Goal: Task Accomplishment & Management: Manage account settings

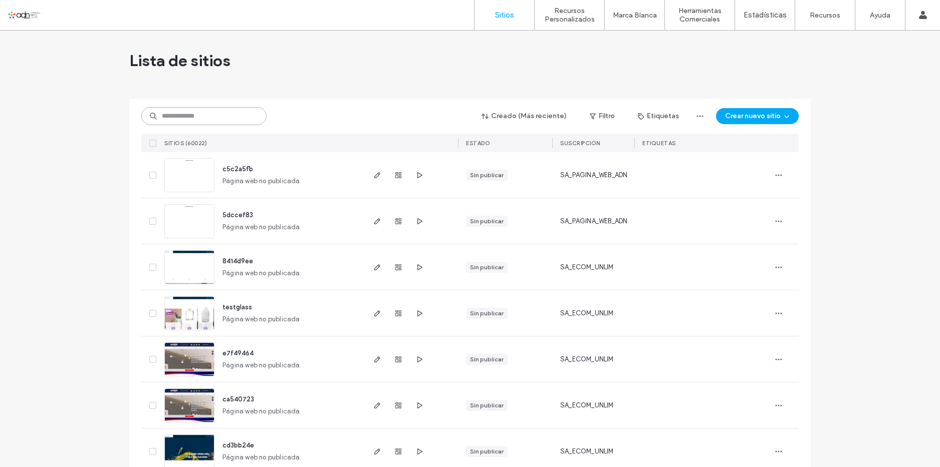
click at [228, 116] on input at bounding box center [203, 116] width 125 height 18
click at [239, 117] on input at bounding box center [203, 116] width 125 height 18
paste input "*********"
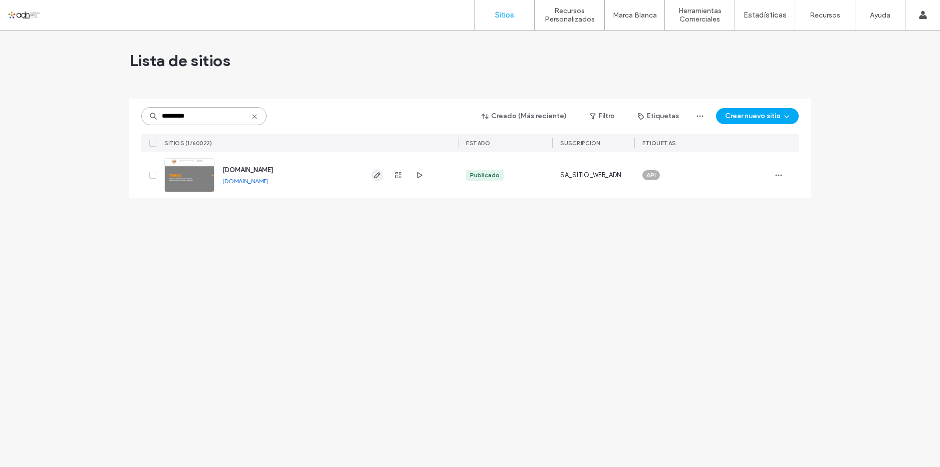
type input "*********"
click at [374, 171] on icon "button" at bounding box center [377, 175] width 8 height 8
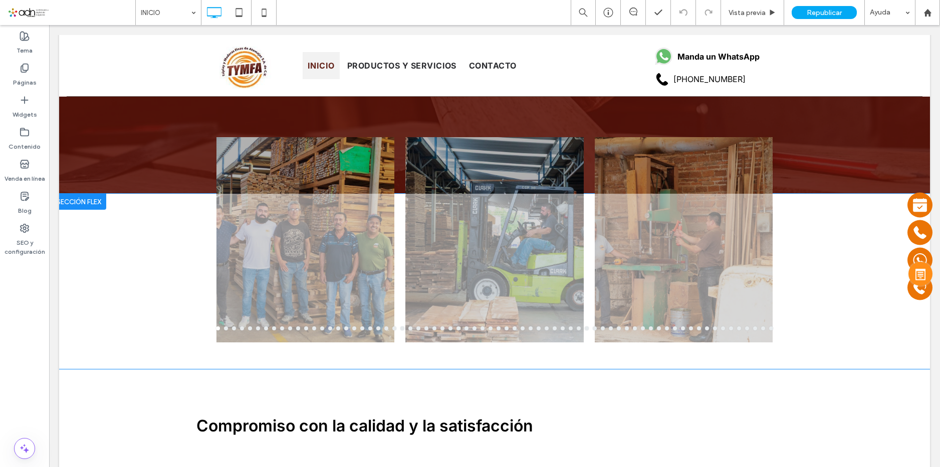
click at [430, 212] on div "Hacer clic para editar en modo Flex" at bounding box center [494, 281] width 871 height 175
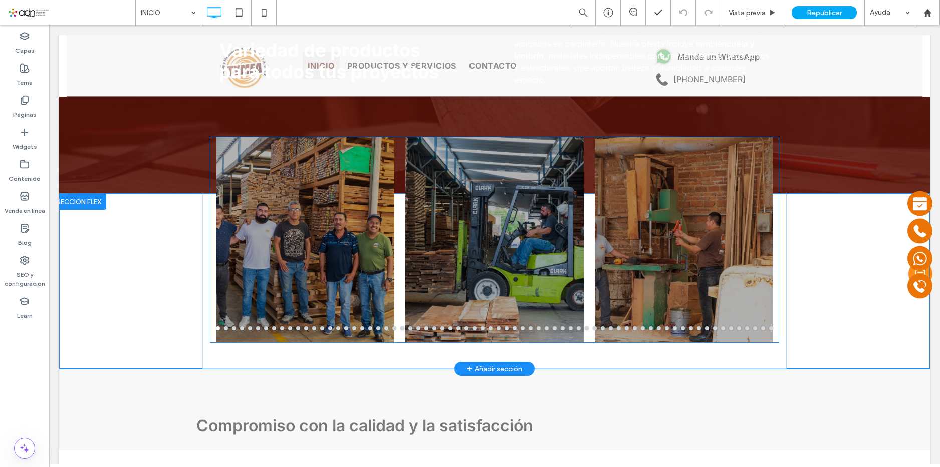
scroll to position [1202, 0]
click at [444, 196] on div at bounding box center [494, 246] width 178 height 158
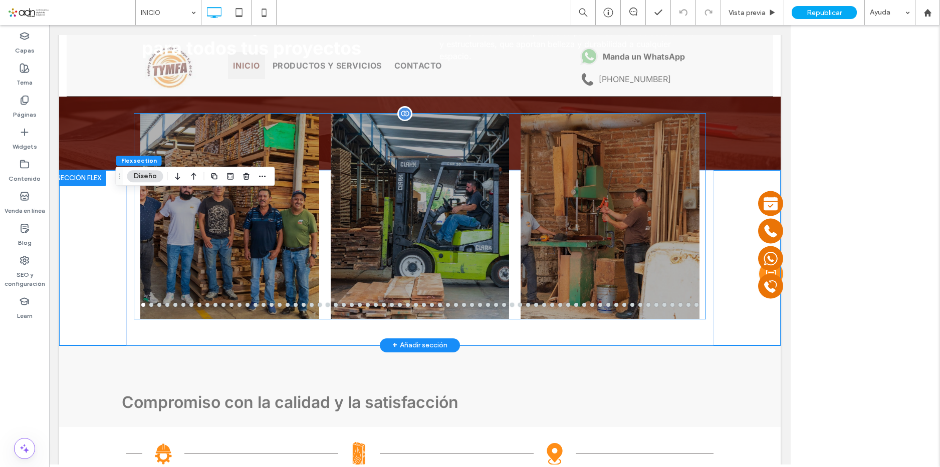
click at [444, 196] on div at bounding box center [420, 223] width 179 height 158
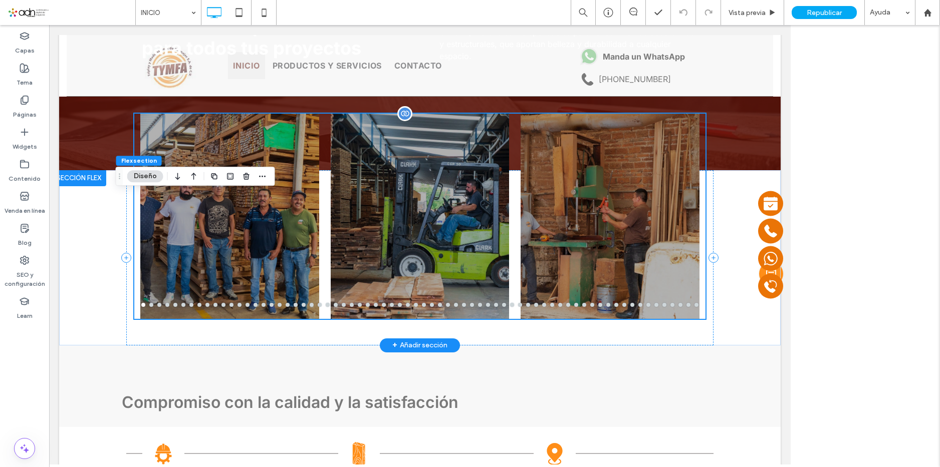
click at [444, 196] on div at bounding box center [420, 223] width 179 height 158
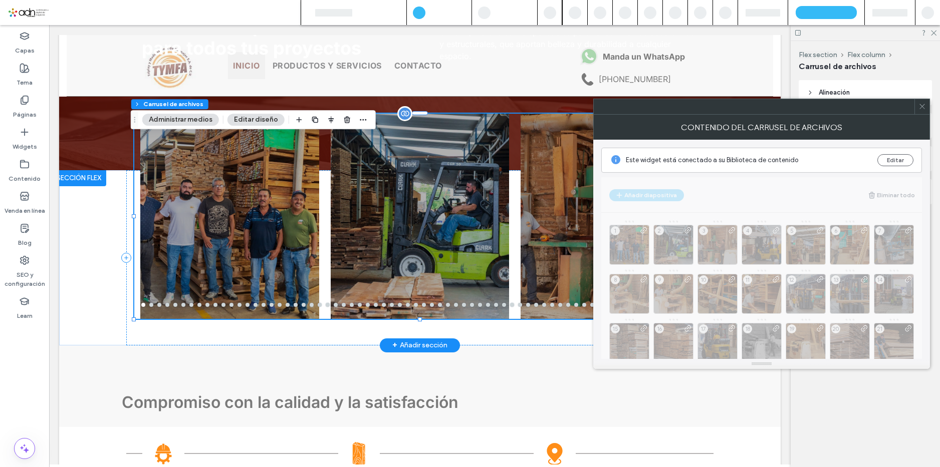
scroll to position [1172, 0]
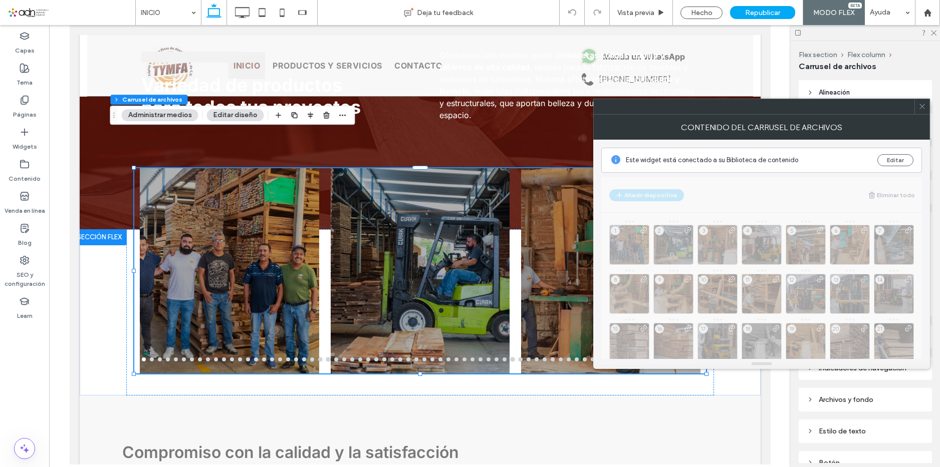
click at [237, 115] on button "Editar diseño" at bounding box center [234, 115] width 57 height 12
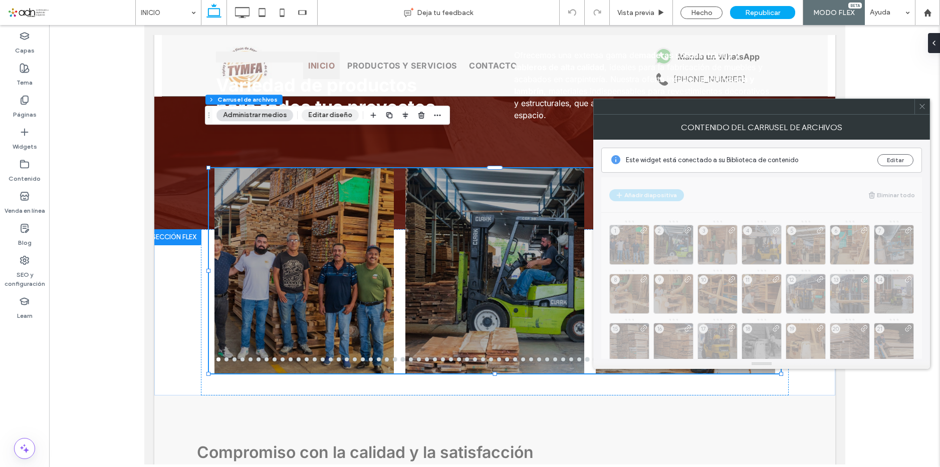
click at [336, 115] on button "Editar diseño" at bounding box center [330, 115] width 57 height 12
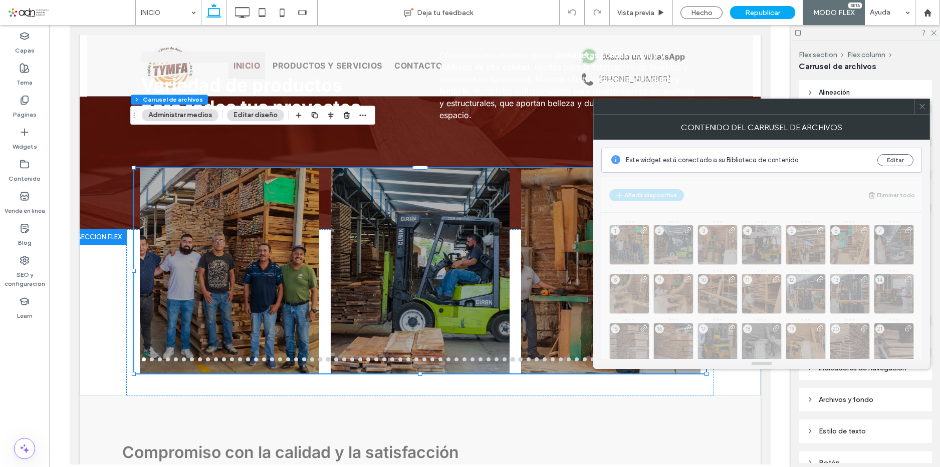
click at [922, 110] on icon at bounding box center [922, 107] width 8 height 8
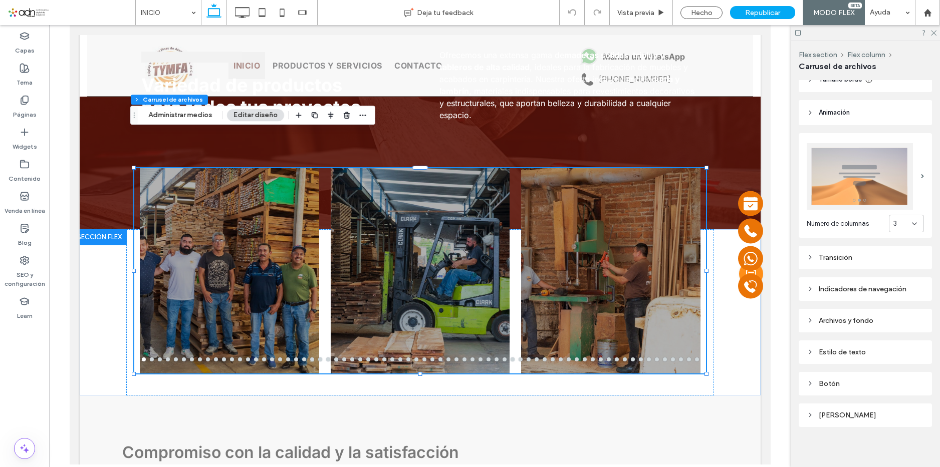
scroll to position [80, 0]
click at [872, 250] on div "Transición" at bounding box center [864, 257] width 117 height 14
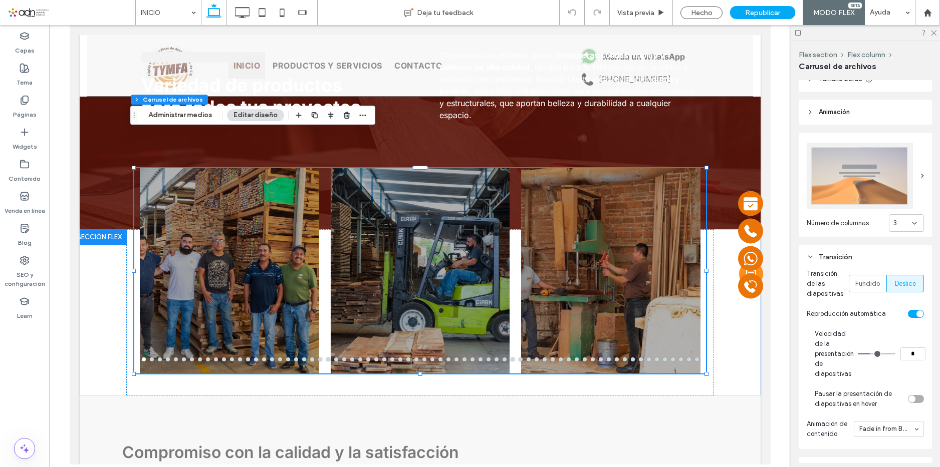
type input "*"
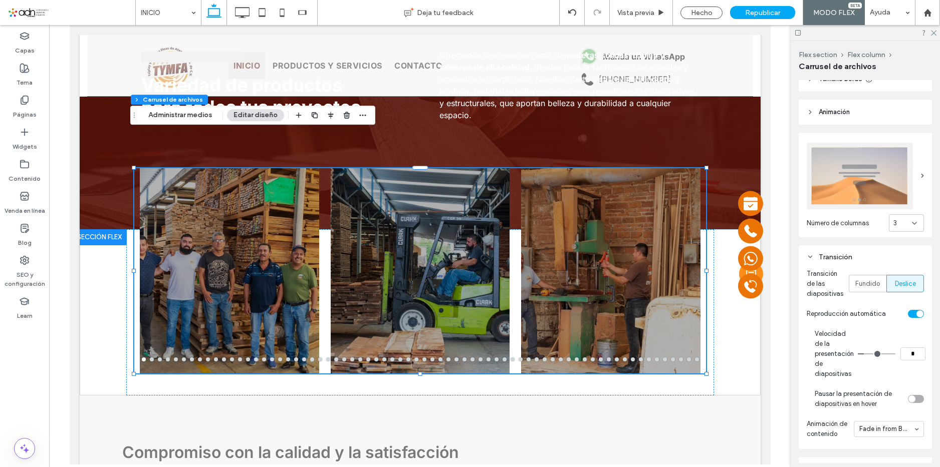
click at [867, 354] on input "range" at bounding box center [877, 354] width 38 height 1
click at [718, 9] on div "Hecho" at bounding box center [701, 13] width 42 height 13
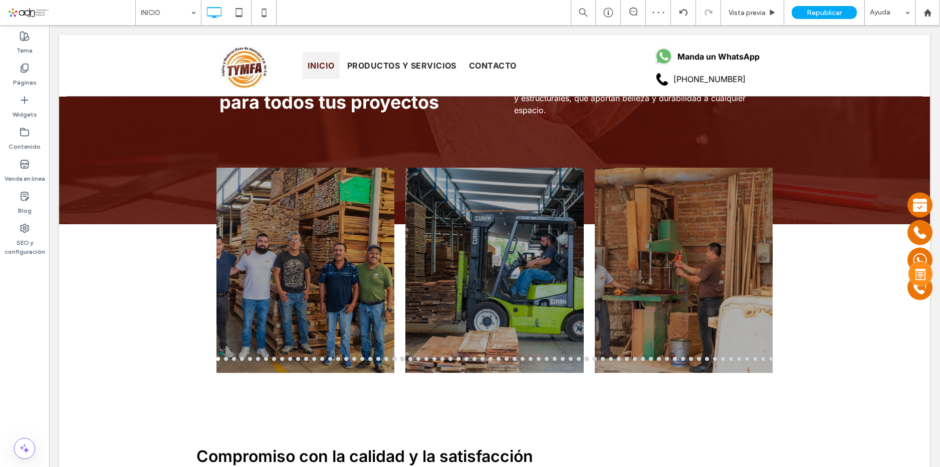
scroll to position [1202, 0]
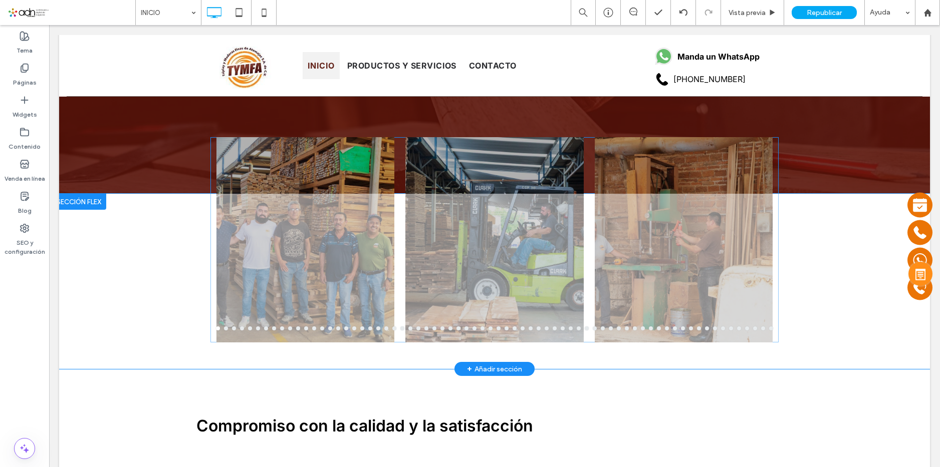
click at [709, 159] on div at bounding box center [684, 239] width 178 height 205
click at [693, 163] on div at bounding box center [684, 239] width 178 height 205
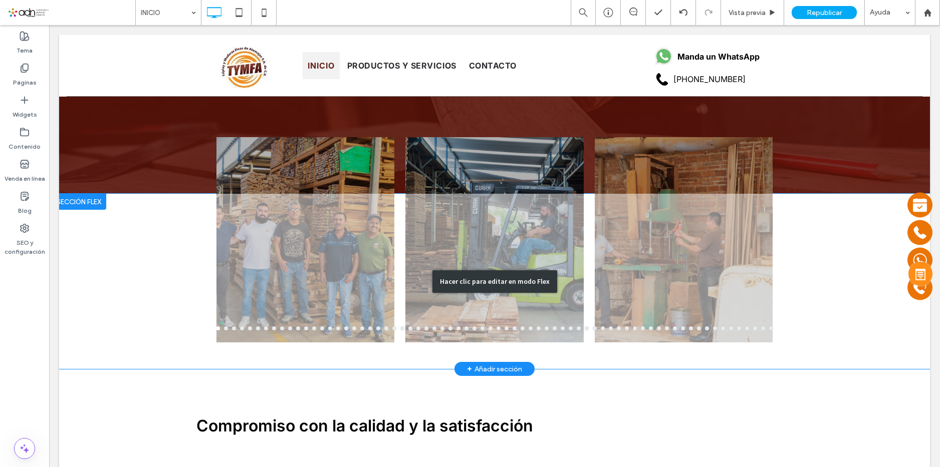
click at [699, 229] on div "Hacer clic para editar en modo Flex" at bounding box center [494, 281] width 871 height 175
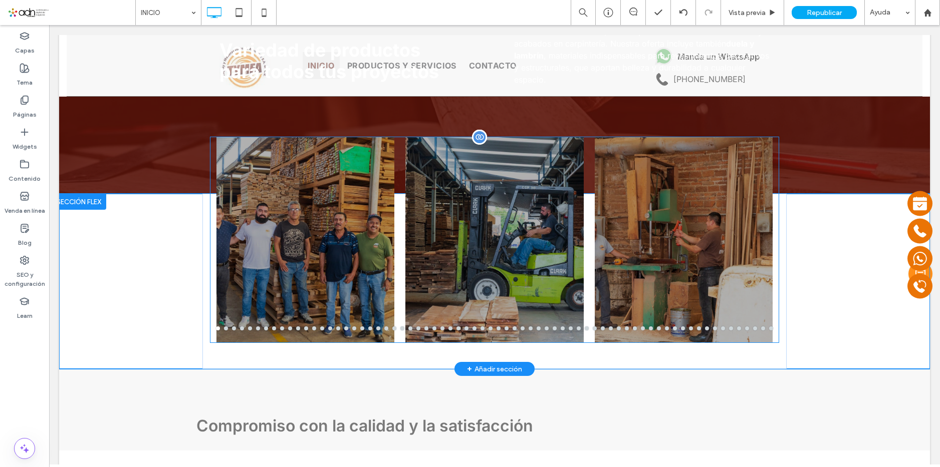
scroll to position [1172, 0]
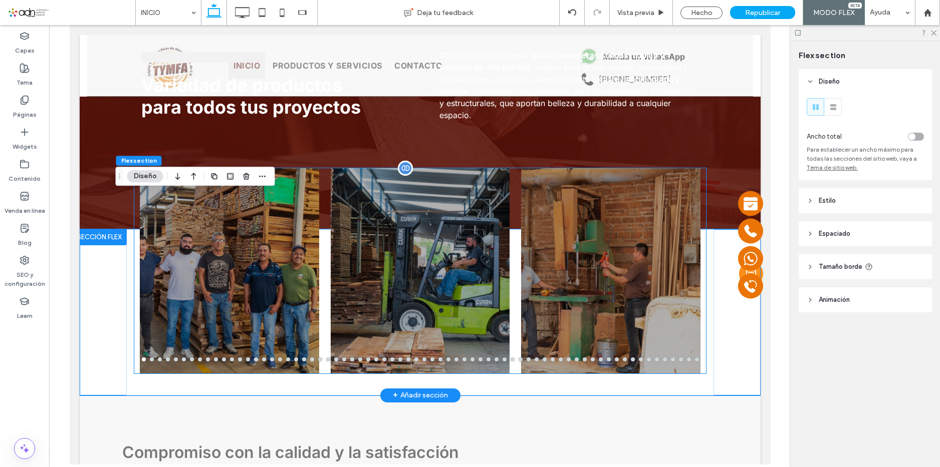
click at [613, 168] on div at bounding box center [609, 270] width 179 height 205
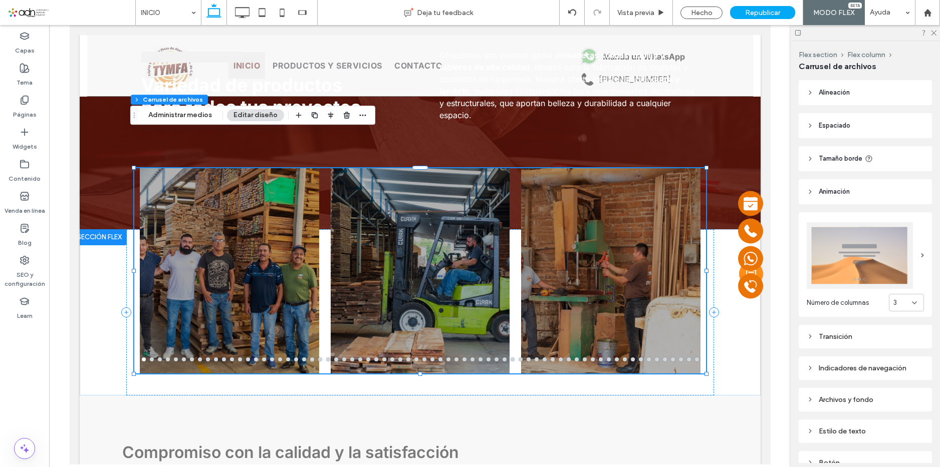
scroll to position [80, 0]
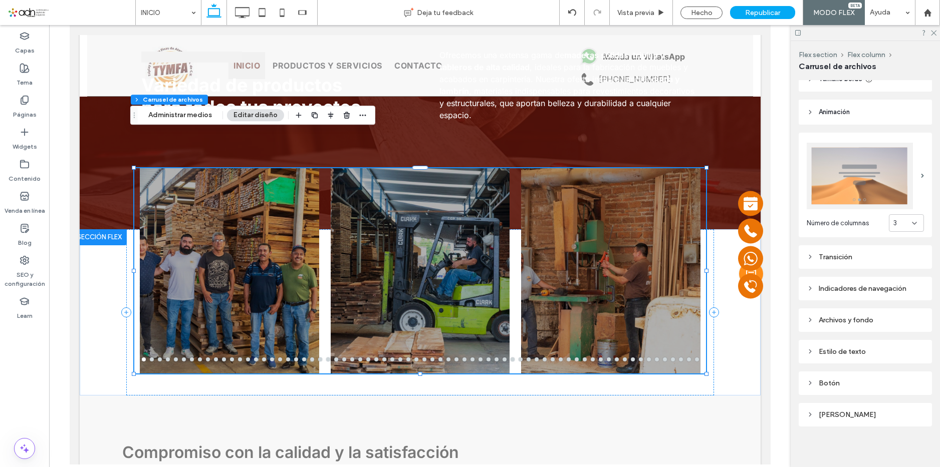
click at [844, 255] on div "Transición" at bounding box center [864, 257] width 117 height 9
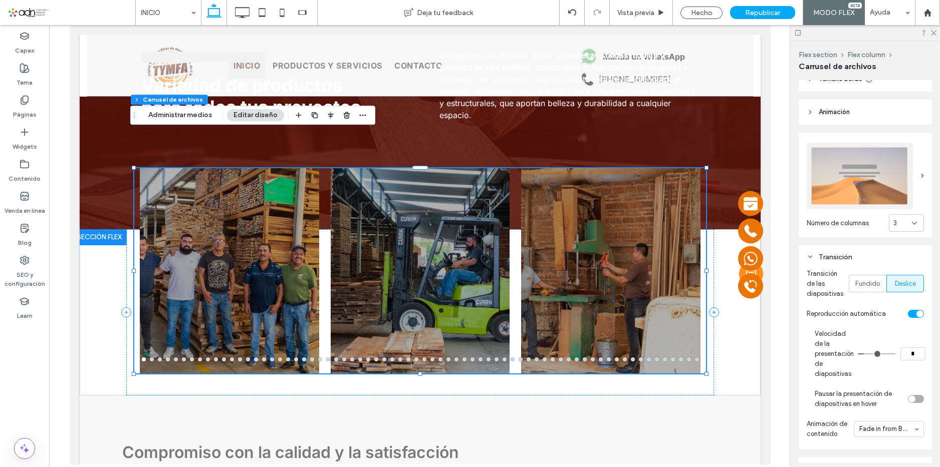
type input "*"
click at [865, 354] on input "range" at bounding box center [877, 354] width 38 height 1
click at [936, 35] on icon at bounding box center [933, 32] width 7 height 7
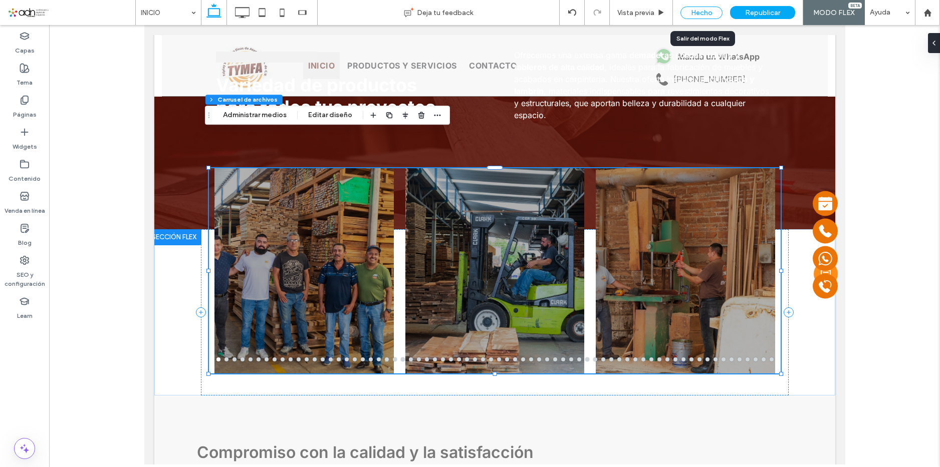
click at [702, 10] on div "Hecho" at bounding box center [701, 13] width 42 height 13
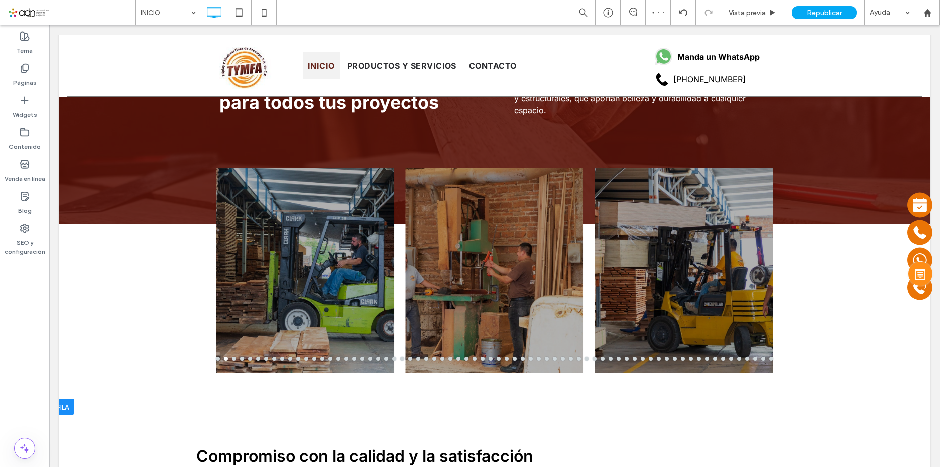
scroll to position [1202, 0]
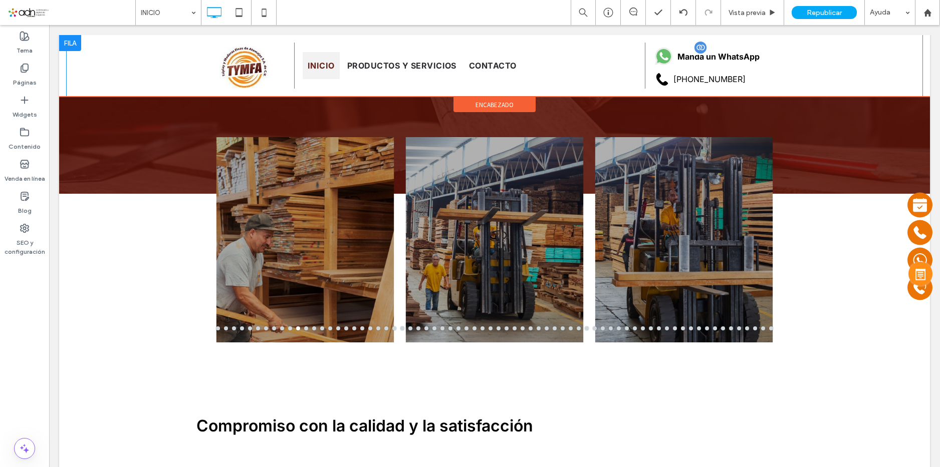
click at [698, 56] on span at bounding box center [715, 57] width 141 height 18
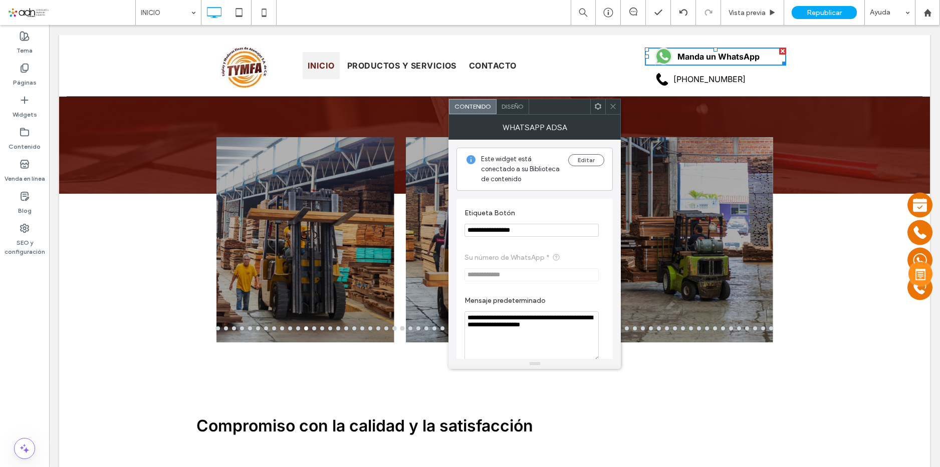
click at [519, 227] on input "**********" at bounding box center [531, 230] width 134 height 13
paste input "Etiqueta Botón"
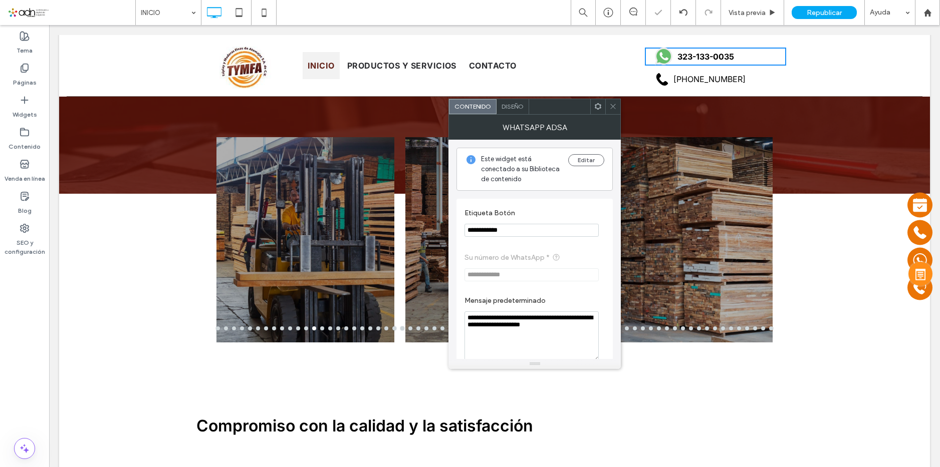
type input "**********"
click at [613, 108] on icon at bounding box center [613, 107] width 8 height 8
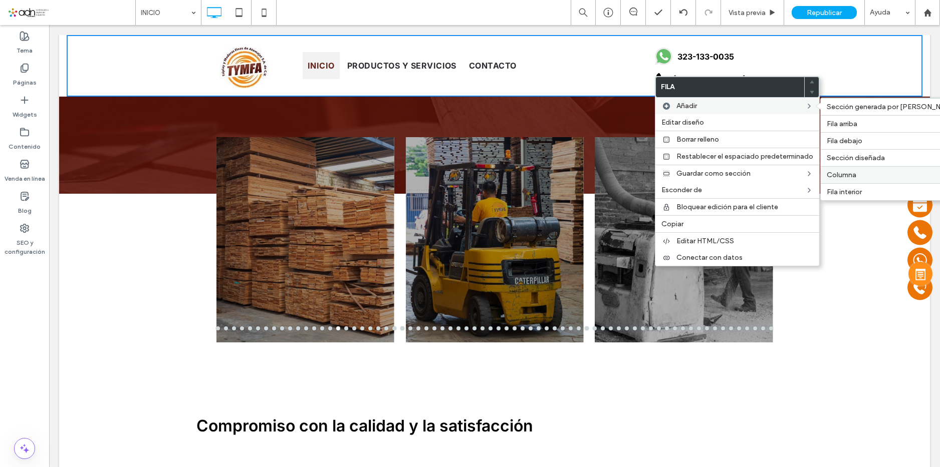
click at [879, 174] on label "Columna" at bounding box center [897, 175] width 143 height 9
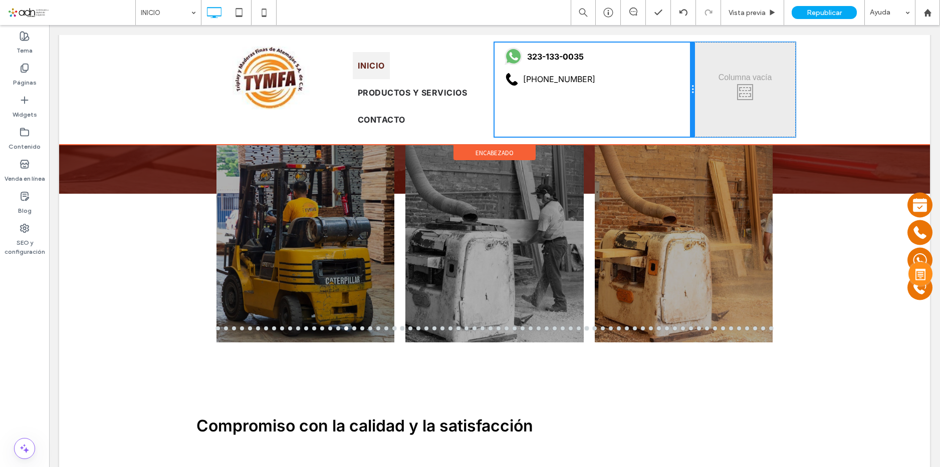
drag, startPoint x: 640, startPoint y: 88, endPoint x: 753, endPoint y: 119, distance: 118.0
click at [704, 94] on div "Click To Paste Click To Paste Click To Paste Click To Paste Click To Paste INIC…" at bounding box center [494, 90] width 601 height 94
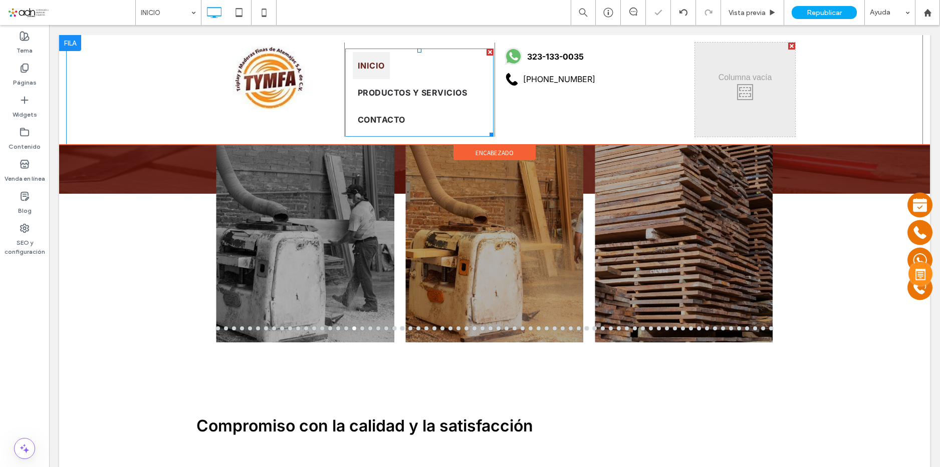
scroll to position [1250, 0]
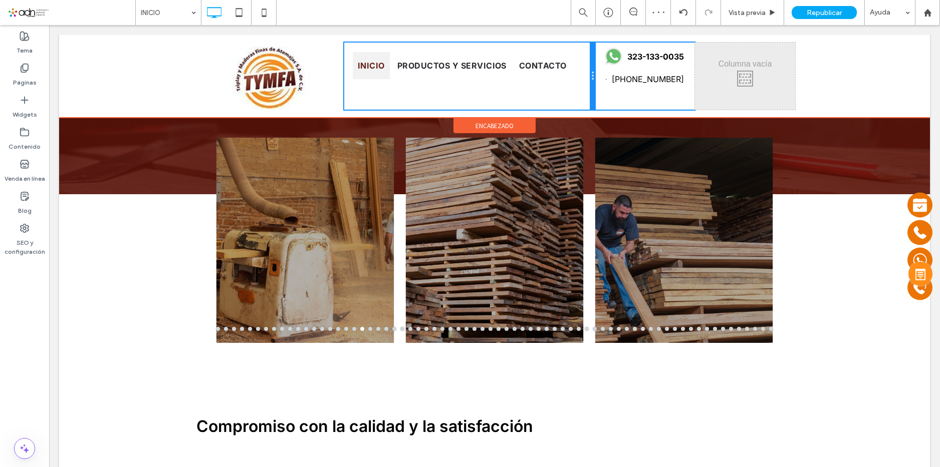
drag, startPoint x: 489, startPoint y: 96, endPoint x: 580, endPoint y: 94, distance: 90.7
click at [580, 94] on div "INICIO PRODUCTOS Y SERVICIOS CONTACTO Click To Paste Click To Paste Click To Pa…" at bounding box center [469, 76] width 250 height 67
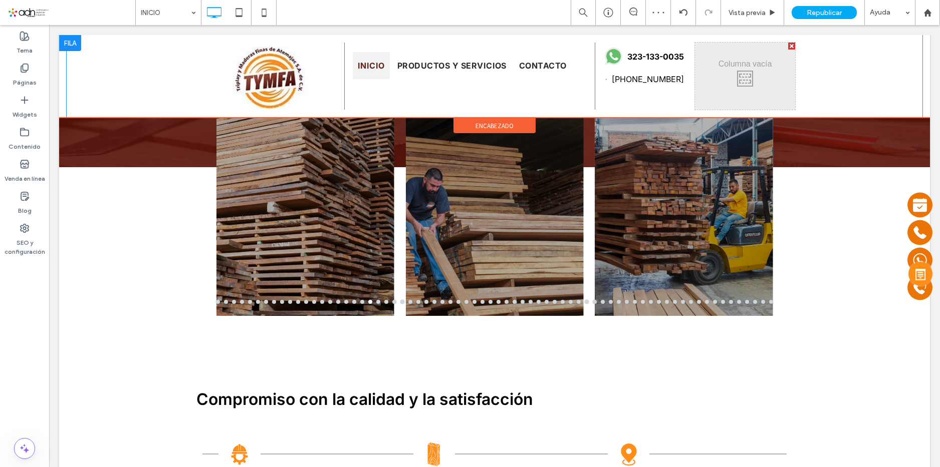
scroll to position [1223, 0]
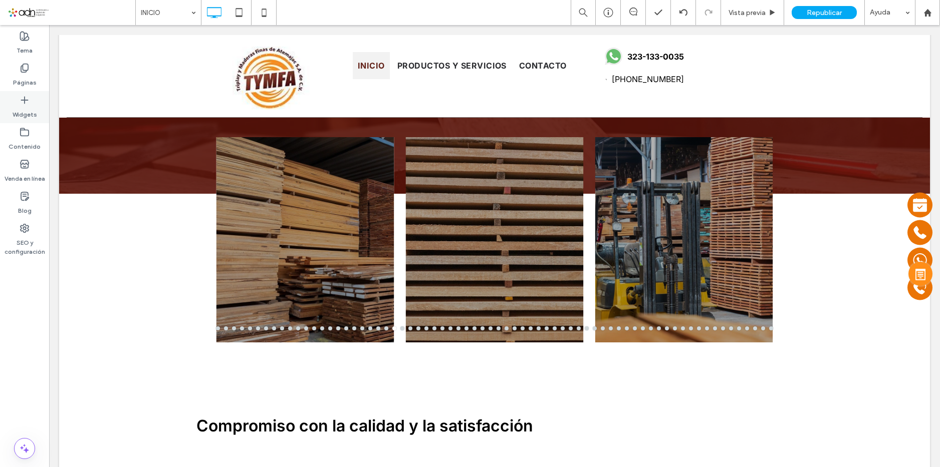
click at [25, 110] on label "Widgets" at bounding box center [25, 112] width 25 height 14
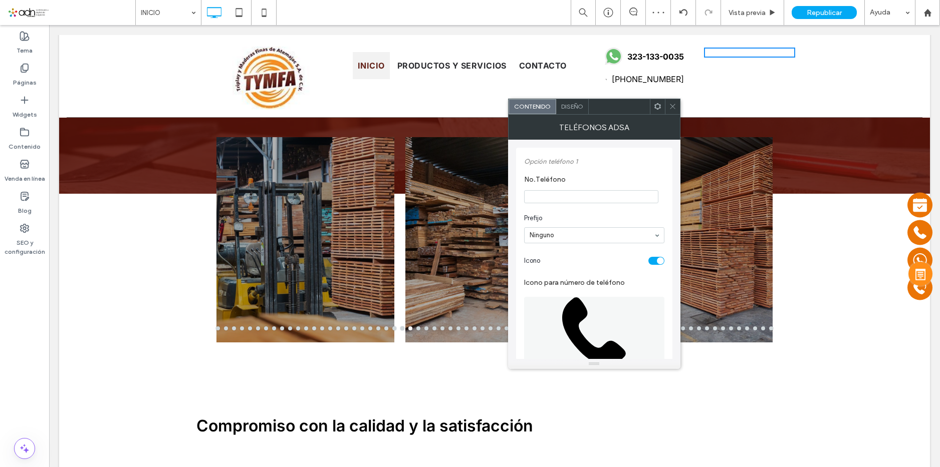
click at [674, 104] on icon at bounding box center [673, 107] width 8 height 8
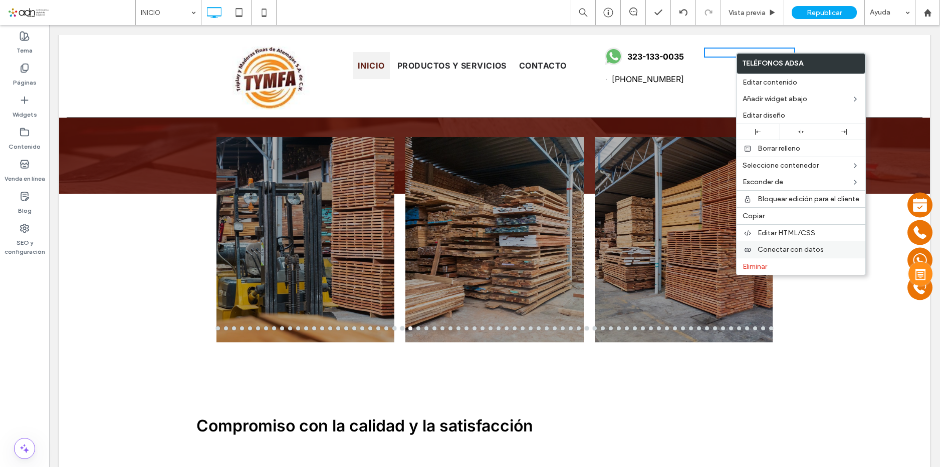
click at [789, 244] on div "Conectar con datos" at bounding box center [800, 249] width 129 height 17
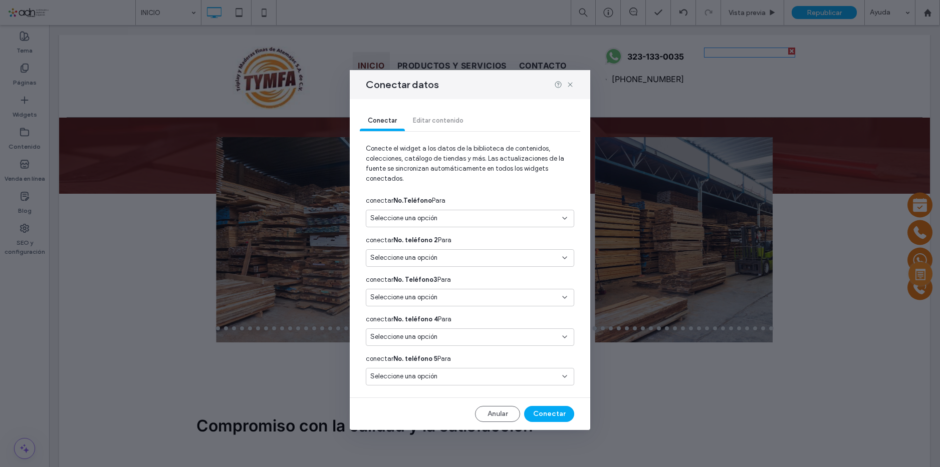
click at [420, 214] on div "Seleccione una opción" at bounding box center [470, 219] width 208 height 18
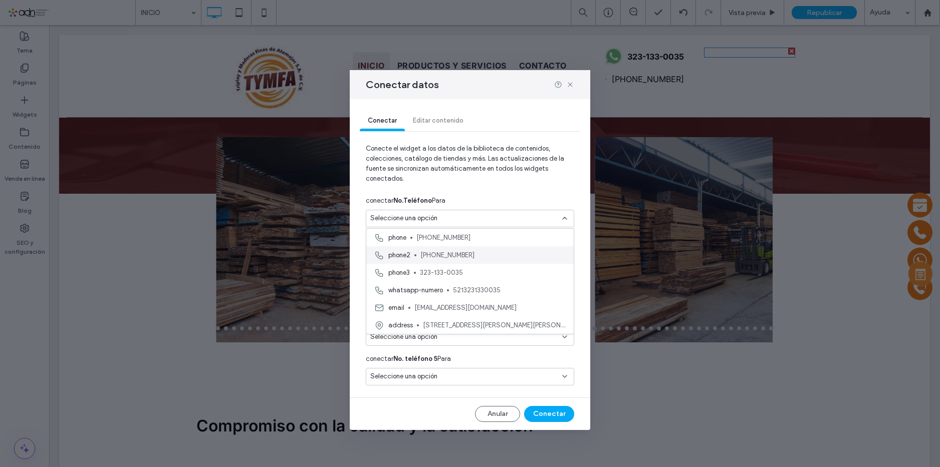
click at [452, 257] on span "[PHONE_NUMBER]" at bounding box center [492, 255] width 145 height 10
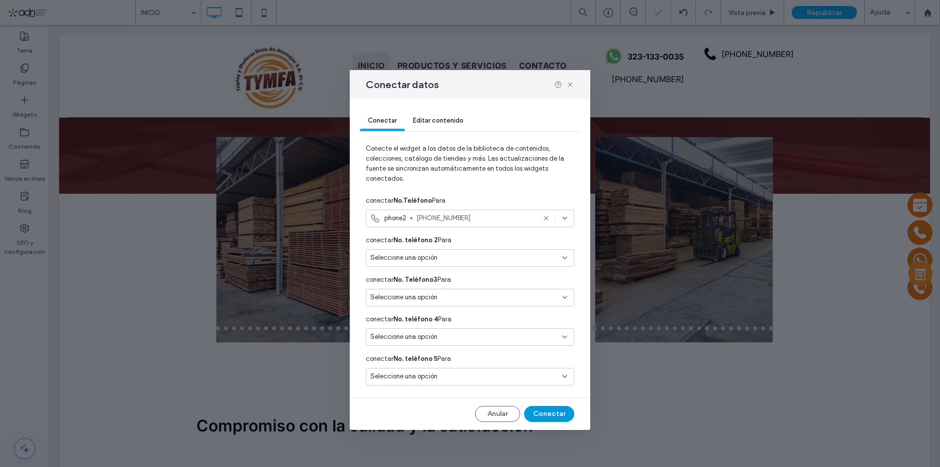
click at [536, 414] on button "Conectar" at bounding box center [549, 414] width 50 height 16
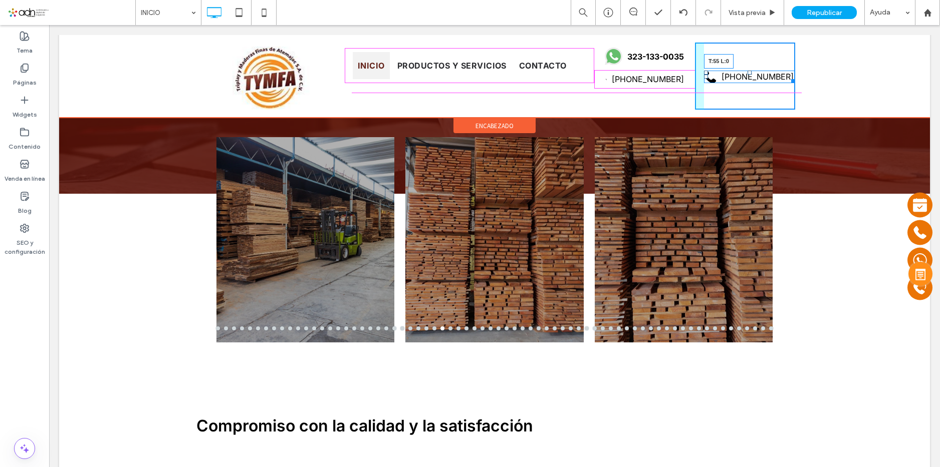
drag, startPoint x: 703, startPoint y: 49, endPoint x: 752, endPoint y: 97, distance: 69.4
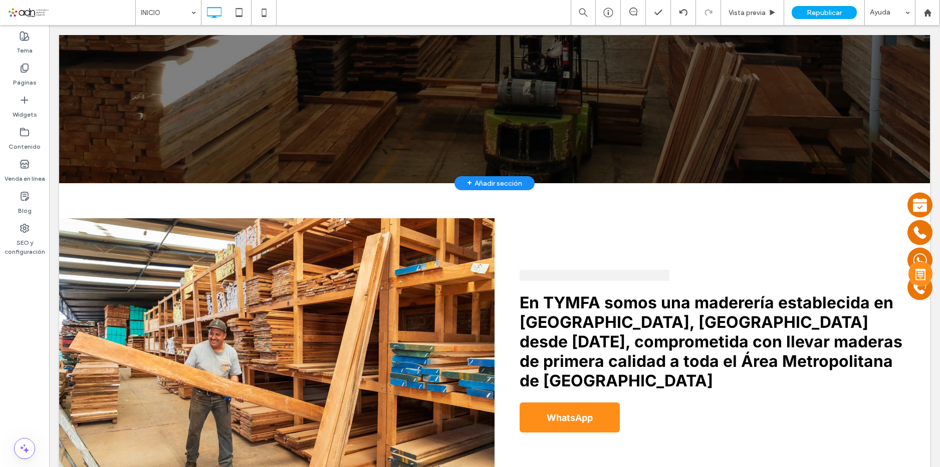
scroll to position [372, 0]
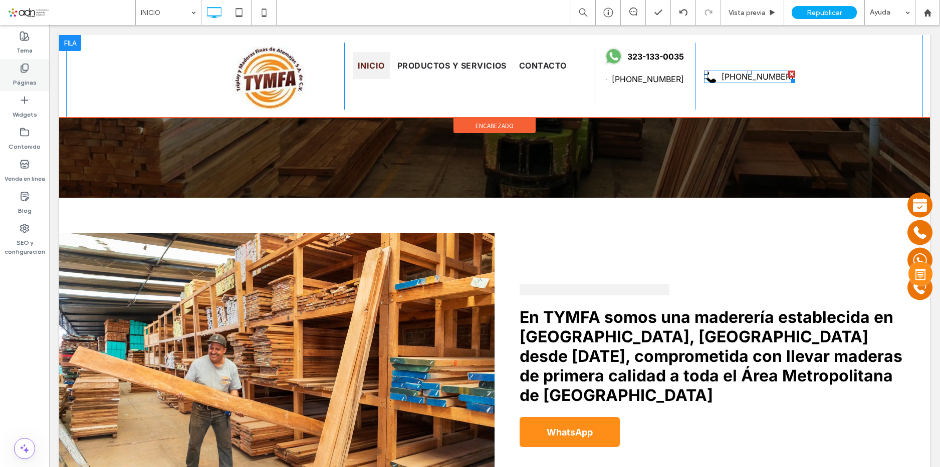
click at [25, 76] on label "Páginas" at bounding box center [25, 80] width 24 height 14
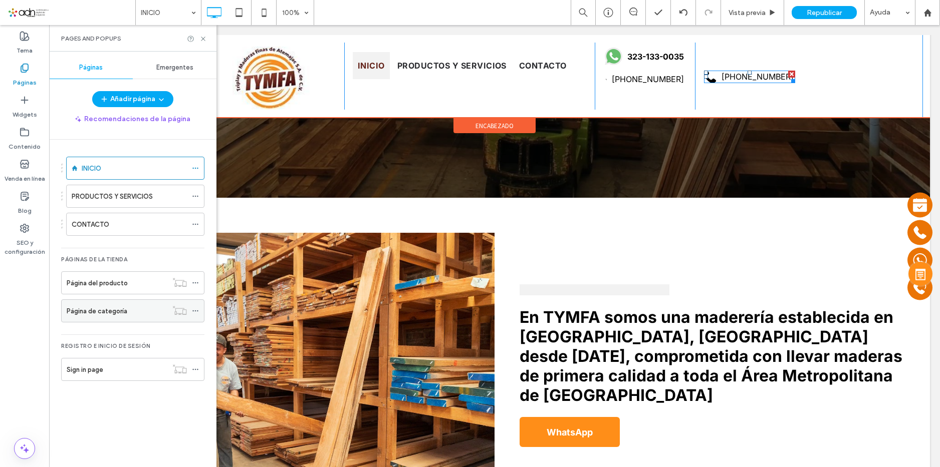
click at [120, 315] on label "Página de categoría" at bounding box center [97, 312] width 61 height 18
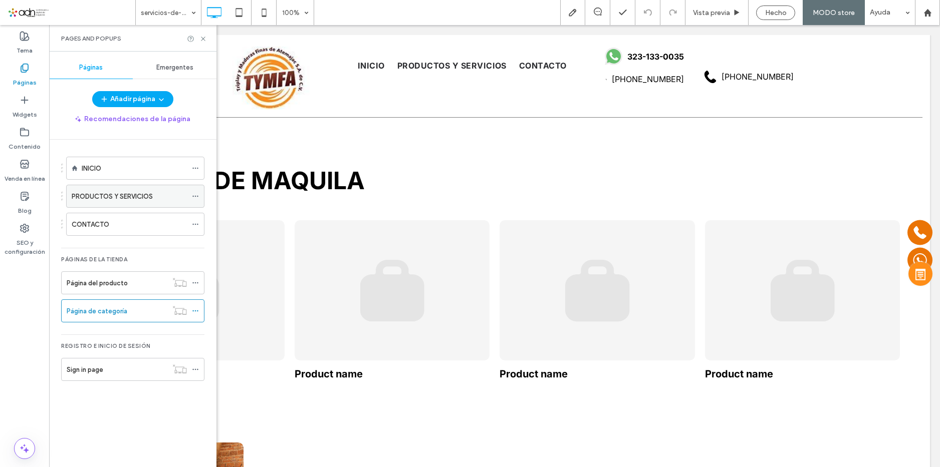
click at [162, 201] on div "PRODUCTOS Y SERVICIOS" at bounding box center [129, 196] width 115 height 11
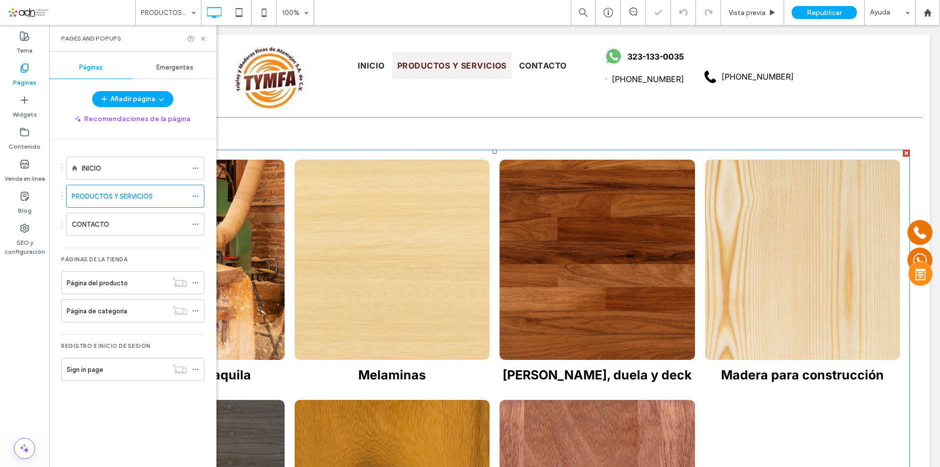
scroll to position [250, 0]
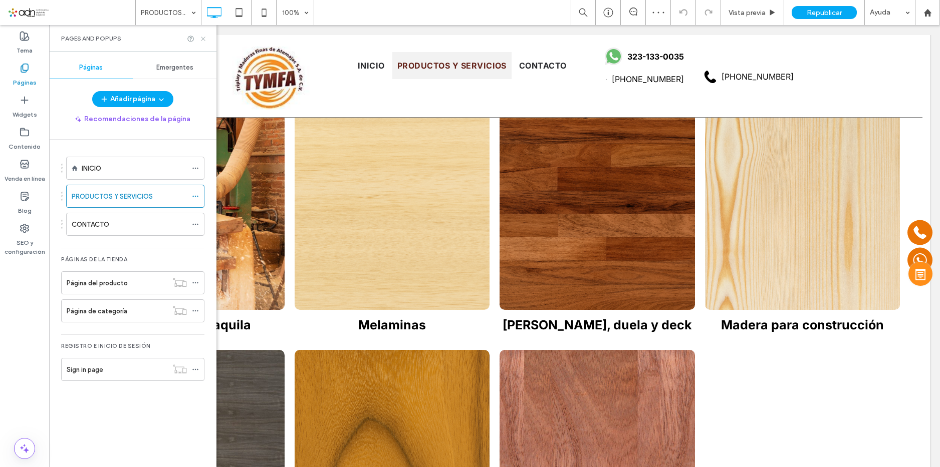
click at [202, 39] on icon at bounding box center [203, 39] width 8 height 8
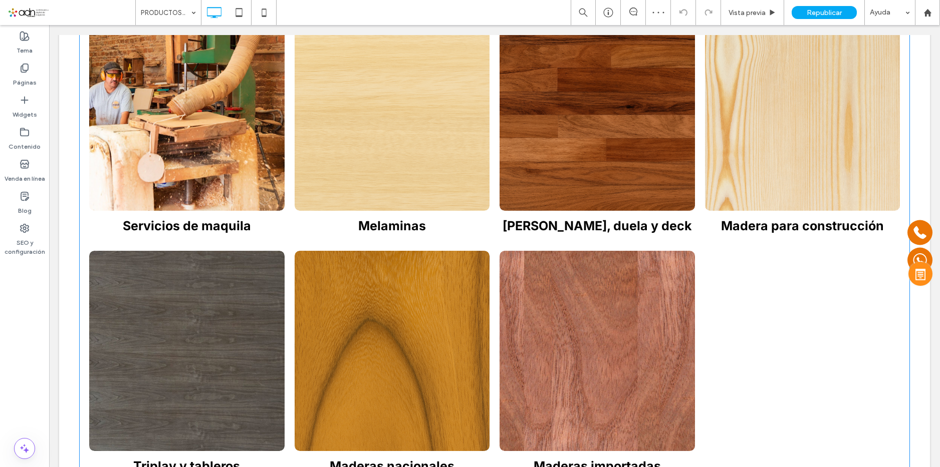
scroll to position [351, 0]
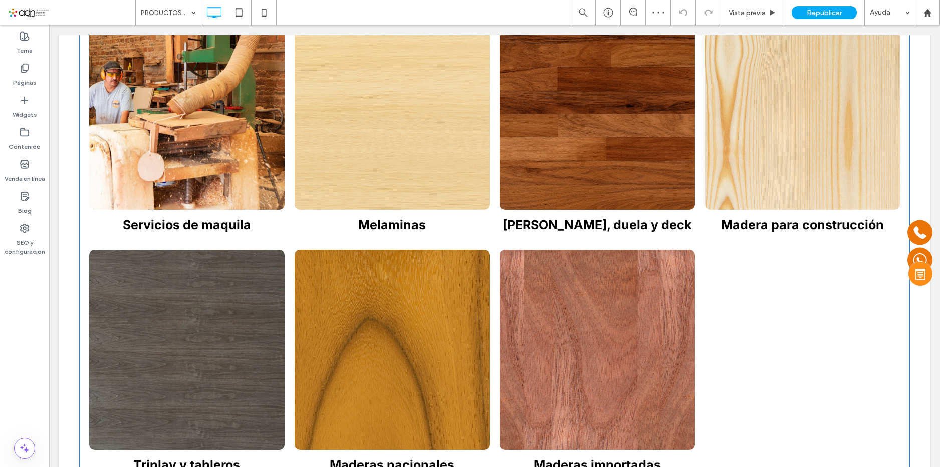
click at [267, 172] on link at bounding box center [186, 110] width 207 height 212
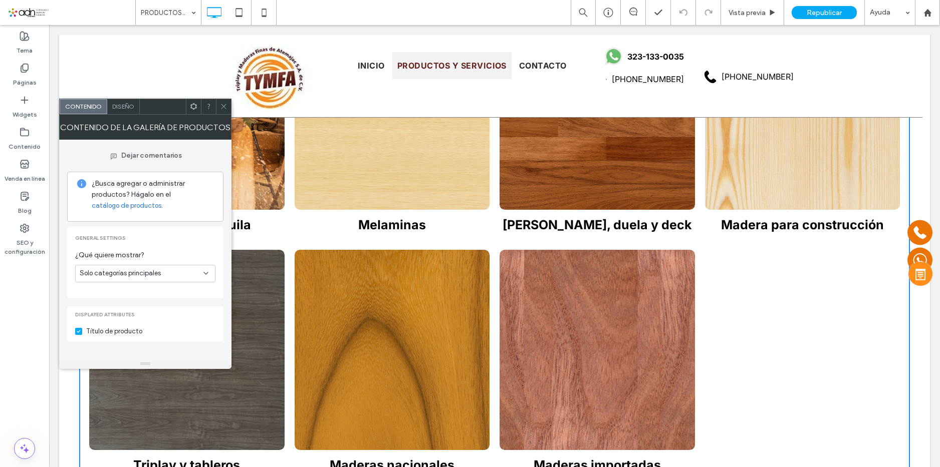
click at [144, 210] on link "catálogo de productos." at bounding box center [127, 206] width 71 height 10
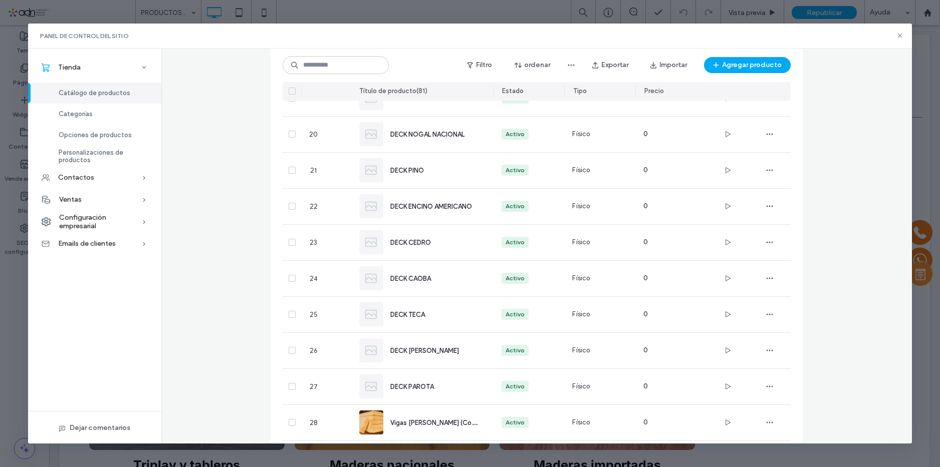
scroll to position [0, 0]
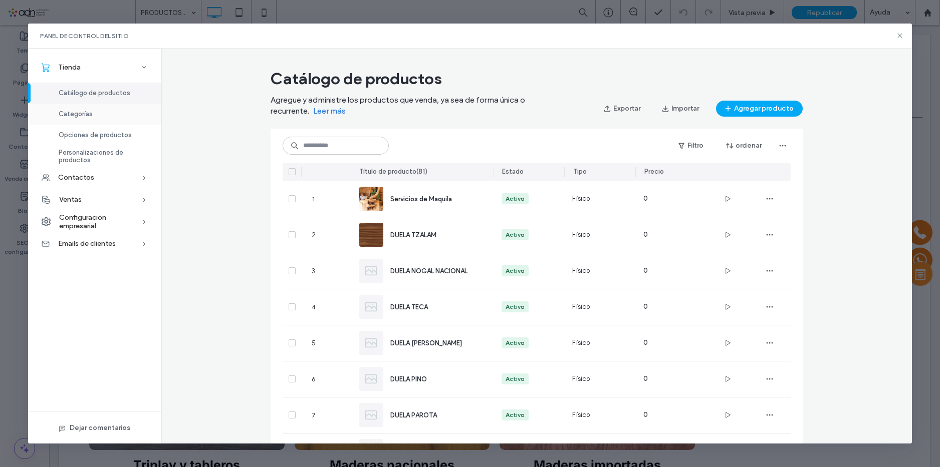
click at [101, 111] on div "Categorías" at bounding box center [94, 114] width 133 height 21
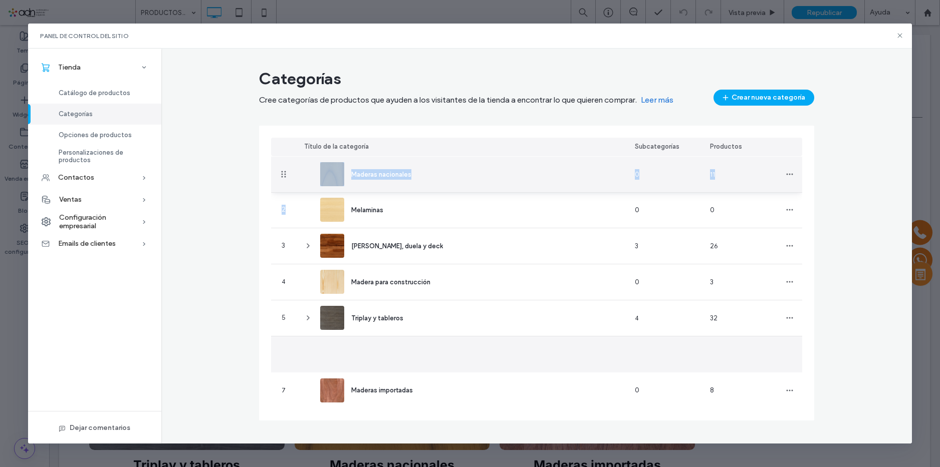
drag, startPoint x: 282, startPoint y: 354, endPoint x: 288, endPoint y: 165, distance: 188.4
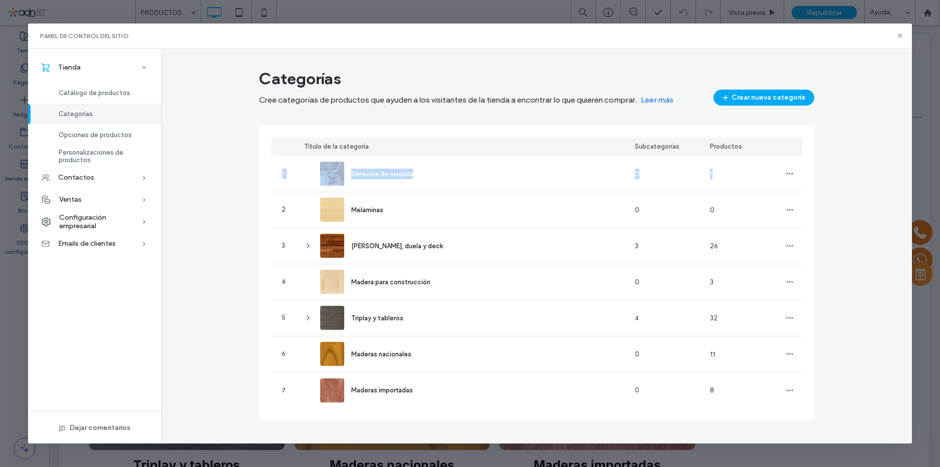
click at [257, 232] on div "Categorías Cree categorías de productos que ayuden a los visitantes de la tiend…" at bounding box center [536, 249] width 579 height 368
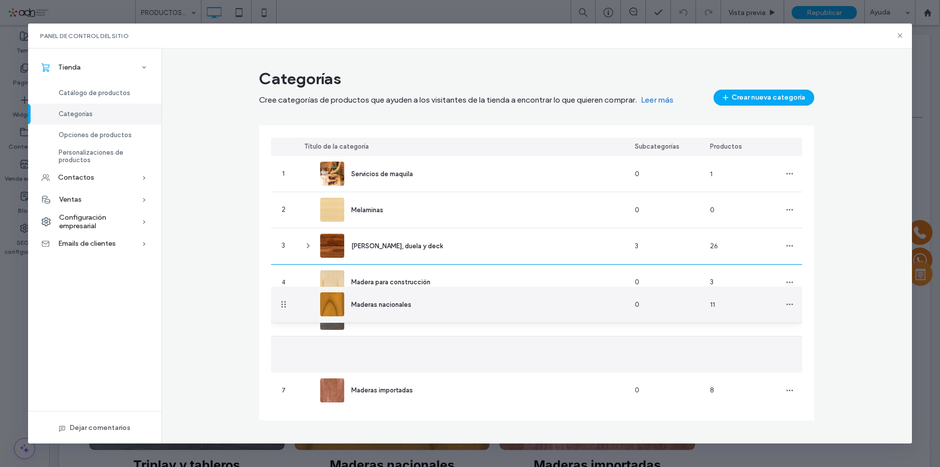
drag, startPoint x: 286, startPoint y: 354, endPoint x: 282, endPoint y: 305, distance: 49.8
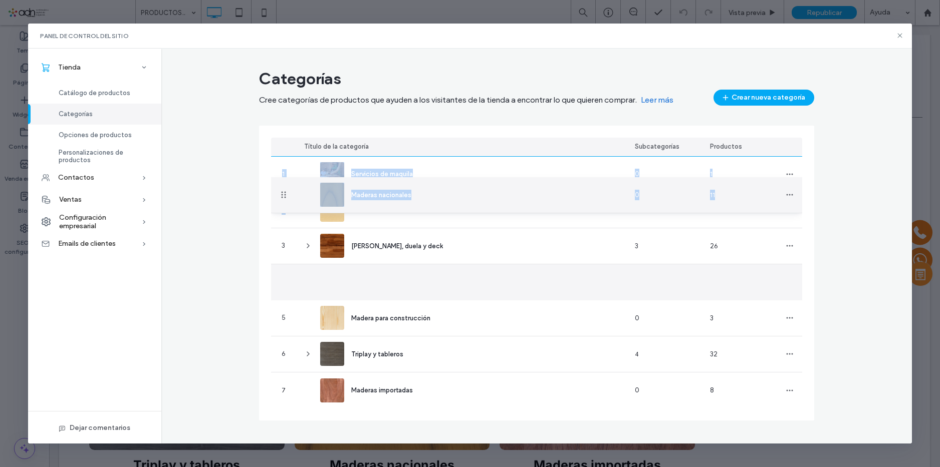
drag, startPoint x: 284, startPoint y: 282, endPoint x: 288, endPoint y: 196, distance: 85.7
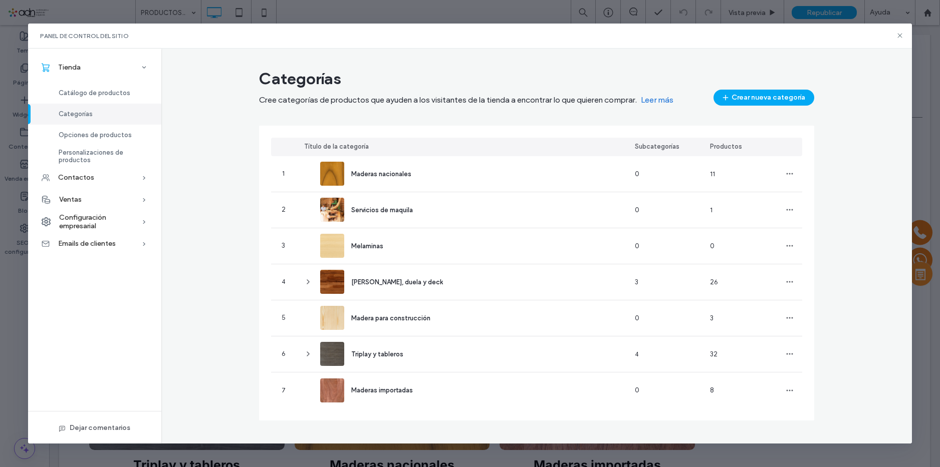
click at [263, 248] on div "Título de la categoría Subcategorías Productos 1 Maderas nacionales 0 11 2 Serv…" at bounding box center [536, 273] width 555 height 295
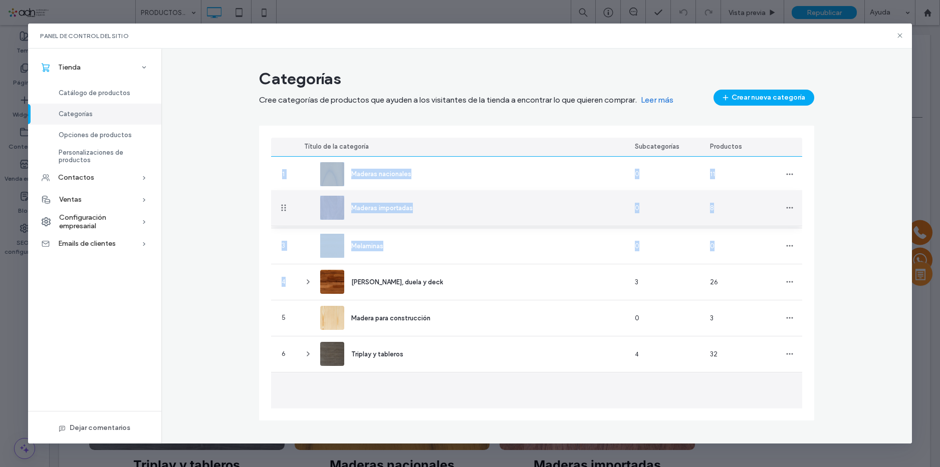
drag, startPoint x: 281, startPoint y: 389, endPoint x: 293, endPoint y: 209, distance: 180.7
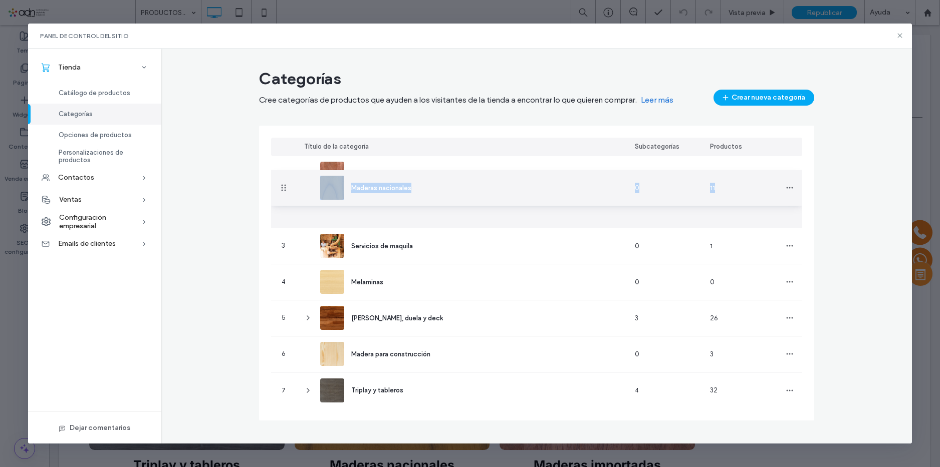
drag, startPoint x: 284, startPoint y: 210, endPoint x: 284, endPoint y: 182, distance: 28.1
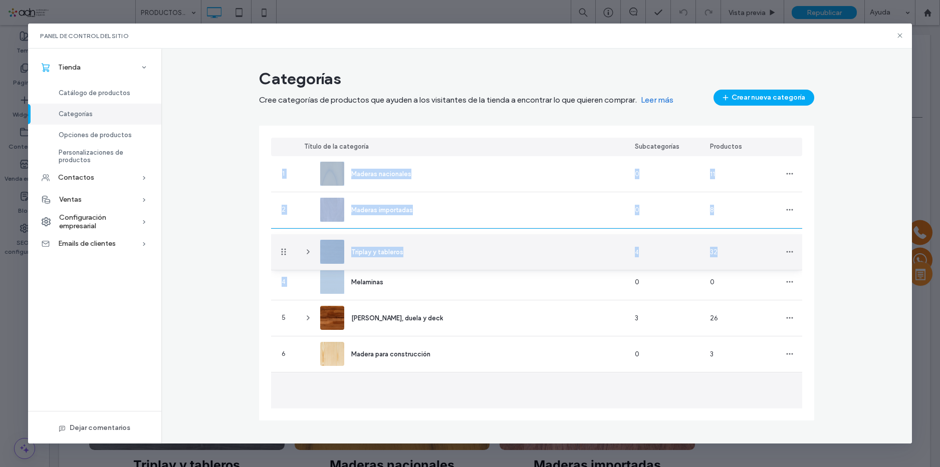
drag, startPoint x: 284, startPoint y: 392, endPoint x: 301, endPoint y: 253, distance: 140.3
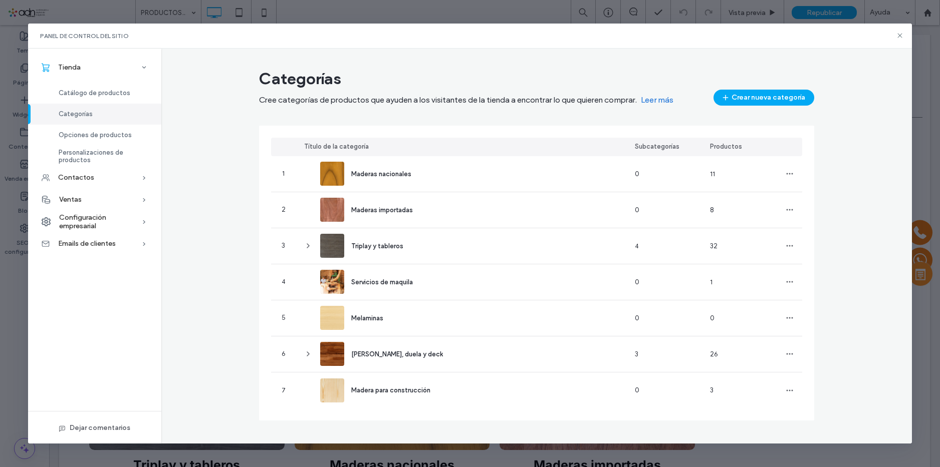
click at [265, 274] on div "Título de la categoría Subcategorías Productos 1 Maderas nacionales 0 11 2 Made…" at bounding box center [536, 273] width 555 height 295
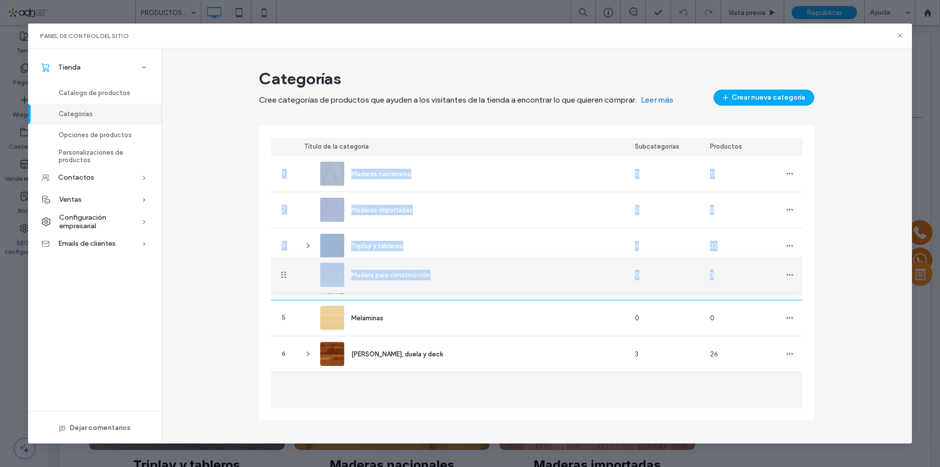
drag, startPoint x: 283, startPoint y: 391, endPoint x: 294, endPoint y: 276, distance: 115.2
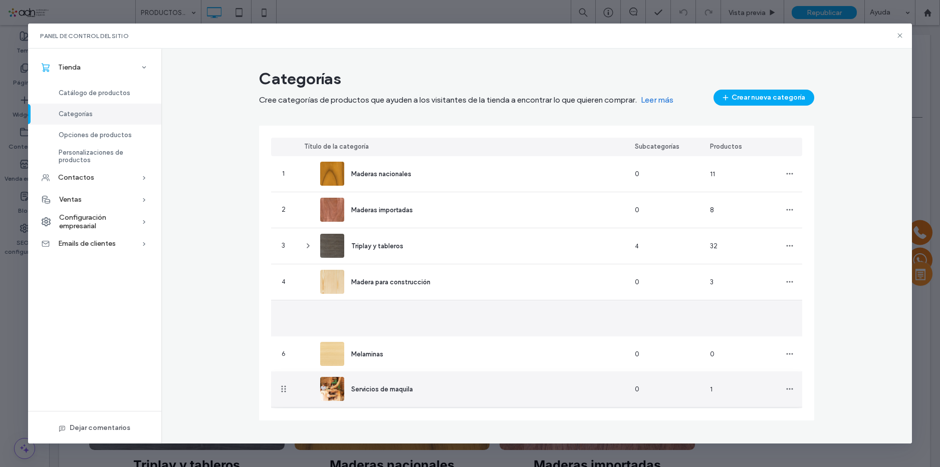
drag, startPoint x: 285, startPoint y: 317, endPoint x: 281, endPoint y: 397, distance: 80.2
drag, startPoint x: 283, startPoint y: 320, endPoint x: 281, endPoint y: 396, distance: 76.2
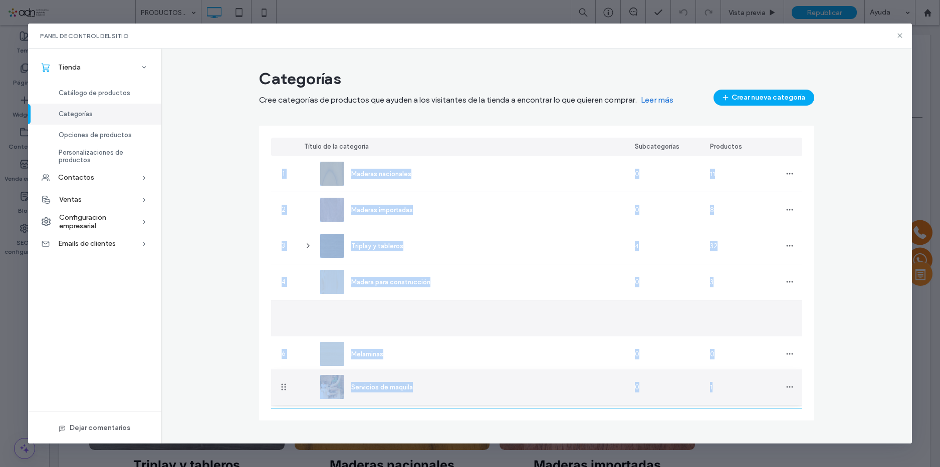
drag, startPoint x: 283, startPoint y: 318, endPoint x: 289, endPoint y: 388, distance: 70.3
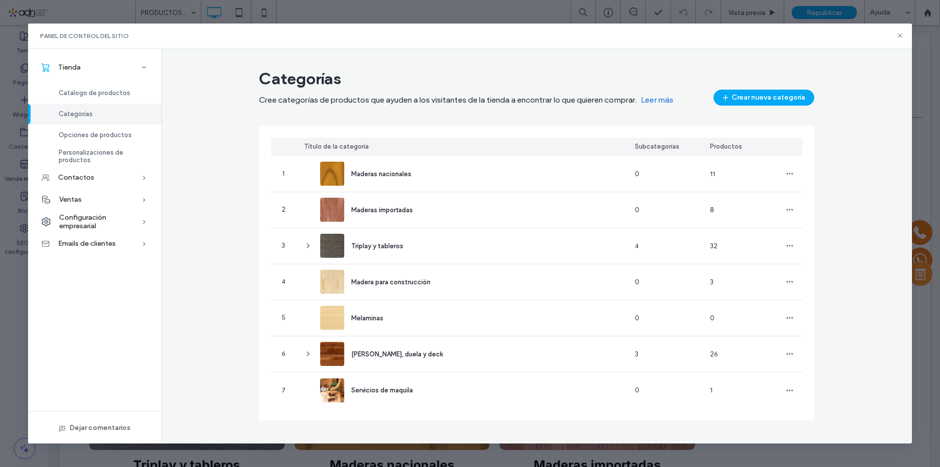
click at [268, 360] on div "Título de la categoría Subcategorías Productos 1 Maderas nacionales 0 11 2 Made…" at bounding box center [536, 273] width 555 height 295
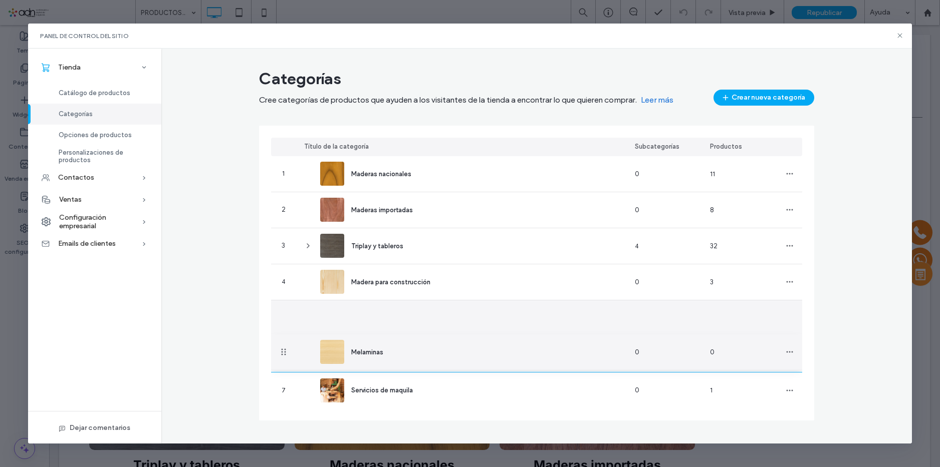
drag, startPoint x: 284, startPoint y: 317, endPoint x: 286, endPoint y: 357, distance: 40.2
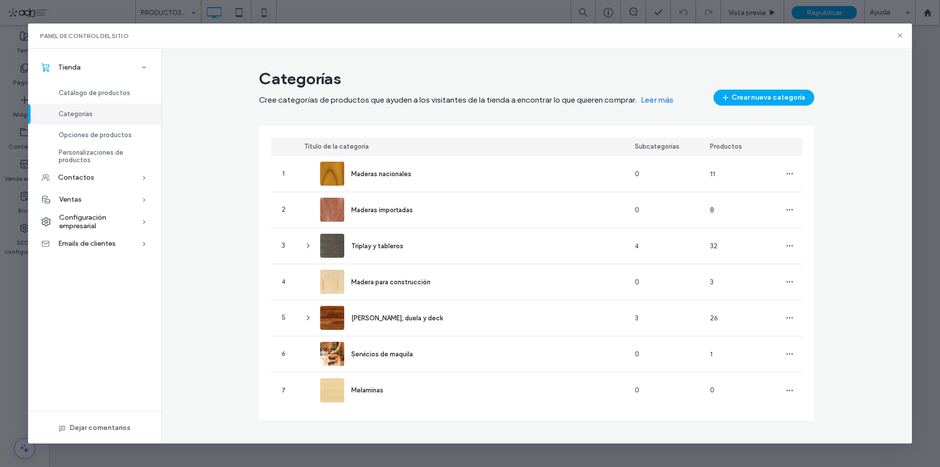
click at [264, 361] on div "Título de la categoría Subcategorías Productos 1 Maderas nacionales 0 11 2 Made…" at bounding box center [536, 273] width 555 height 295
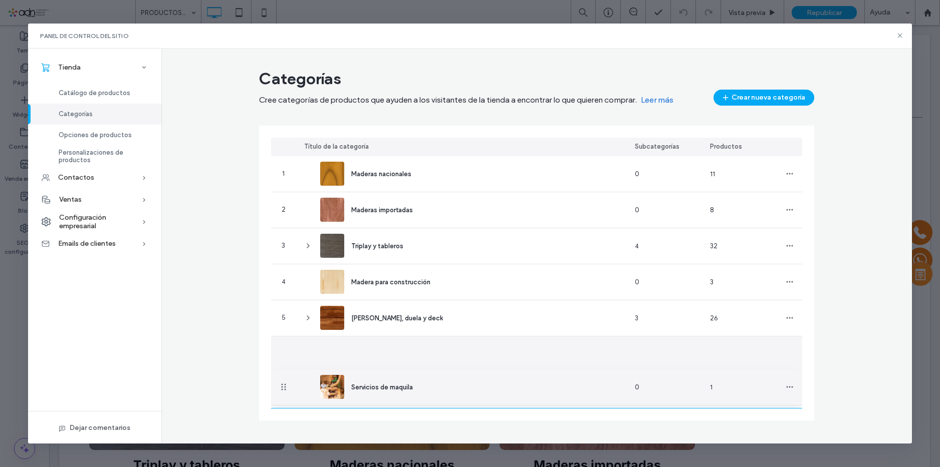
drag, startPoint x: 282, startPoint y: 357, endPoint x: 283, endPoint y: 396, distance: 39.1
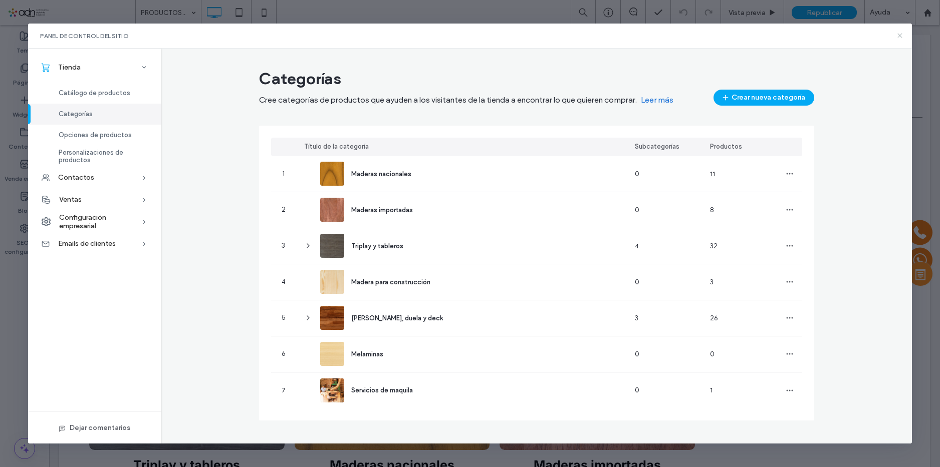
click at [899, 34] on icon at bounding box center [900, 36] width 8 height 8
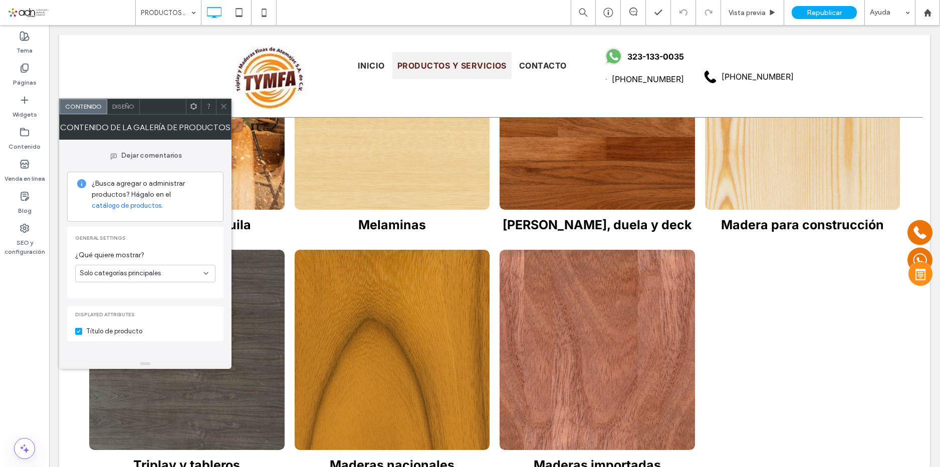
click at [111, 209] on link "catálogo de productos." at bounding box center [127, 206] width 71 height 10
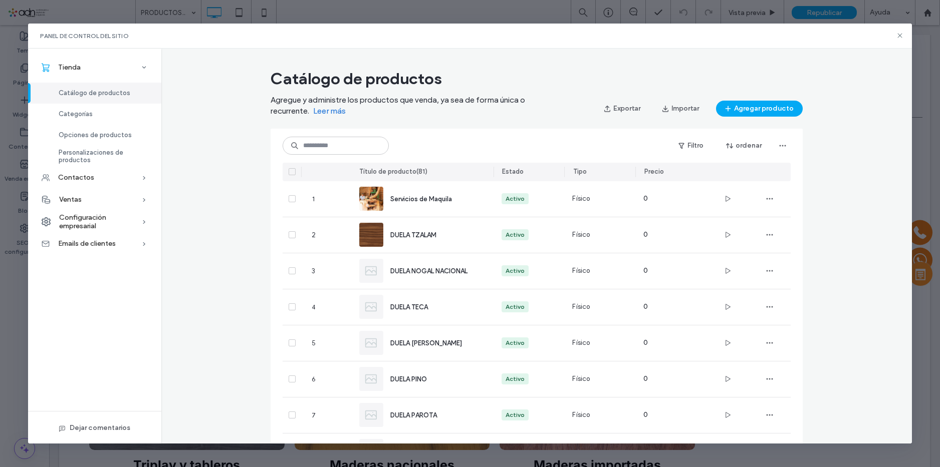
click at [92, 116] on span "Categorías" at bounding box center [76, 114] width 34 height 8
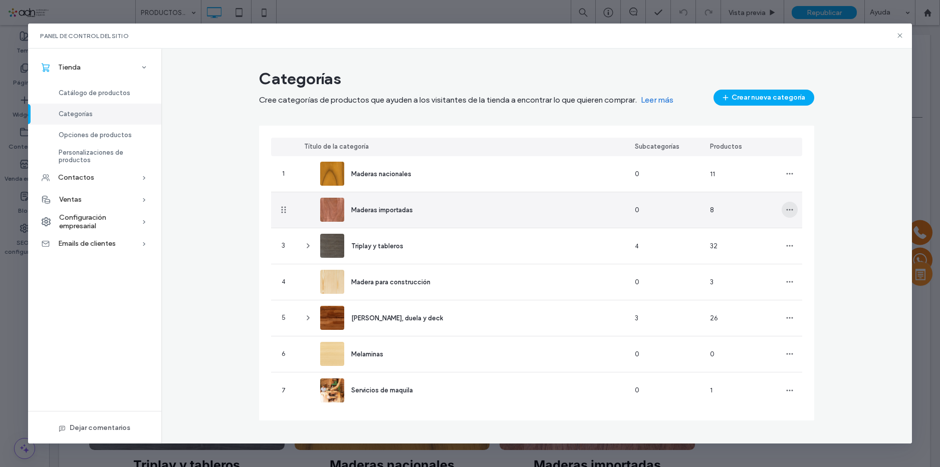
click at [790, 211] on use "button" at bounding box center [789, 210] width 7 height 2
click at [813, 234] on span "Editar categoría" at bounding box center [827, 236] width 51 height 10
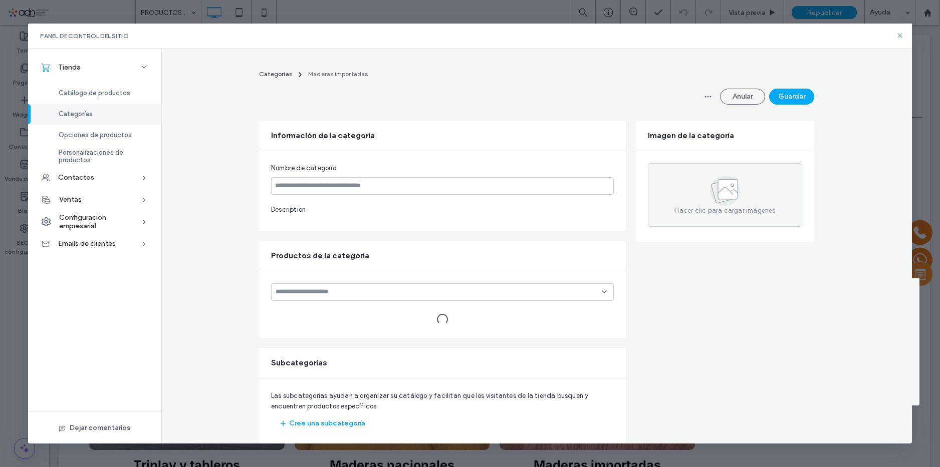
type input "**********"
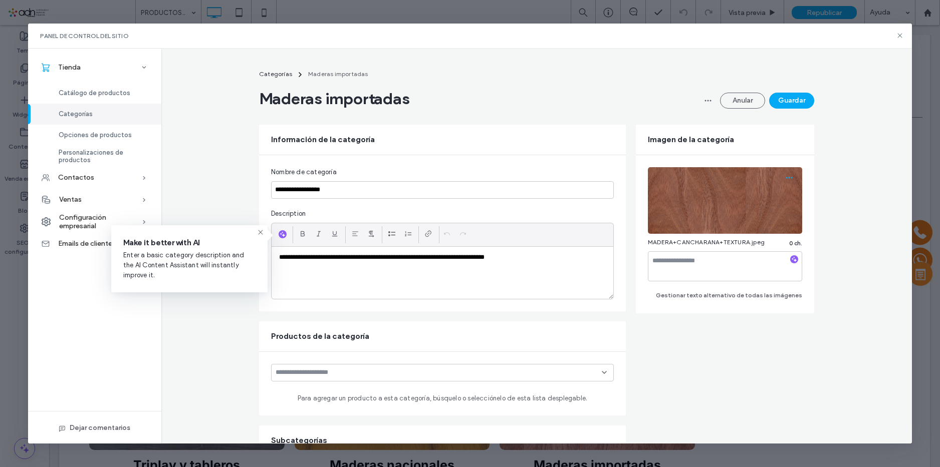
click at [787, 177] on use "button" at bounding box center [789, 178] width 7 height 2
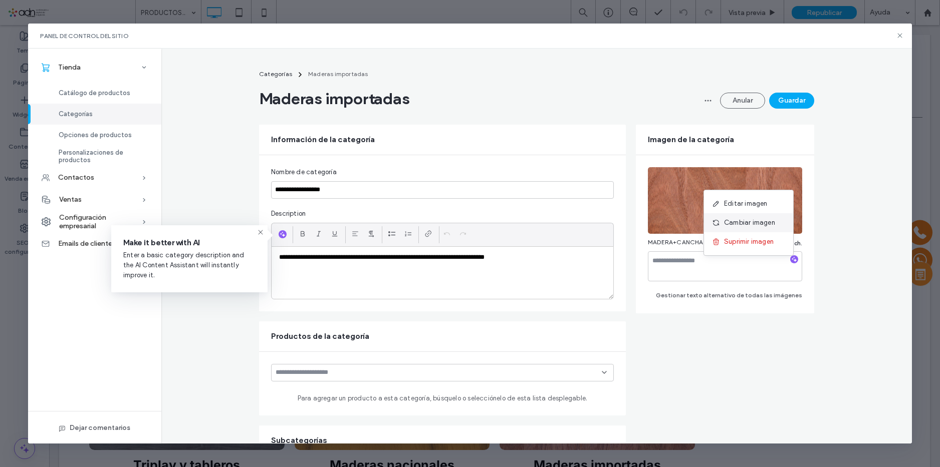
click at [753, 219] on span "Cambiar imagen" at bounding box center [749, 223] width 51 height 10
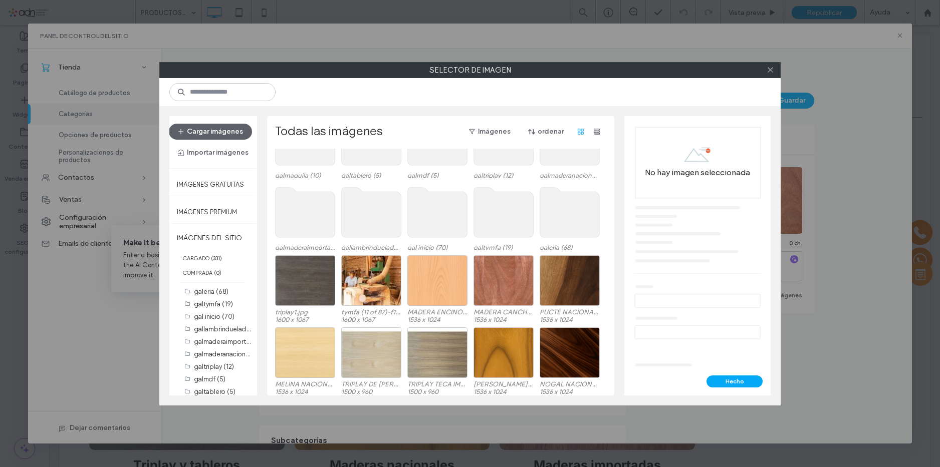
scroll to position [62, 0]
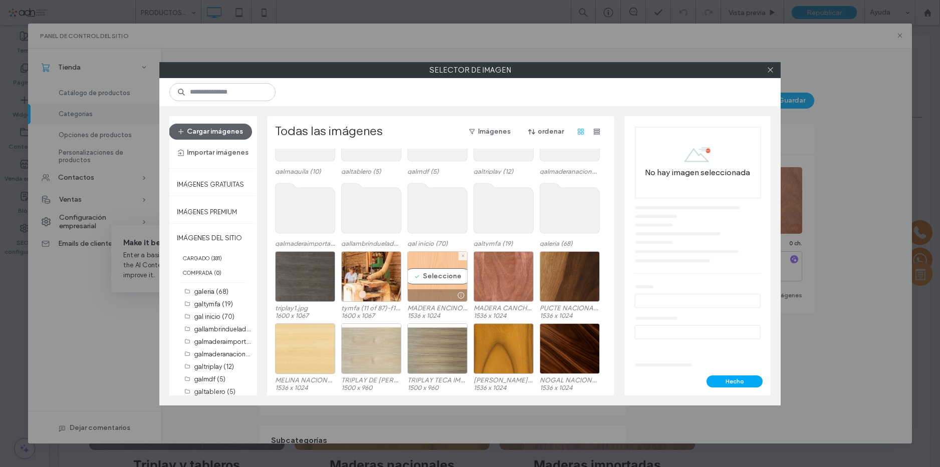
click at [443, 279] on div "Seleccione" at bounding box center [437, 276] width 60 height 51
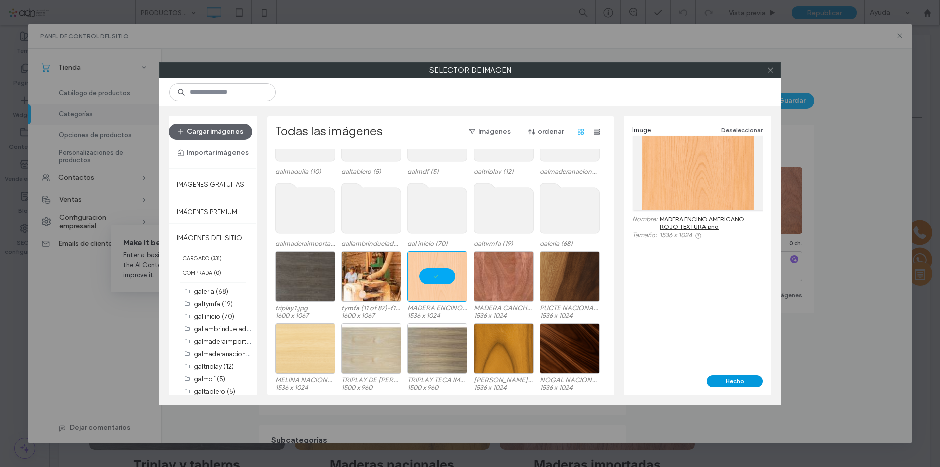
click at [736, 384] on button "Hecho" at bounding box center [734, 382] width 56 height 12
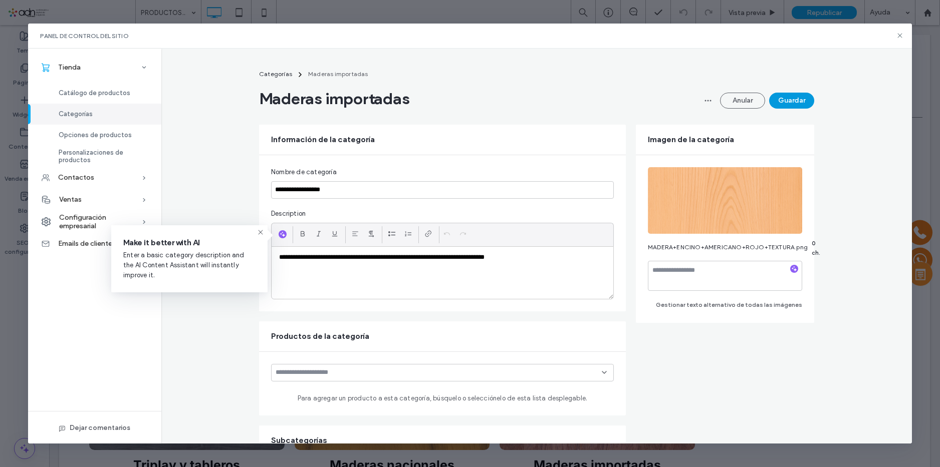
click at [796, 99] on button "Guardar" at bounding box center [791, 101] width 45 height 16
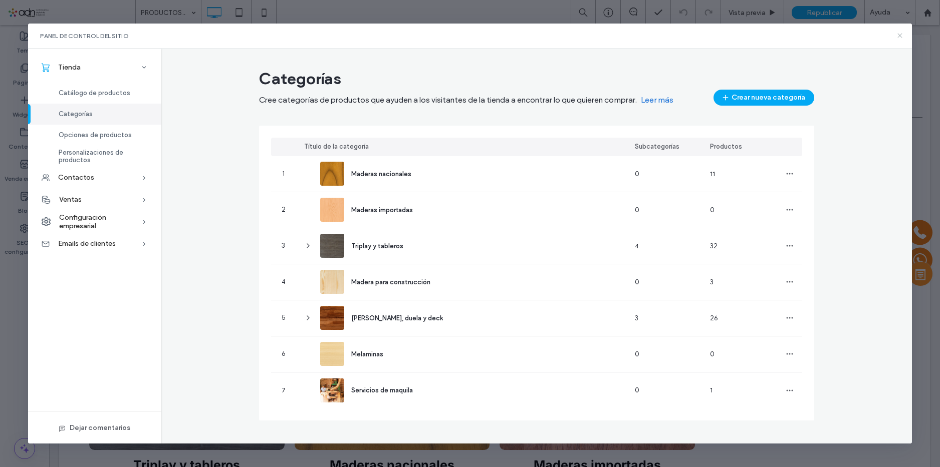
click at [901, 32] on icon at bounding box center [900, 36] width 8 height 8
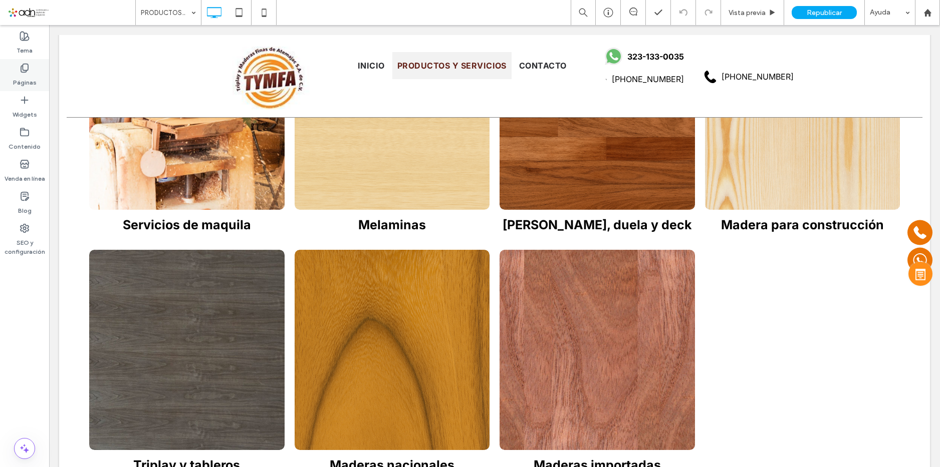
click at [32, 84] on label "Páginas" at bounding box center [25, 80] width 24 height 14
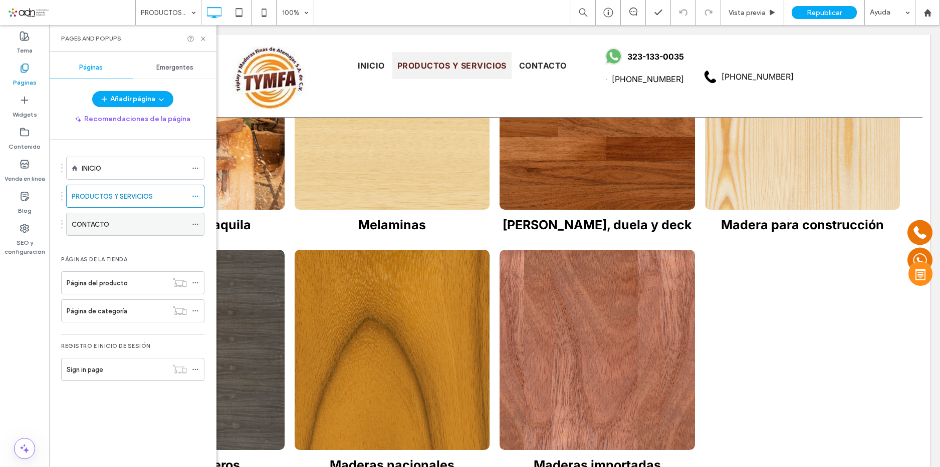
click at [105, 230] on label "CONTACTO" at bounding box center [91, 225] width 38 height 18
click at [201, 39] on icon at bounding box center [203, 39] width 8 height 8
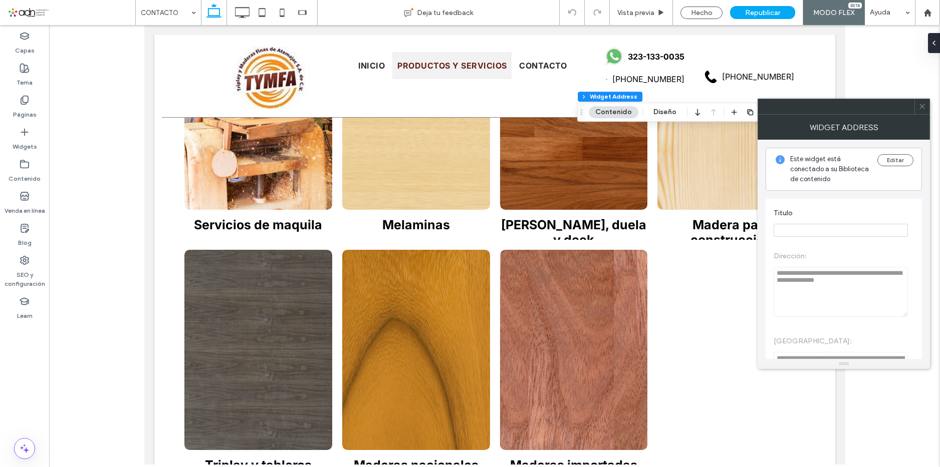
click at [919, 106] on icon at bounding box center [922, 107] width 8 height 8
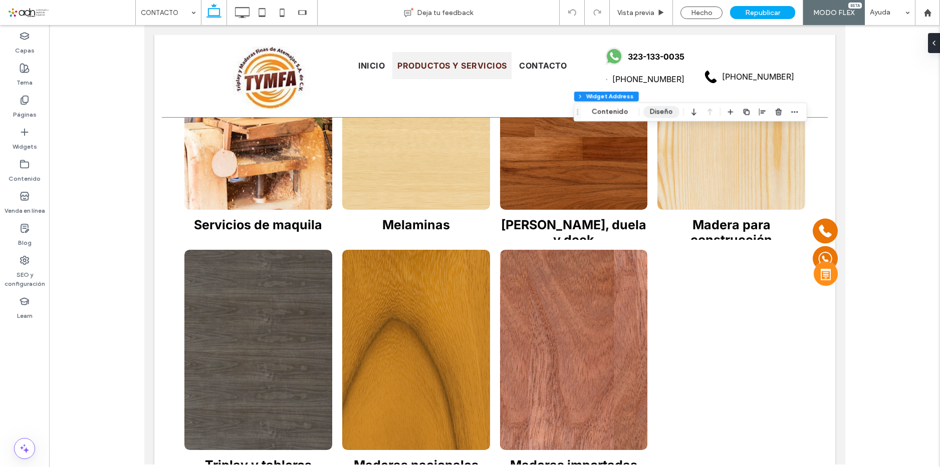
click at [657, 113] on button "Diseño" at bounding box center [661, 112] width 36 height 12
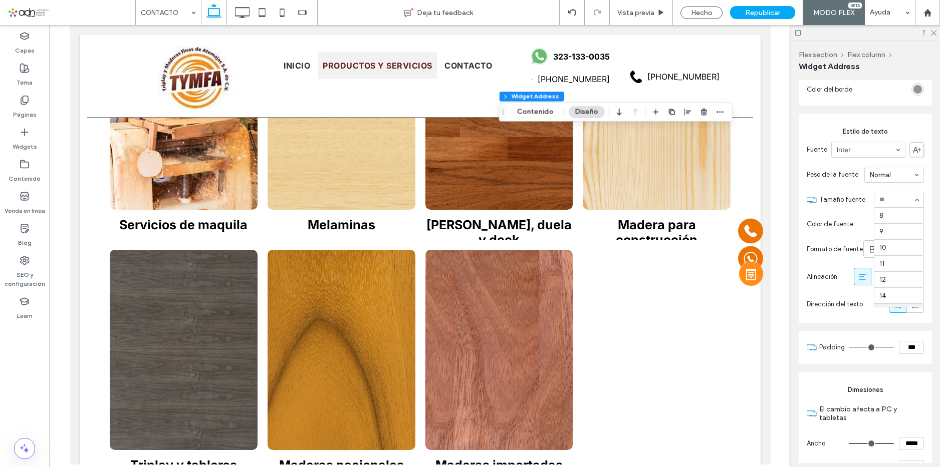
scroll to position [96, 0]
click at [714, 13] on div "Hecho" at bounding box center [701, 13] width 42 height 13
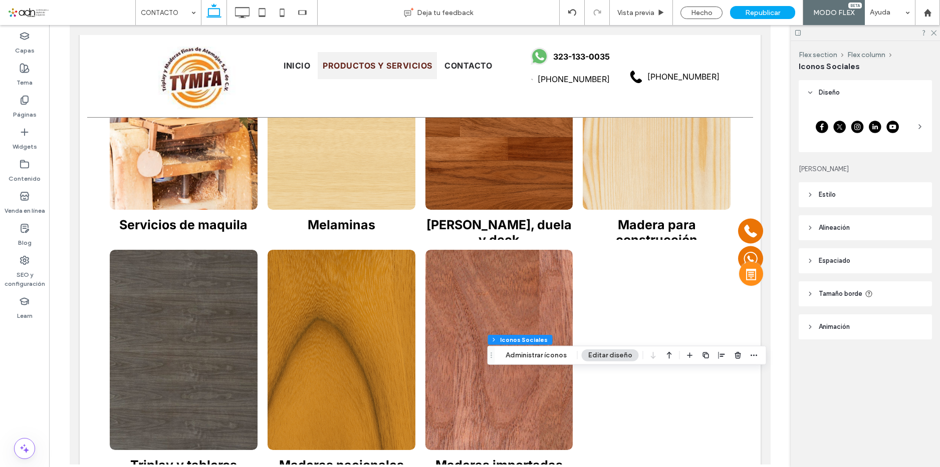
click at [858, 128] on div at bounding box center [856, 126] width 101 height 25
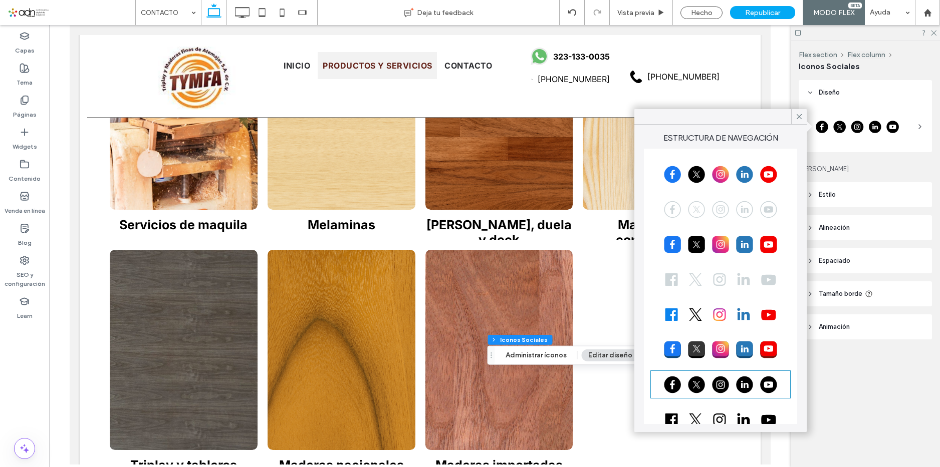
click at [707, 175] on div at bounding box center [720, 174] width 137 height 25
click at [795, 118] on icon at bounding box center [798, 116] width 9 height 9
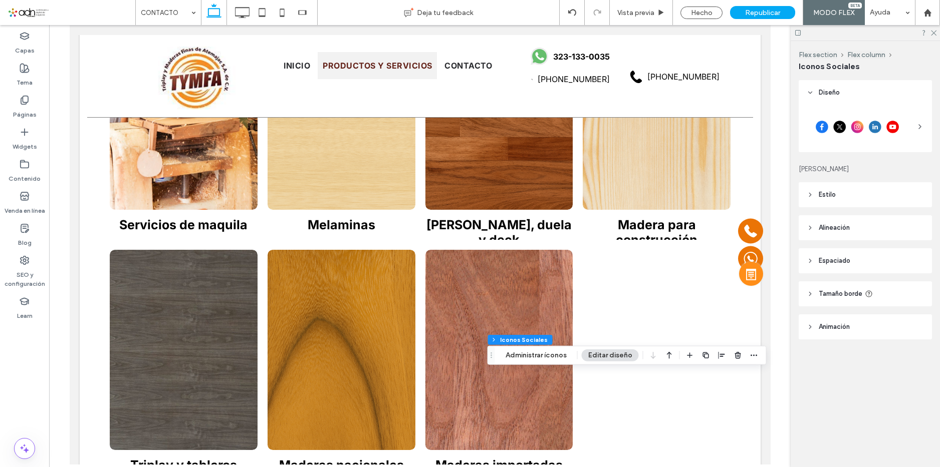
click at [837, 200] on header "Estilo" at bounding box center [864, 194] width 133 height 25
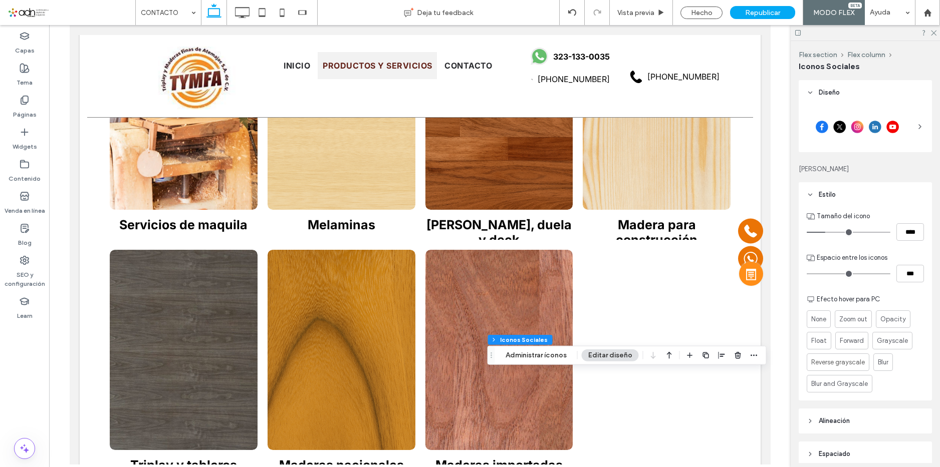
type input "**"
type input "****"
type input "**"
type input "****"
type input "**"
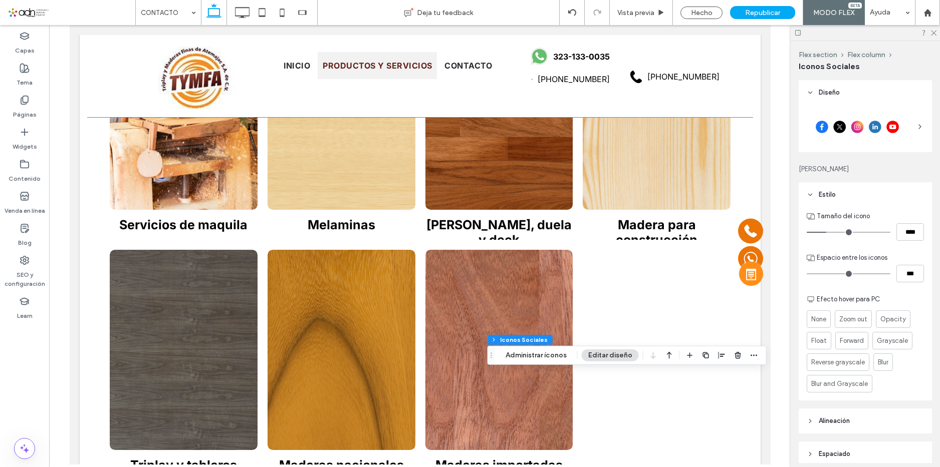
type input "****"
type input "**"
type input "****"
type input "**"
type input "****"
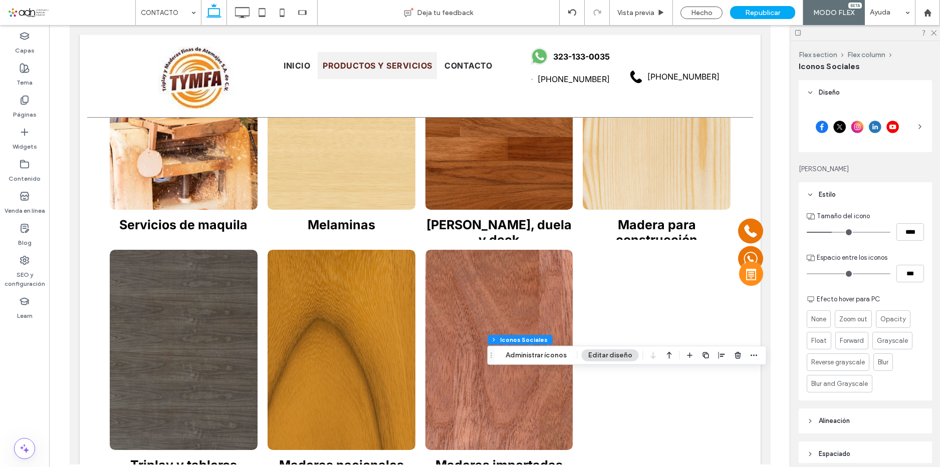
type input "**"
type input "****"
drag, startPoint x: 826, startPoint y: 231, endPoint x: 832, endPoint y: 230, distance: 6.0
click at [832, 232] on input "range" at bounding box center [848, 232] width 84 height 1
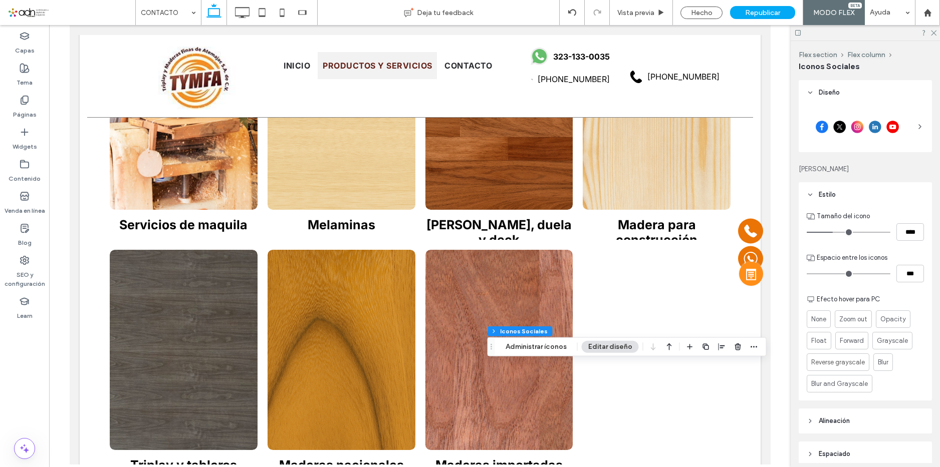
type input "**"
type input "****"
click at [836, 232] on input "range" at bounding box center [848, 232] width 84 height 1
type input "**"
type input "****"
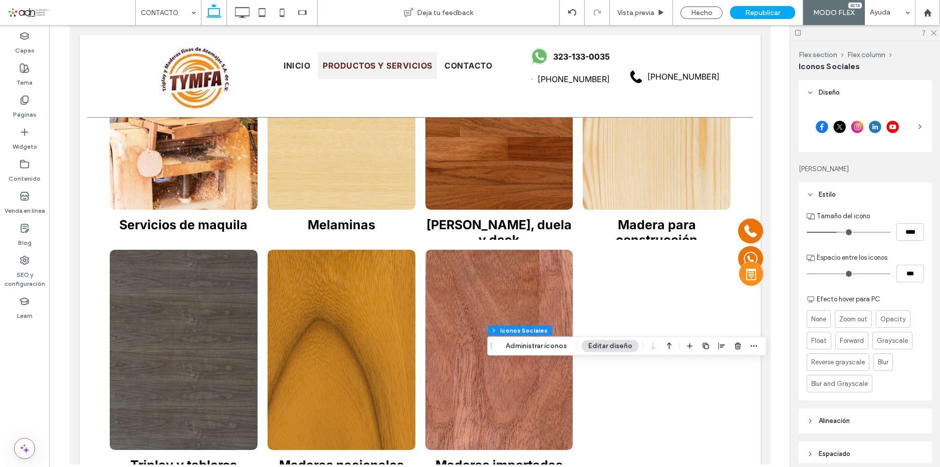
type input "**"
type input "****"
type input "**"
type input "****"
type input "**"
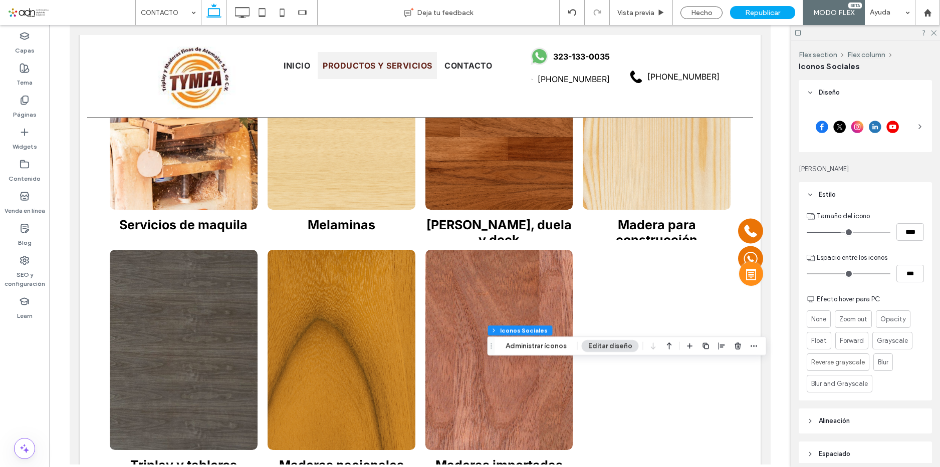
click at [840, 232] on input "range" at bounding box center [848, 232] width 84 height 1
click at [935, 34] on icon at bounding box center [933, 32] width 7 height 7
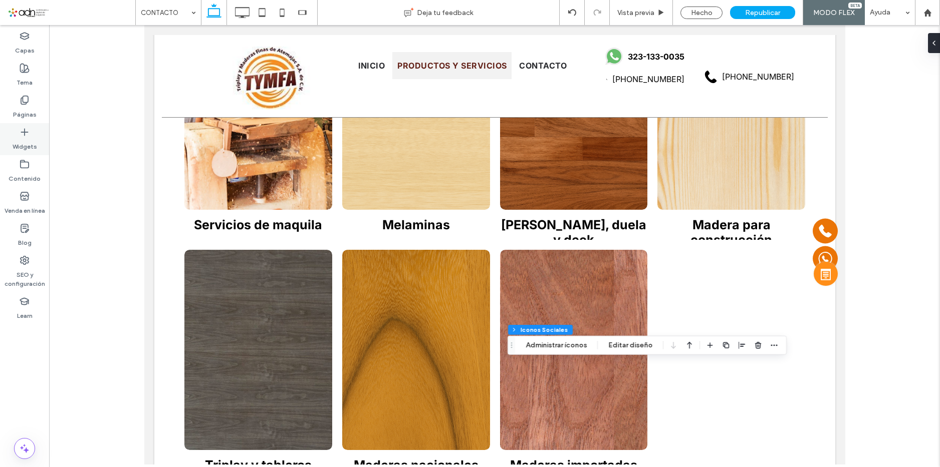
click at [26, 141] on label "Widgets" at bounding box center [25, 144] width 25 height 14
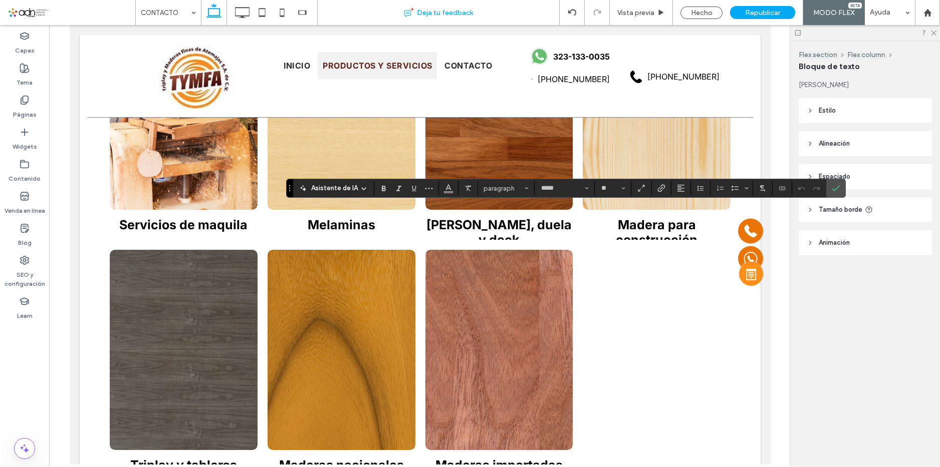
type input "*****"
type input "**"
click at [445, 191] on icon "Color" at bounding box center [448, 187] width 8 height 8
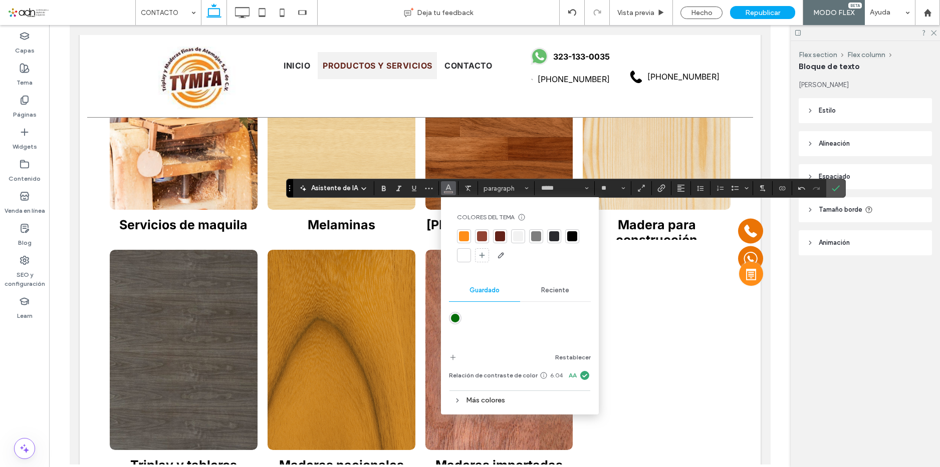
click at [574, 239] on div at bounding box center [572, 236] width 10 height 10
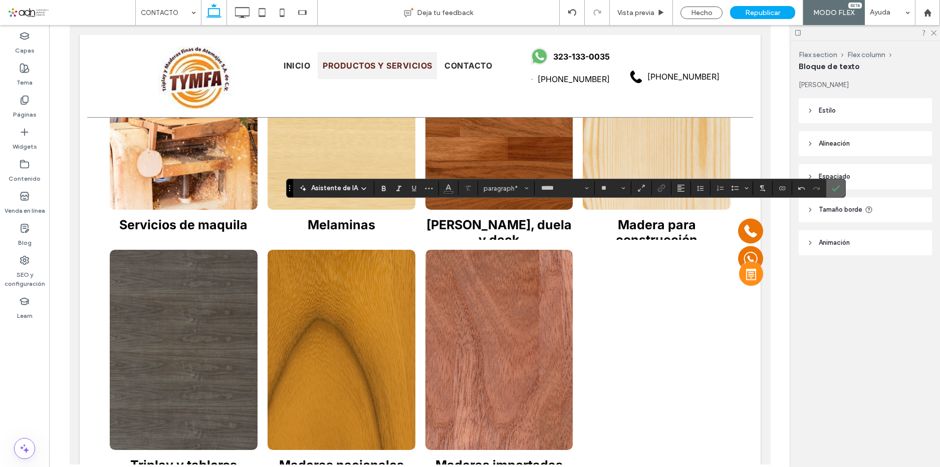
click at [840, 185] on icon "Confirmar" at bounding box center [835, 188] width 8 height 8
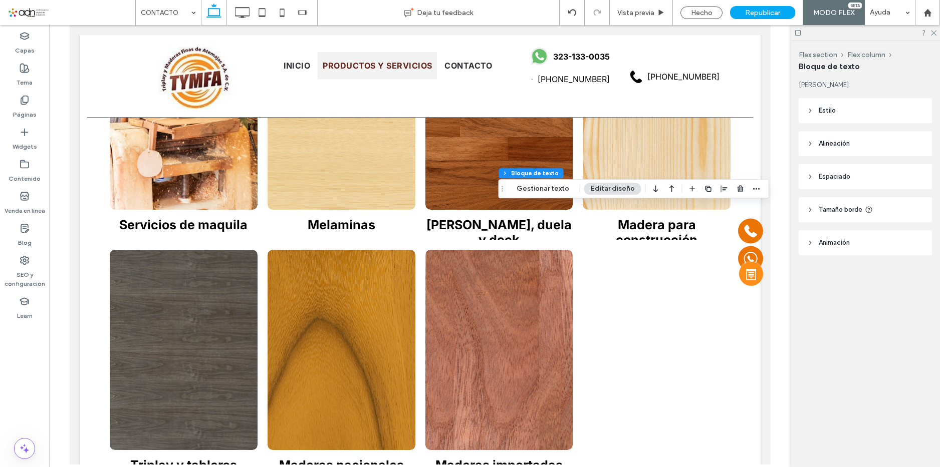
click at [854, 107] on header "Estilo" at bounding box center [864, 110] width 133 height 25
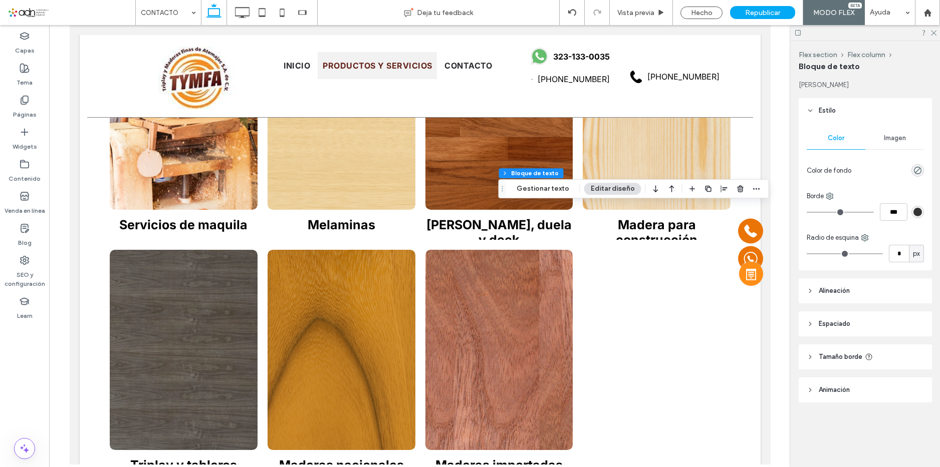
click at [854, 292] on header "Alineación" at bounding box center [864, 291] width 133 height 25
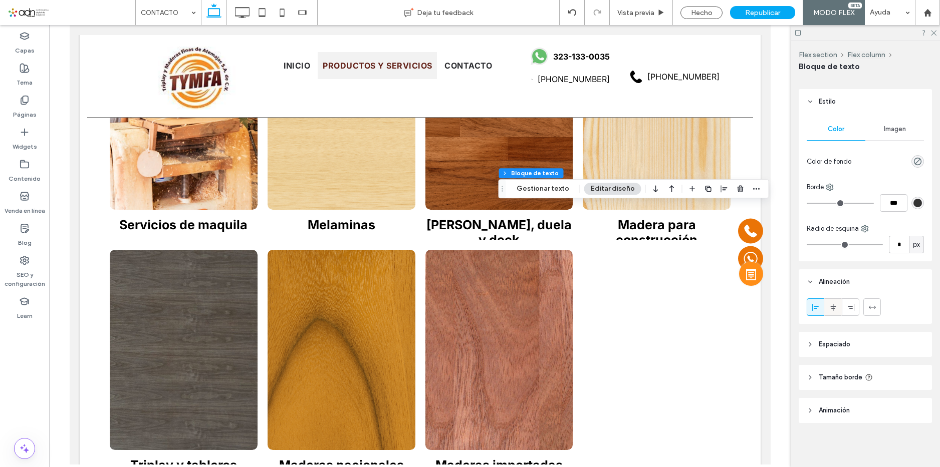
click at [835, 307] on use at bounding box center [833, 307] width 6 height 7
click at [712, 8] on div "Hecho" at bounding box center [701, 13] width 42 height 13
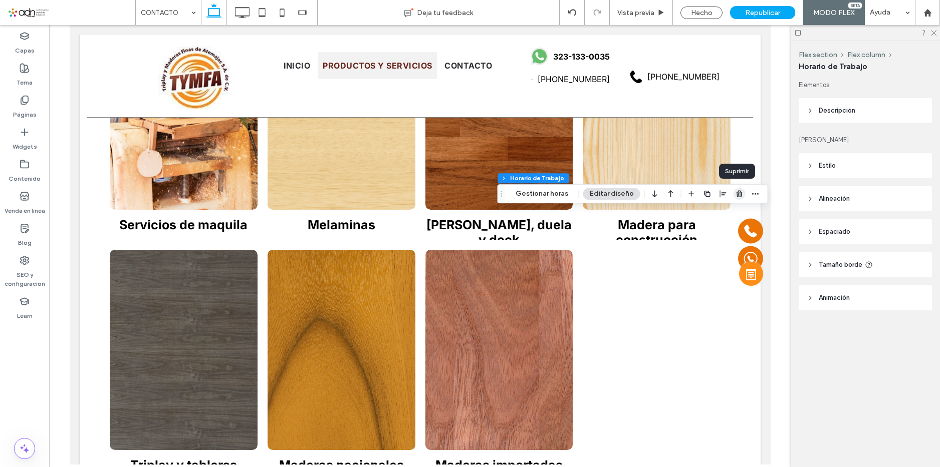
click at [738, 194] on icon "button" at bounding box center [739, 194] width 8 height 8
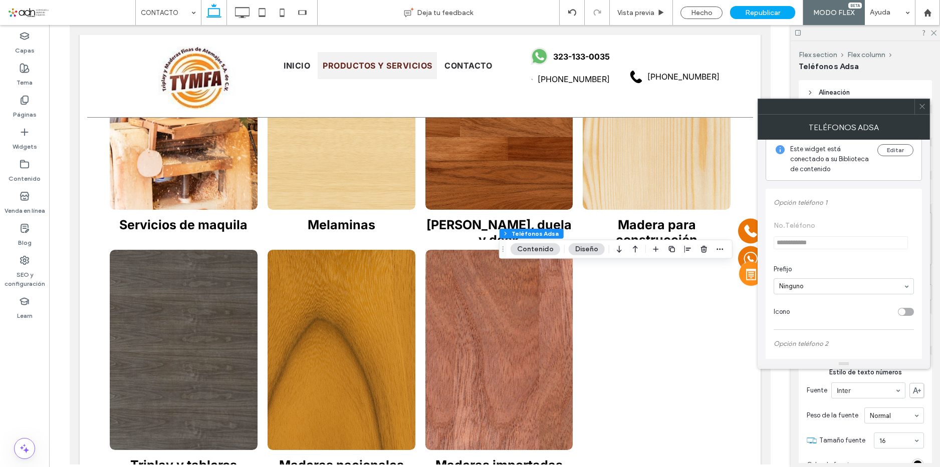
scroll to position [0, 0]
click at [907, 326] on div "toggle" at bounding box center [906, 322] width 16 height 8
click at [910, 270] on div "toggle" at bounding box center [906, 272] width 16 height 8
click at [905, 326] on div "toggle" at bounding box center [901, 323] width 7 height 7
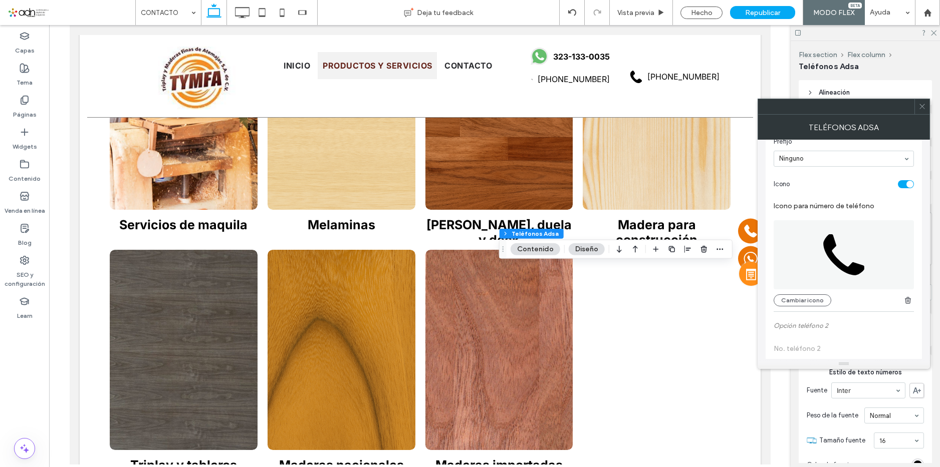
scroll to position [200, 0]
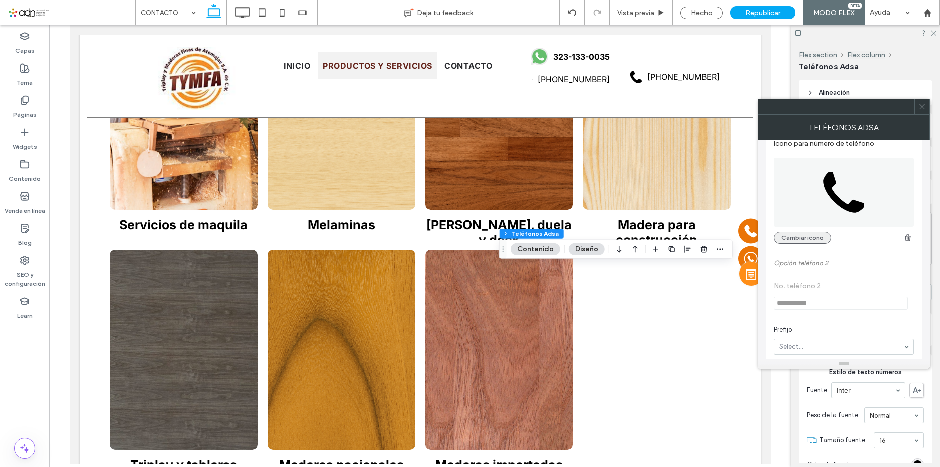
click at [818, 243] on button "Cambiar icono" at bounding box center [802, 238] width 58 height 12
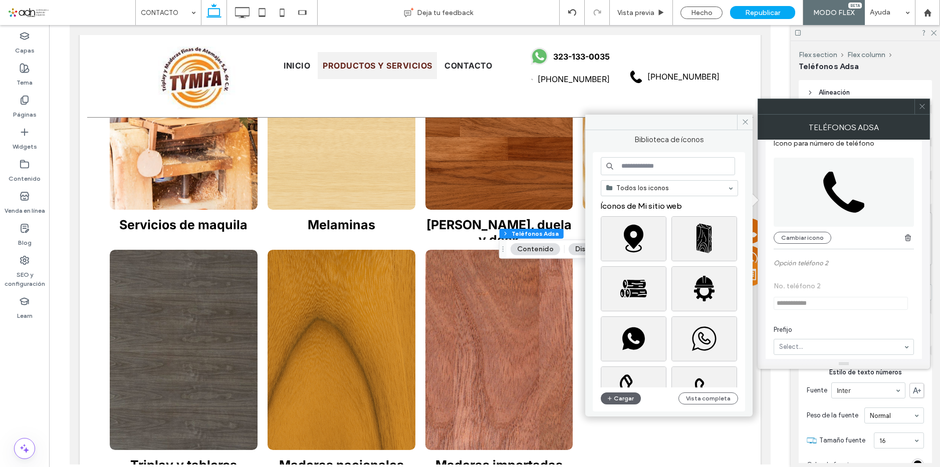
click at [745, 121] on icon at bounding box center [745, 122] width 8 height 8
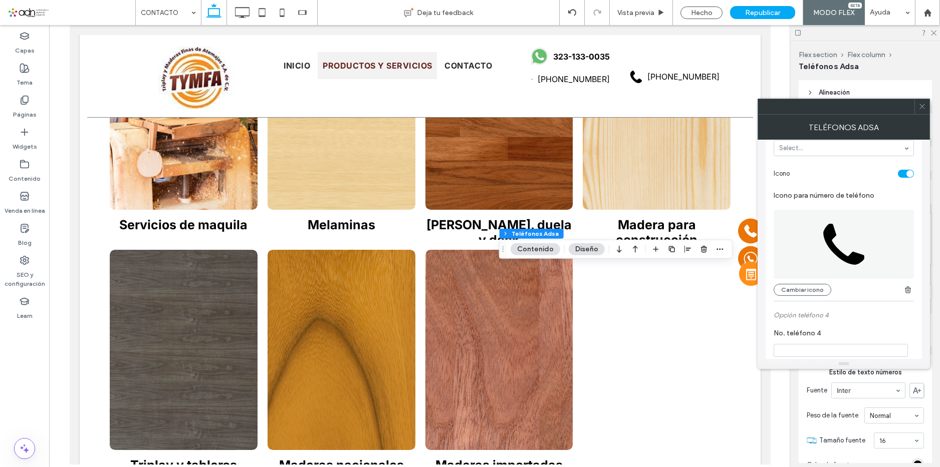
scroll to position [651, 0]
click at [799, 300] on div "**********" at bounding box center [843, 167] width 140 height 1229
click at [800, 294] on button "Cambiar icono" at bounding box center [802, 289] width 58 height 12
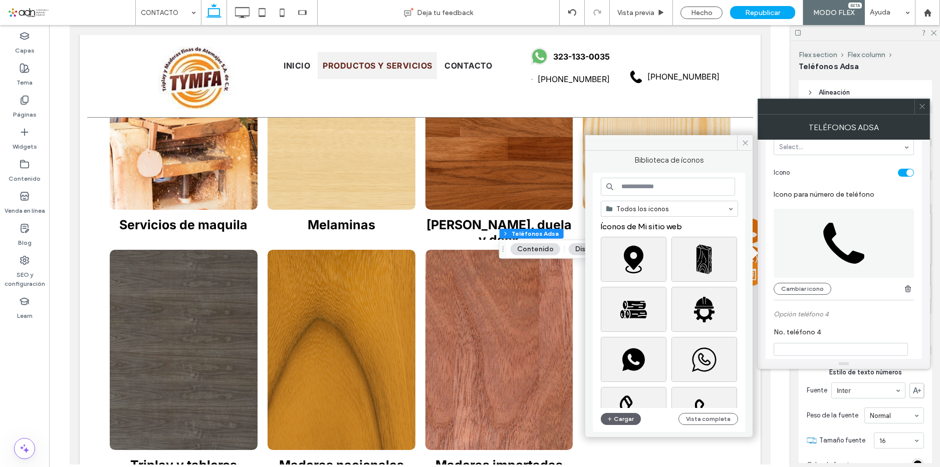
click at [658, 192] on input at bounding box center [668, 187] width 134 height 18
click at [645, 351] on div "Seleccione" at bounding box center [634, 359] width 66 height 45
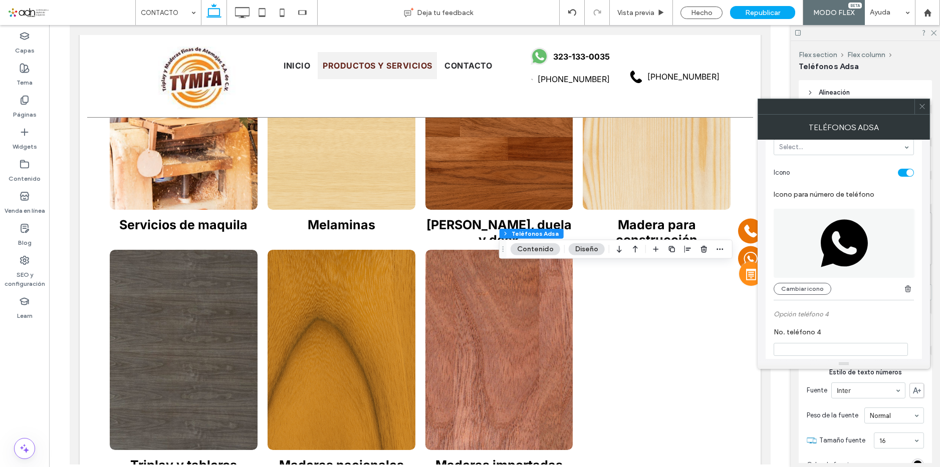
click at [922, 105] on icon at bounding box center [922, 107] width 8 height 8
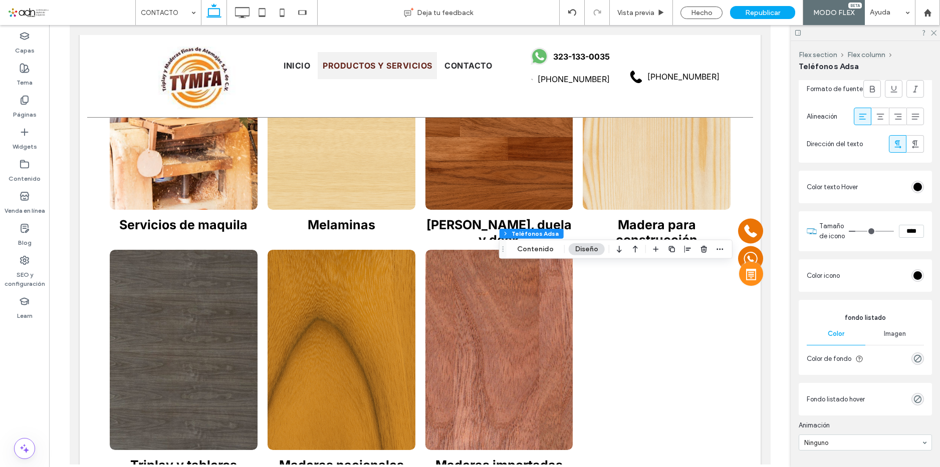
scroll to position [451, 0]
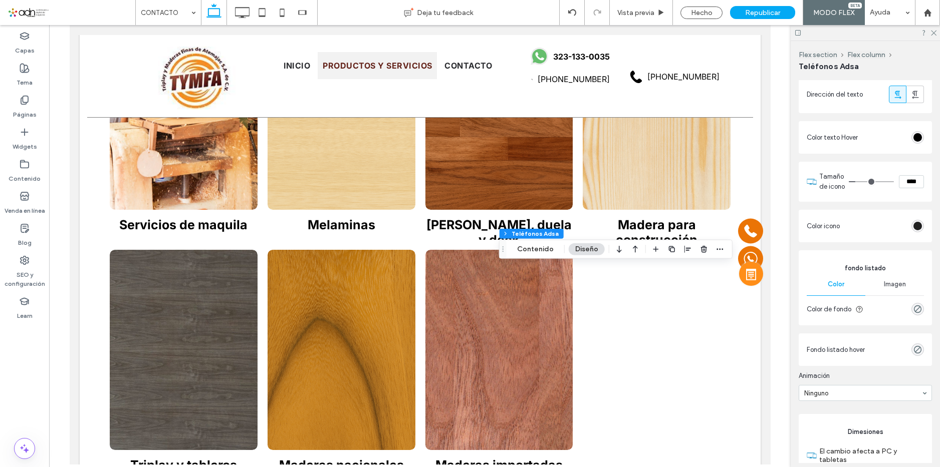
click at [913, 230] on div "rgb(0, 0, 0)" at bounding box center [917, 226] width 9 height 9
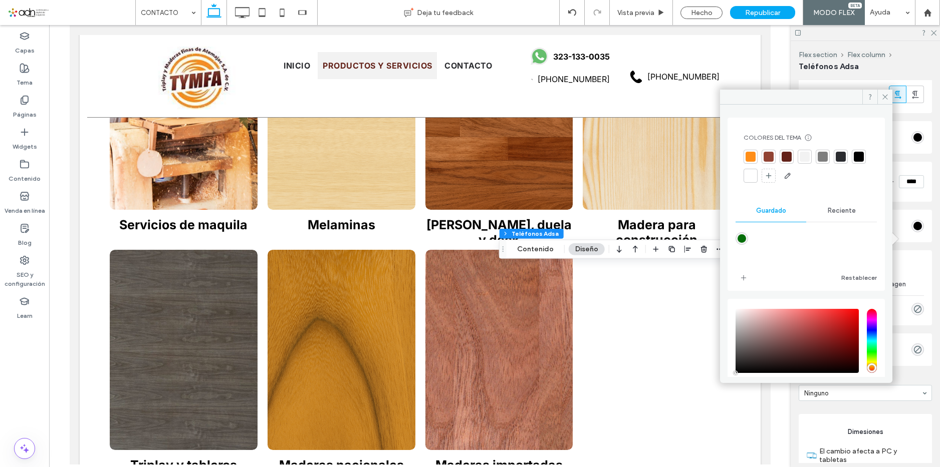
click at [785, 155] on div at bounding box center [786, 157] width 10 height 10
click at [883, 95] on icon at bounding box center [885, 97] width 8 height 8
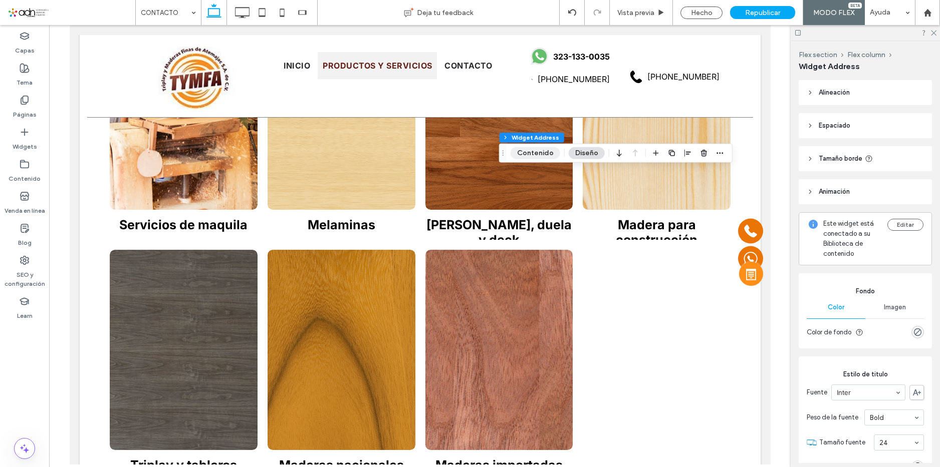
click at [524, 155] on button "Contenido" at bounding box center [535, 153] width 50 height 12
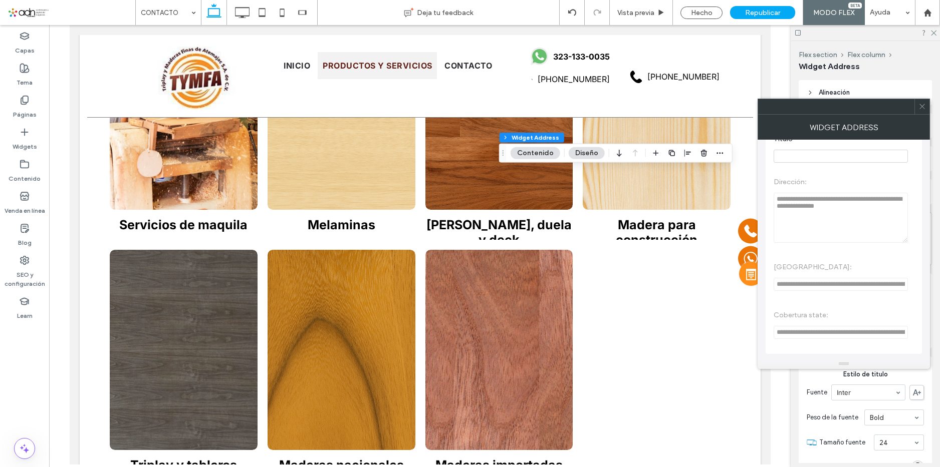
scroll to position [0, 0]
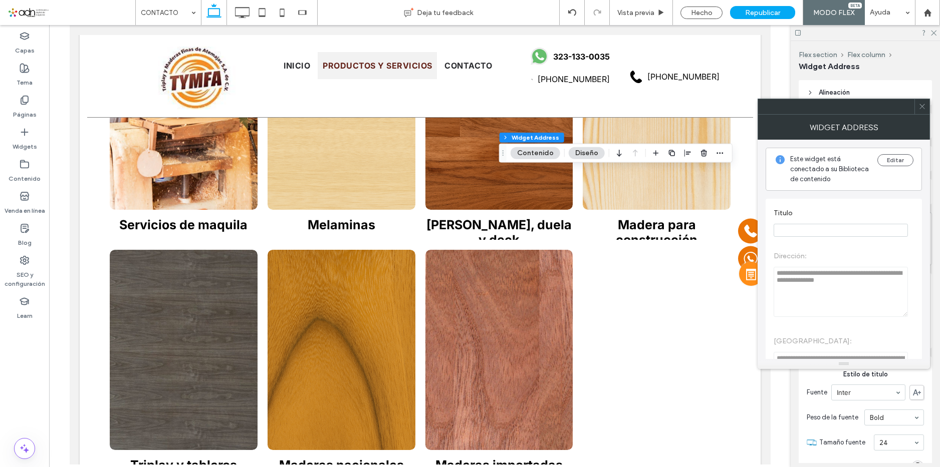
click at [591, 152] on button "Diseño" at bounding box center [587, 153] width 36 height 12
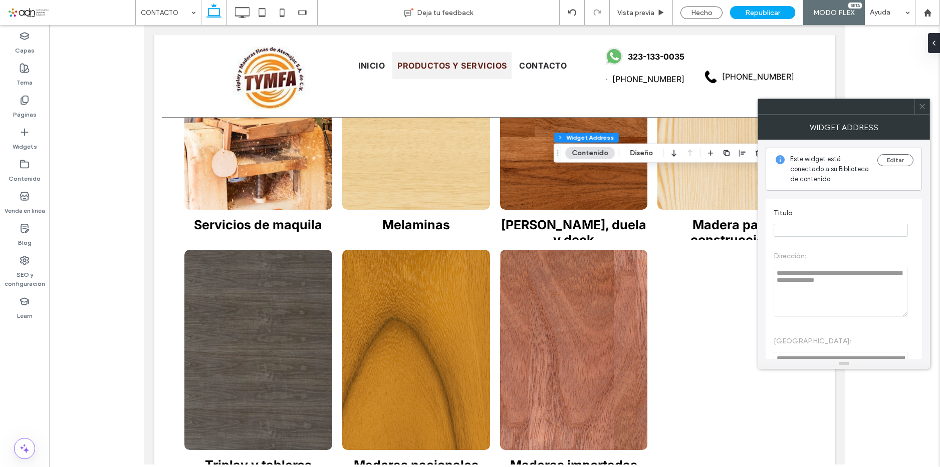
click at [638, 151] on button "Diseño" at bounding box center [641, 153] width 36 height 12
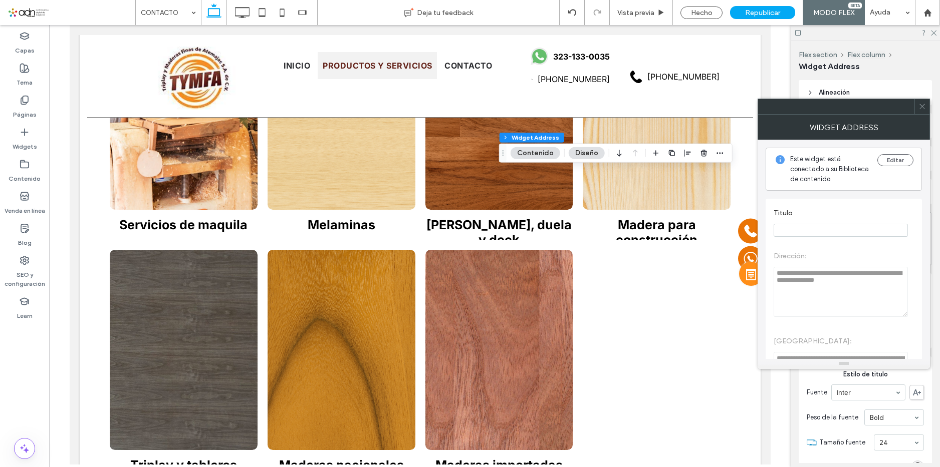
click at [920, 104] on use at bounding box center [921, 106] width 5 height 5
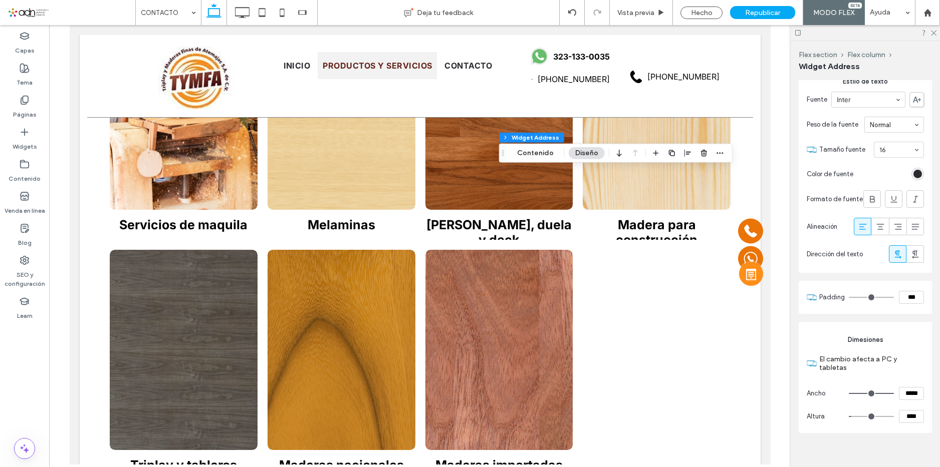
scroll to position [573, 0]
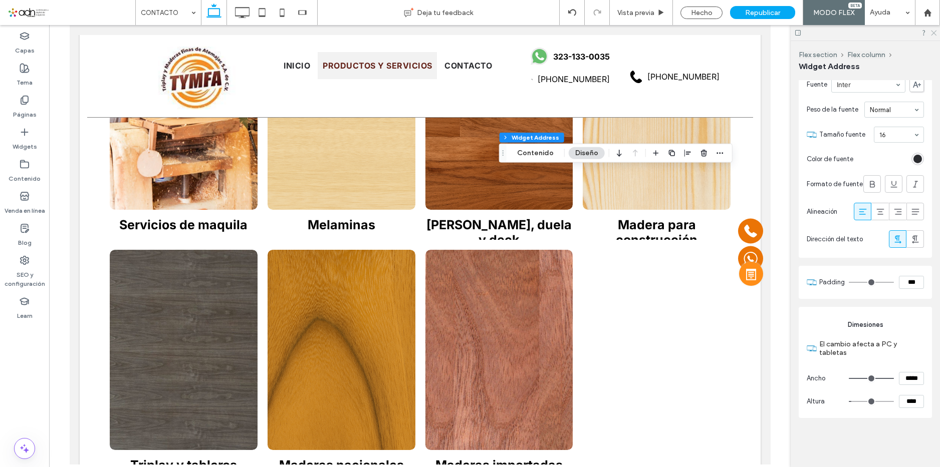
click at [933, 30] on icon at bounding box center [933, 32] width 7 height 7
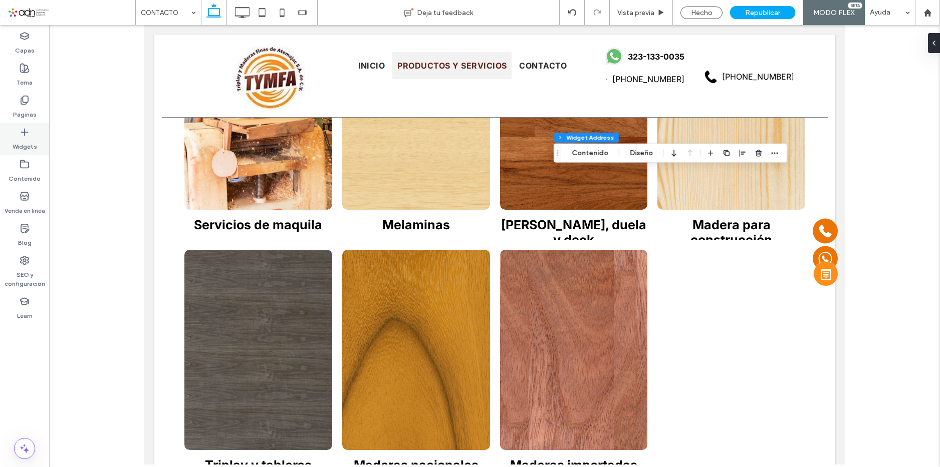
click at [27, 130] on icon at bounding box center [25, 132] width 10 height 10
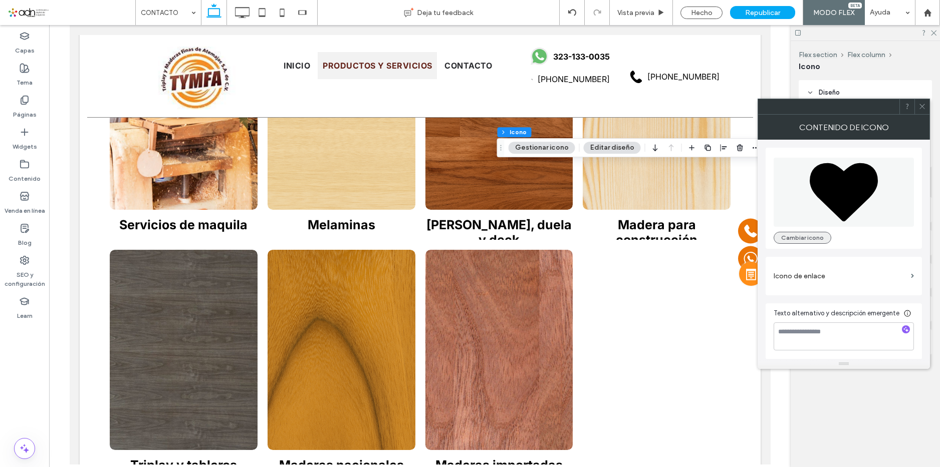
click at [801, 242] on button "Cambiar icono" at bounding box center [802, 238] width 58 height 12
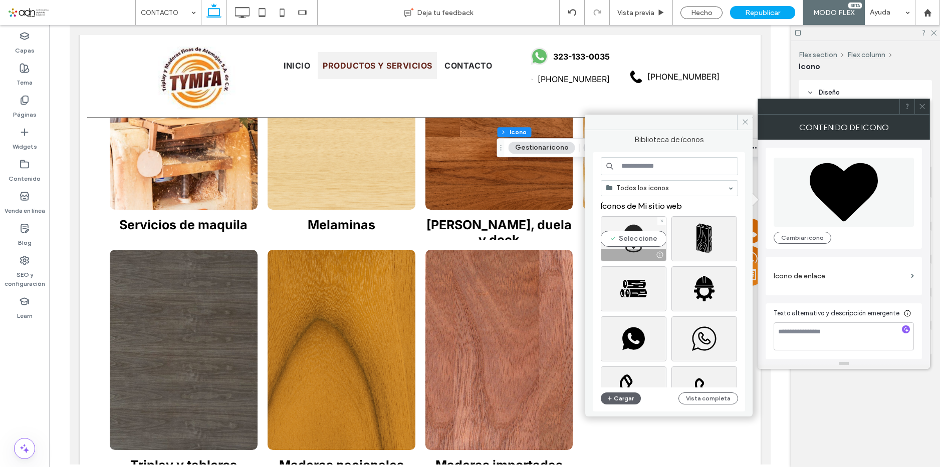
click at [641, 239] on div "Seleccione" at bounding box center [634, 238] width 66 height 45
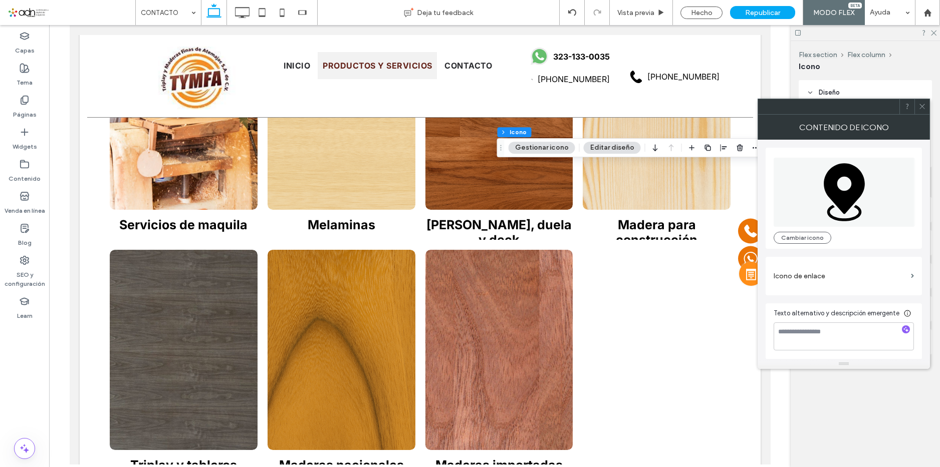
click at [923, 107] on use at bounding box center [921, 106] width 5 height 5
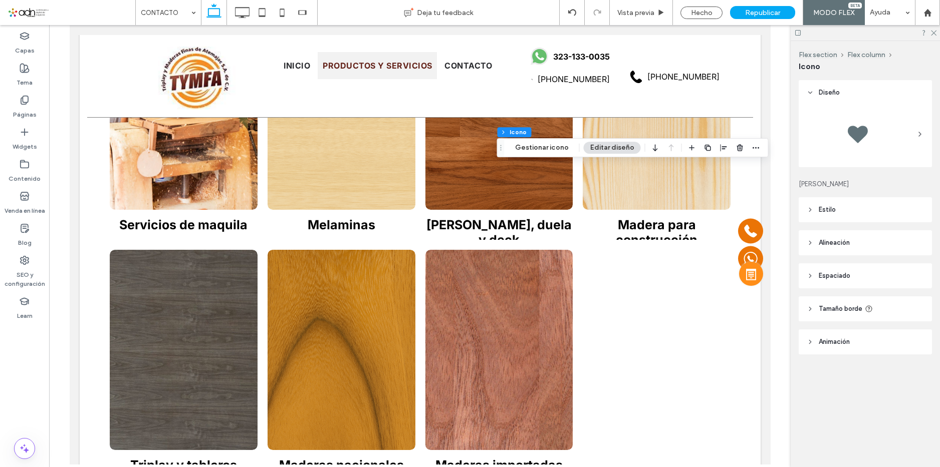
click at [849, 211] on header "Estilo" at bounding box center [864, 209] width 133 height 25
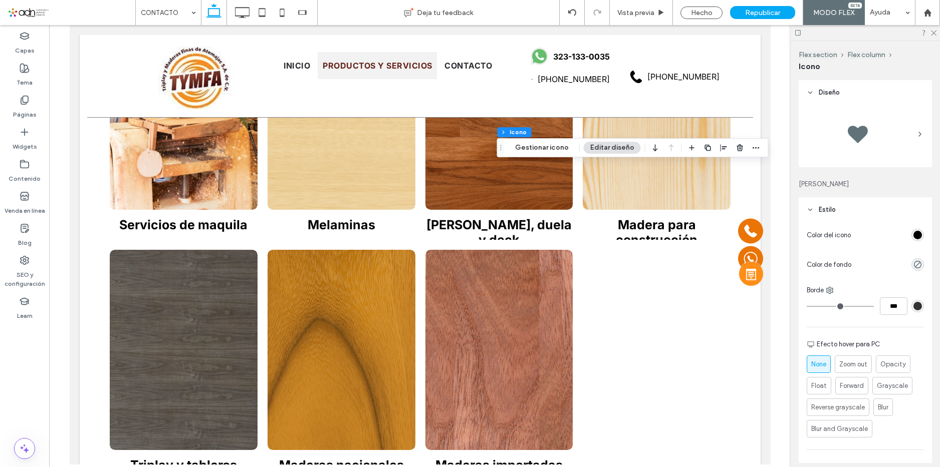
scroll to position [191, 0]
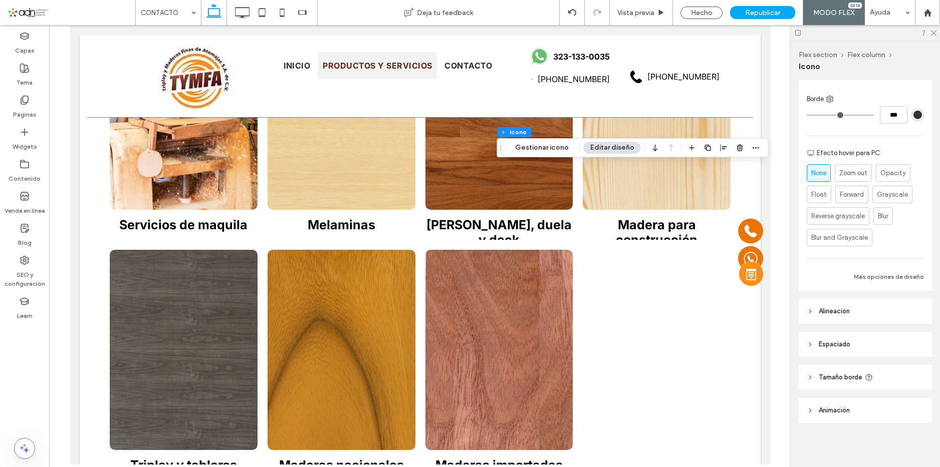
click at [866, 309] on header "Alineación" at bounding box center [864, 311] width 133 height 25
click at [835, 337] on icon at bounding box center [833, 337] width 8 height 8
click at [933, 36] on div at bounding box center [864, 33] width 149 height 16
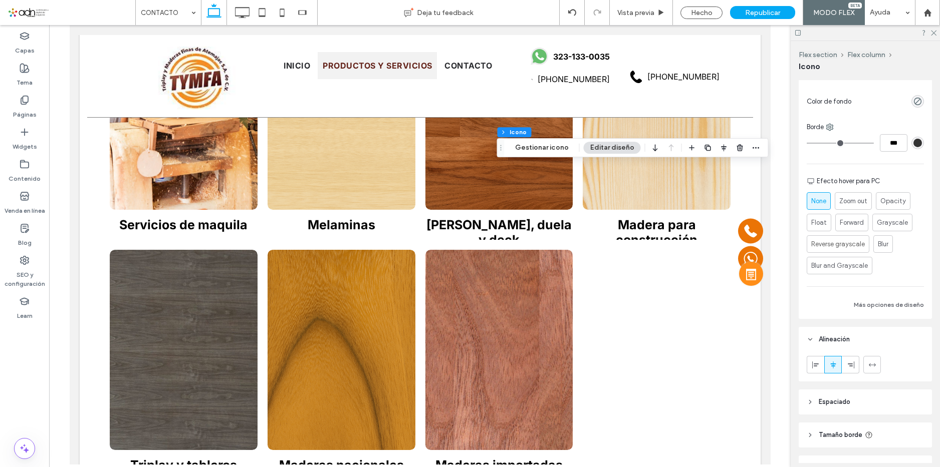
scroll to position [71, 0]
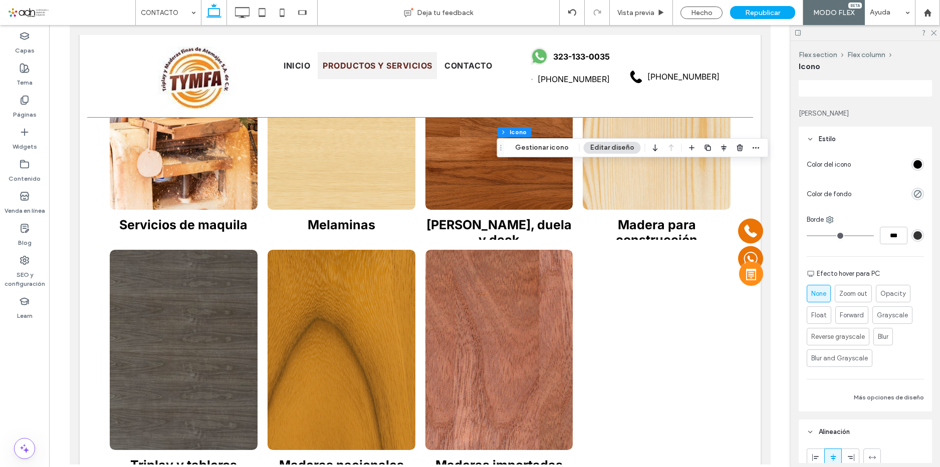
click at [914, 163] on div "rgb(0, 0, 0)" at bounding box center [917, 164] width 9 height 9
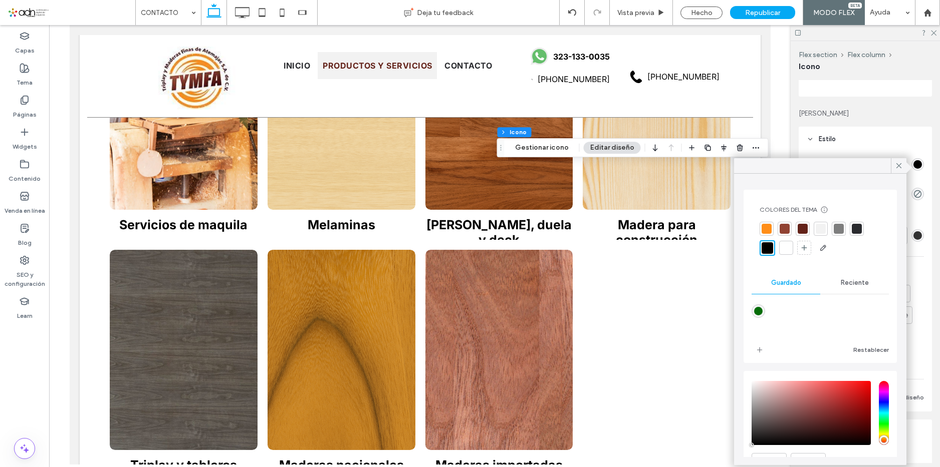
click at [802, 232] on div at bounding box center [802, 229] width 10 height 10
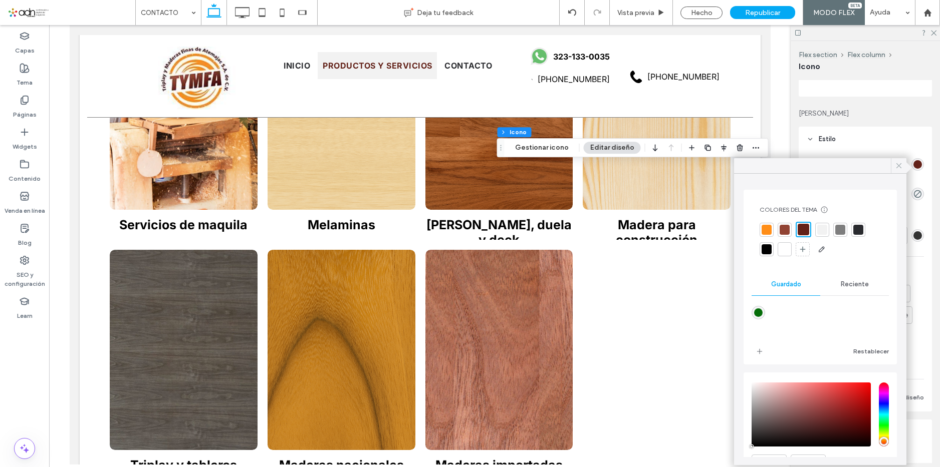
click at [900, 164] on icon at bounding box center [898, 165] width 9 height 9
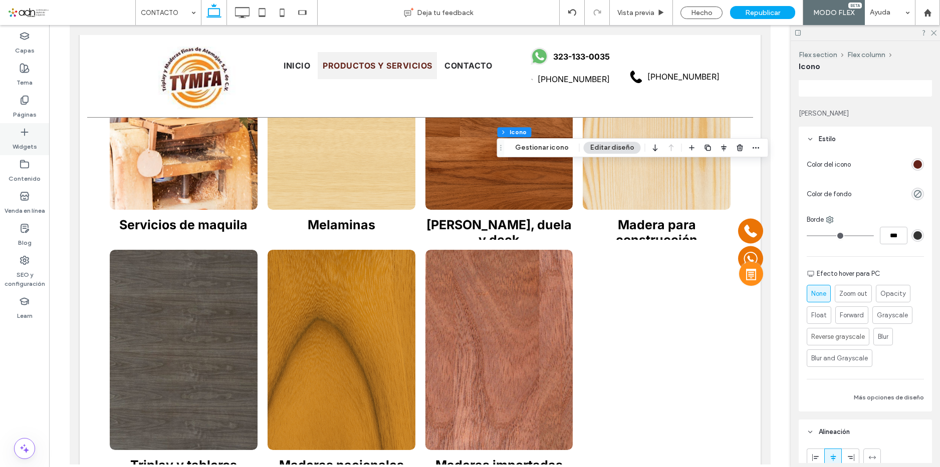
click at [34, 140] on label "Widgets" at bounding box center [25, 144] width 25 height 14
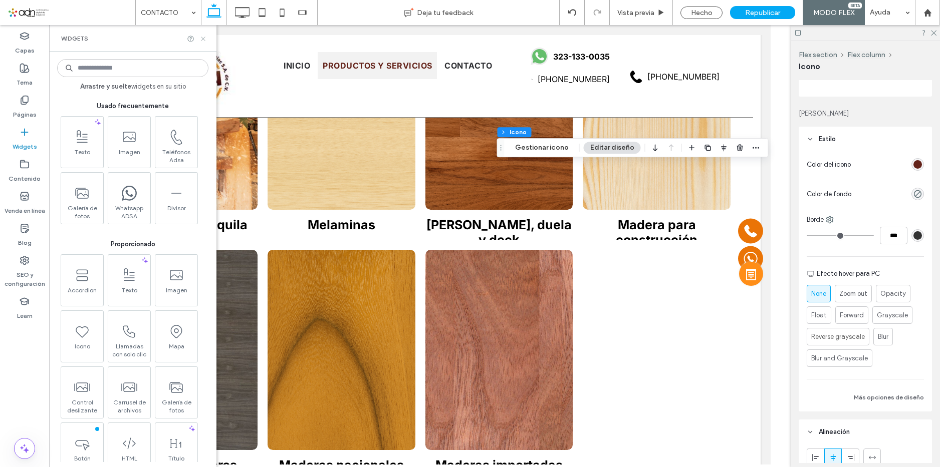
click at [202, 37] on icon at bounding box center [203, 39] width 8 height 8
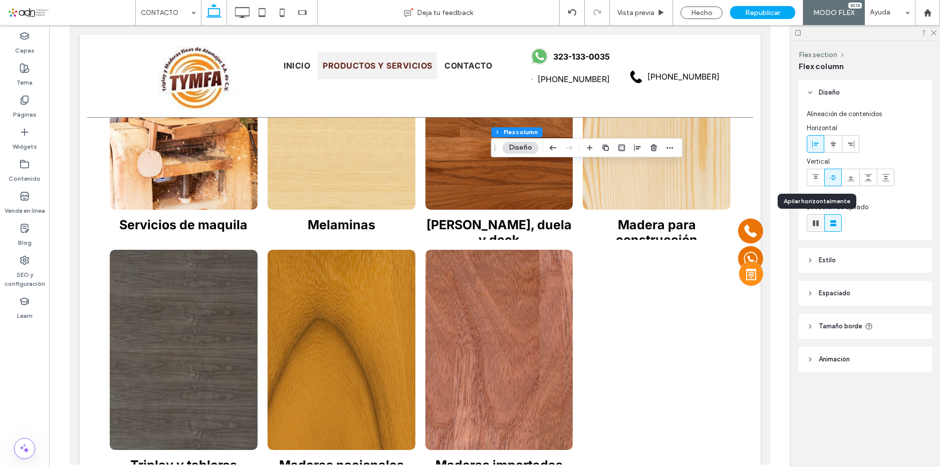
click at [821, 225] on div at bounding box center [815, 223] width 17 height 17
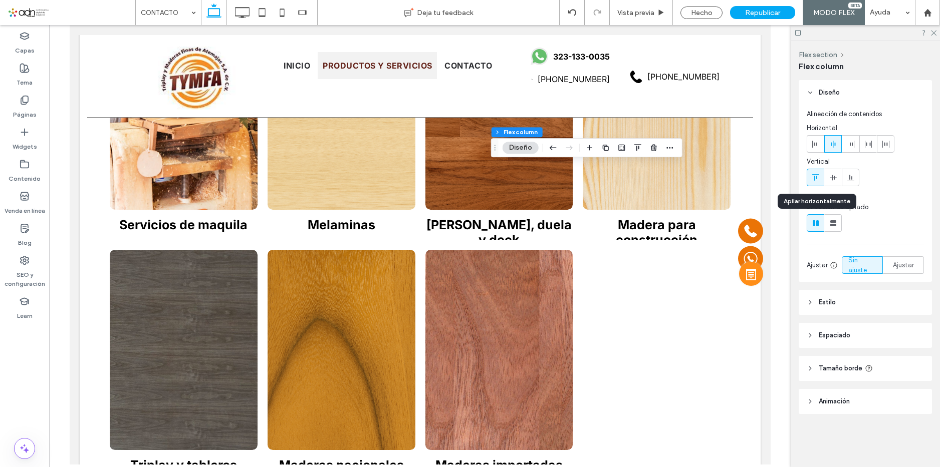
type input "*"
type input "**"
click at [833, 223] on icon at bounding box center [833, 223] width 10 height 10
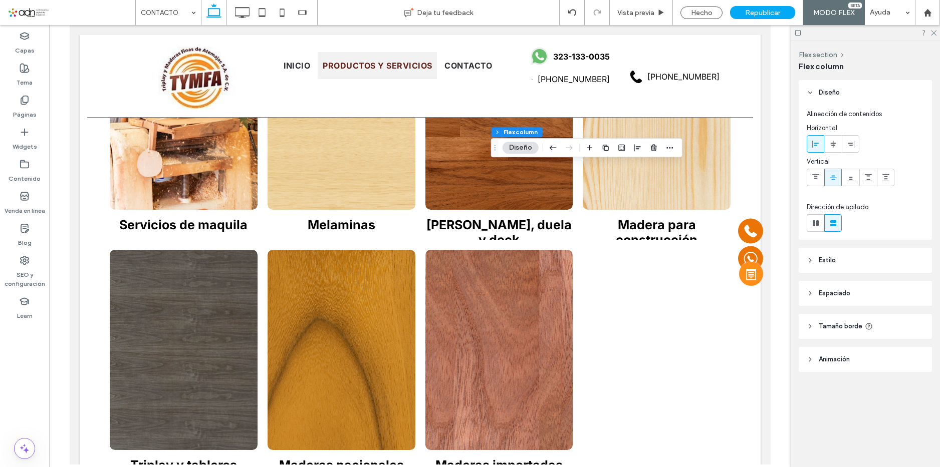
type input "**"
type input "****"
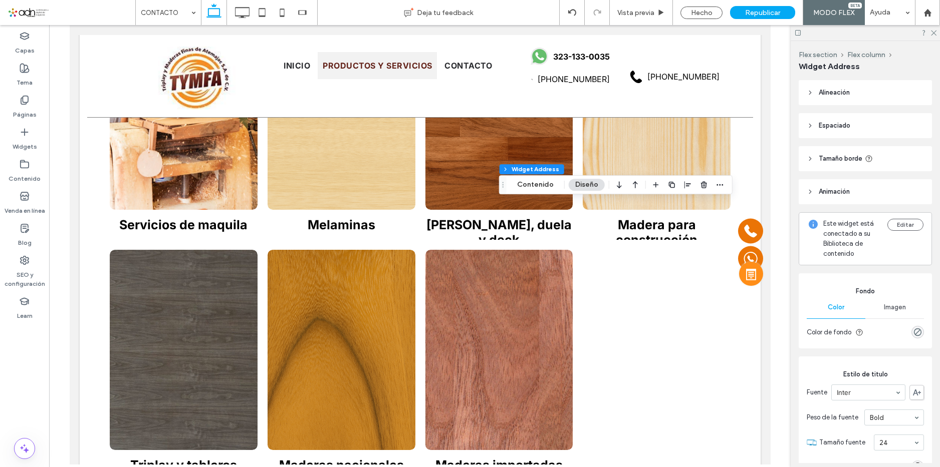
click at [856, 88] on header "Alineación" at bounding box center [864, 92] width 133 height 25
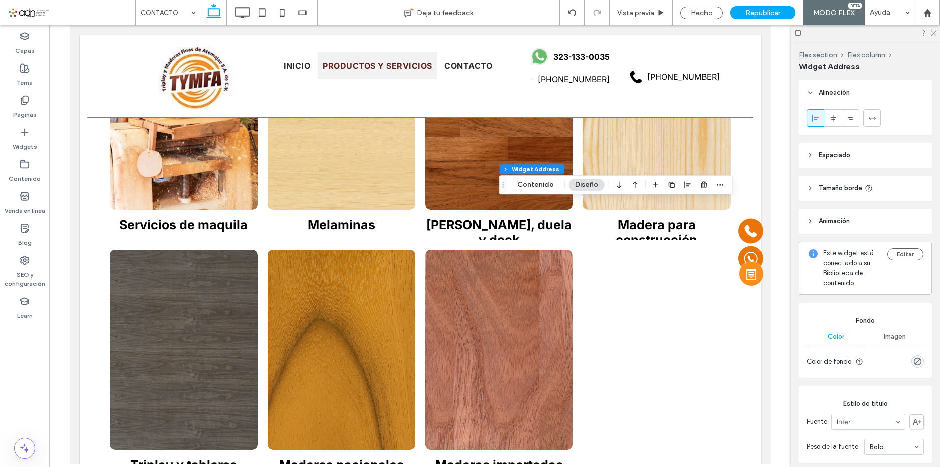
click at [847, 158] on span "Espaciado" at bounding box center [834, 155] width 32 height 10
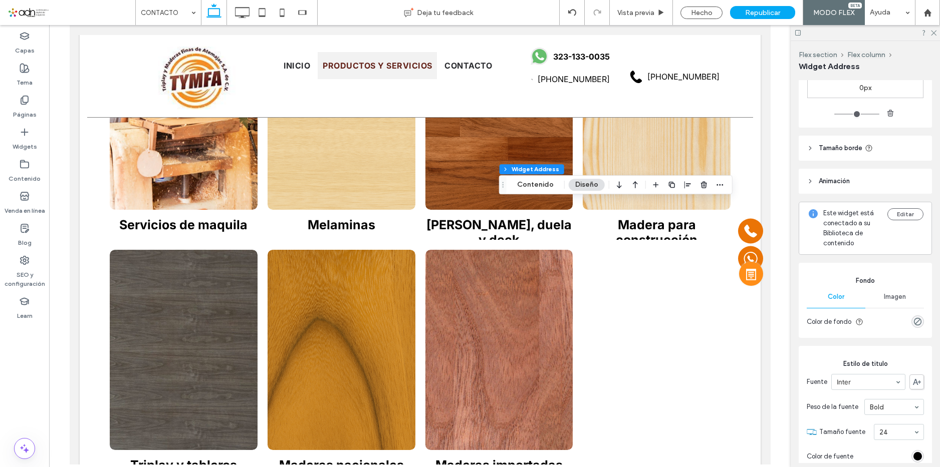
scroll to position [200, 0]
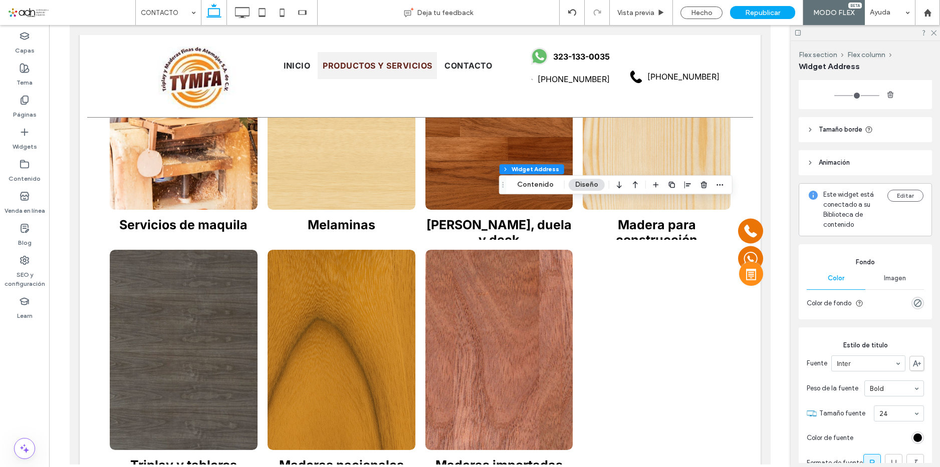
click at [843, 131] on span "Tamaño borde" at bounding box center [840, 130] width 44 height 10
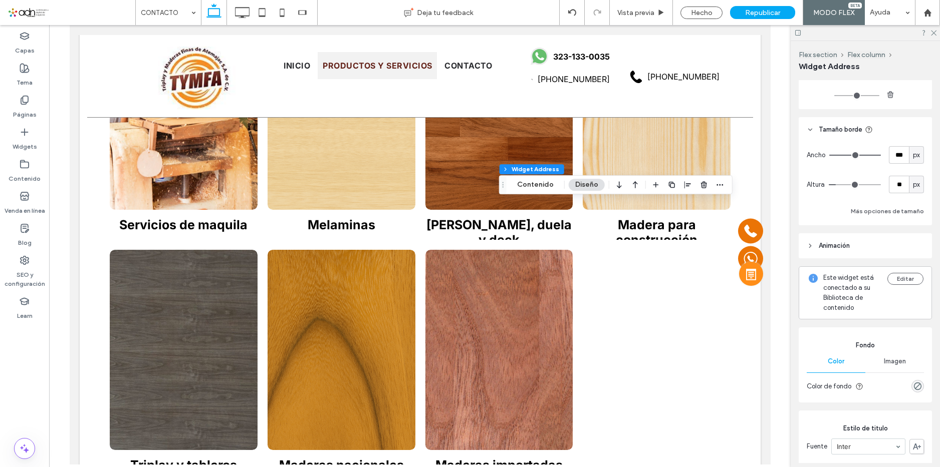
click at [856, 243] on header "Animación" at bounding box center [864, 245] width 133 height 25
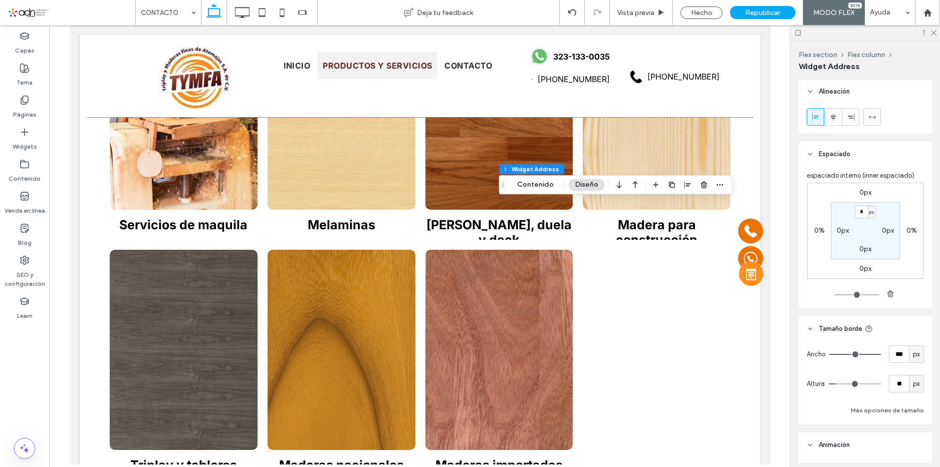
scroll to position [0, 0]
click at [716, 186] on icon "button" at bounding box center [720, 185] width 8 height 8
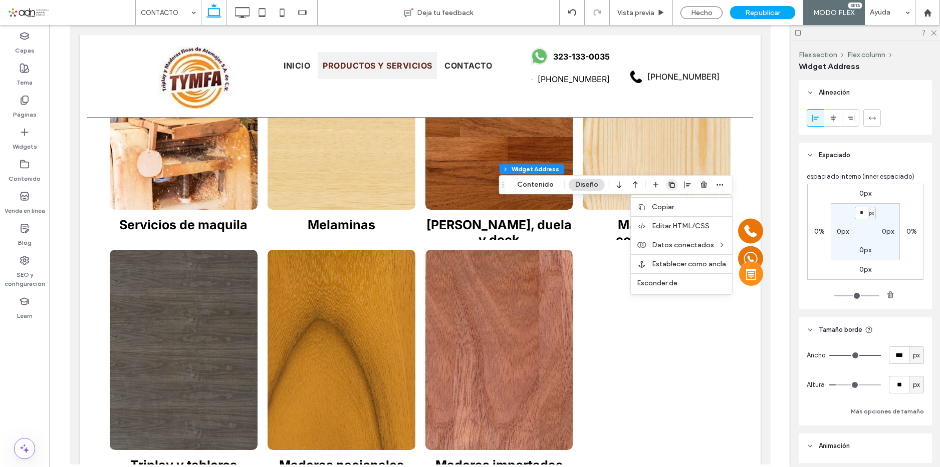
click at [654, 186] on use "button" at bounding box center [656, 185] width 6 height 6
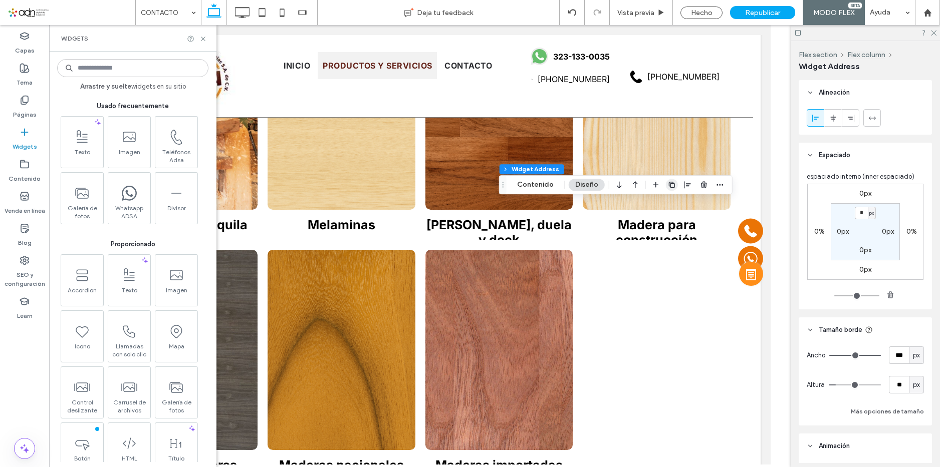
click at [654, 186] on use "button" at bounding box center [656, 185] width 6 height 6
click at [85, 333] on use at bounding box center [81, 331] width 13 height 12
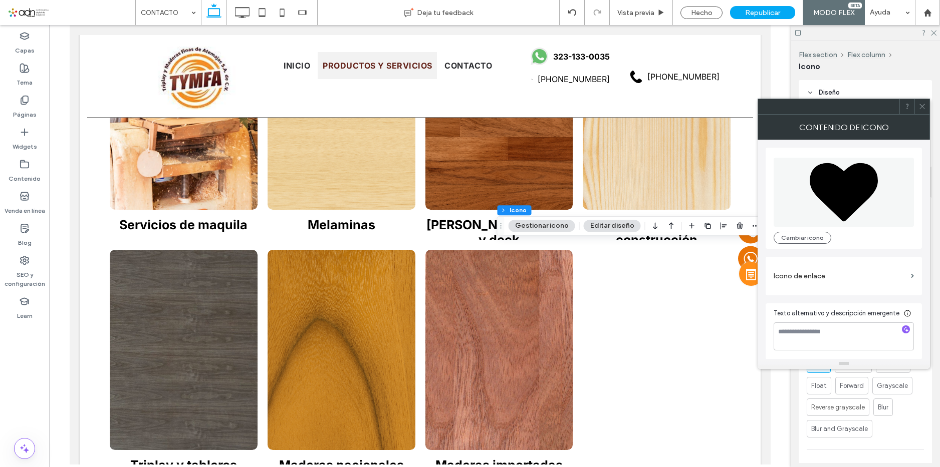
click at [923, 106] on icon at bounding box center [922, 107] width 8 height 8
click at [819, 235] on button "Cambiar icono" at bounding box center [802, 238] width 58 height 12
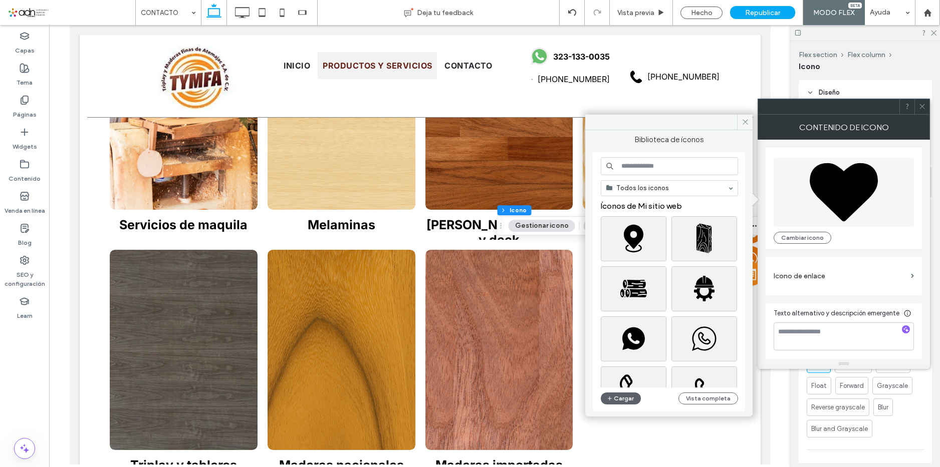
click at [654, 171] on input at bounding box center [669, 166] width 137 height 18
type input "*"
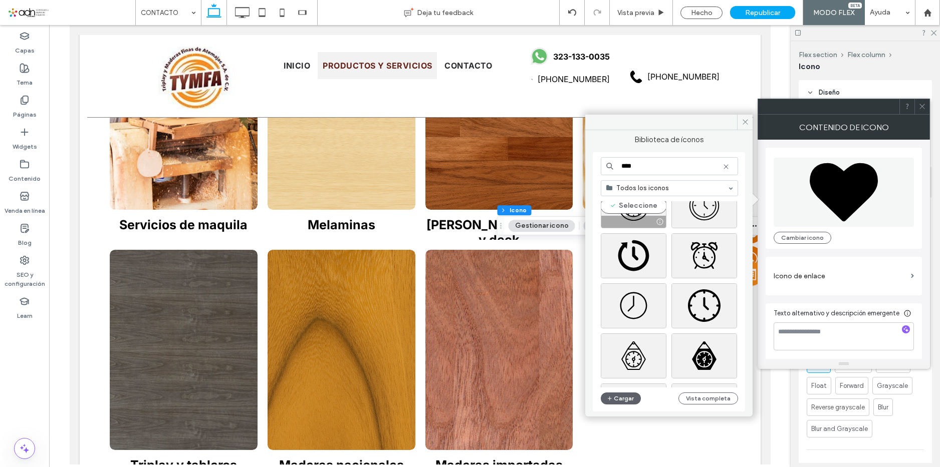
scroll to position [150, 0]
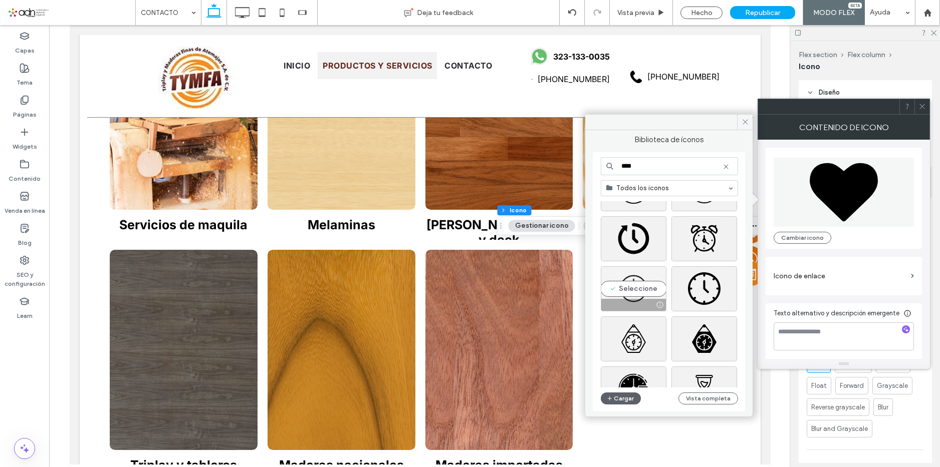
type input "****"
click at [634, 286] on div "Seleccione" at bounding box center [634, 288] width 66 height 45
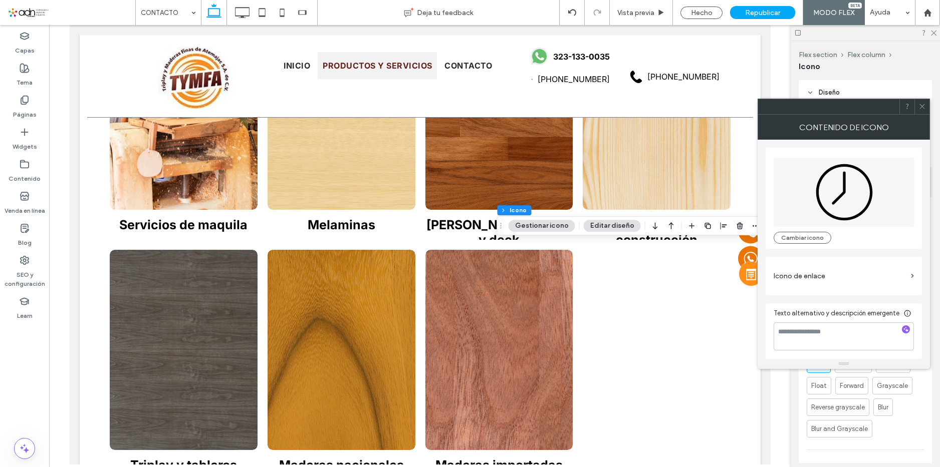
click at [924, 108] on icon at bounding box center [922, 107] width 8 height 8
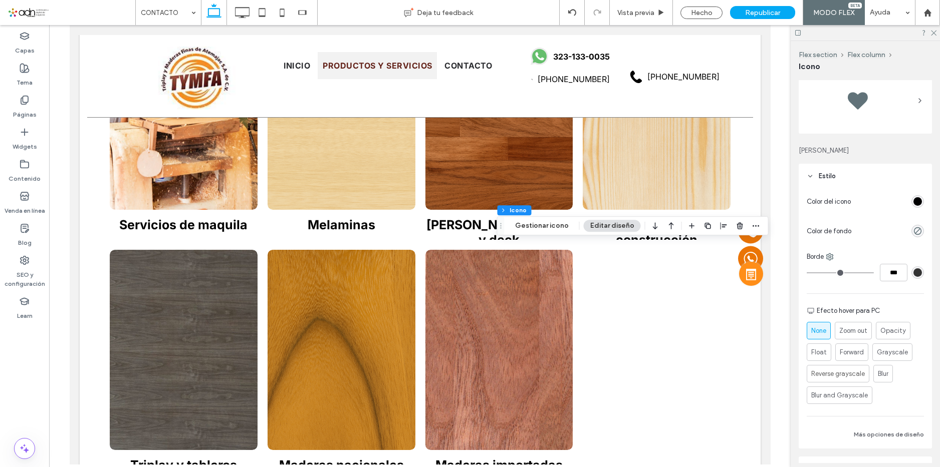
scroll to position [50, 0]
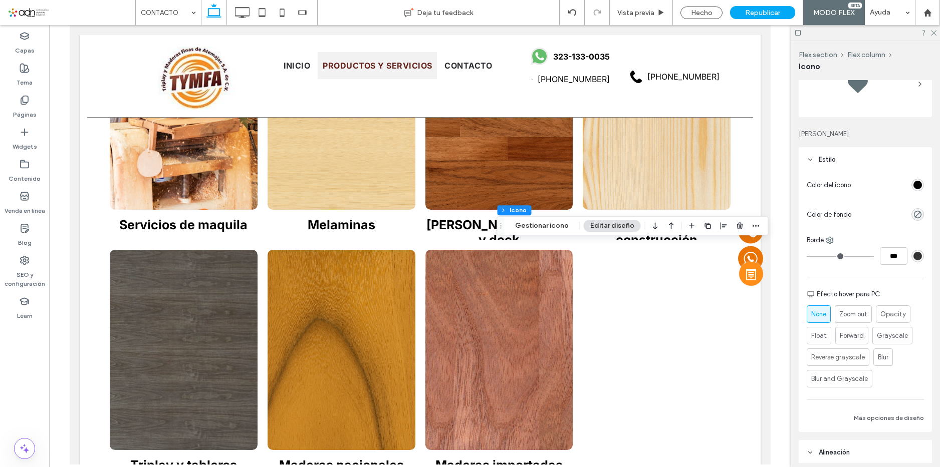
click at [915, 185] on div "rgb(0, 0, 0)" at bounding box center [917, 185] width 9 height 9
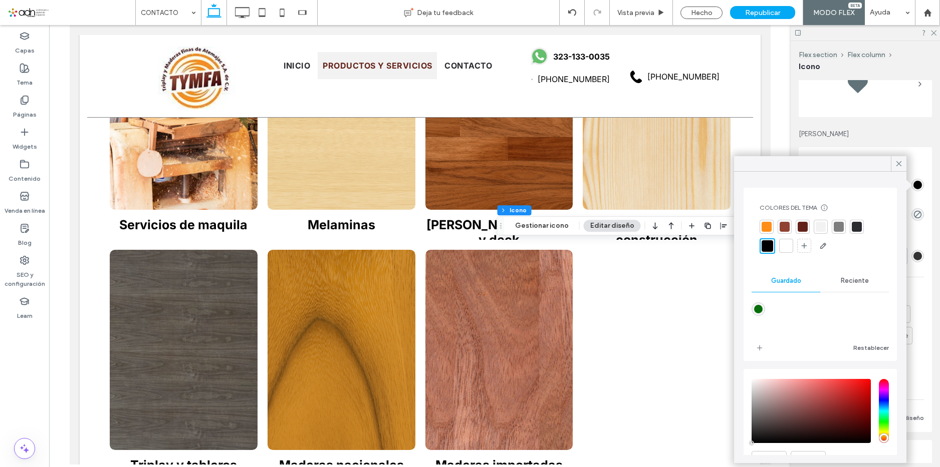
click at [800, 226] on div at bounding box center [802, 227] width 10 height 10
click at [898, 163] on use at bounding box center [898, 163] width 5 height 5
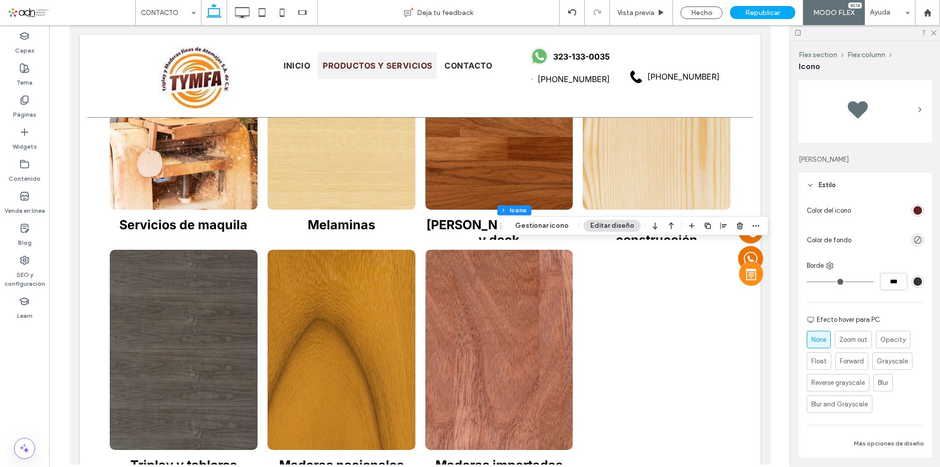
scroll to position [0, 0]
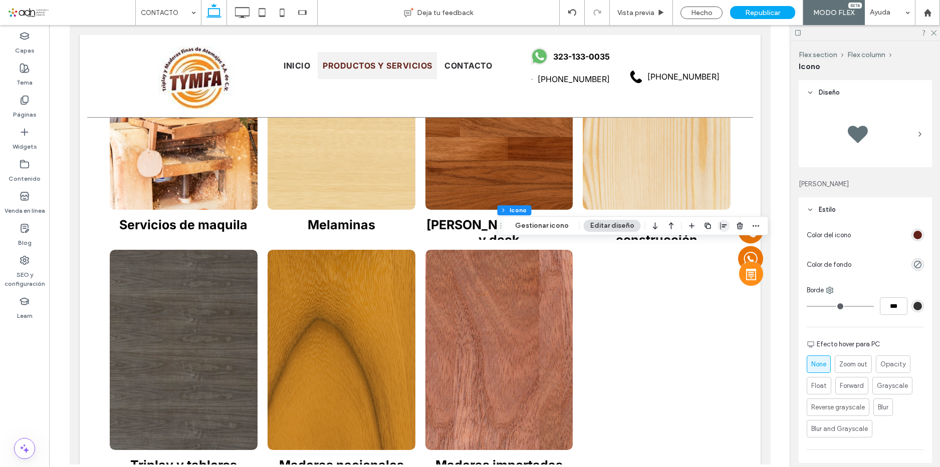
click at [720, 224] on icon "button" at bounding box center [724, 226] width 8 height 8
click at [713, 244] on icon "center" at bounding box center [713, 245] width 8 height 8
click at [707, 10] on div "Hecho" at bounding box center [701, 13] width 42 height 13
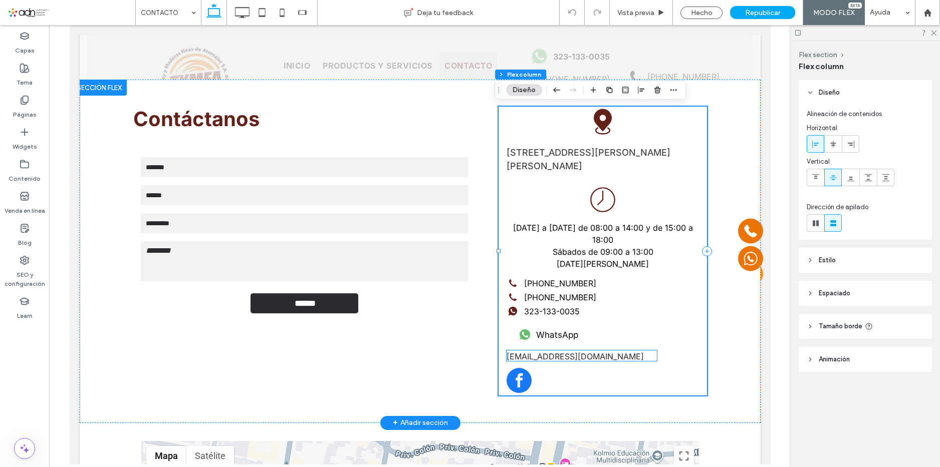
click at [523, 383] on span "facebook" at bounding box center [518, 380] width 25 height 25
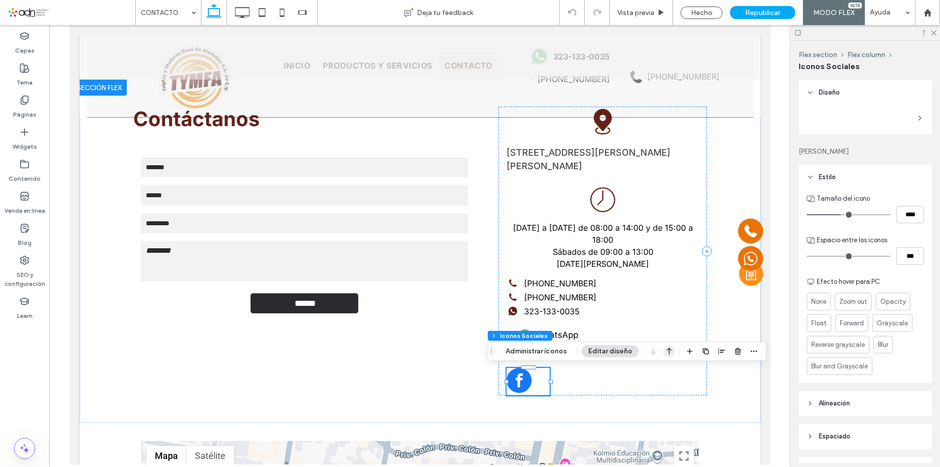
click at [667, 351] on use "button" at bounding box center [669, 351] width 5 height 7
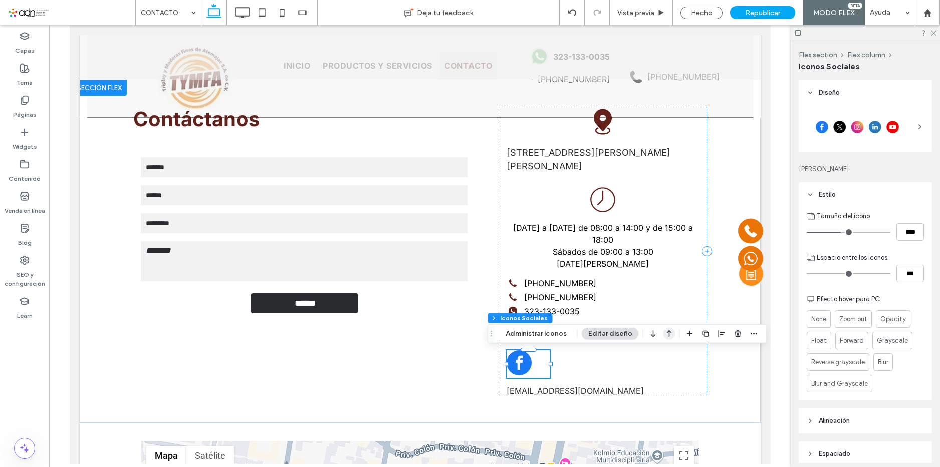
click at [667, 336] on icon "button" at bounding box center [669, 334] width 12 height 18
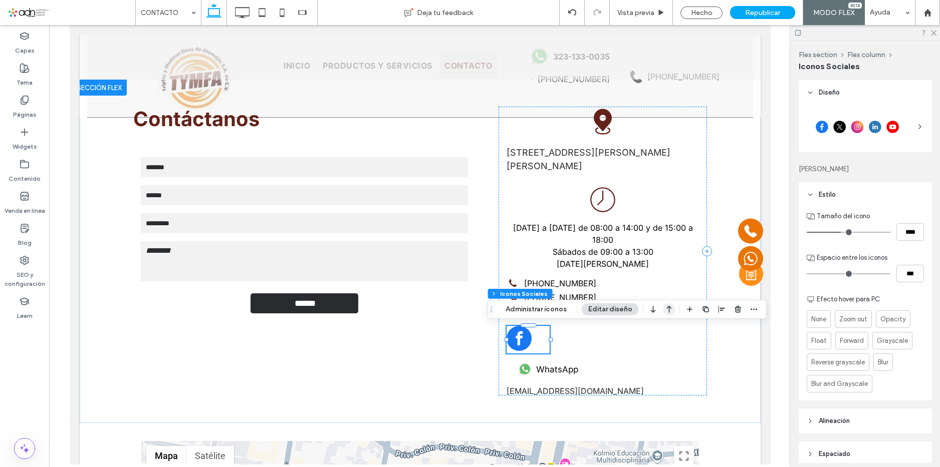
click at [668, 307] on use "button" at bounding box center [669, 309] width 5 height 7
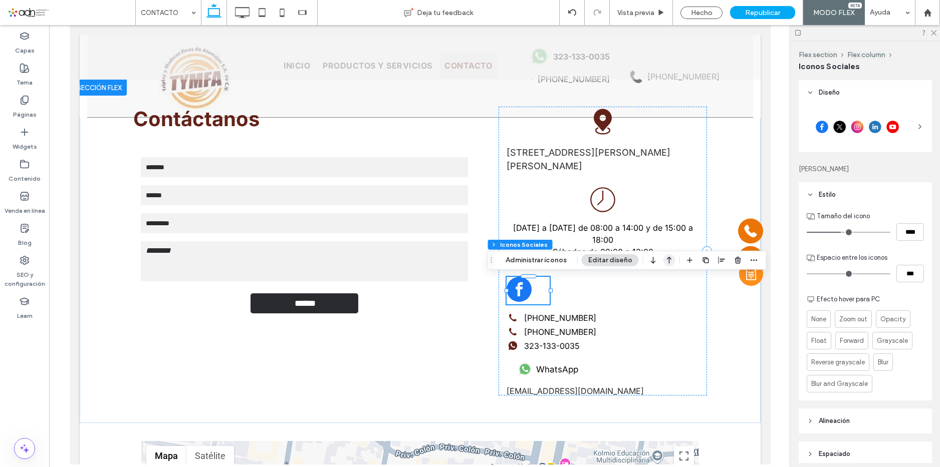
click at [668, 257] on icon "button" at bounding box center [669, 260] width 12 height 18
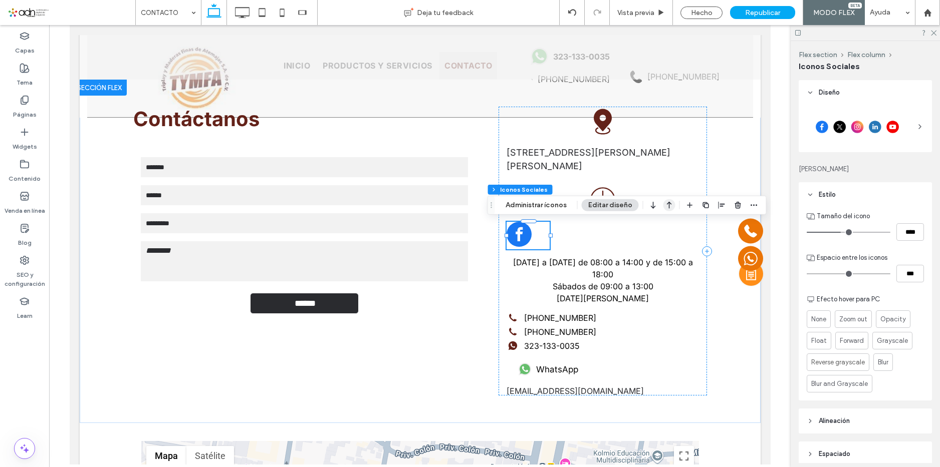
click at [664, 202] on icon "button" at bounding box center [669, 205] width 12 height 18
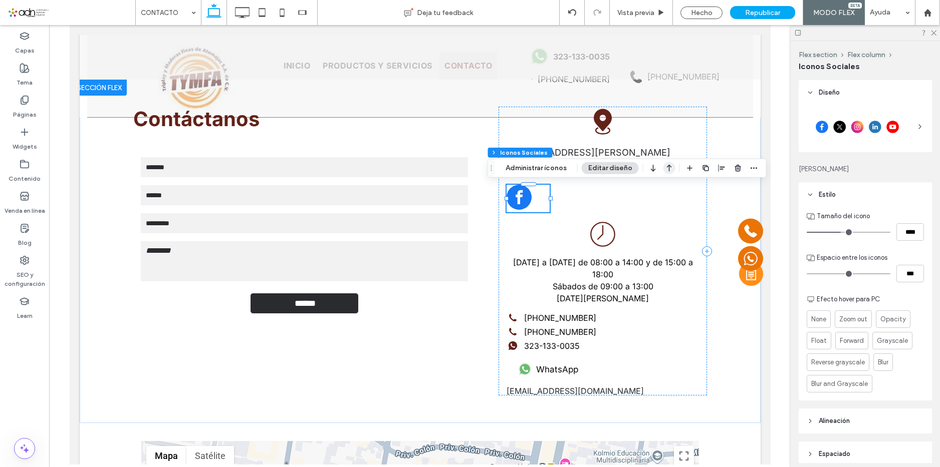
click at [667, 169] on icon "button" at bounding box center [669, 168] width 12 height 18
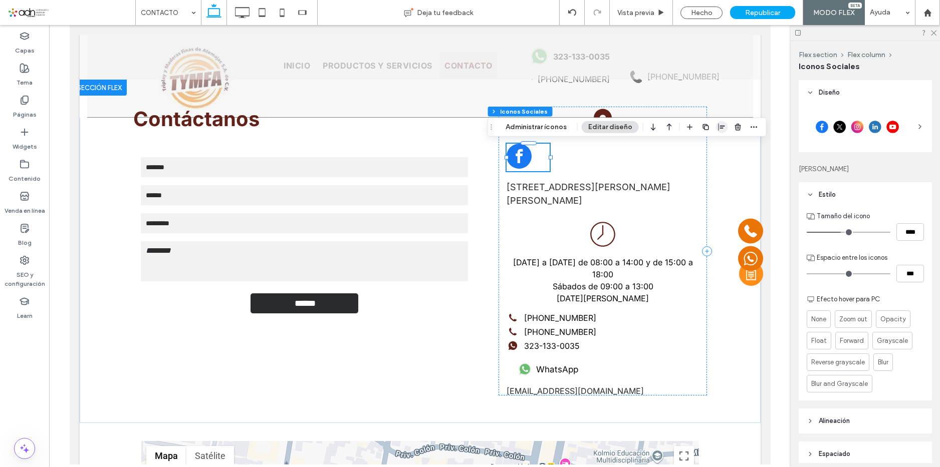
click at [723, 125] on icon "button" at bounding box center [722, 127] width 8 height 8
click at [712, 148] on icon "center" at bounding box center [711, 147] width 8 height 8
click at [666, 127] on icon "button" at bounding box center [669, 127] width 12 height 18
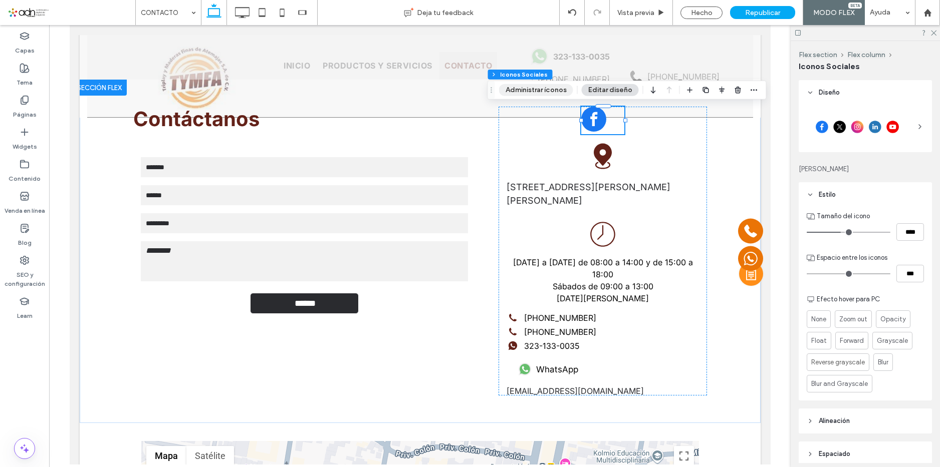
click at [558, 89] on button "Administrar íconos" at bounding box center [536, 90] width 74 height 12
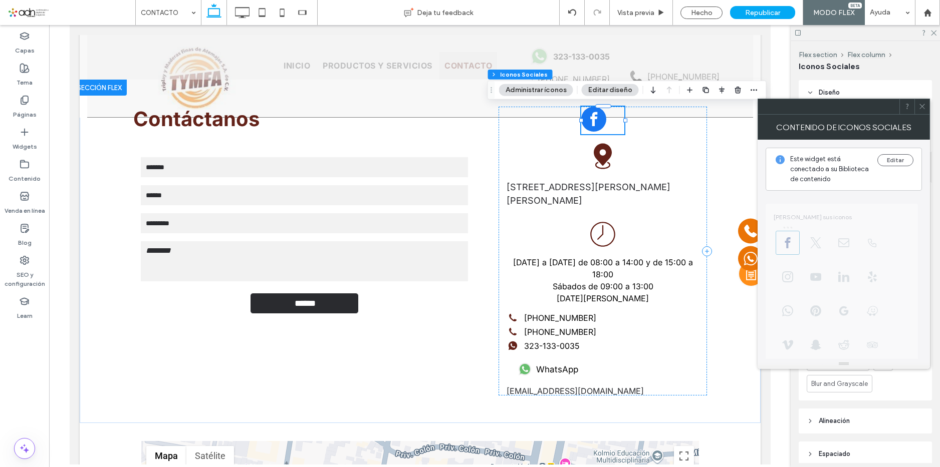
click at [922, 106] on icon at bounding box center [922, 107] width 8 height 8
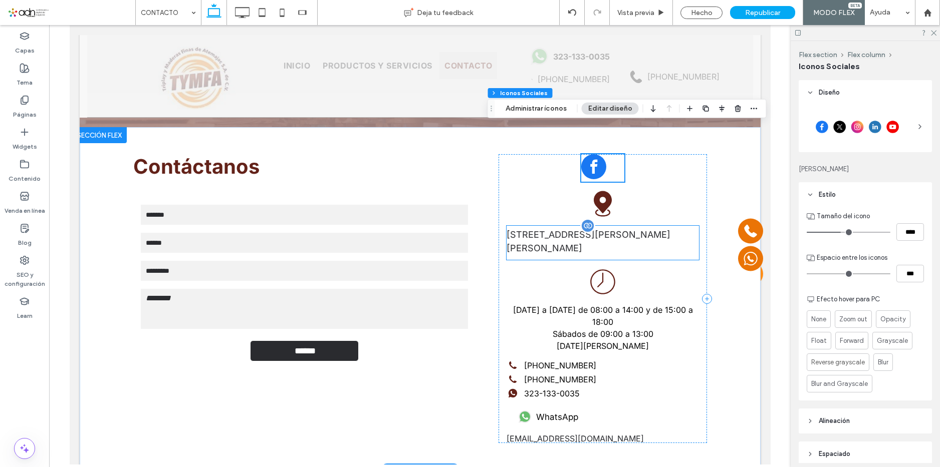
scroll to position [150, 0]
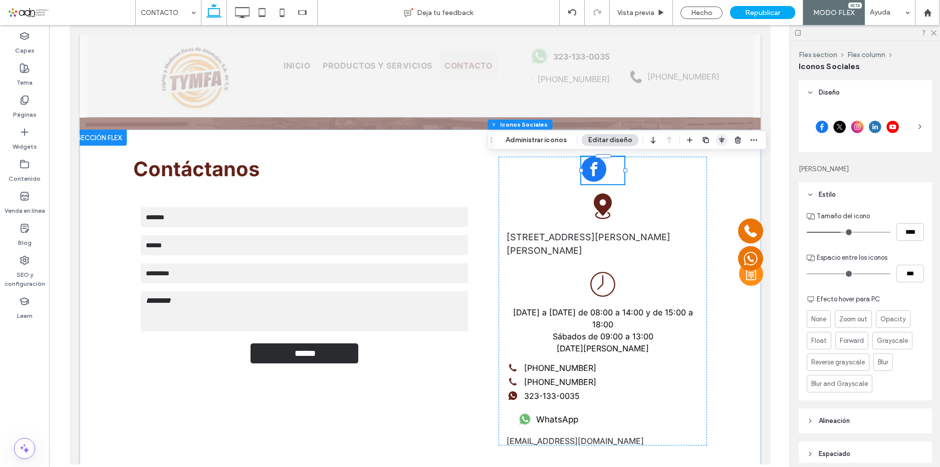
click at [719, 139] on use "button" at bounding box center [722, 140] width 6 height 7
click at [691, 160] on icon "flex-start" at bounding box center [695, 160] width 8 height 8
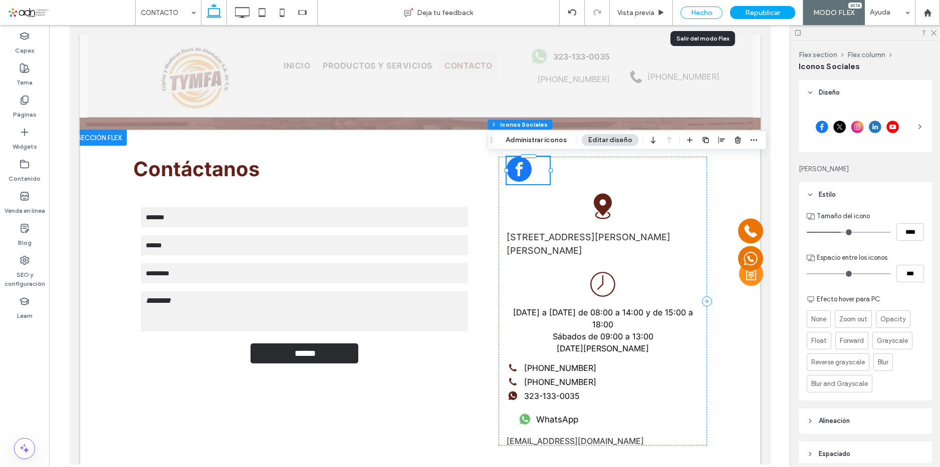
click at [707, 8] on div "Hecho" at bounding box center [701, 13] width 42 height 13
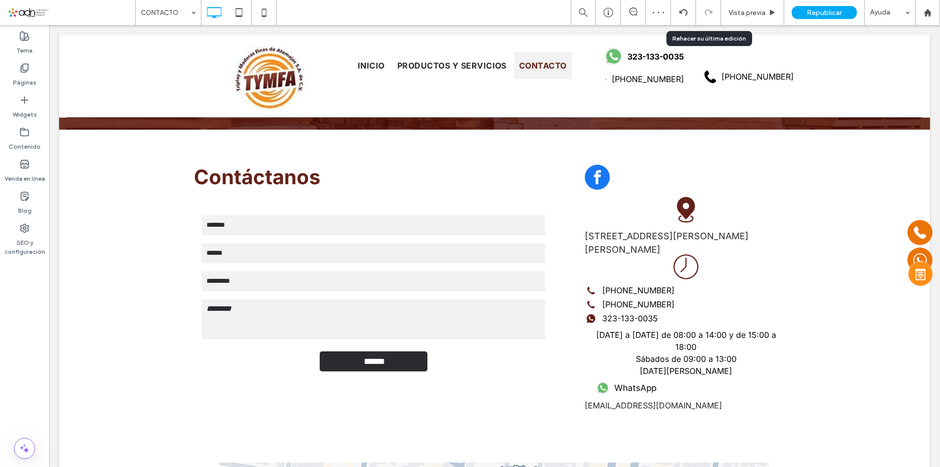
scroll to position [200, 0]
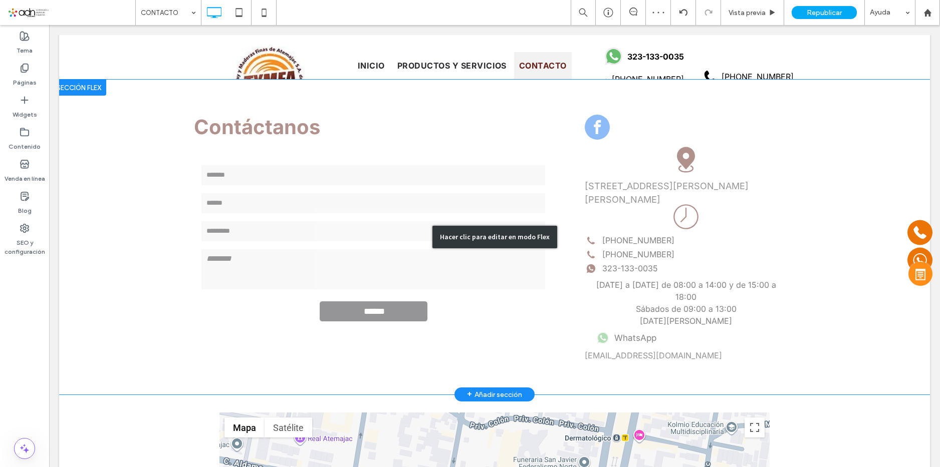
click at [680, 219] on div "Hacer clic para editar en modo Flex" at bounding box center [494, 237] width 871 height 315
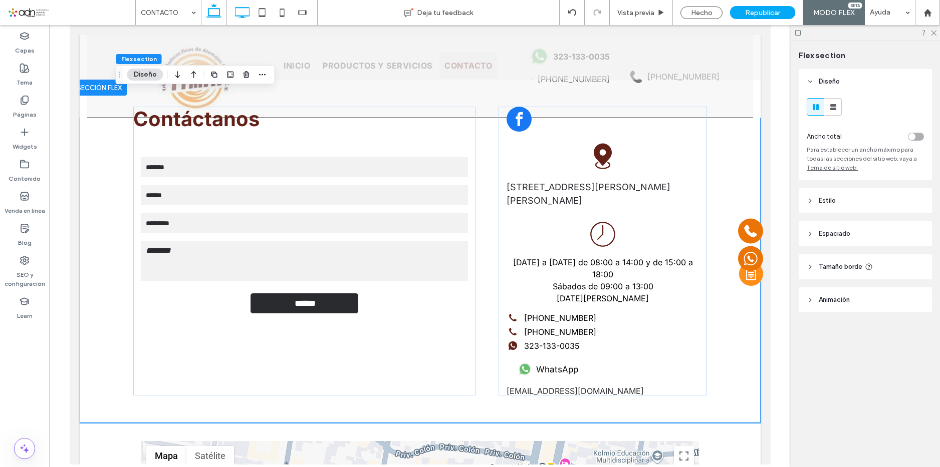
click at [235, 8] on use at bounding box center [242, 12] width 15 height 11
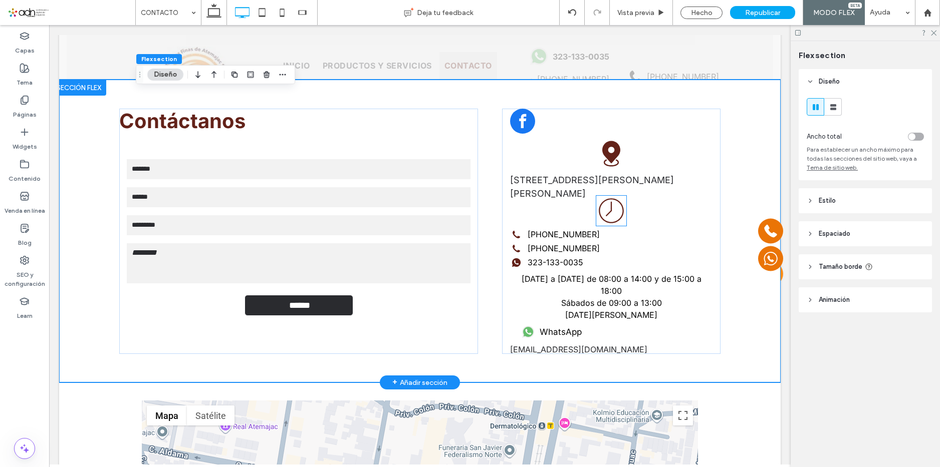
click at [600, 199] on icon at bounding box center [611, 211] width 30 height 30
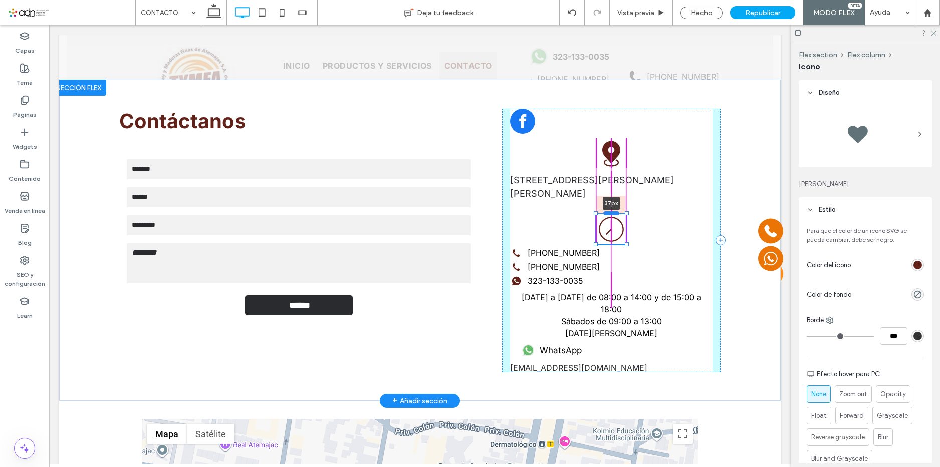
drag, startPoint x: 608, startPoint y: 195, endPoint x: 610, endPoint y: 214, distance: 19.1
click at [610, 214] on div at bounding box center [611, 213] width 16 height 4
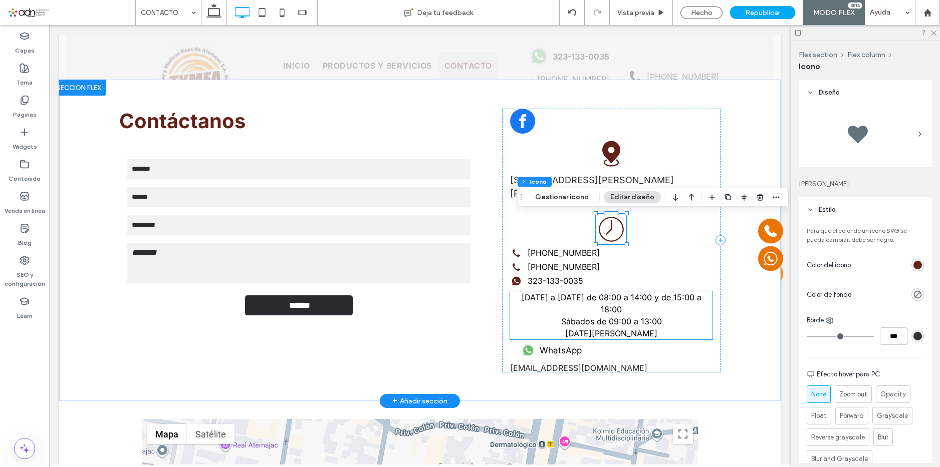
click at [630, 317] on span "Sábados de 09:00 a 13:00" at bounding box center [611, 322] width 101 height 10
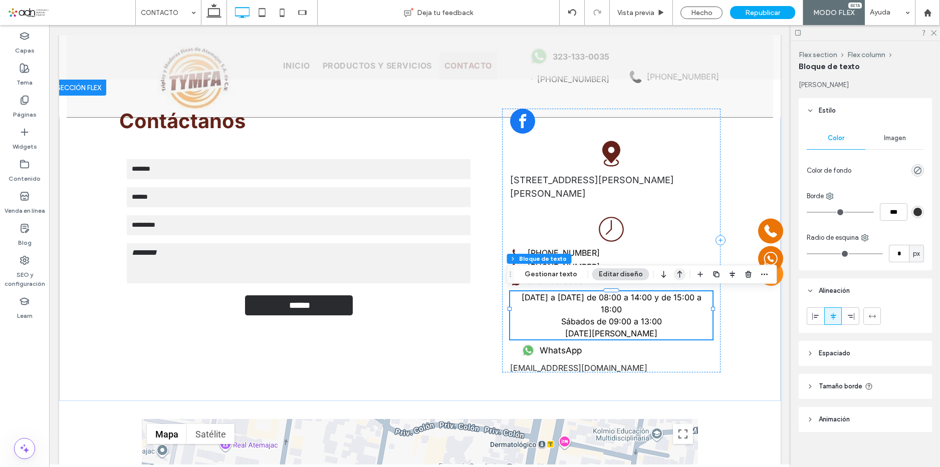
click at [677, 278] on icon "button" at bounding box center [680, 274] width 12 height 18
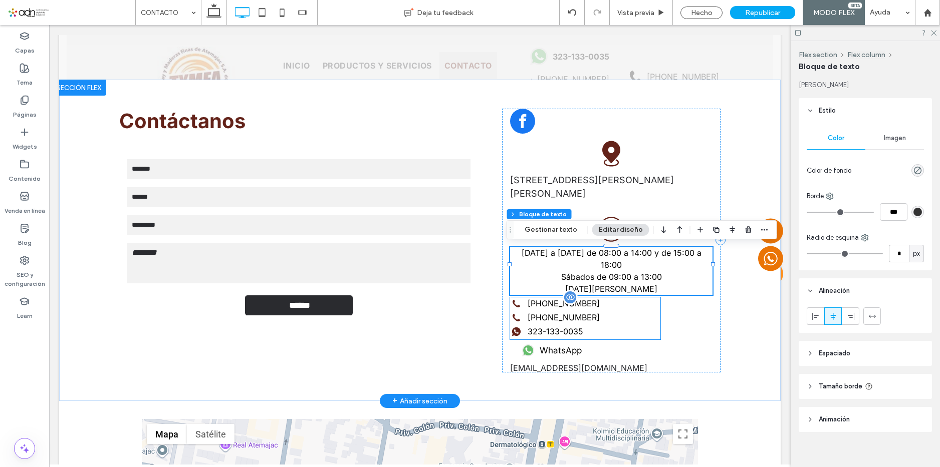
click at [549, 298] on div "[PHONE_NUMBER] [PHONE_NUMBER] 323-133-0035" at bounding box center [585, 318] width 150 height 41
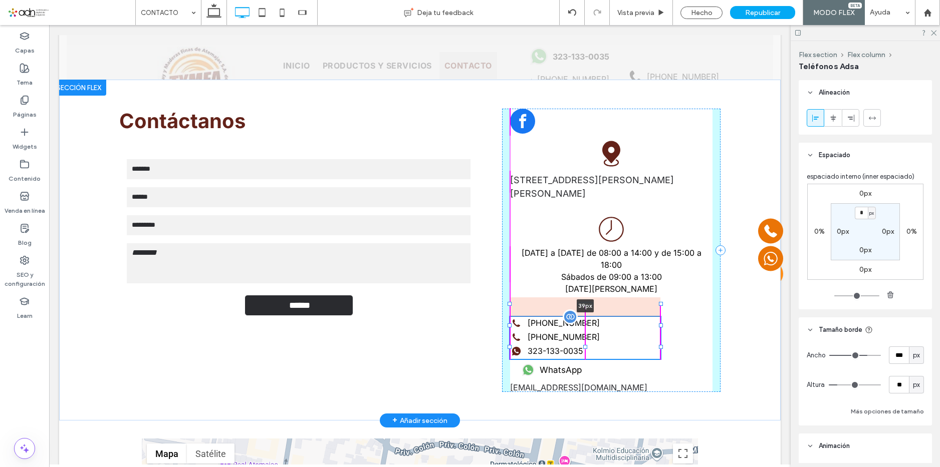
drag, startPoint x: 583, startPoint y: 286, endPoint x: 586, endPoint y: 305, distance: 19.8
click at [586, 306] on div at bounding box center [585, 304] width 16 height 4
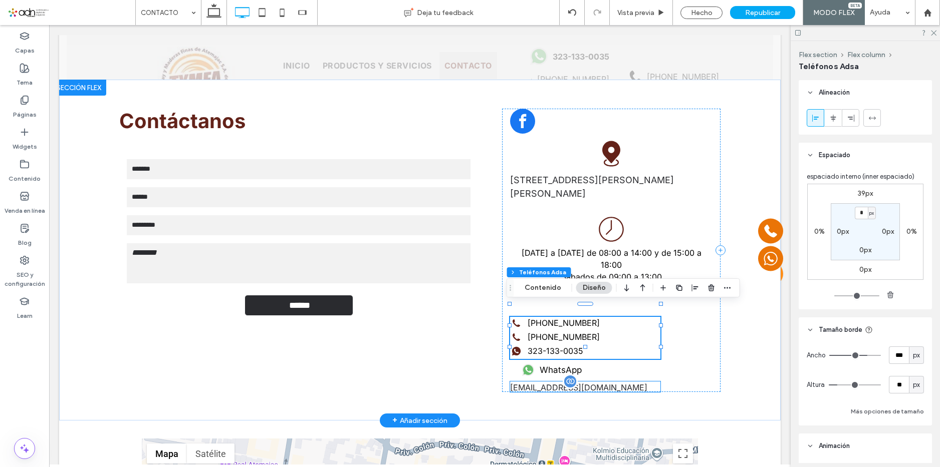
scroll to position [250, 0]
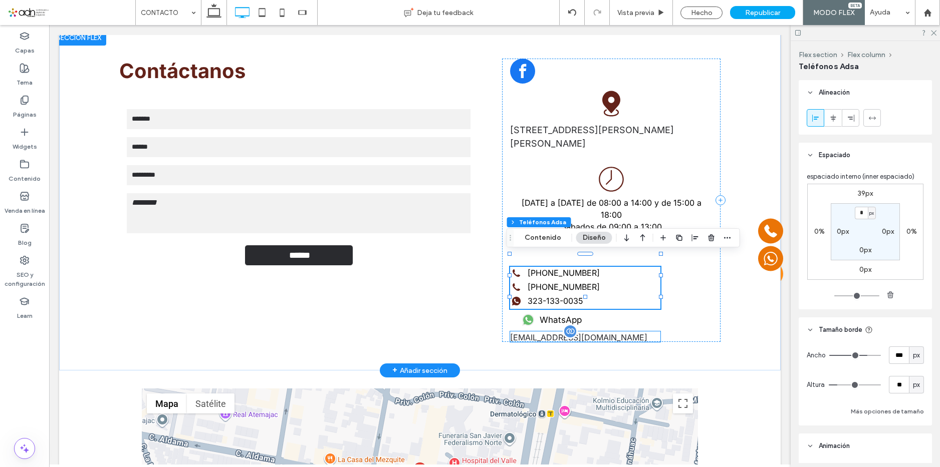
click at [586, 332] on div "[EMAIL_ADDRESS][DOMAIN_NAME]" at bounding box center [585, 337] width 150 height 11
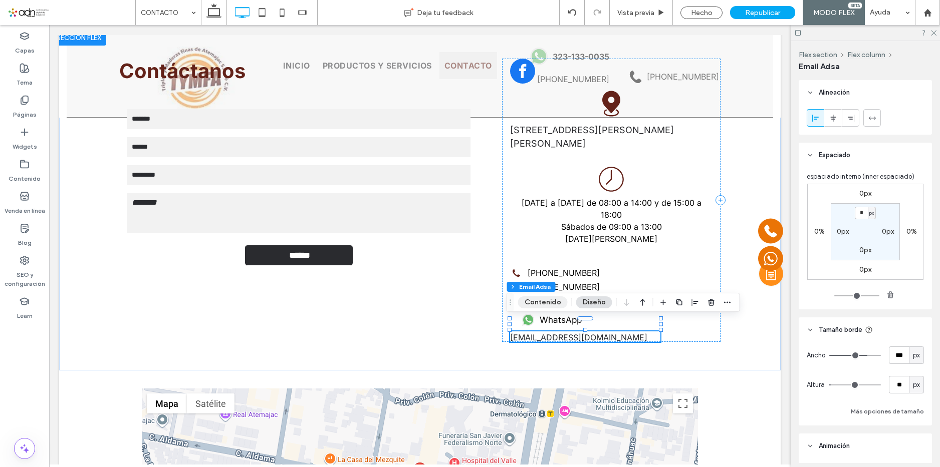
click at [553, 306] on button "Contenido" at bounding box center [543, 303] width 50 height 12
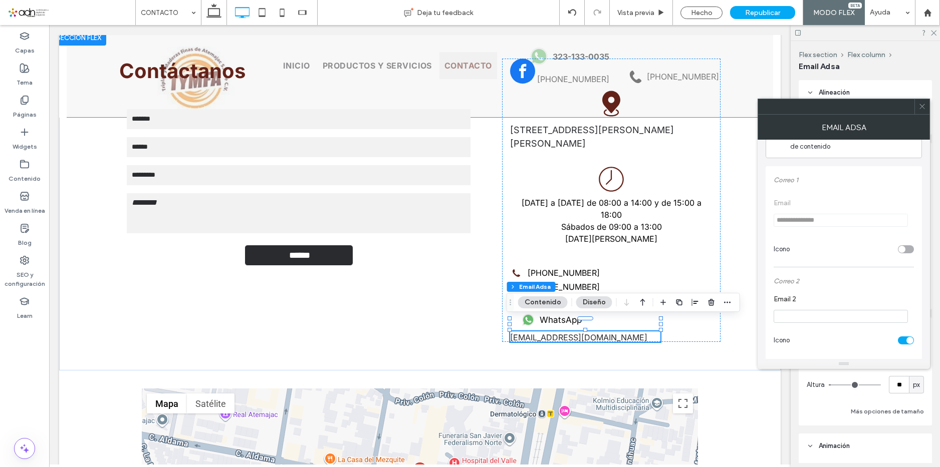
scroll to position [50, 0]
click at [904, 228] on div "toggle" at bounding box center [906, 232] width 16 height 8
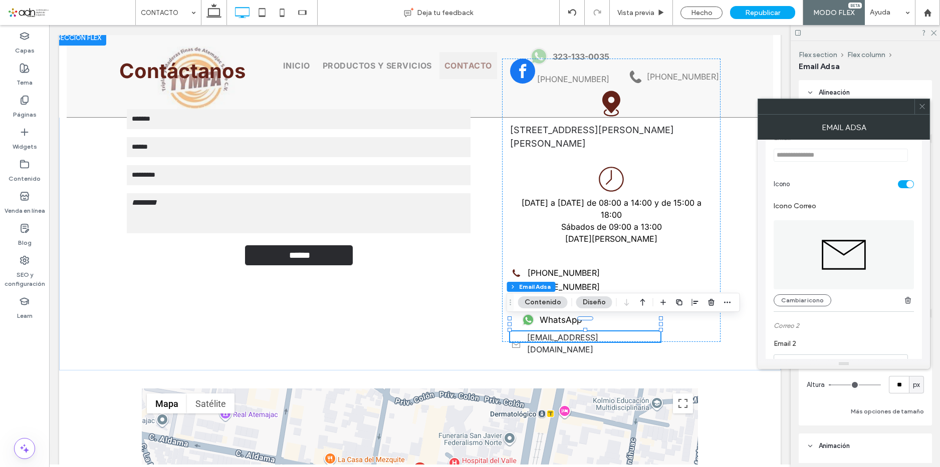
scroll to position [150, 0]
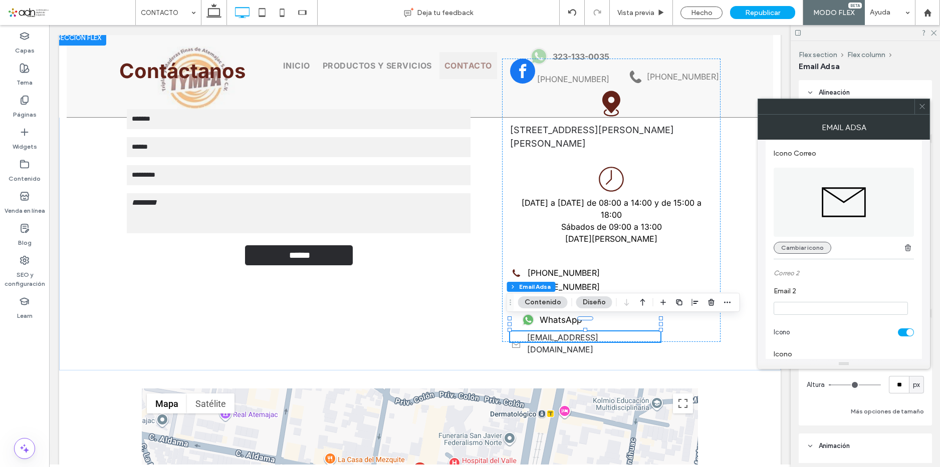
click at [801, 248] on button "Cambiar icono" at bounding box center [802, 248] width 58 height 12
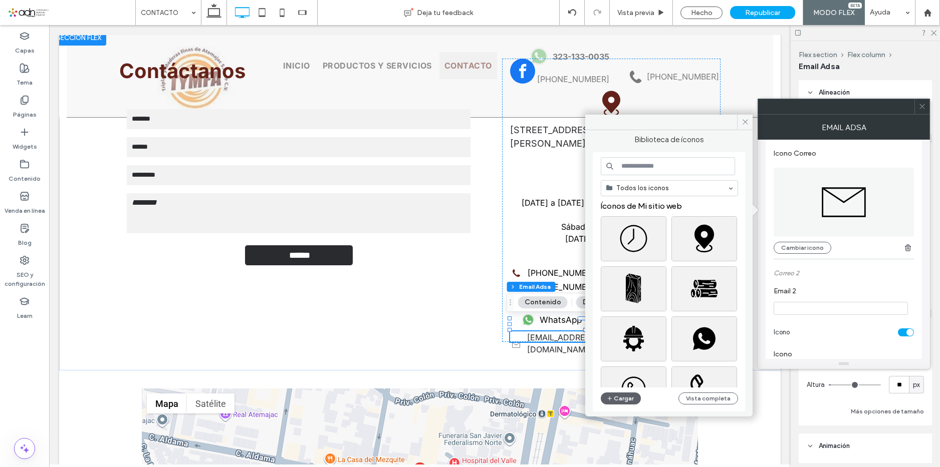
click at [648, 169] on input at bounding box center [668, 166] width 134 height 18
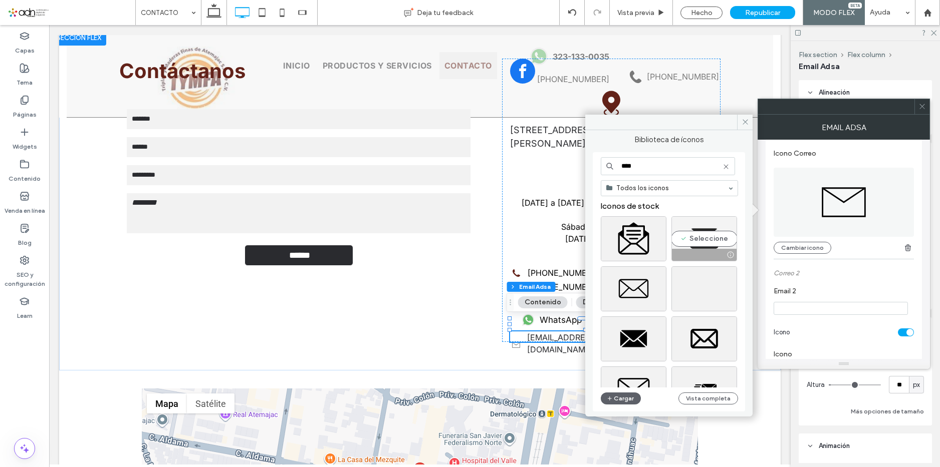
type input "****"
click at [689, 239] on div "Seleccione" at bounding box center [704, 238] width 66 height 45
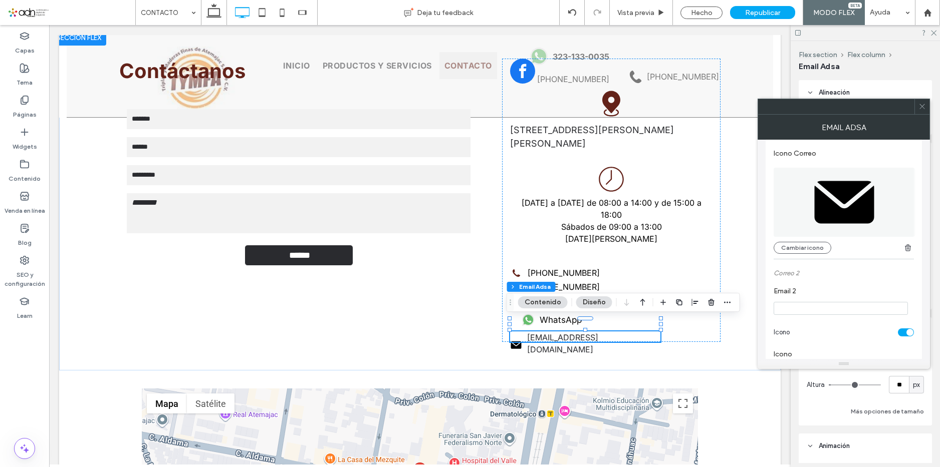
drag, startPoint x: 921, startPoint y: 107, endPoint x: 907, endPoint y: 122, distance: 20.9
click at [921, 106] on icon at bounding box center [922, 107] width 8 height 8
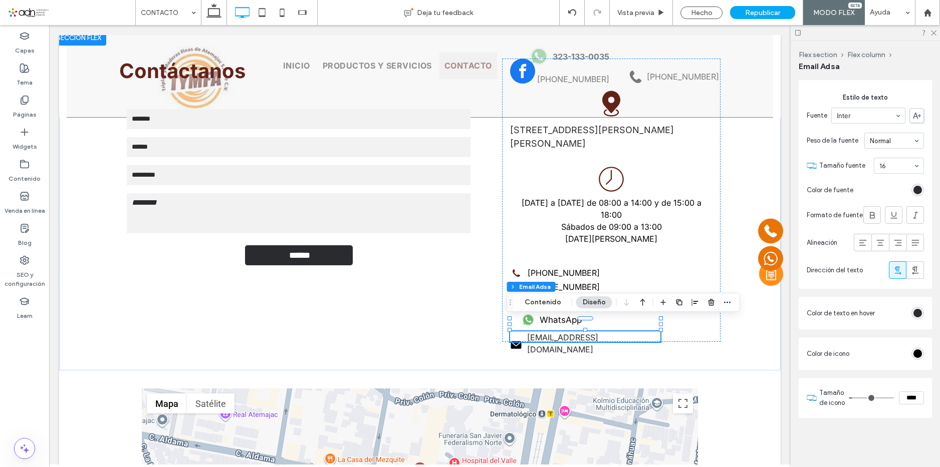
scroll to position [536, 0]
type input "**"
type input "****"
type input "**"
type input "****"
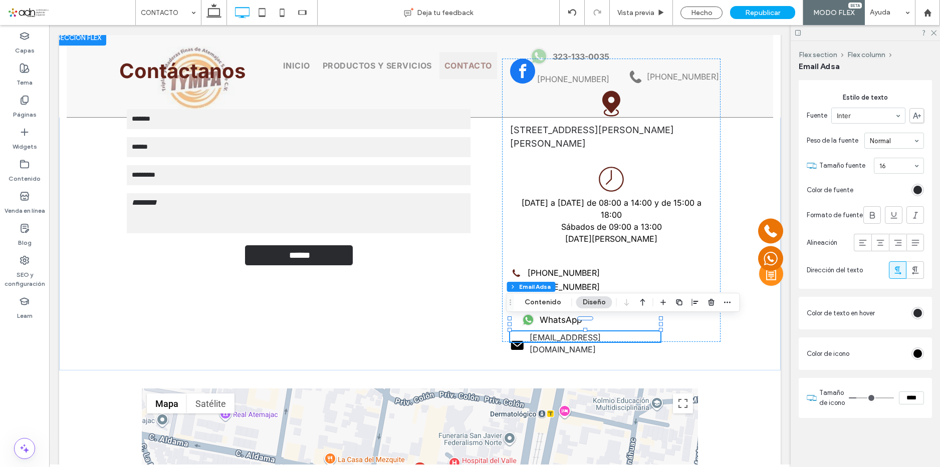
type input "**"
type input "****"
type input "**"
type input "****"
type input "**"
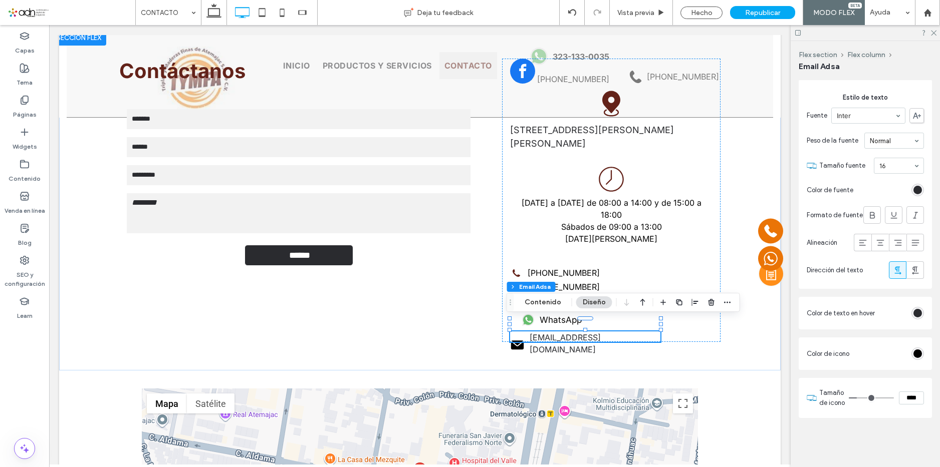
click at [857, 398] on input "range" at bounding box center [871, 398] width 45 height 1
click at [913, 350] on div "rgb(0, 0, 0)" at bounding box center [917, 354] width 9 height 9
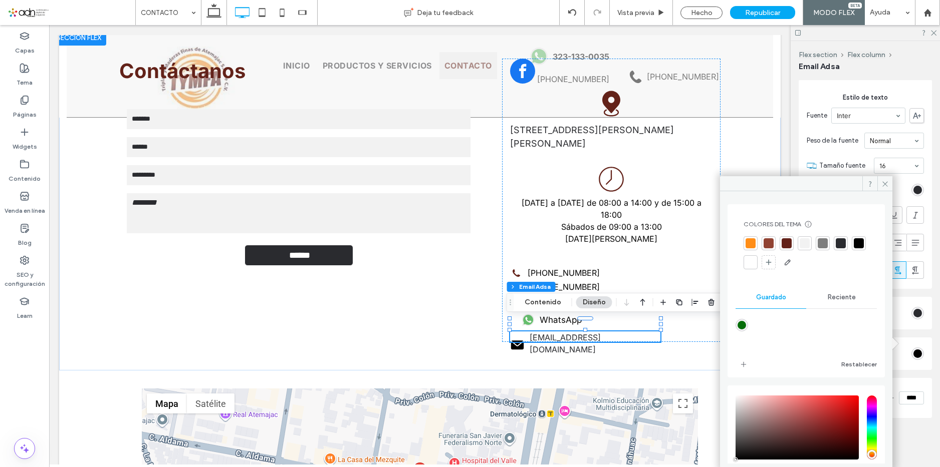
click at [783, 242] on div at bounding box center [786, 243] width 10 height 10
click at [886, 184] on icon at bounding box center [885, 184] width 8 height 8
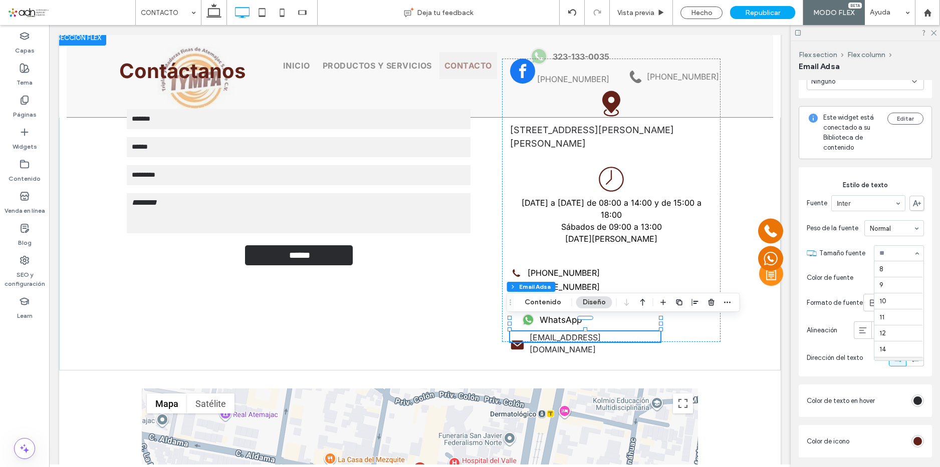
scroll to position [96, 0]
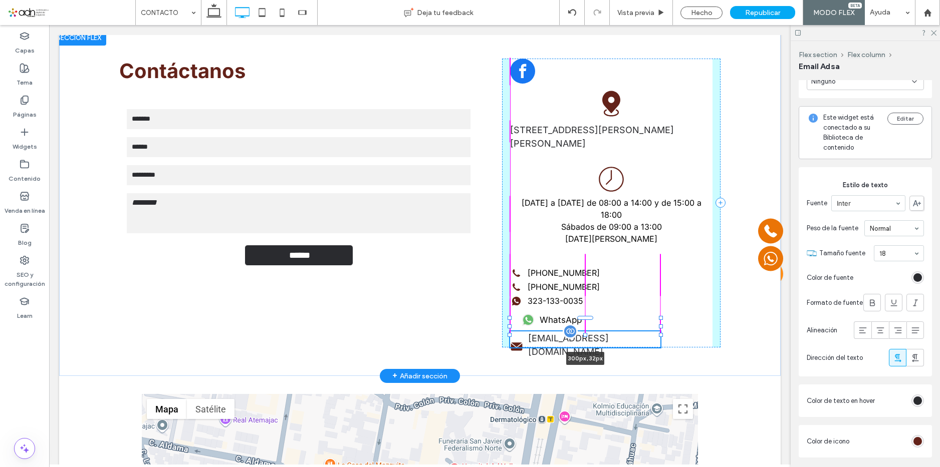
drag, startPoint x: 578, startPoint y: 331, endPoint x: 580, endPoint y: 336, distance: 5.9
click at [580, 336] on div "Contáctanos Contact Us Nombre: Email: Teléfono: Mensaje: ****** Gracias por con…" at bounding box center [419, 203] width 601 height 347
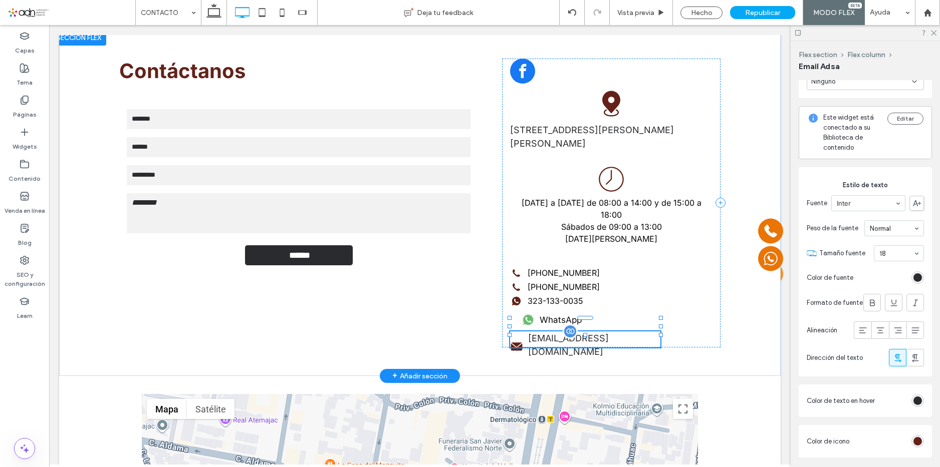
type input "**"
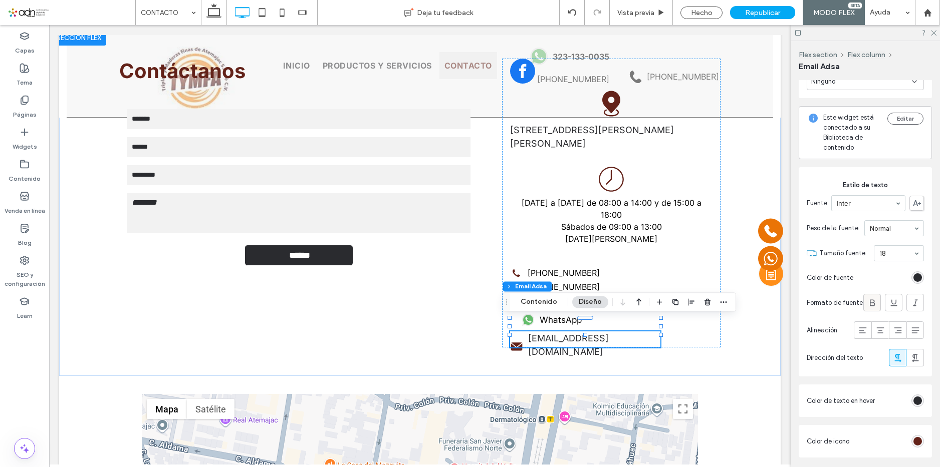
scroll to position [486, 0]
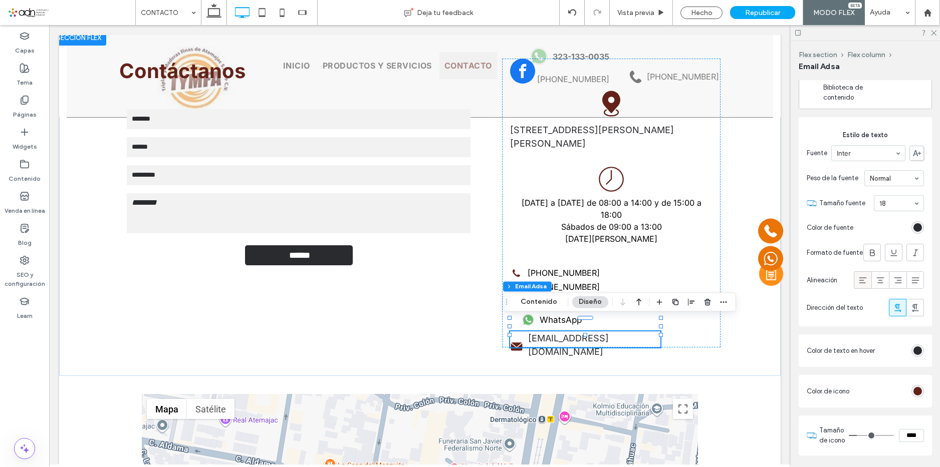
click at [860, 286] on icon at bounding box center [863, 280] width 10 height 10
drag, startPoint x: 707, startPoint y: 11, endPoint x: 682, endPoint y: 285, distance: 274.6
click at [707, 11] on div "Hecho" at bounding box center [701, 13] width 42 height 13
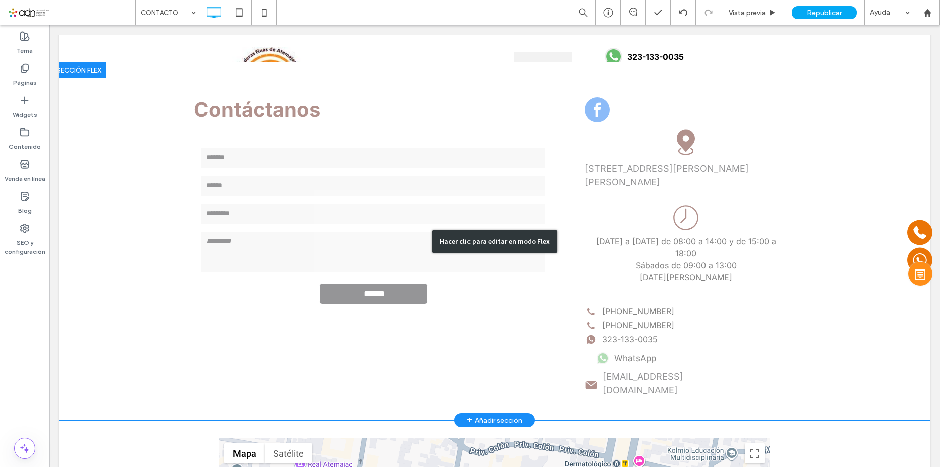
scroll to position [200, 0]
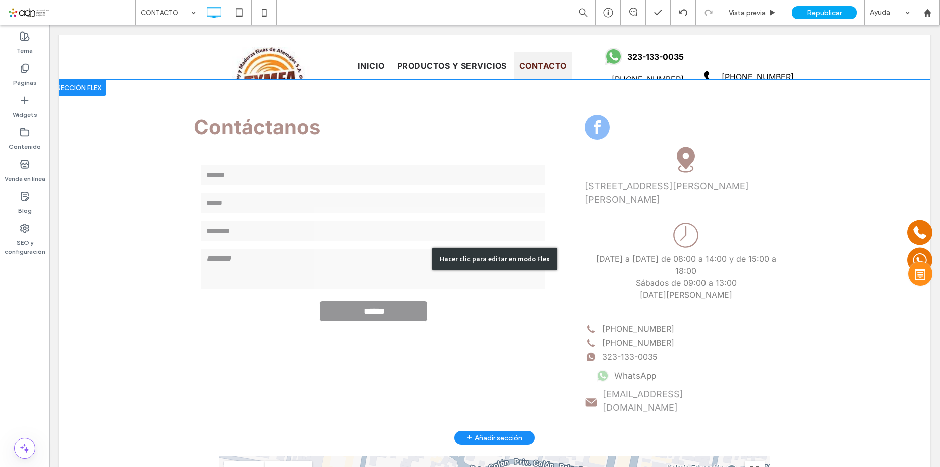
click at [666, 269] on div "Hacer clic para editar en modo Flex" at bounding box center [494, 259] width 871 height 359
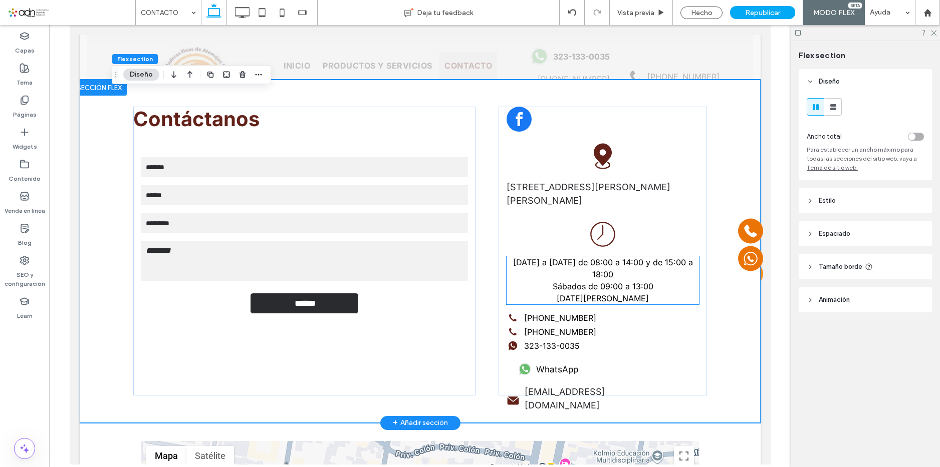
click at [597, 284] on span "Sábados de 09:00 a 13:00" at bounding box center [602, 287] width 101 height 10
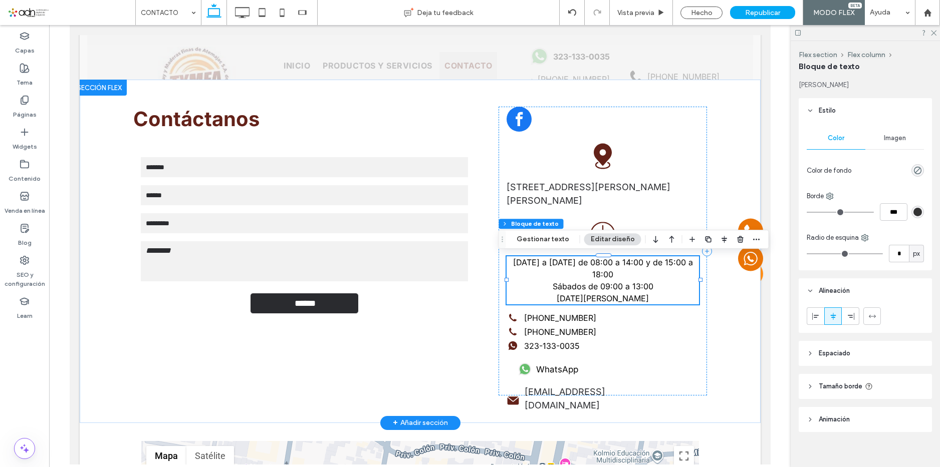
click at [597, 284] on span "Sábados de 09:00 a 13:00" at bounding box center [602, 287] width 101 height 10
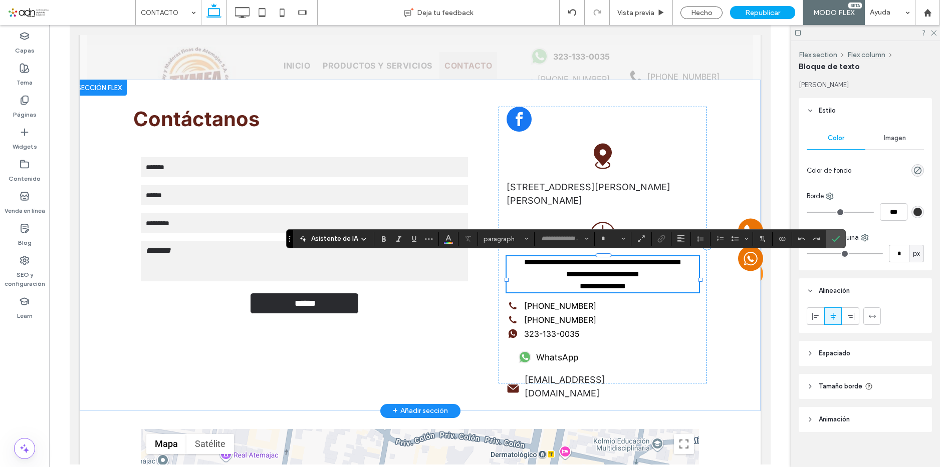
type input "*****"
type input "**"
click at [625, 240] on icon "Tamaño borde" at bounding box center [623, 239] width 4 height 4
click at [629, 310] on label "18" at bounding box center [613, 303] width 32 height 14
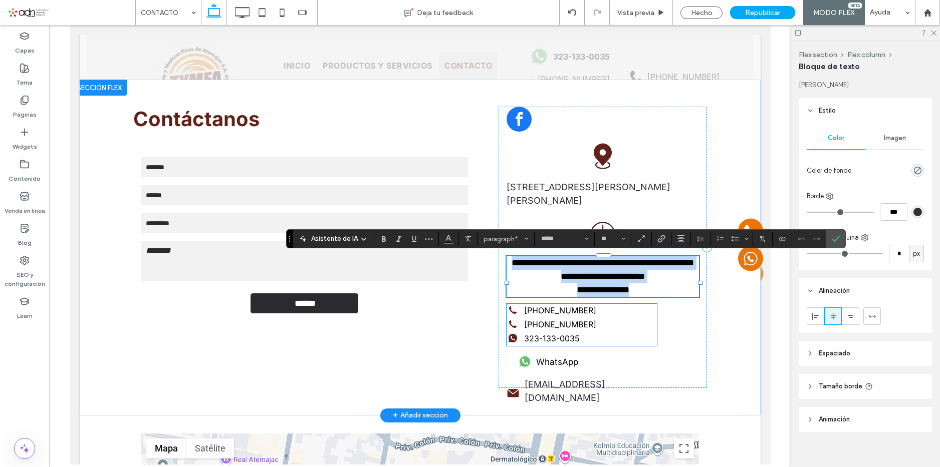
type input "**"
click at [629, 281] on span "**********" at bounding box center [602, 276] width 84 height 9
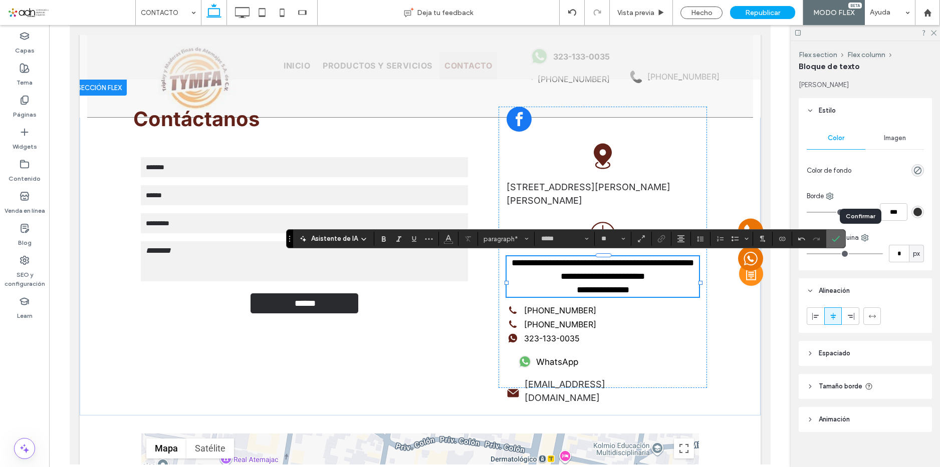
click at [840, 237] on icon "Confirmar" at bounding box center [835, 239] width 8 height 8
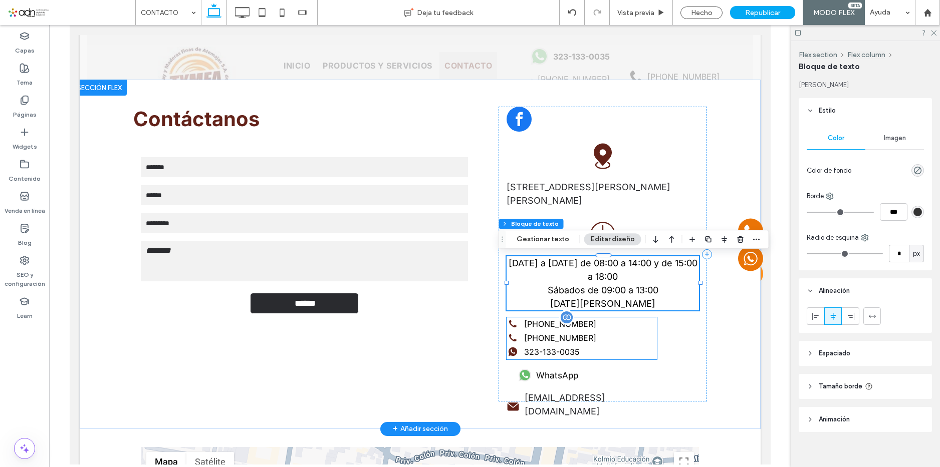
click at [539, 339] on label "[PHONE_NUMBER]" at bounding box center [559, 338] width 72 height 12
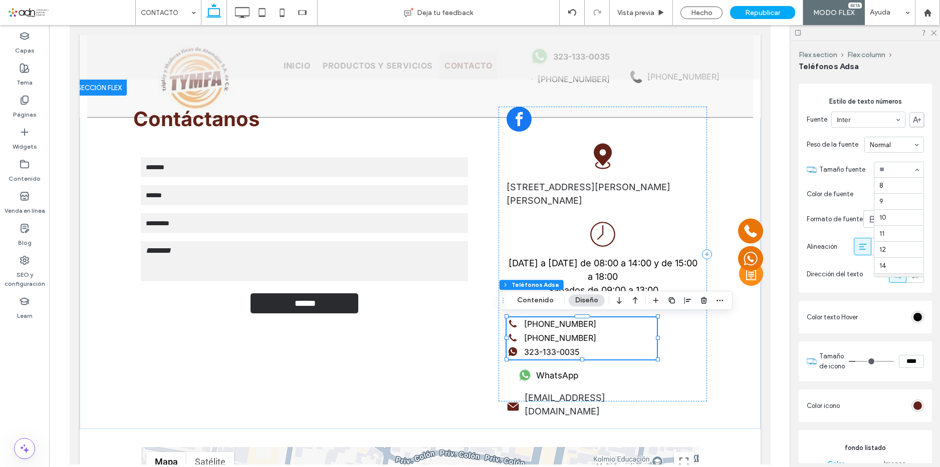
scroll to position [96, 0]
click at [716, 10] on div "Hecho" at bounding box center [701, 13] width 42 height 13
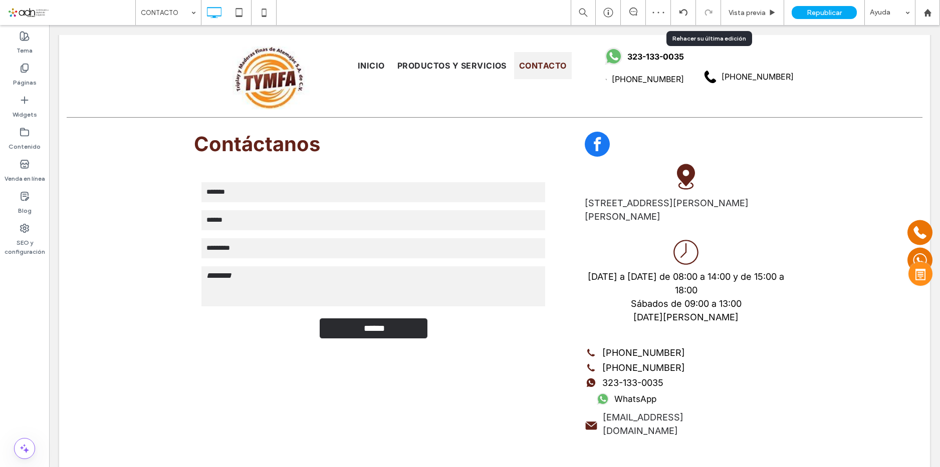
scroll to position [200, 0]
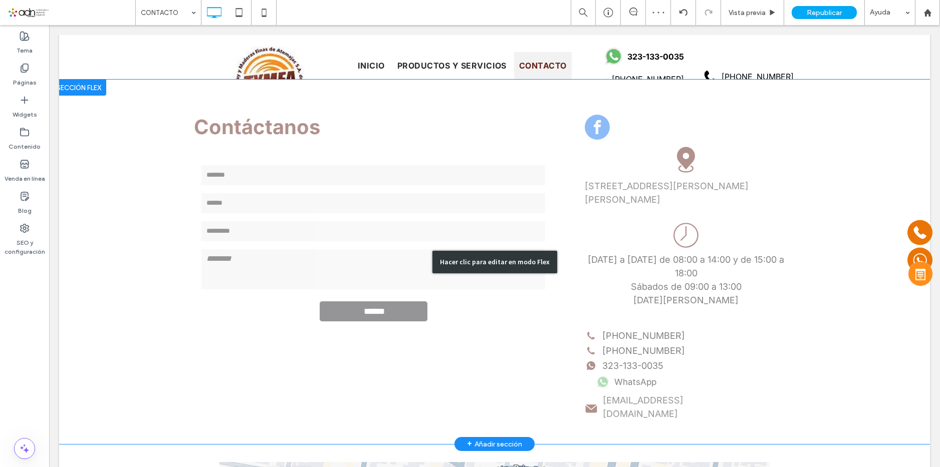
click at [661, 185] on div "Hacer clic para editar en modo Flex" at bounding box center [494, 262] width 871 height 365
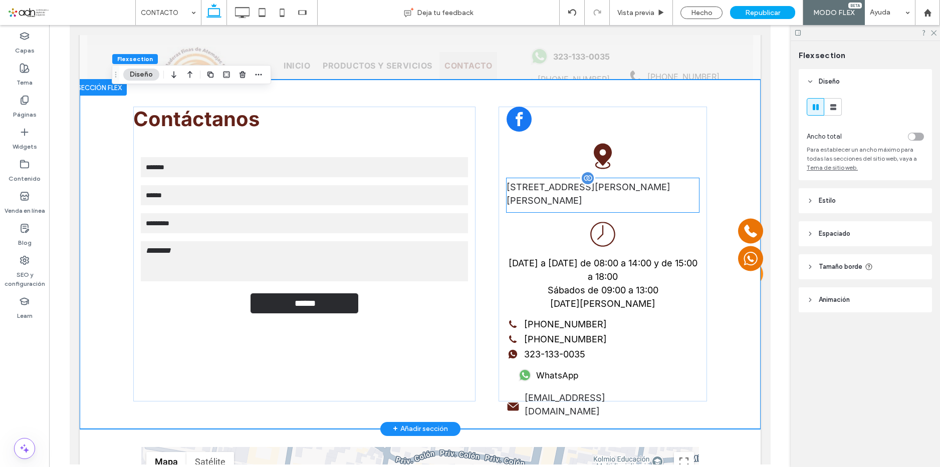
click at [637, 187] on label "[STREET_ADDRESS][PERSON_NAME][PERSON_NAME]" at bounding box center [602, 193] width 192 height 27
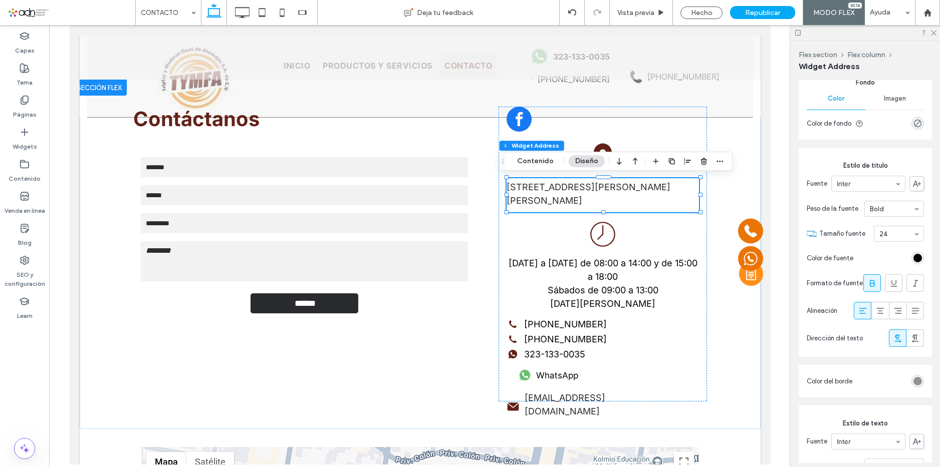
scroll to position [601, 0]
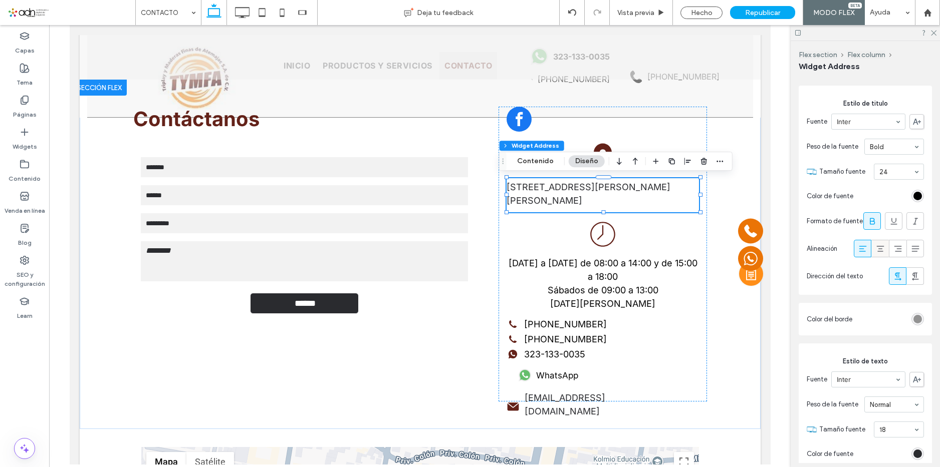
click at [876, 252] on icon at bounding box center [880, 249] width 10 height 10
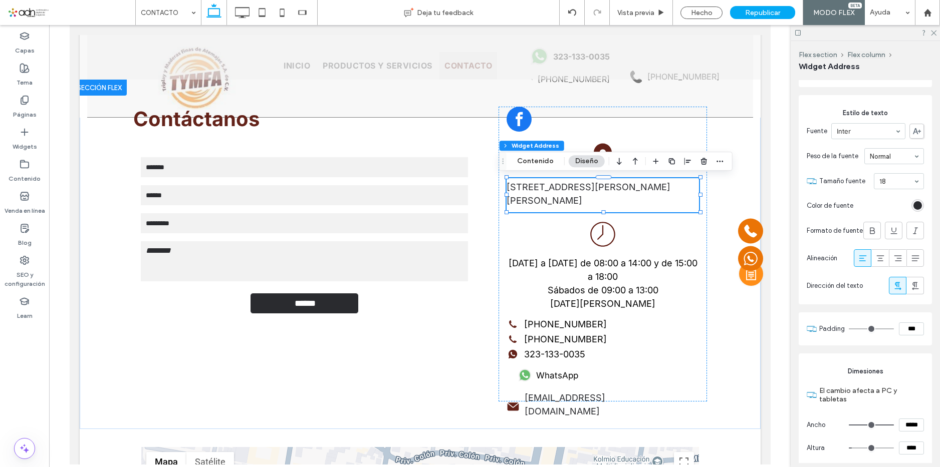
scroll to position [852, 0]
click at [875, 260] on icon at bounding box center [880, 256] width 10 height 10
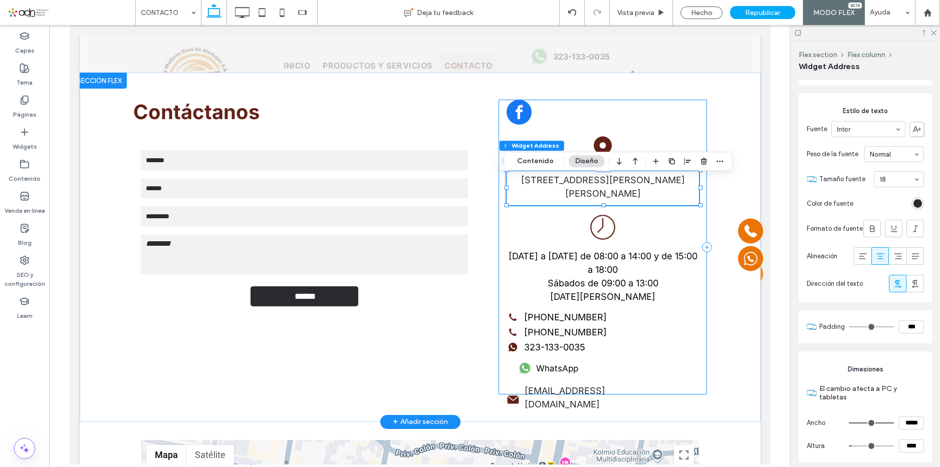
scroll to position [250, 0]
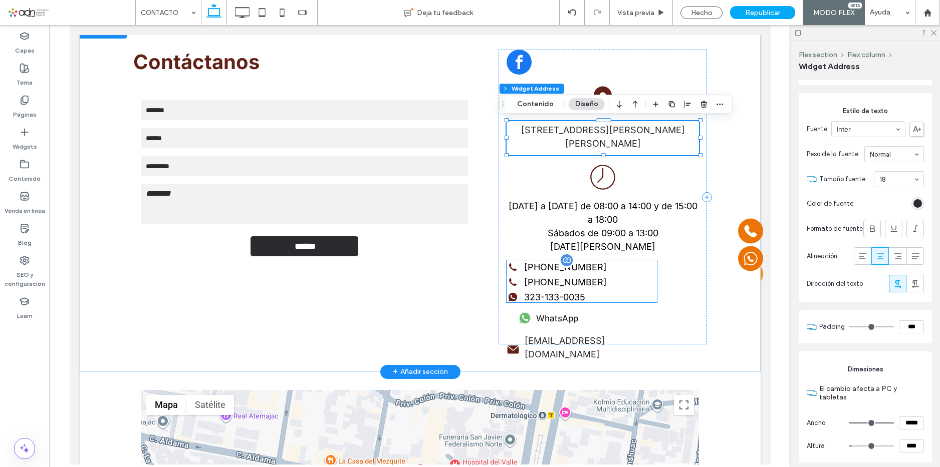
click at [605, 279] on link "[PHONE_NUMBER]" at bounding box center [581, 282] width 150 height 14
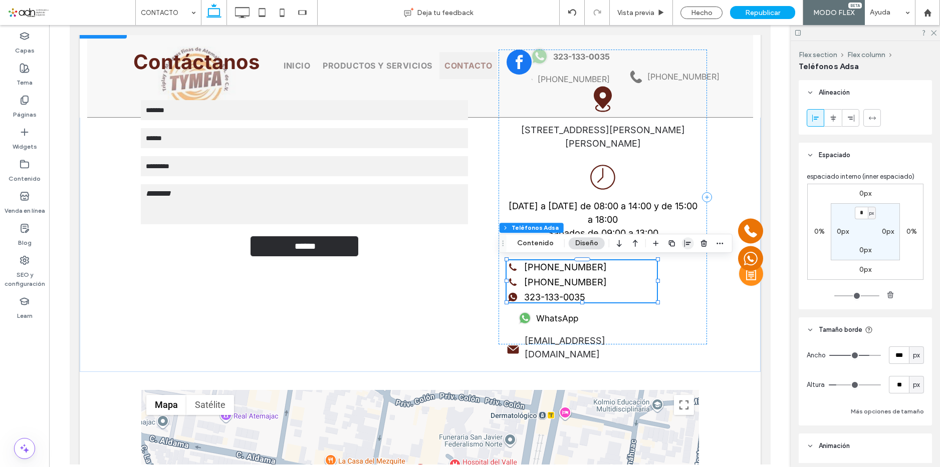
click at [685, 243] on use "button" at bounding box center [687, 243] width 7 height 7
click at [676, 257] on span "center" at bounding box center [677, 263] width 12 height 12
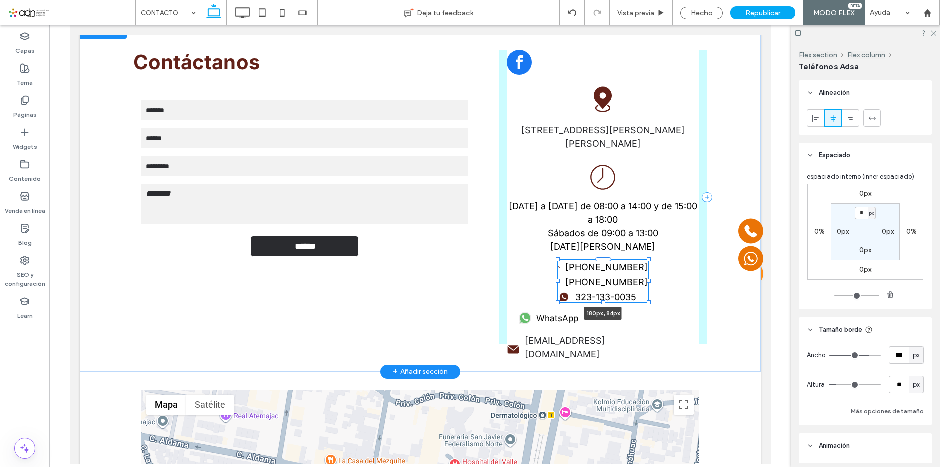
drag, startPoint x: 670, startPoint y: 279, endPoint x: 639, endPoint y: 281, distance: 31.1
click at [646, 281] on div at bounding box center [648, 281] width 4 height 4
type input "***"
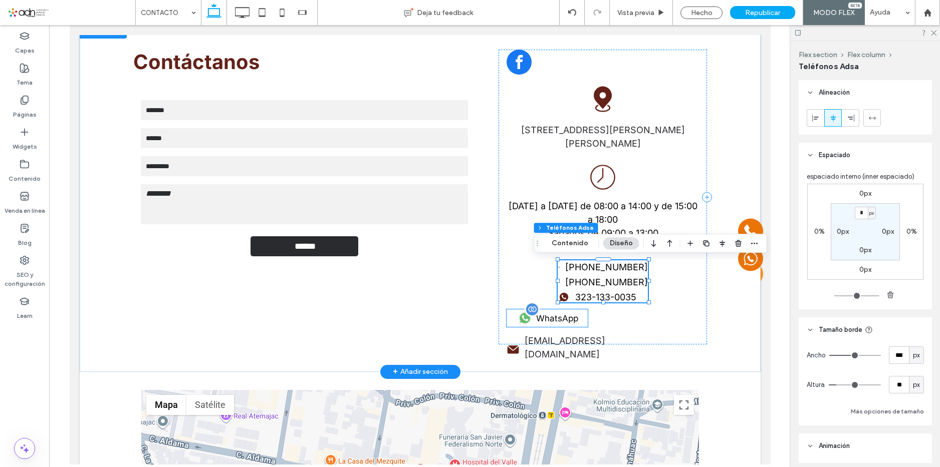
click at [546, 320] on div "WhatsApp" at bounding box center [546, 319] width 81 height 18
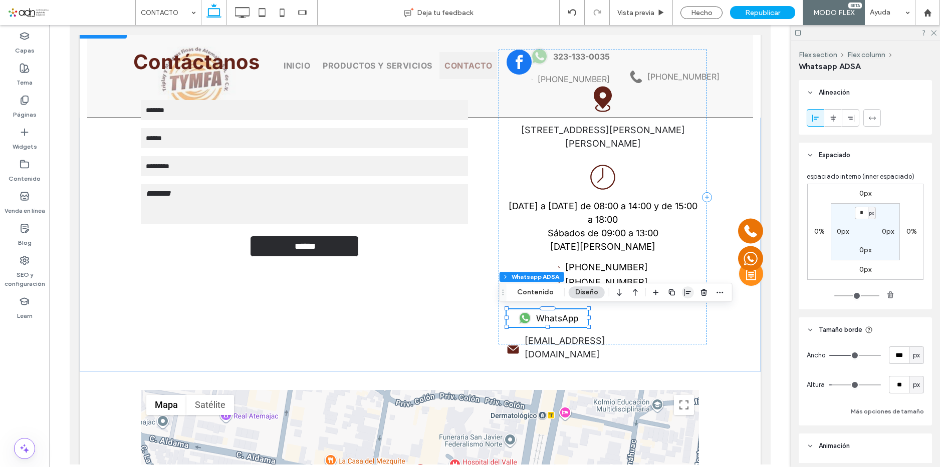
click at [688, 293] on icon "button" at bounding box center [688, 293] width 8 height 8
click at [674, 312] on icon "center" at bounding box center [677, 312] width 8 height 8
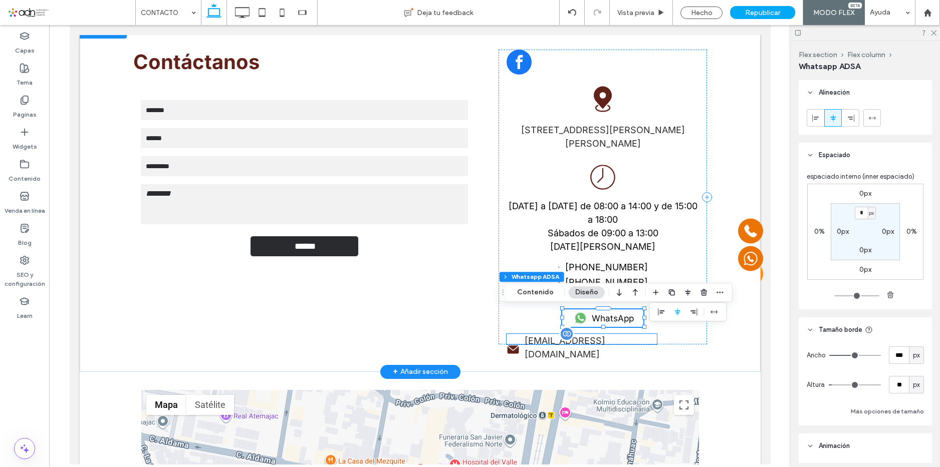
click at [582, 341] on label "[EMAIL_ADDRESS][DOMAIN_NAME]" at bounding box center [590, 347] width 132 height 27
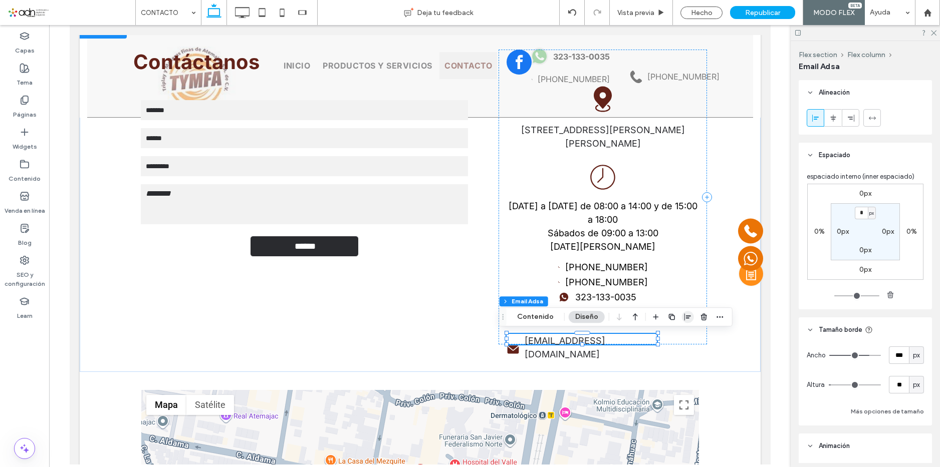
click at [685, 316] on icon "button" at bounding box center [688, 317] width 8 height 8
click at [676, 336] on use "center" at bounding box center [678, 336] width 6 height 7
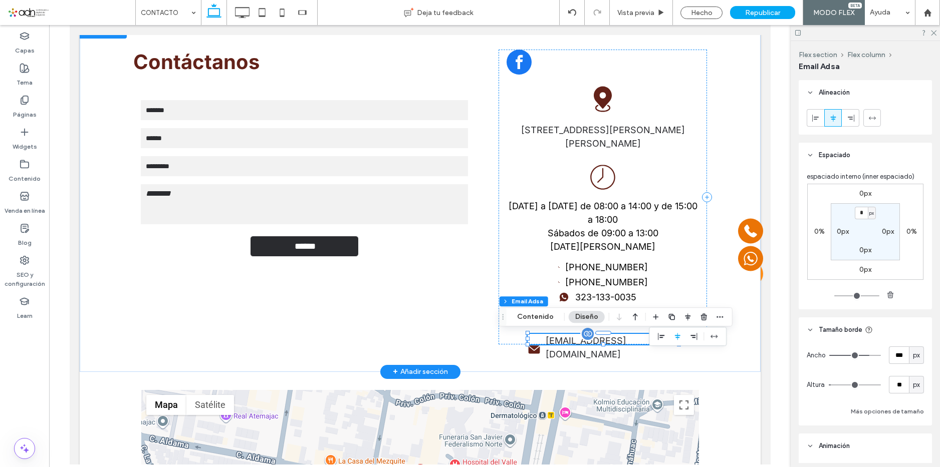
click at [641, 340] on link "[EMAIL_ADDRESS][DOMAIN_NAME]" at bounding box center [602, 349] width 150 height 31
click at [669, 364] on div "Contáctanos Contact Us Nombre: Email: Teléfono: Mensaje: ****** Gracias por con…" at bounding box center [419, 198] width 601 height 350
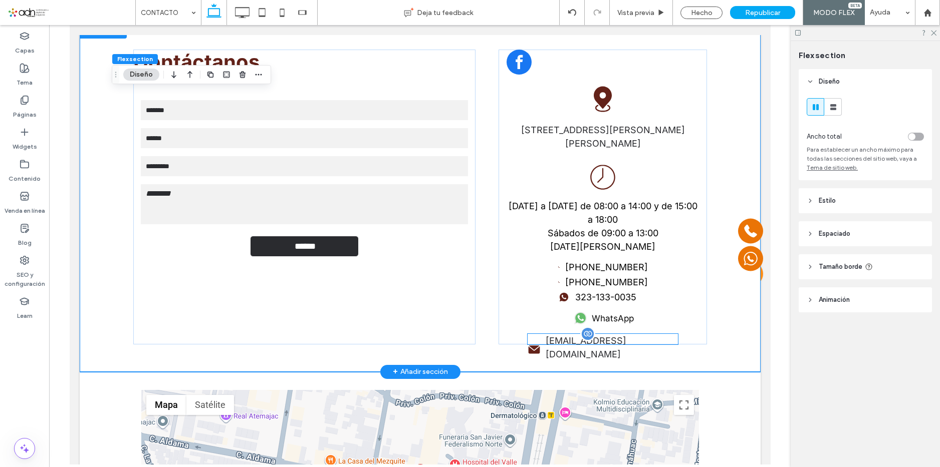
click at [633, 339] on link "[EMAIL_ADDRESS][DOMAIN_NAME]" at bounding box center [602, 349] width 150 height 31
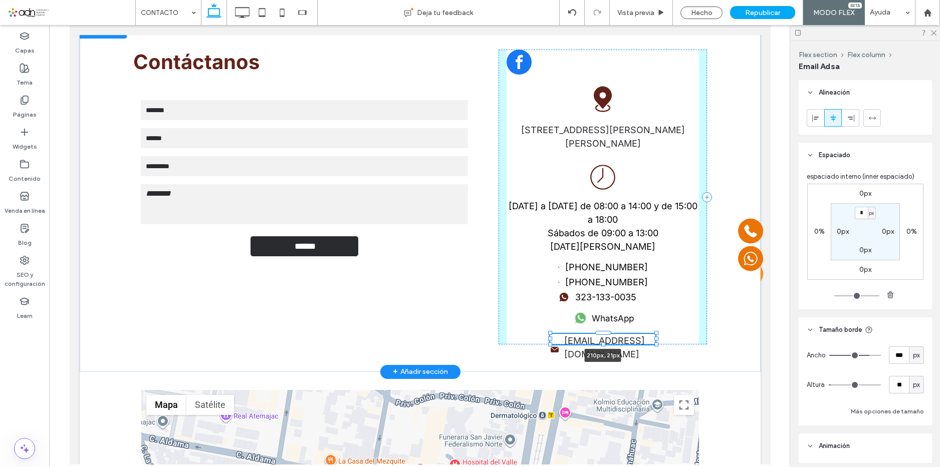
drag, startPoint x: 670, startPoint y: 339, endPoint x: 647, endPoint y: 341, distance: 22.6
click at [550, 334] on div at bounding box center [550, 334] width 1 height 1
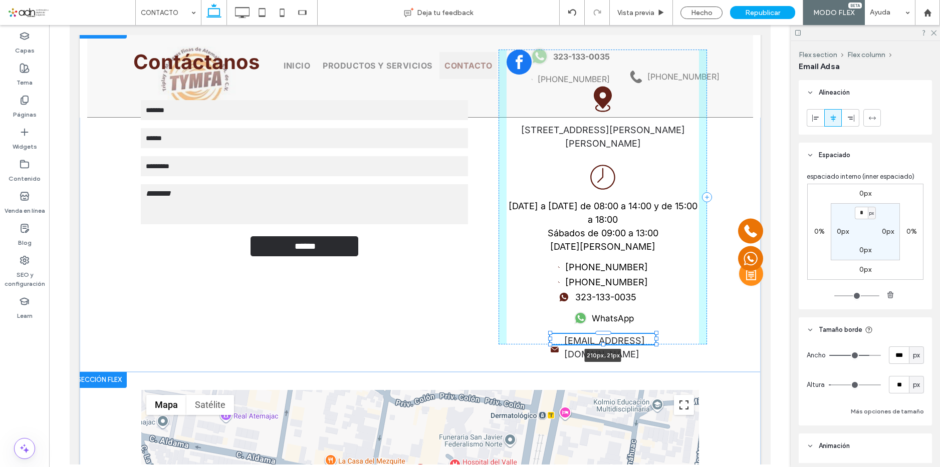
type input "***"
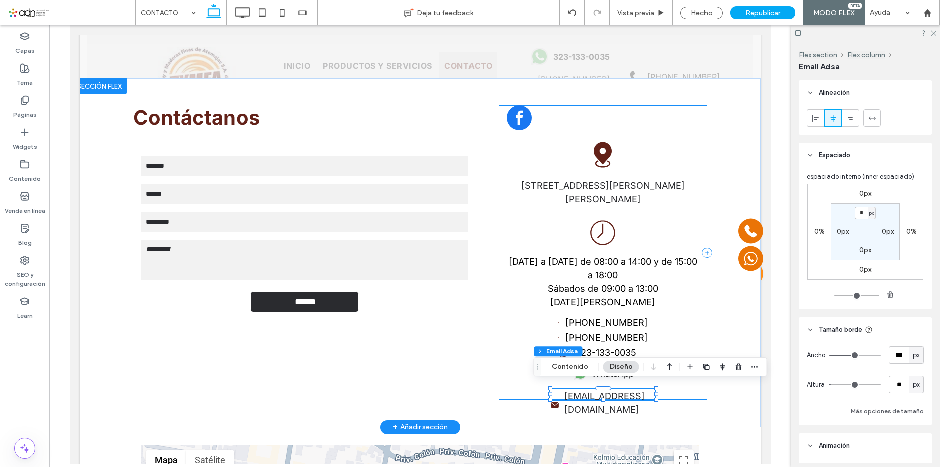
scroll to position [0, 0]
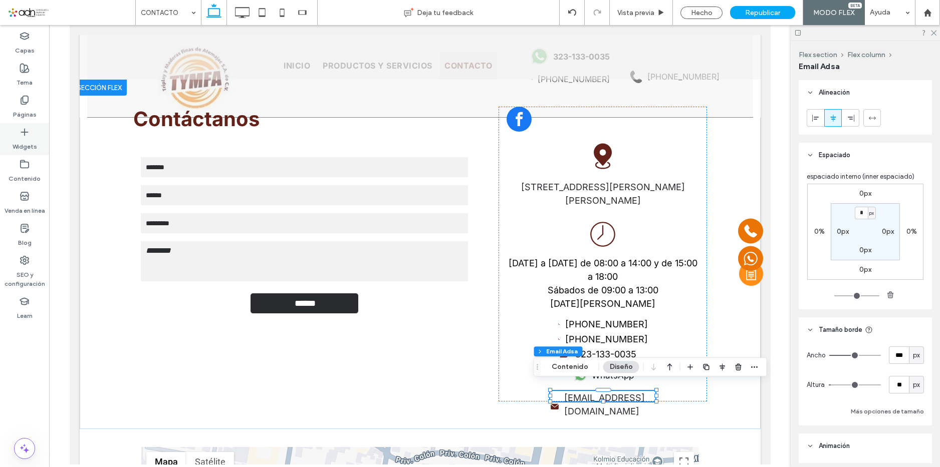
click at [30, 137] on label "Widgets" at bounding box center [25, 144] width 25 height 14
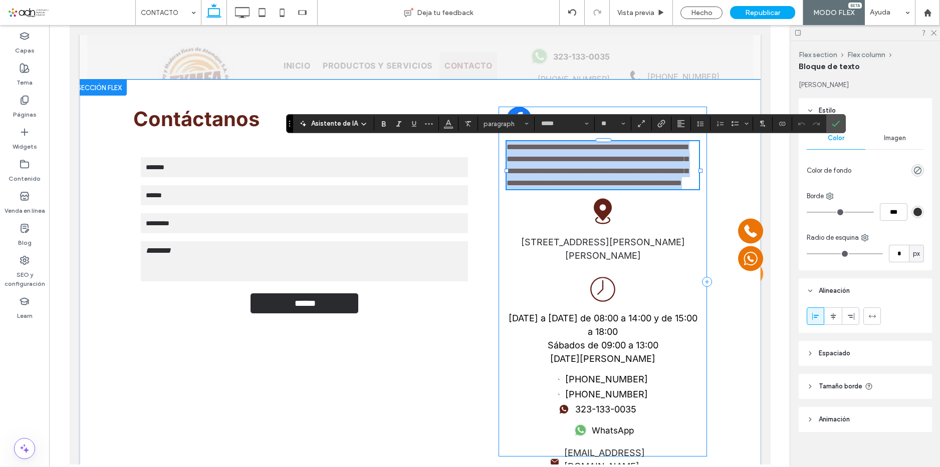
type input "*****"
type input "**"
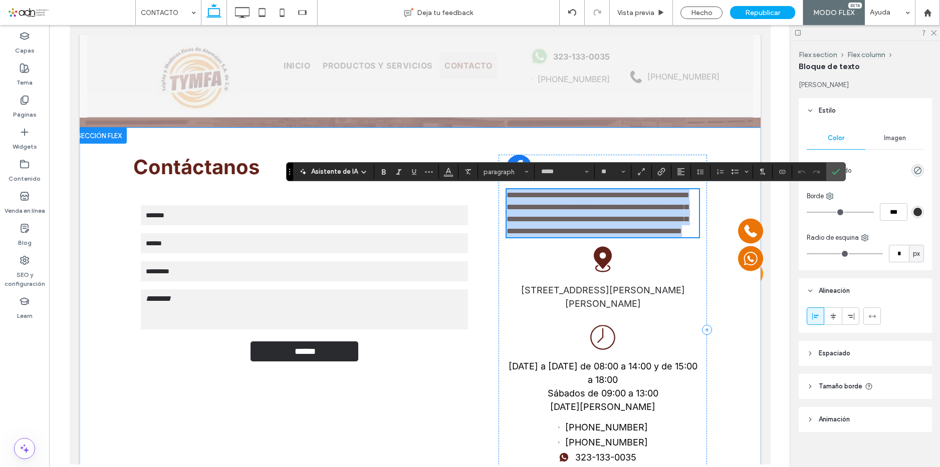
scroll to position [150, 0]
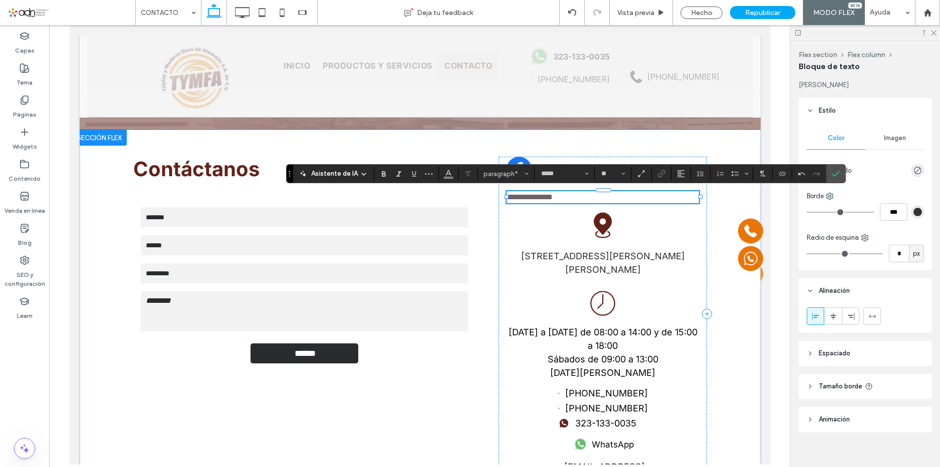
click at [510, 196] on span "**********" at bounding box center [529, 197] width 46 height 8
click at [450, 175] on use "Color" at bounding box center [449, 173] width 6 height 6
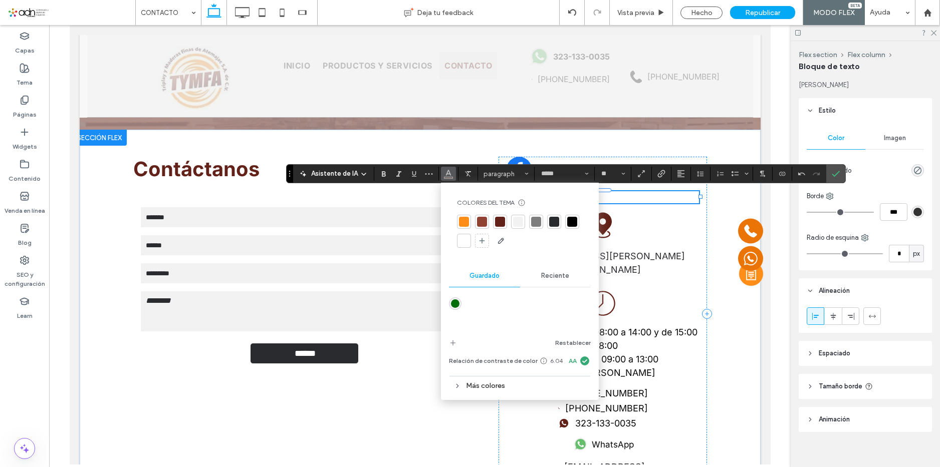
click at [575, 201] on div "Colores del tema Ahorre tiempo con los colores del tema Cree una paleta de colo…" at bounding box center [520, 203] width 126 height 8
click at [572, 223] on div at bounding box center [572, 222] width 10 height 10
click at [615, 196] on p "**********" at bounding box center [602, 197] width 192 height 12
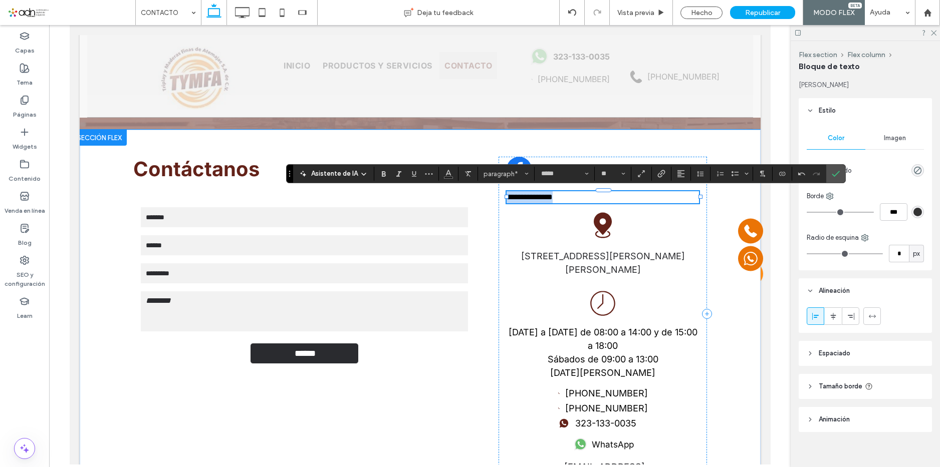
click at [617, 199] on p "**********" at bounding box center [602, 197] width 192 height 12
click at [382, 175] on use "Negrilla" at bounding box center [384, 174] width 4 height 6
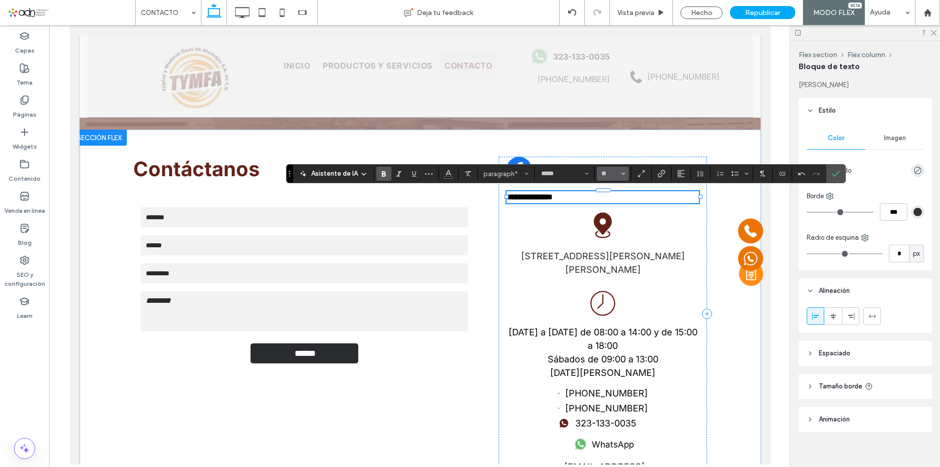
click at [625, 173] on use "Tamaño borde" at bounding box center [624, 174] width 4 height 2
click at [629, 245] on label "18" at bounding box center [613, 238] width 32 height 14
type input "**"
click at [840, 171] on icon "Confirmar" at bounding box center [835, 174] width 8 height 8
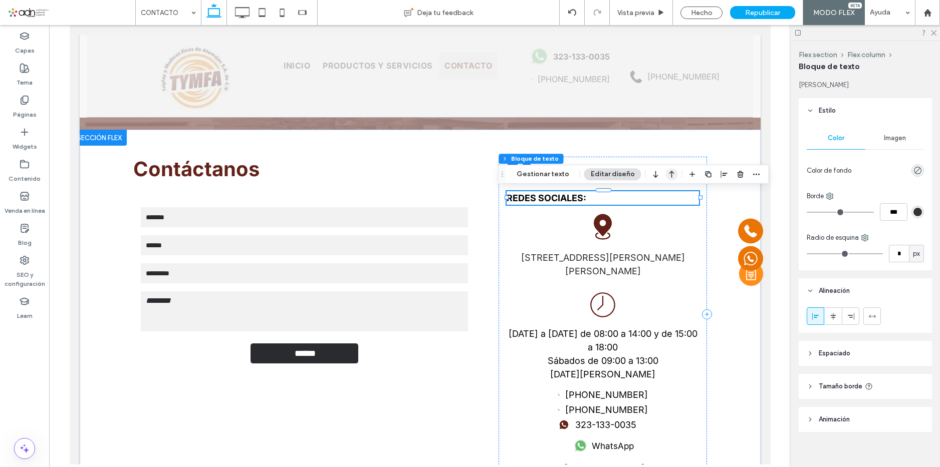
click at [668, 174] on icon "button" at bounding box center [672, 174] width 12 height 18
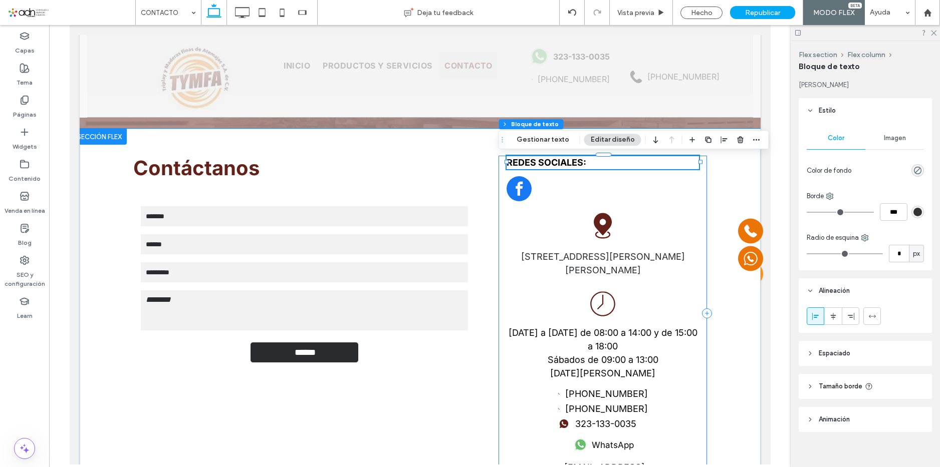
scroll to position [0, 0]
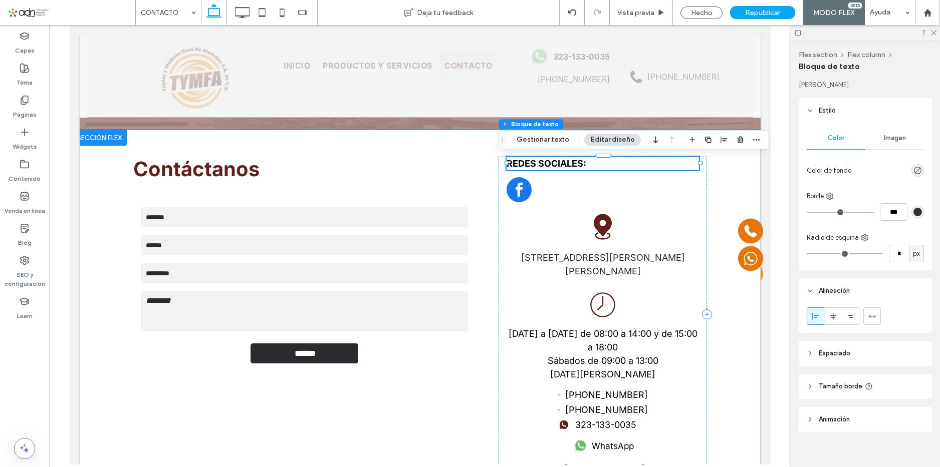
click at [559, 163] on strong "REDES SOCIALES:" at bounding box center [546, 163] width 80 height 11
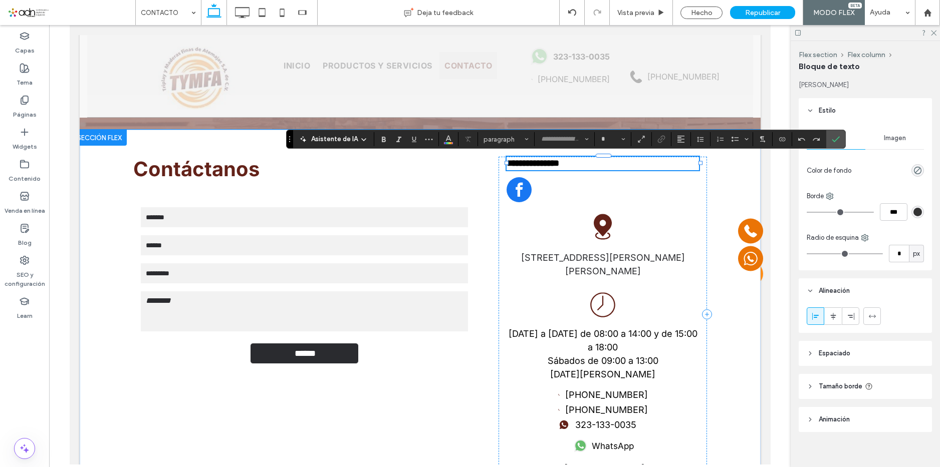
type input "*****"
type input "**"
click at [381, 139] on icon "Negrilla" at bounding box center [384, 139] width 8 height 8
click at [555, 161] on span "**********" at bounding box center [532, 163] width 53 height 9
click at [559, 163] on span "**********" at bounding box center [532, 163] width 53 height 9
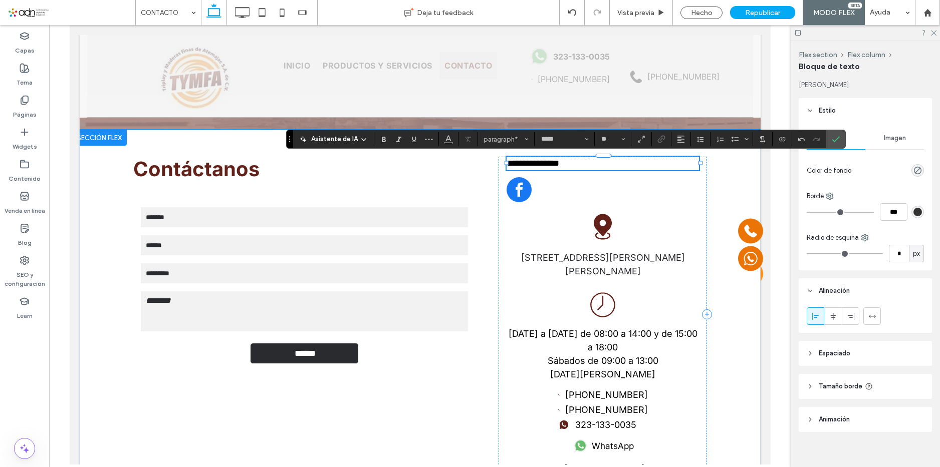
click at [559, 163] on span "**********" at bounding box center [532, 163] width 53 height 9
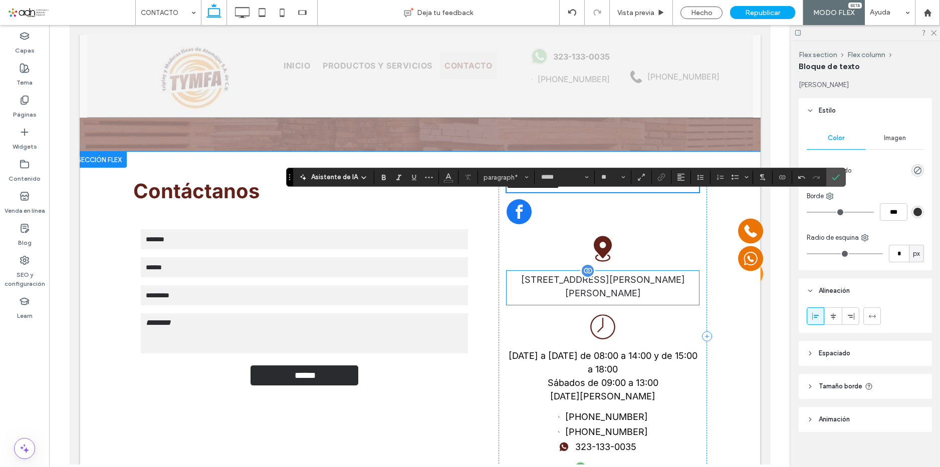
scroll to position [100, 0]
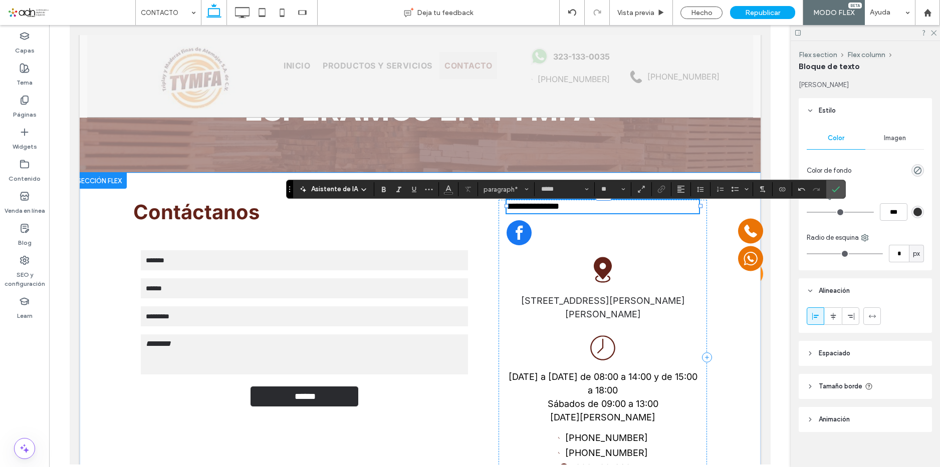
click at [598, 208] on p "**********" at bounding box center [602, 207] width 192 height 14
click at [598, 207] on p "**********" at bounding box center [602, 207] width 192 height 14
type input "**"
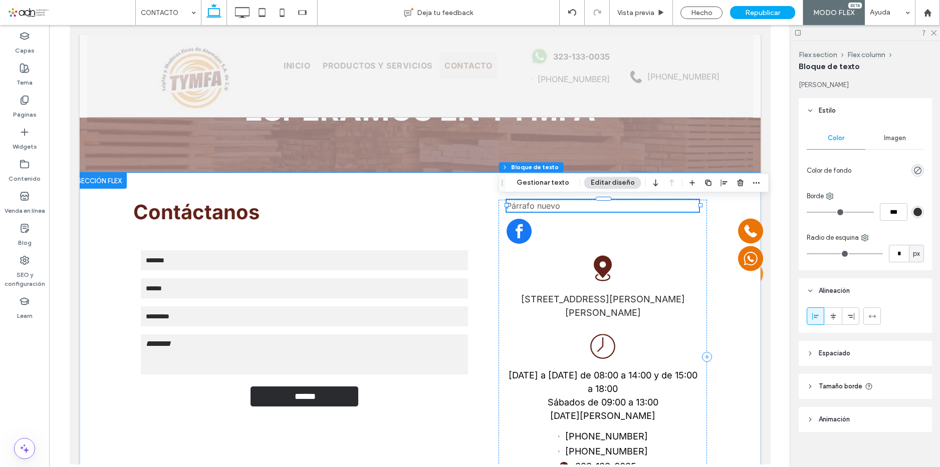
drag, startPoint x: 607, startPoint y: 181, endPoint x: 627, endPoint y: 175, distance: 21.4
click at [736, 179] on icon "button" at bounding box center [740, 183] width 8 height 8
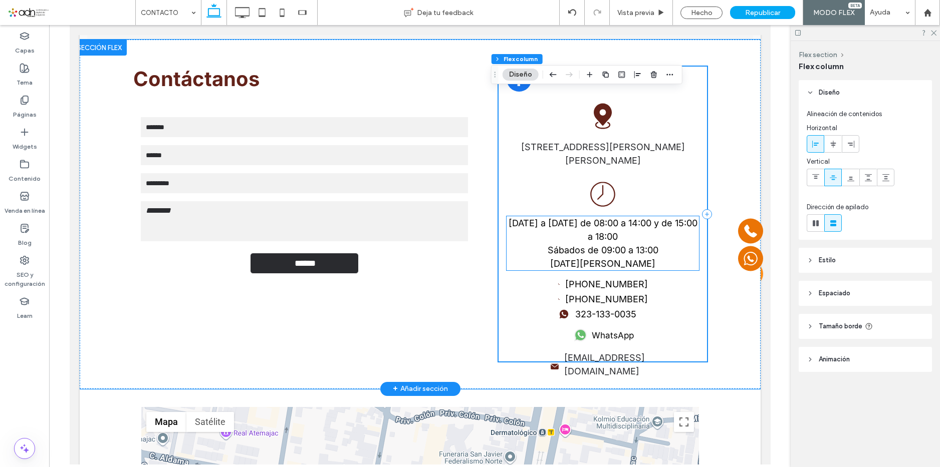
scroll to position [250, 0]
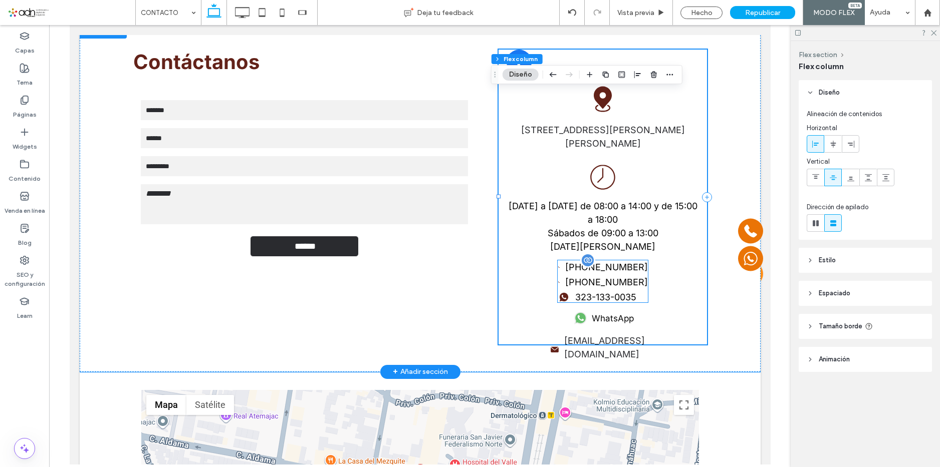
click at [596, 266] on div "[PHONE_NUMBER] [PHONE_NUMBER] 323-133-0035" at bounding box center [602, 281] width 90 height 42
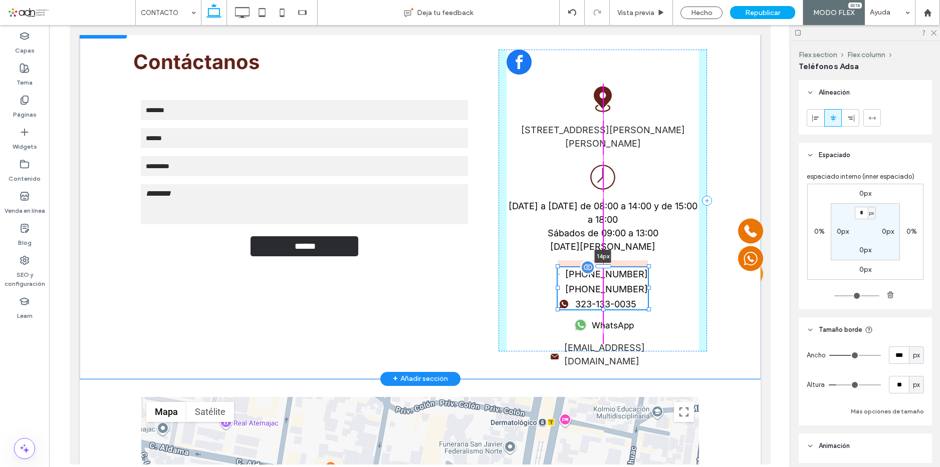
drag, startPoint x: 595, startPoint y: 260, endPoint x: 597, endPoint y: 267, distance: 7.3
click at [597, 267] on div at bounding box center [603, 266] width 16 height 4
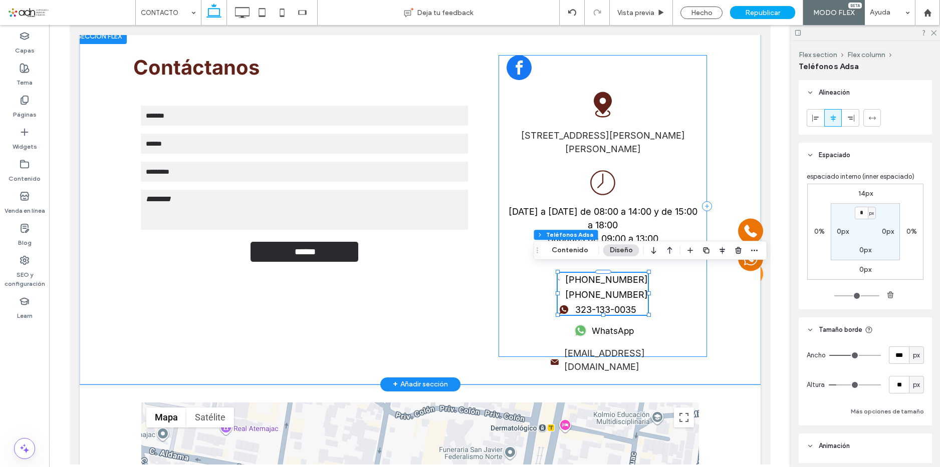
scroll to position [0, 0]
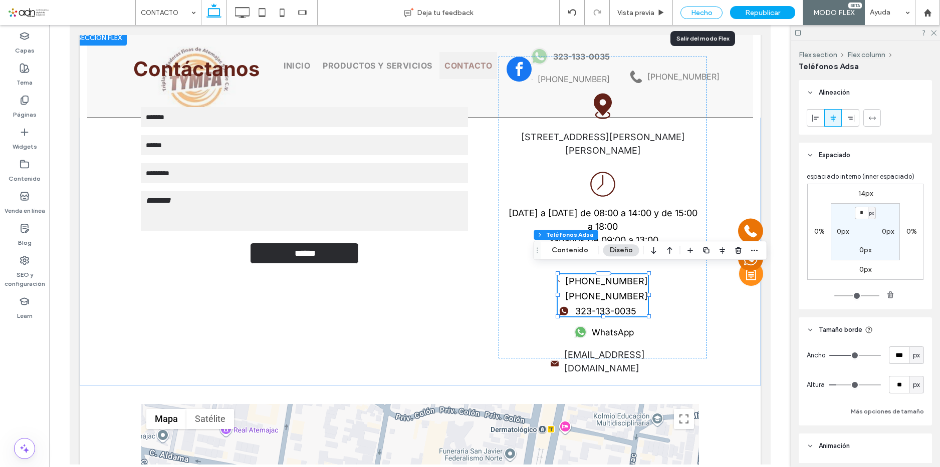
click at [702, 13] on div "Hecho" at bounding box center [701, 13] width 42 height 13
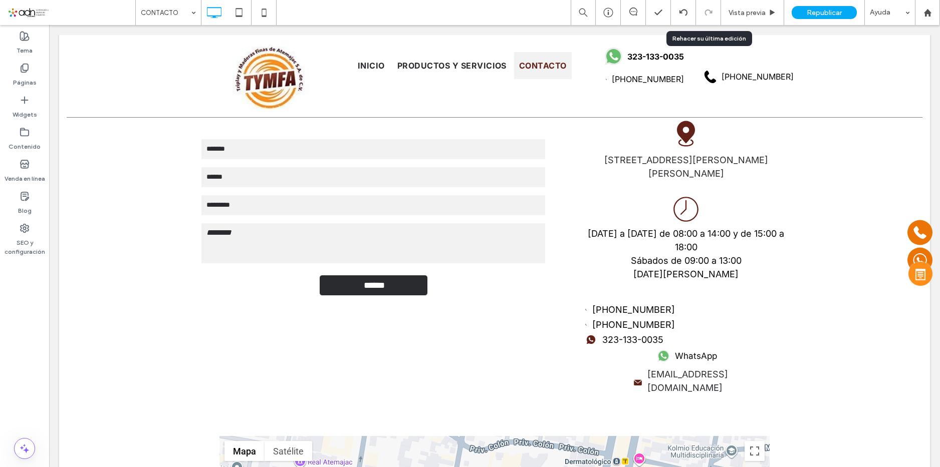
scroll to position [250, 0]
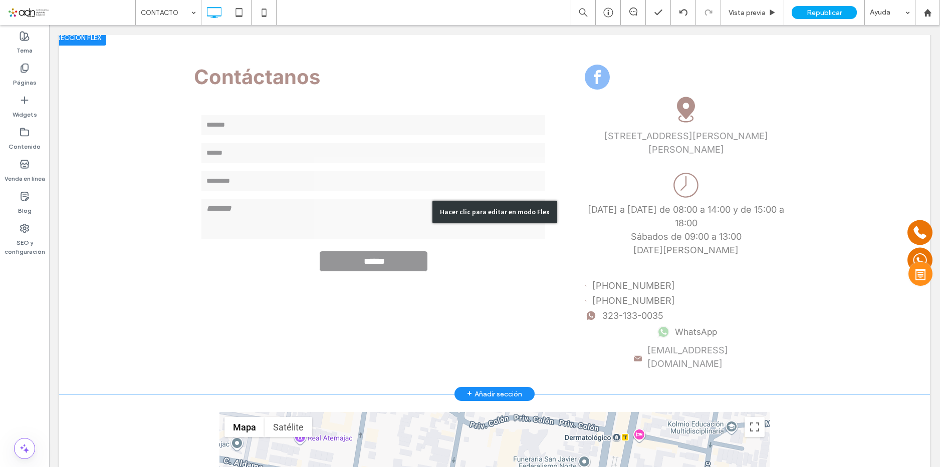
click at [624, 308] on div "Hacer clic para editar en modo Flex" at bounding box center [494, 212] width 871 height 365
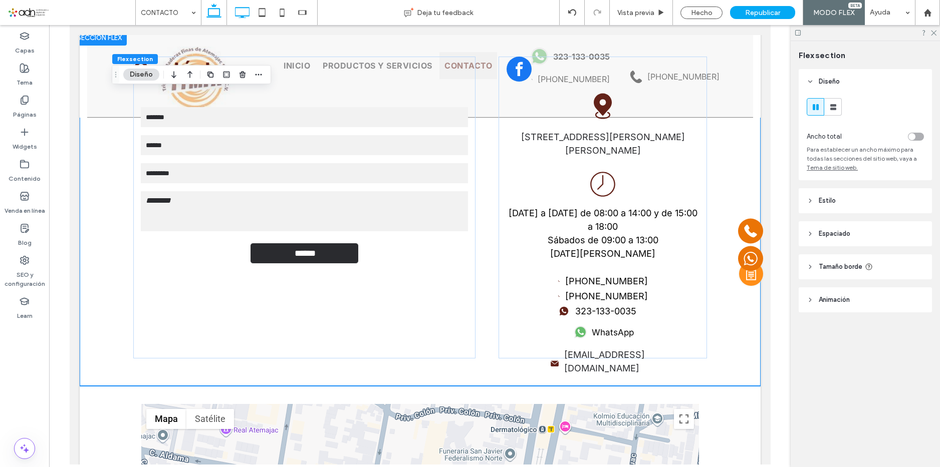
click at [238, 15] on icon at bounding box center [242, 13] width 20 height 20
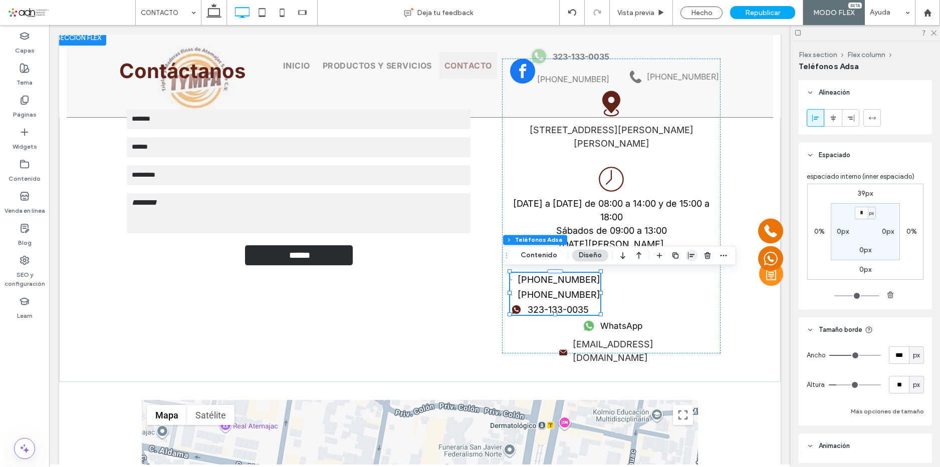
click at [693, 252] on icon "button" at bounding box center [691, 255] width 8 height 8
click at [679, 274] on use "center" at bounding box center [681, 274] width 6 height 7
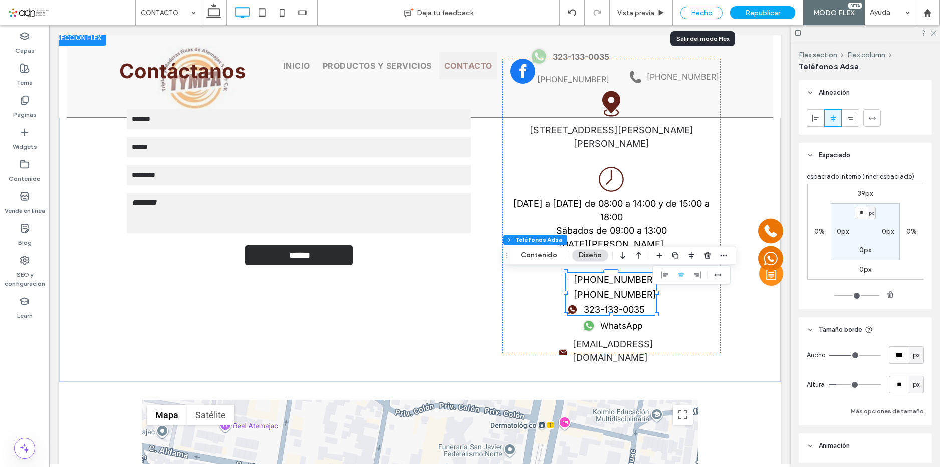
click at [701, 10] on div "Hecho" at bounding box center [701, 13] width 42 height 13
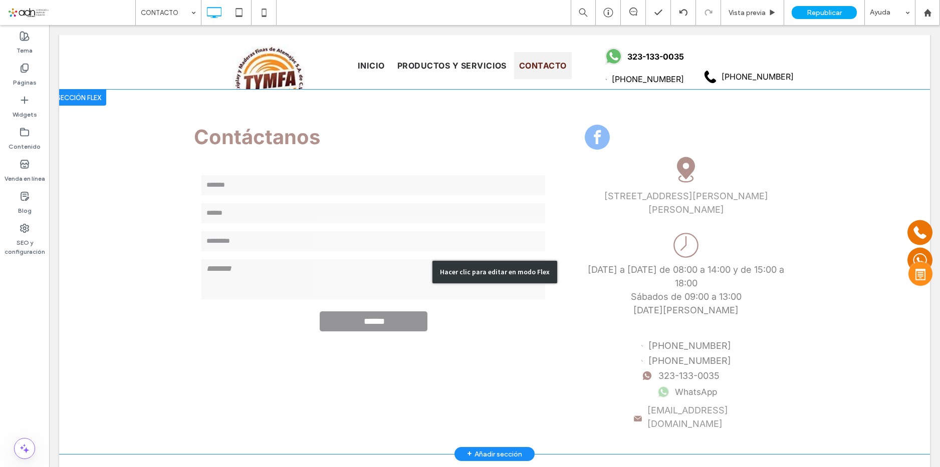
scroll to position [200, 0]
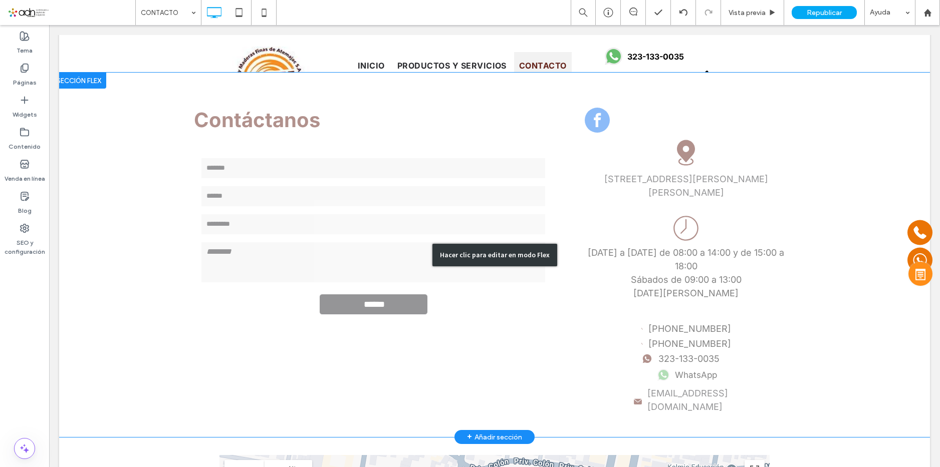
click at [721, 253] on div "Hacer clic para editar en modo Flex" at bounding box center [494, 255] width 871 height 365
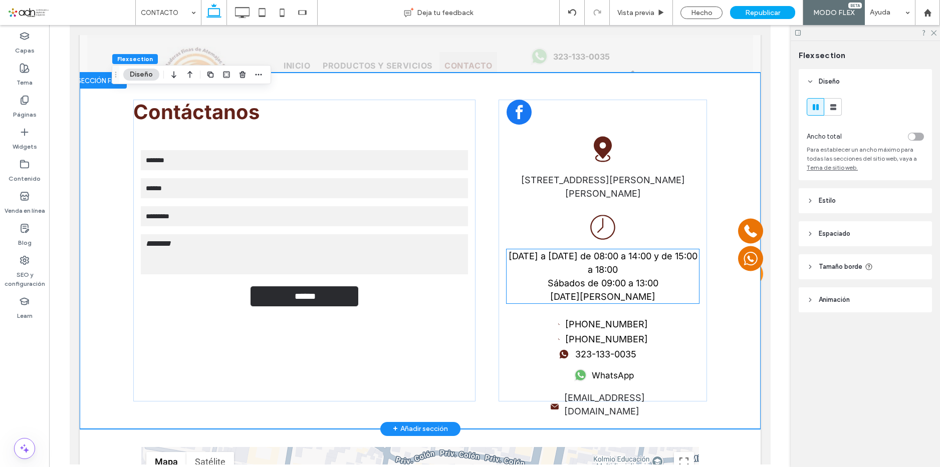
click at [677, 275] on p "Lunes a Viernes de 08:00 a 14:00 y de 15:00 a 18:00" at bounding box center [602, 262] width 192 height 27
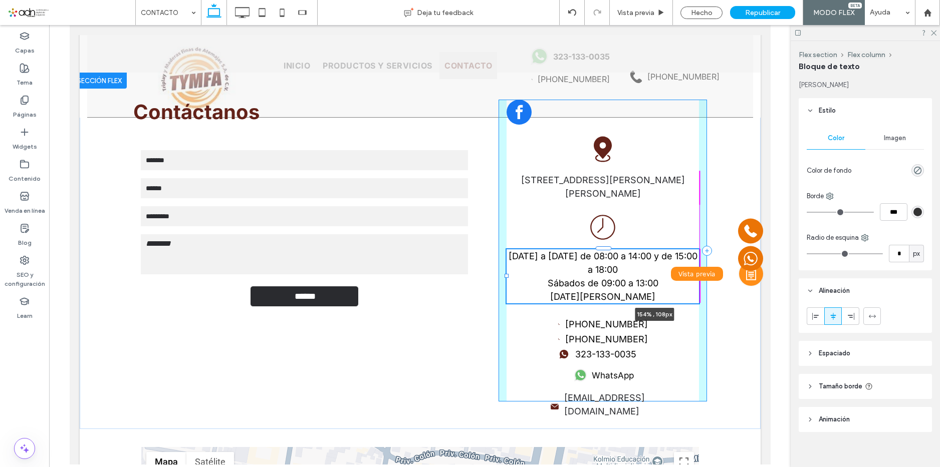
drag, startPoint x: 693, startPoint y: 275, endPoint x: 751, endPoint y: 276, distance: 57.6
click at [751, 276] on div "Click To Paste Click To Paste Click To Paste Click To Paste Click To Paste Clic…" at bounding box center [419, 305] width 681 height 955
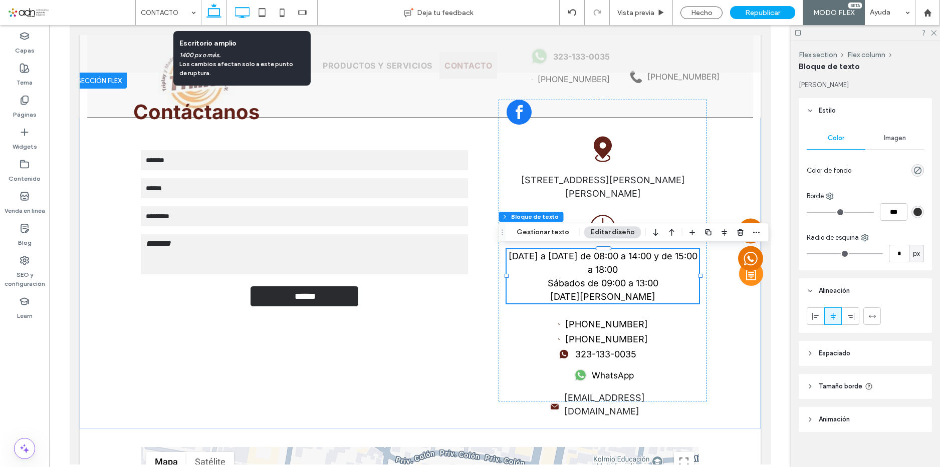
click at [245, 10] on icon at bounding box center [242, 13] width 20 height 20
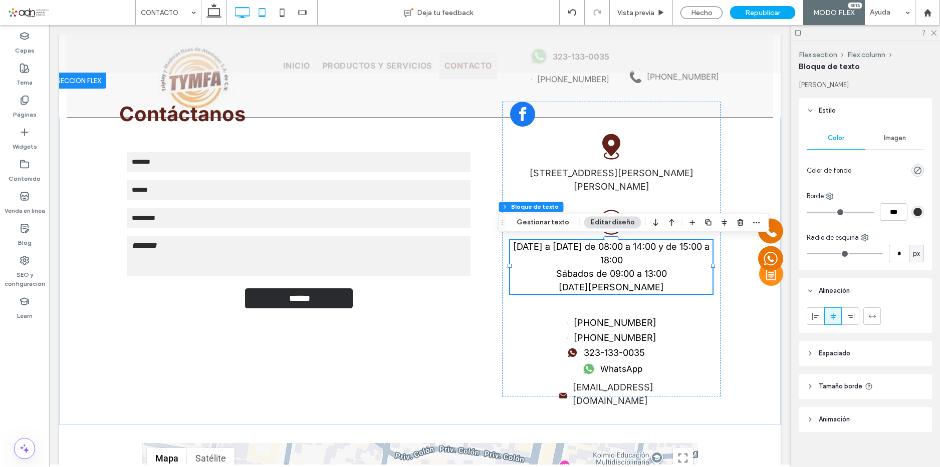
click at [265, 7] on icon at bounding box center [262, 13] width 20 height 20
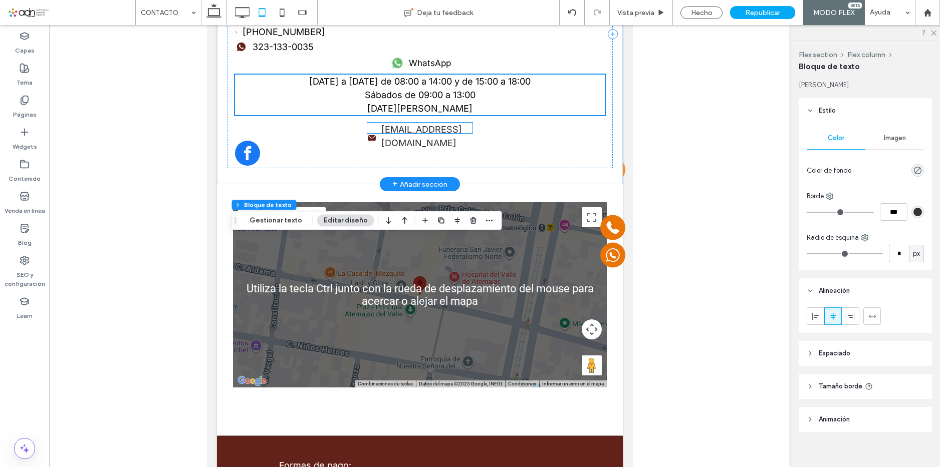
scroll to position [379, 0]
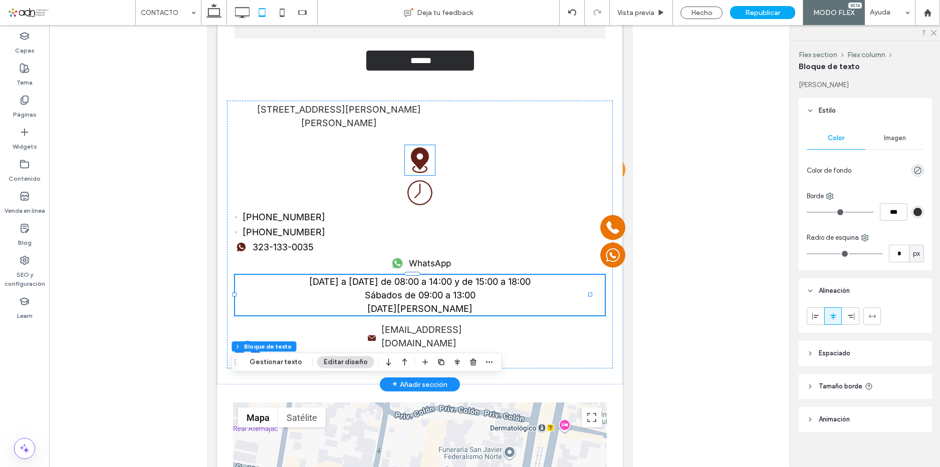
click at [416, 163] on icon at bounding box center [420, 160] width 18 height 26
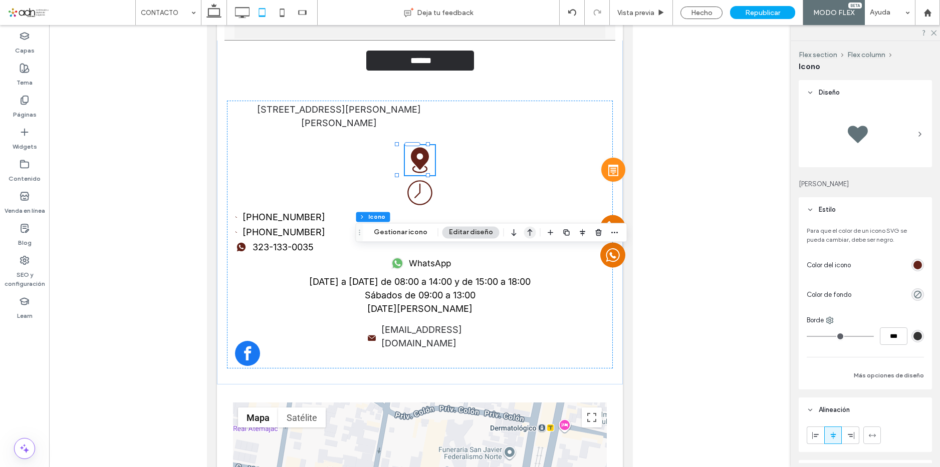
click at [525, 236] on icon "button" at bounding box center [530, 232] width 12 height 18
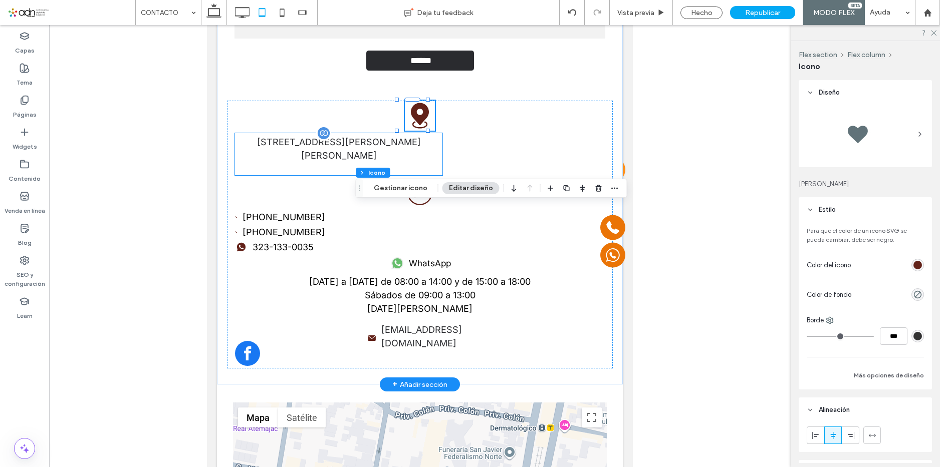
scroll to position [427, 0]
click at [387, 153] on label "[STREET_ADDRESS][PERSON_NAME][PERSON_NAME]" at bounding box center [338, 148] width 207 height 27
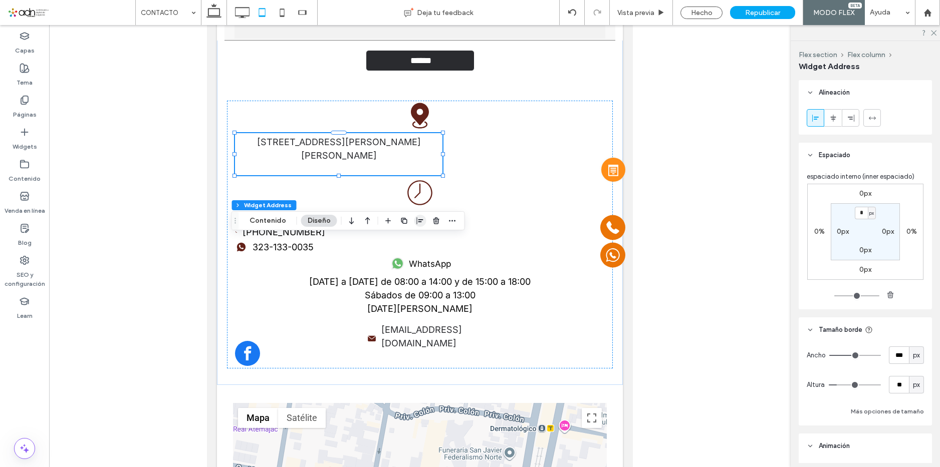
click at [421, 218] on icon "button" at bounding box center [420, 221] width 8 height 8
click at [412, 241] on span "center" at bounding box center [410, 240] width 12 height 12
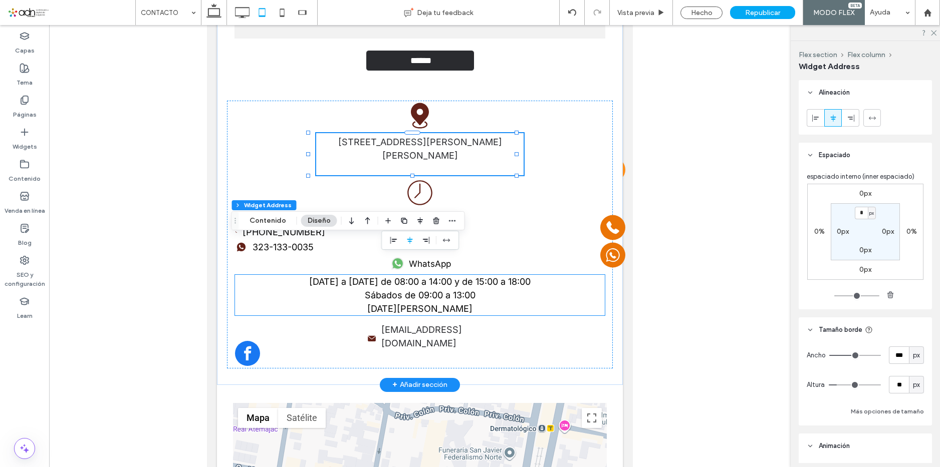
click at [422, 290] on span "Sábados de 09:00 a 13:00" at bounding box center [420, 295] width 111 height 11
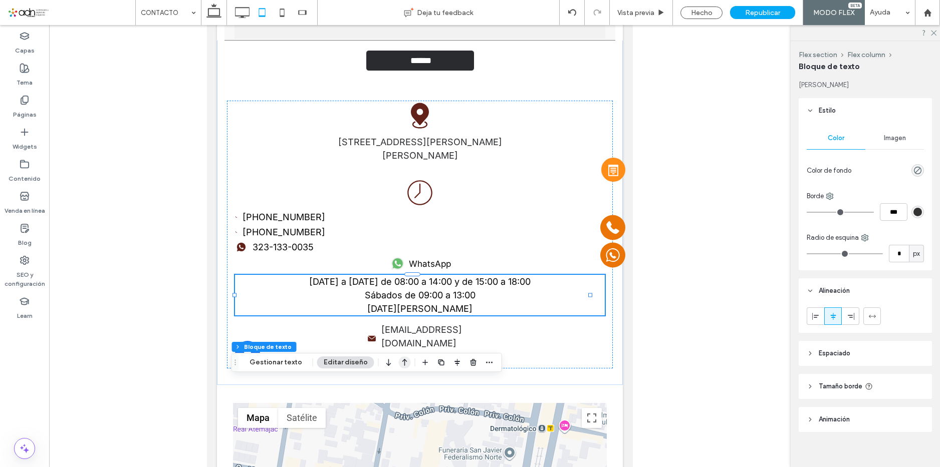
click at [404, 365] on icon "button" at bounding box center [405, 363] width 12 height 18
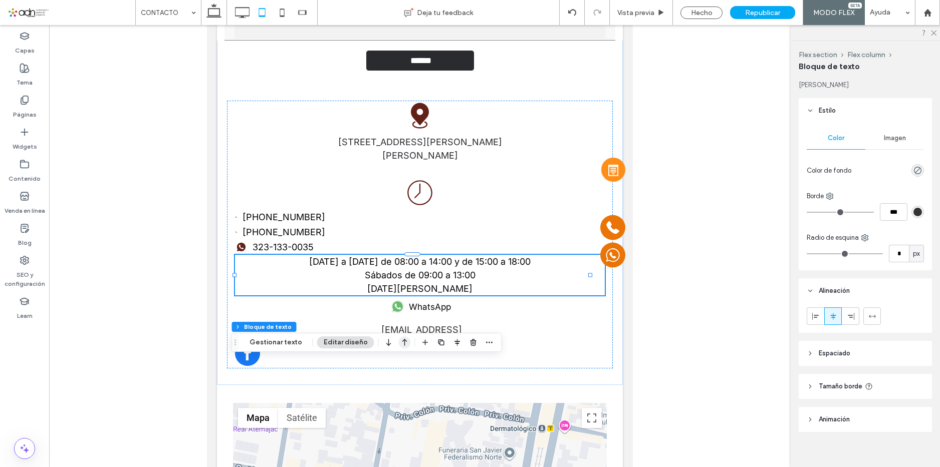
click at [406, 345] on icon "button" at bounding box center [405, 343] width 12 height 18
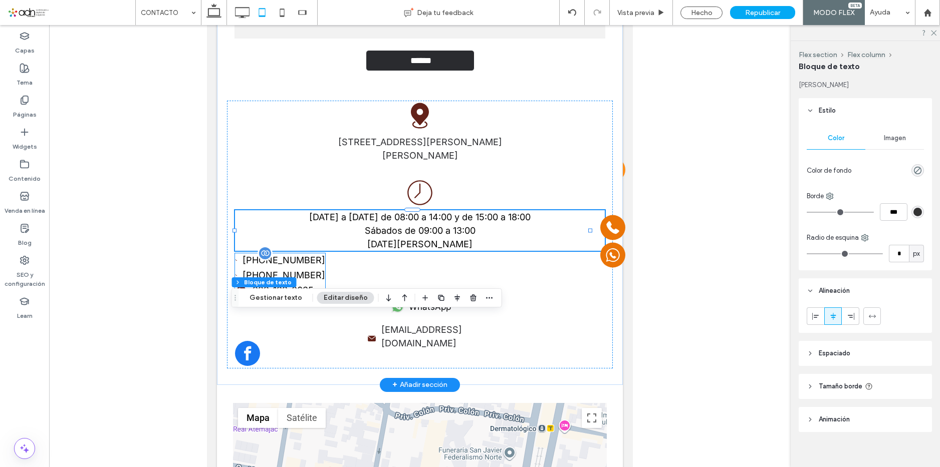
click at [290, 267] on div "[PHONE_NUMBER] [PHONE_NUMBER] 323-133-0035" at bounding box center [280, 275] width 90 height 44
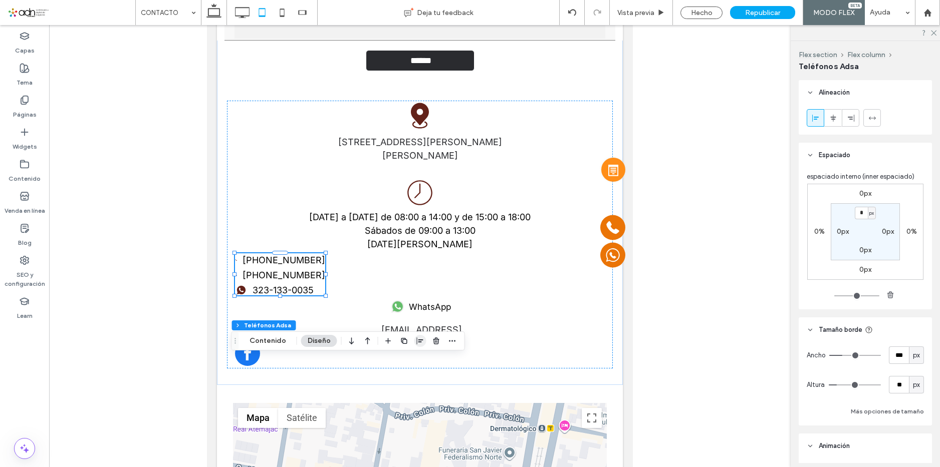
click at [418, 344] on icon "button" at bounding box center [420, 341] width 8 height 8
click at [406, 358] on icon "center" at bounding box center [410, 361] width 8 height 8
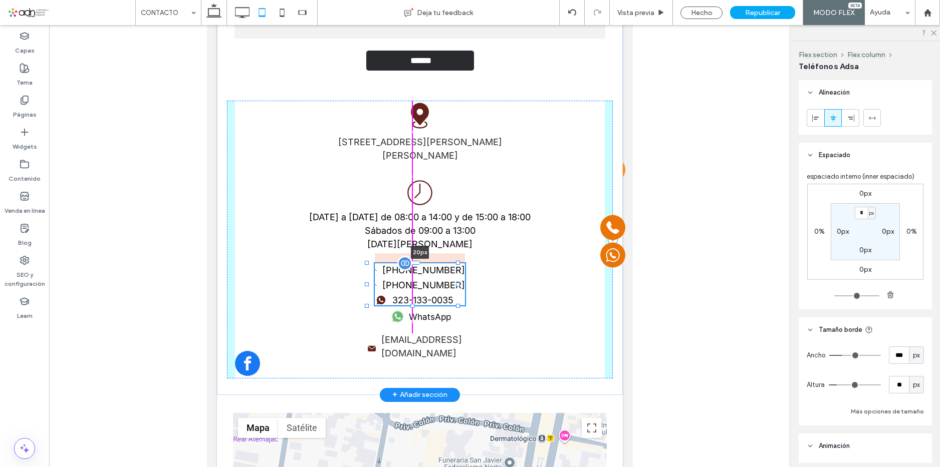
drag, startPoint x: 410, startPoint y: 254, endPoint x: 411, endPoint y: 264, distance: 10.0
click at [411, 264] on div at bounding box center [412, 262] width 16 height 4
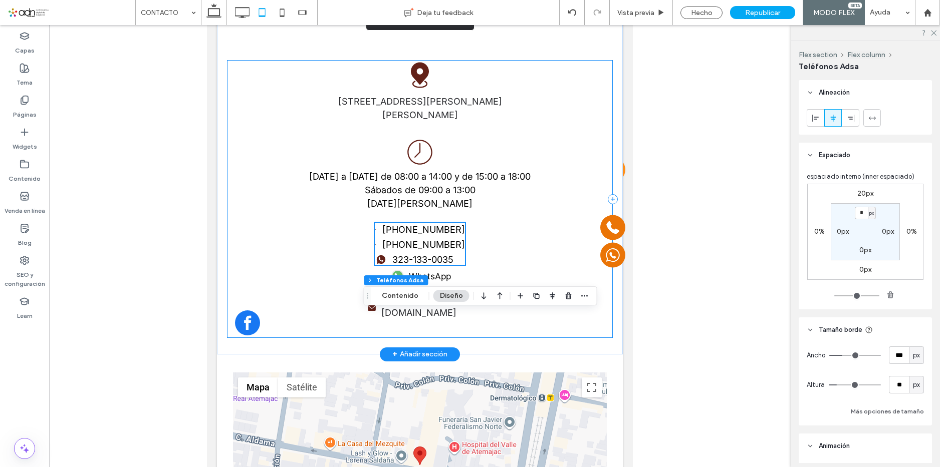
scroll to position [477, 0]
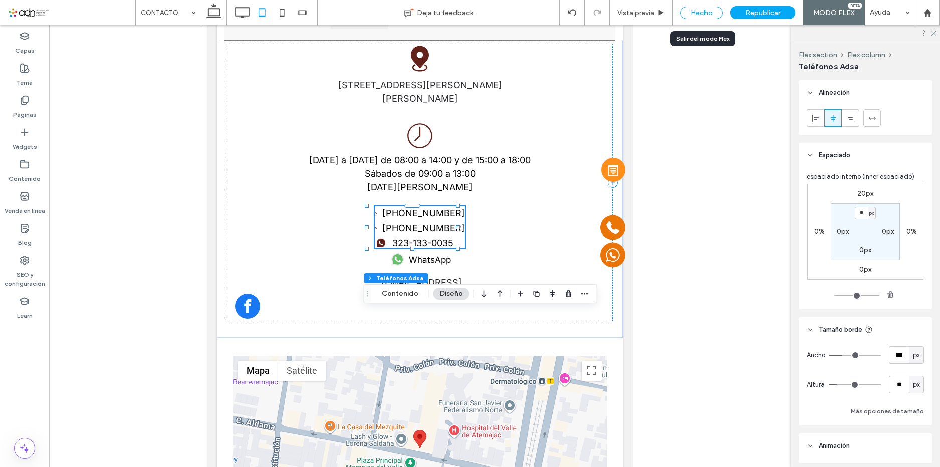
click at [694, 12] on div "Hecho" at bounding box center [701, 13] width 42 height 13
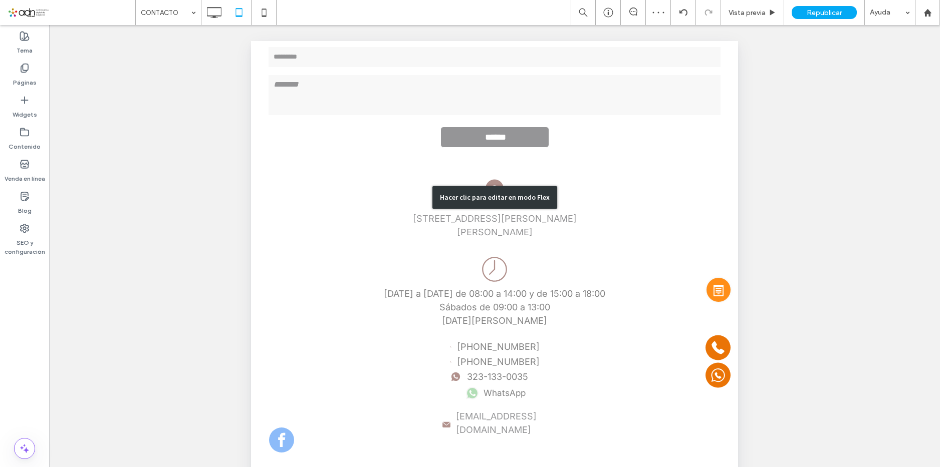
scroll to position [384, 0]
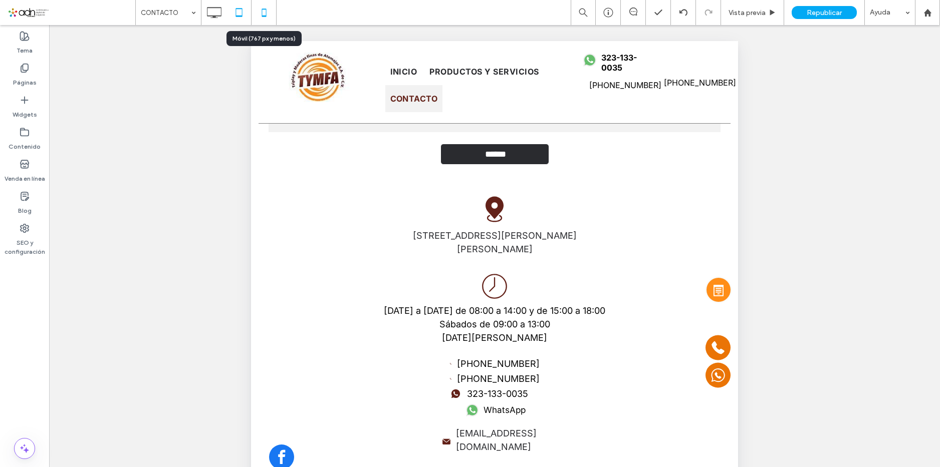
click at [260, 11] on icon at bounding box center [264, 13] width 20 height 20
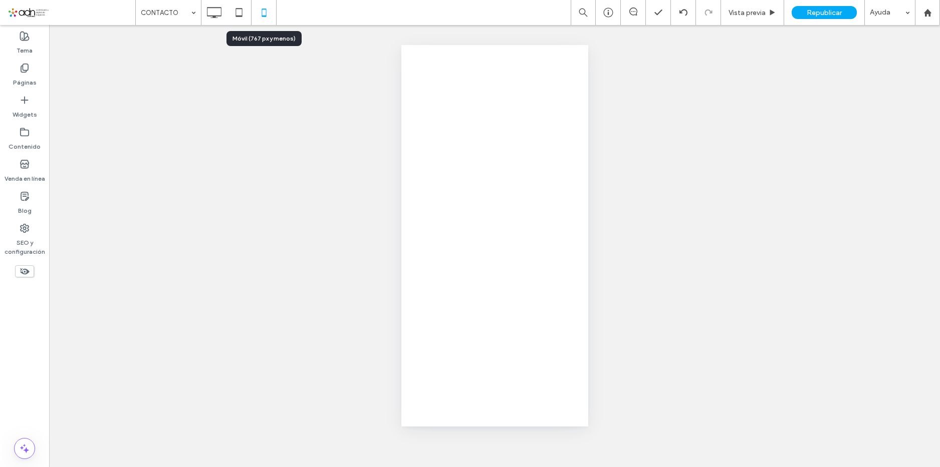
scroll to position [0, 0]
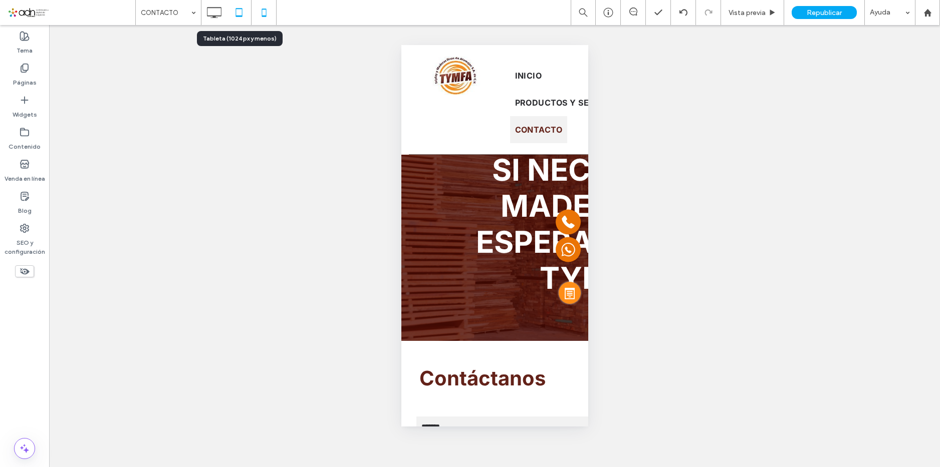
click at [239, 13] on icon at bounding box center [239, 13] width 20 height 20
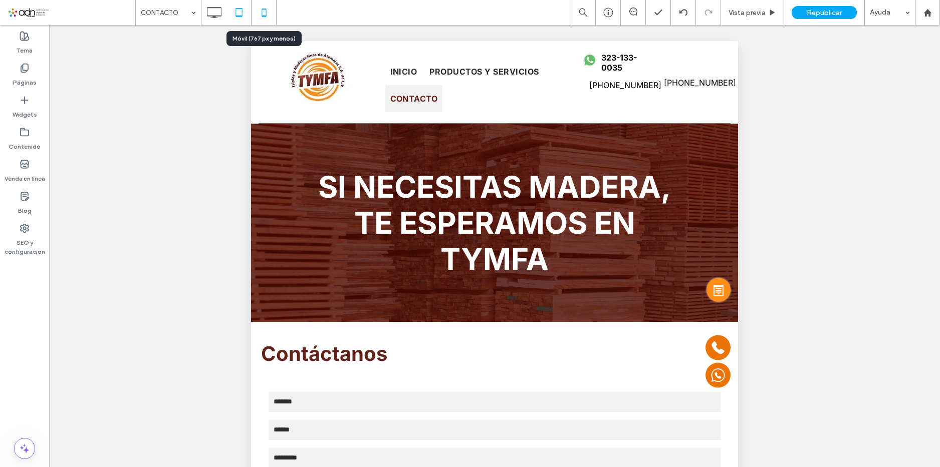
click at [269, 7] on icon at bounding box center [264, 13] width 20 height 20
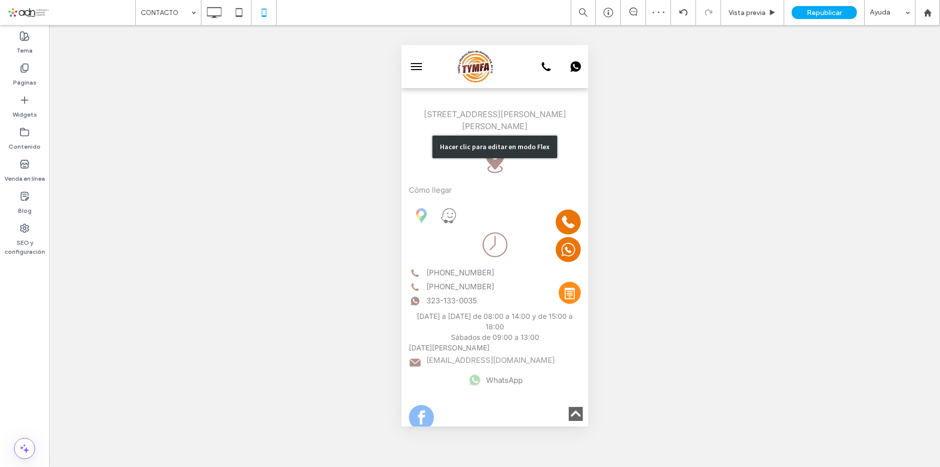
scroll to position [351, 0]
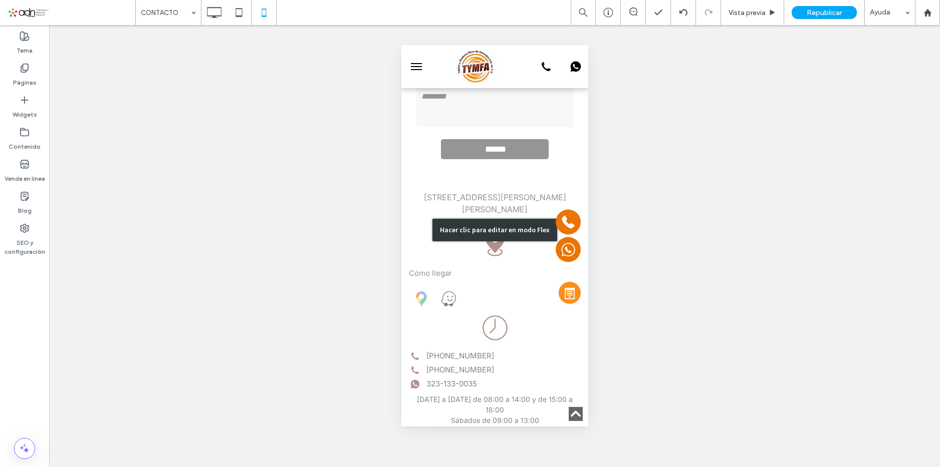
click at [471, 236] on div "Hacer clic para editar en modo Flex" at bounding box center [494, 230] width 125 height 23
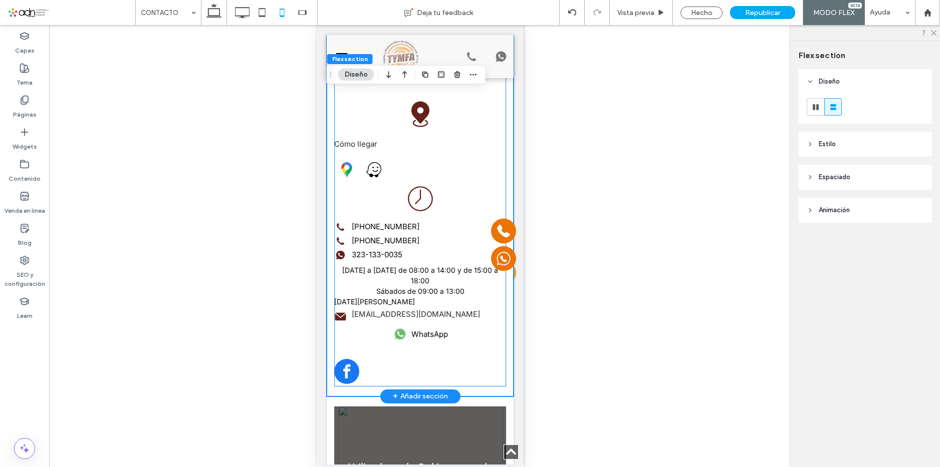
scroll to position [239, 0]
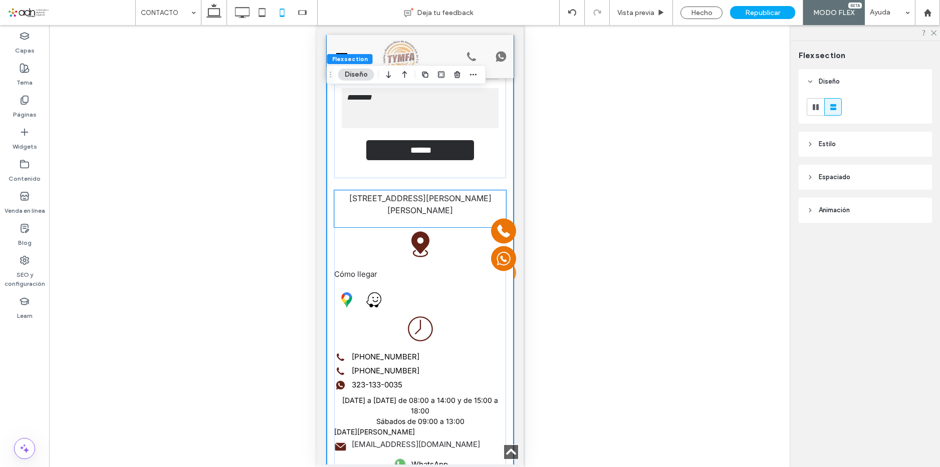
click at [414, 244] on icon at bounding box center [419, 244] width 18 height 26
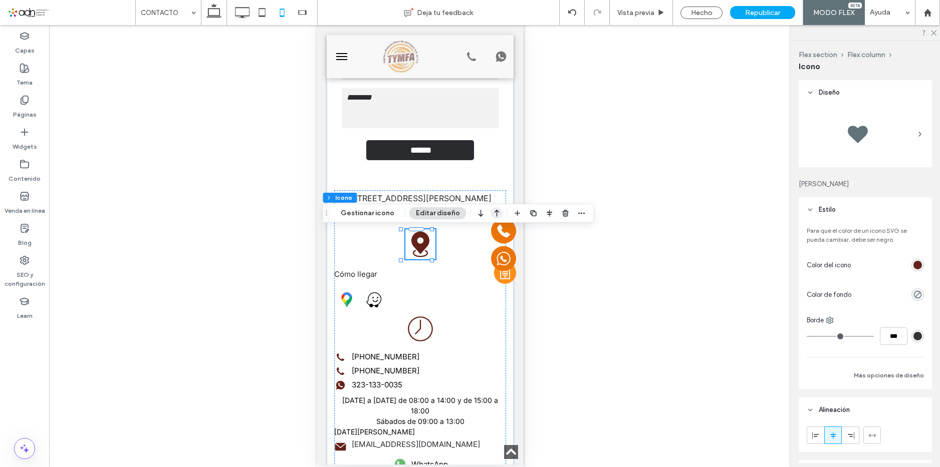
click at [495, 213] on icon "button" at bounding box center [497, 213] width 12 height 18
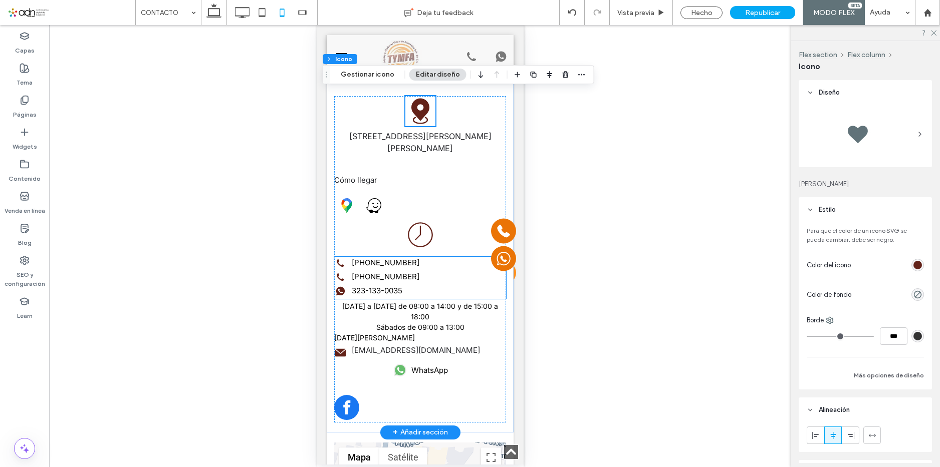
scroll to position [340, 0]
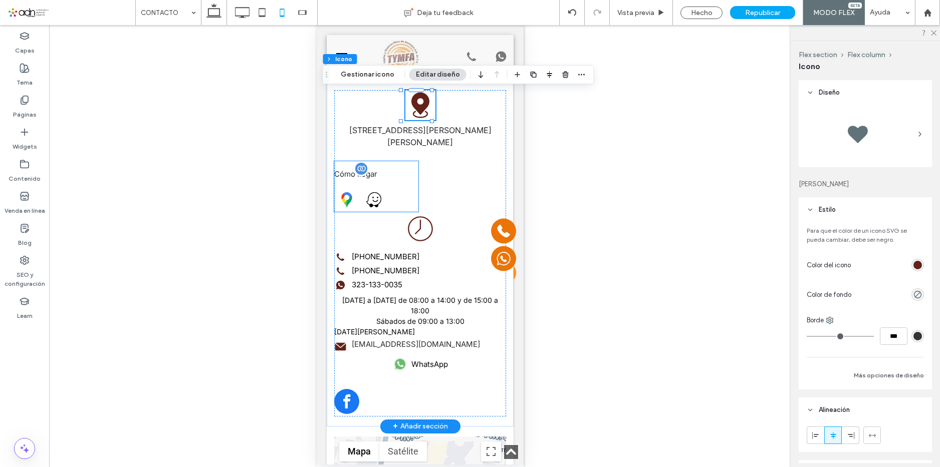
click at [405, 193] on div at bounding box center [376, 199] width 84 height 25
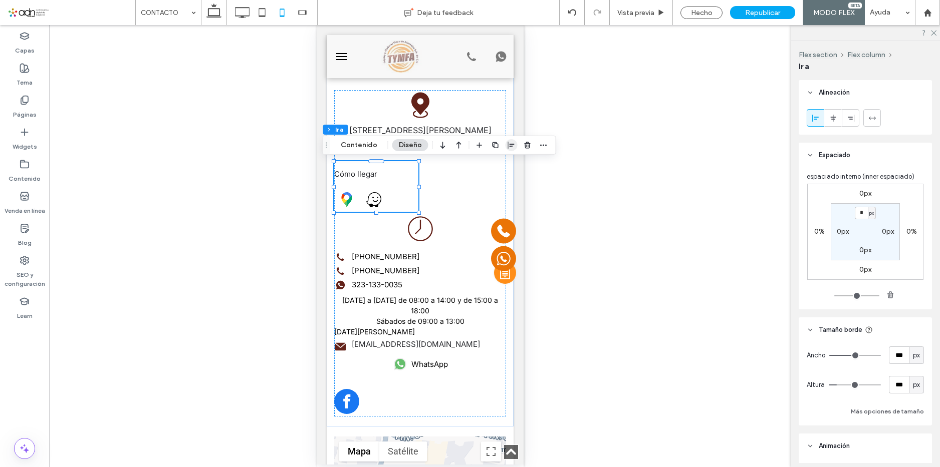
click at [508, 144] on use "button" at bounding box center [511, 145] width 7 height 7
click at [499, 166] on use "center" at bounding box center [501, 164] width 6 height 7
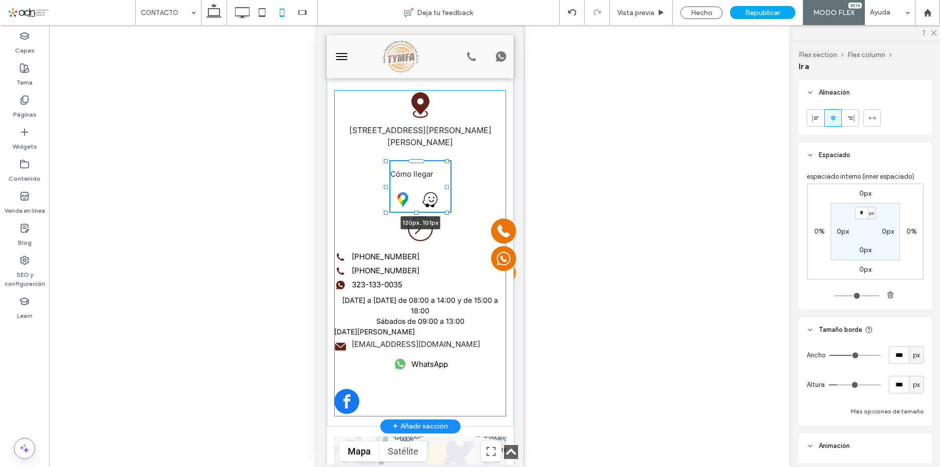
drag, startPoint x: 459, startPoint y: 188, endPoint x: 447, endPoint y: 190, distance: 12.2
click at [450, 191] on div "Contáctanos Contact Us Nombre: Email: Teléfono: Mensaje: ****** Gracias por con…" at bounding box center [419, 131] width 187 height 591
type input "***"
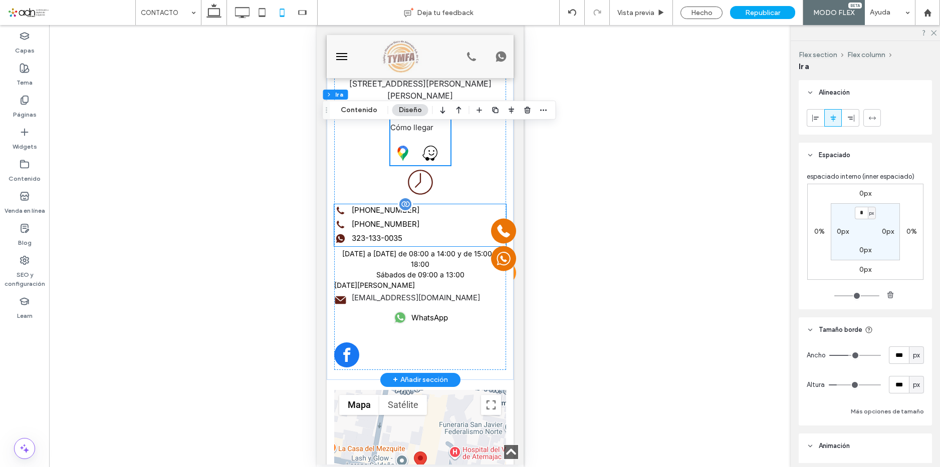
scroll to position [390, 0]
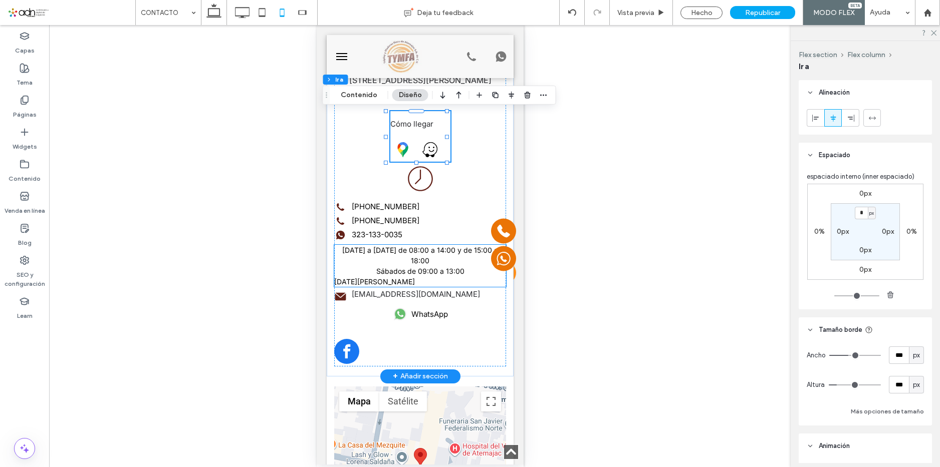
click at [428, 258] on p "Lunes a Viernes de 08:00 a 14:00 y de 15:00 a 18:00" at bounding box center [420, 255] width 172 height 21
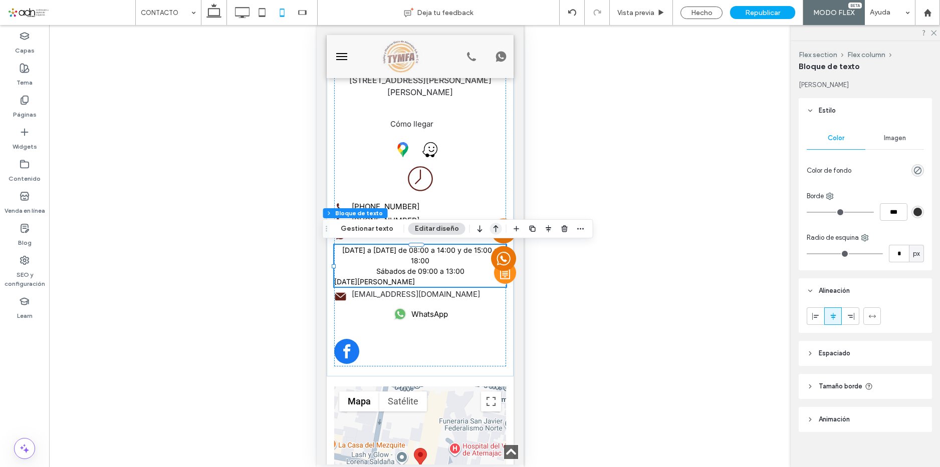
click at [494, 228] on use "button" at bounding box center [495, 228] width 5 height 7
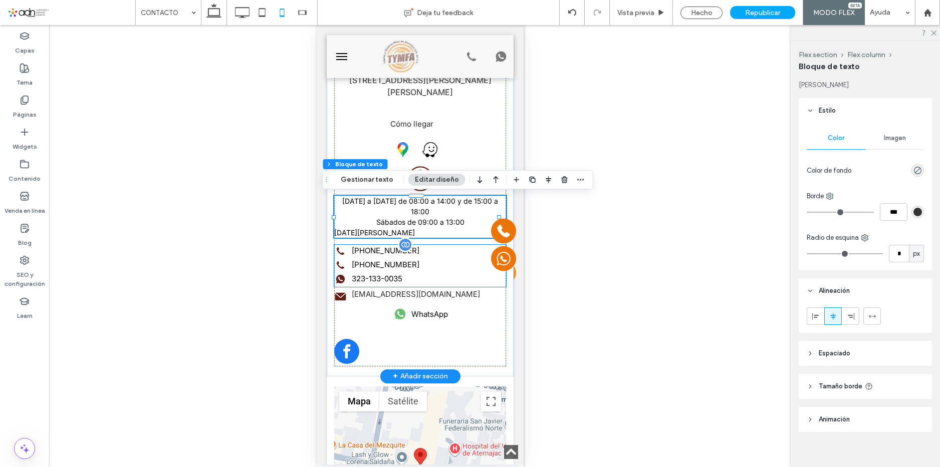
click at [380, 254] on label "[PHONE_NUMBER]" at bounding box center [385, 251] width 68 height 12
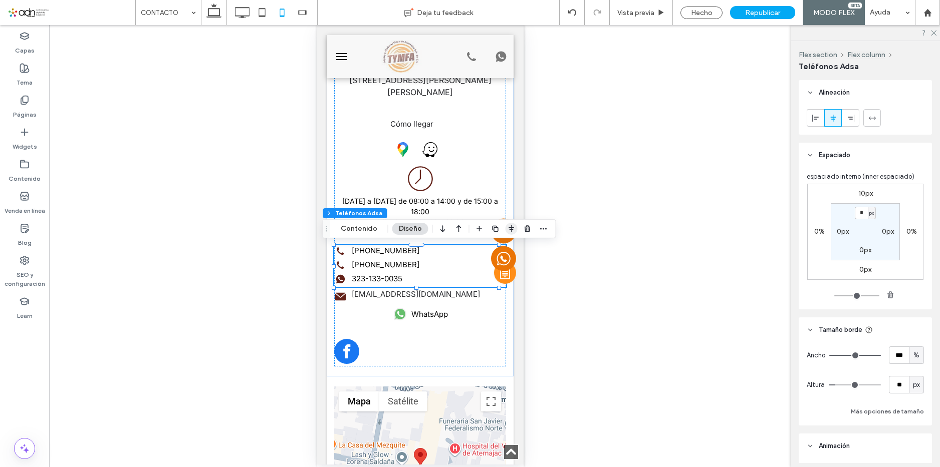
click at [508, 228] on use "button" at bounding box center [511, 228] width 6 height 7
click at [500, 247] on use "center" at bounding box center [501, 248] width 6 height 7
click at [440, 271] on link "[PHONE_NUMBER]" at bounding box center [420, 265] width 172 height 13
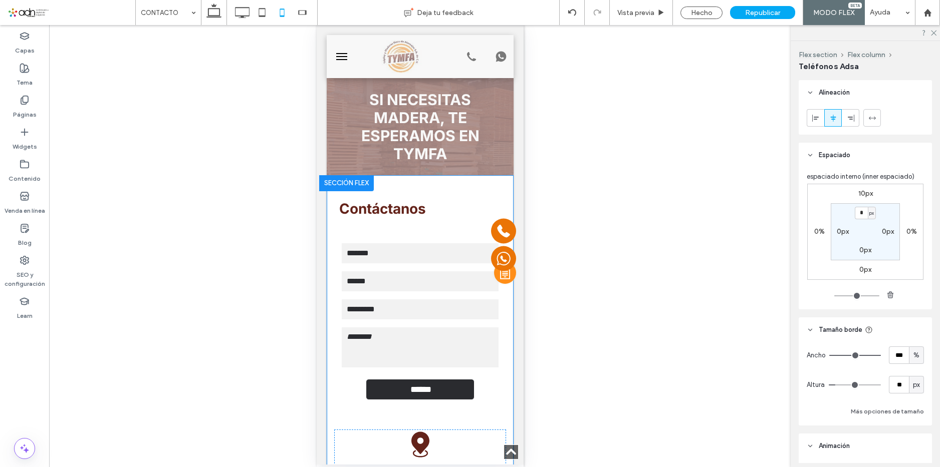
scroll to position [390, 0]
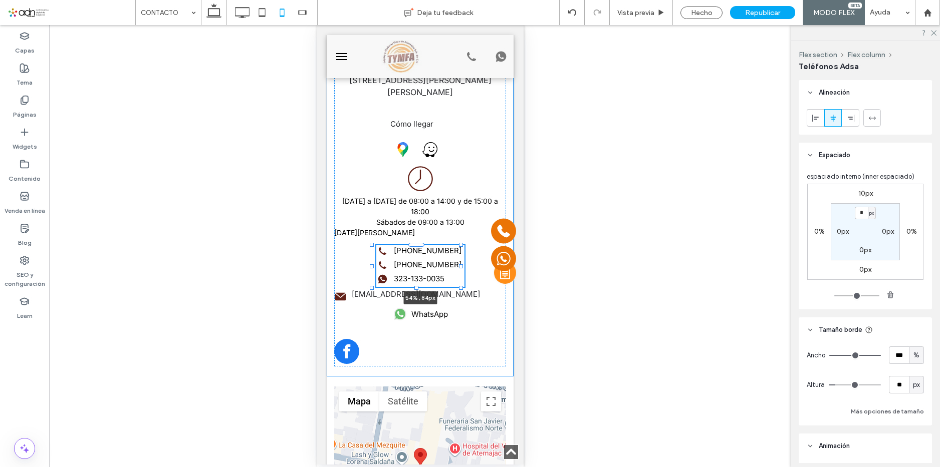
click at [369, 266] on div at bounding box center [371, 266] width 4 height 4
type input "**"
type input "****"
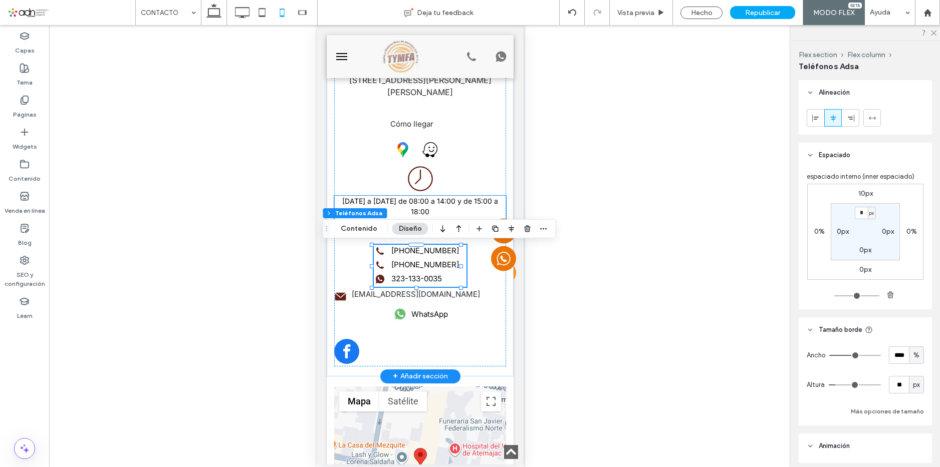
click at [403, 211] on p "[DATE] a [DATE] de 08:00 a 14:00 y de 15:00 a 18:00" at bounding box center [420, 206] width 172 height 21
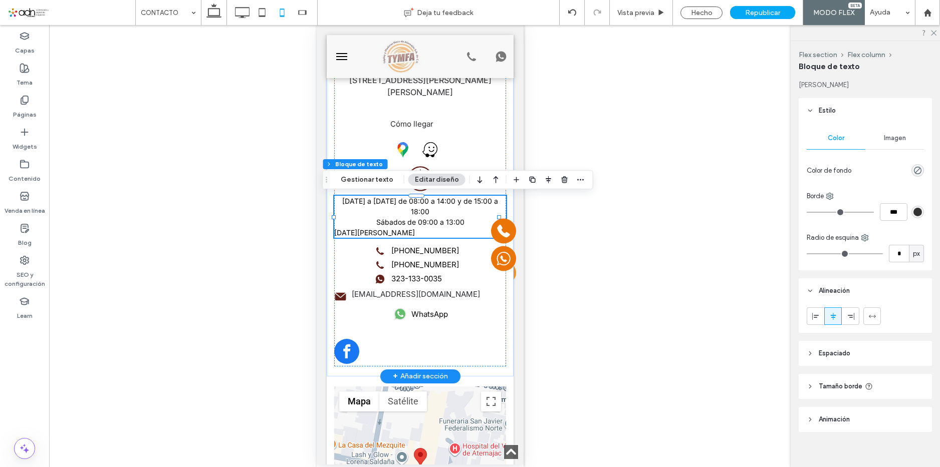
click at [403, 211] on p "[DATE] a [DATE] de 08:00 a 14:00 y de 15:00 a 18:00" at bounding box center [420, 206] width 172 height 21
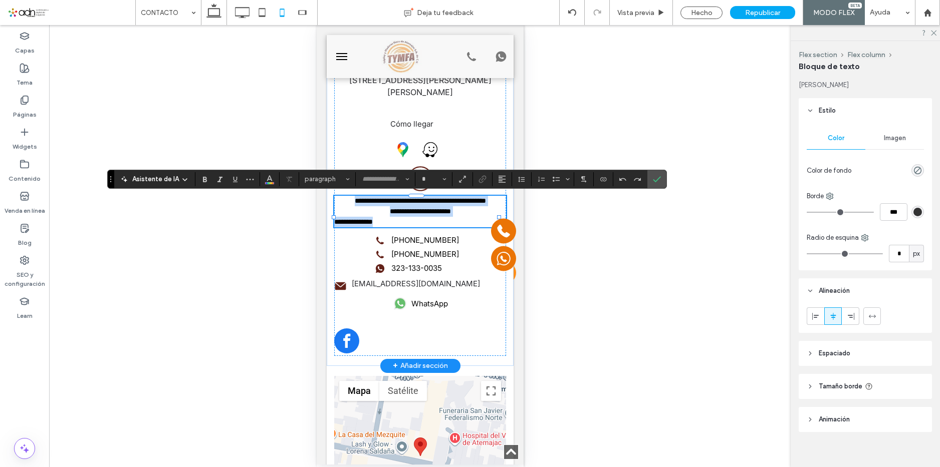
type input "*****"
type input "**"
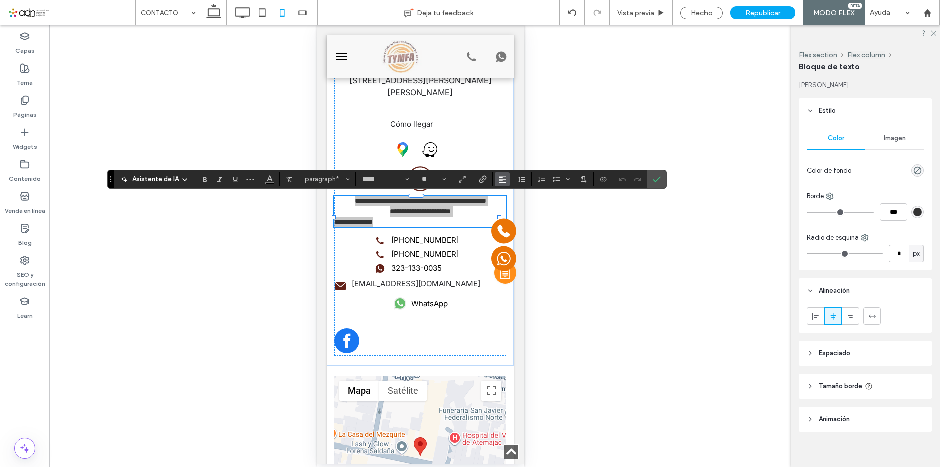
click at [506, 177] on icon "Alineación" at bounding box center [502, 179] width 8 height 8
click at [529, 208] on label "ui.textEditor.alignment.center" at bounding box center [511, 210] width 35 height 15
click at [446, 180] on icon "Tamaño borde" at bounding box center [444, 179] width 4 height 4
click at [449, 236] on label "16" at bounding box center [433, 229] width 32 height 14
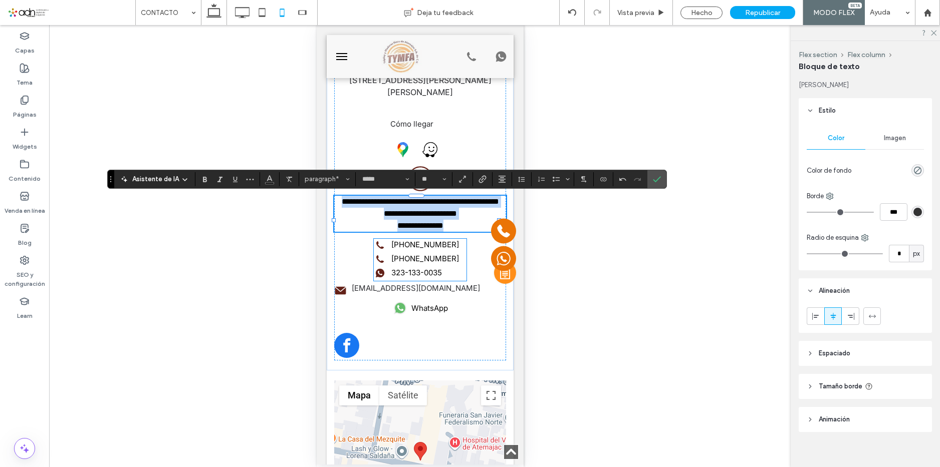
type input "**"
click at [450, 217] on span "**********" at bounding box center [419, 214] width 73 height 8
click at [661, 178] on icon "Confirmar" at bounding box center [657, 179] width 8 height 8
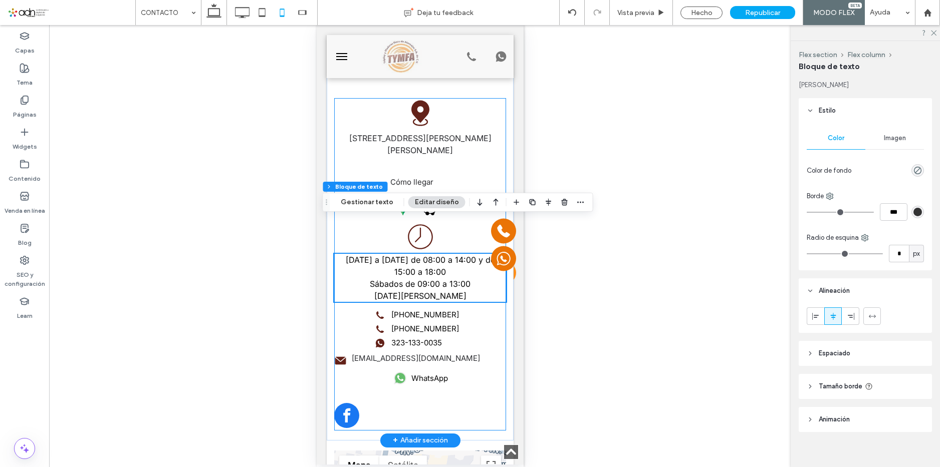
scroll to position [290, 0]
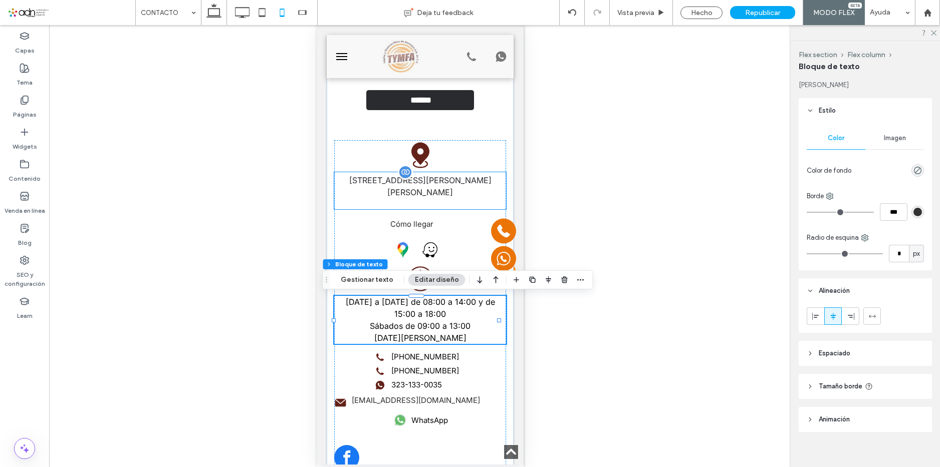
click at [412, 196] on label "[STREET_ADDRESS][PERSON_NAME][PERSON_NAME]" at bounding box center [420, 186] width 172 height 24
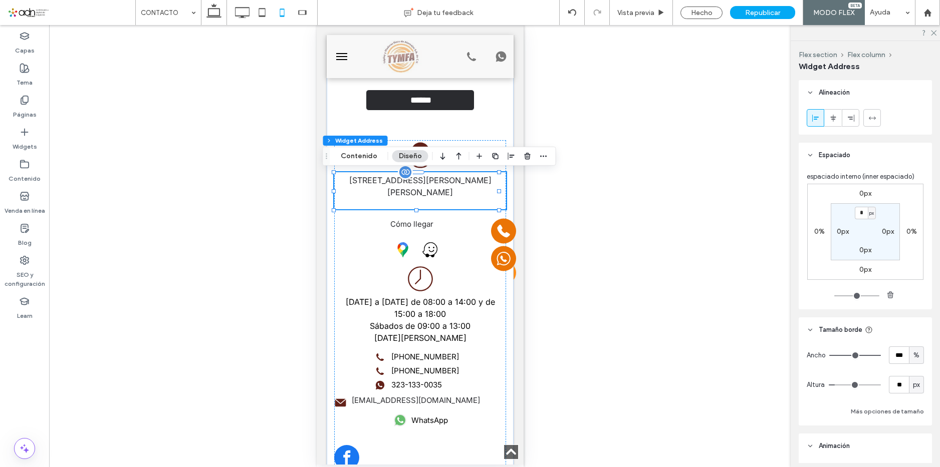
click at [434, 191] on label "[STREET_ADDRESS][PERSON_NAME][PERSON_NAME]" at bounding box center [420, 186] width 172 height 24
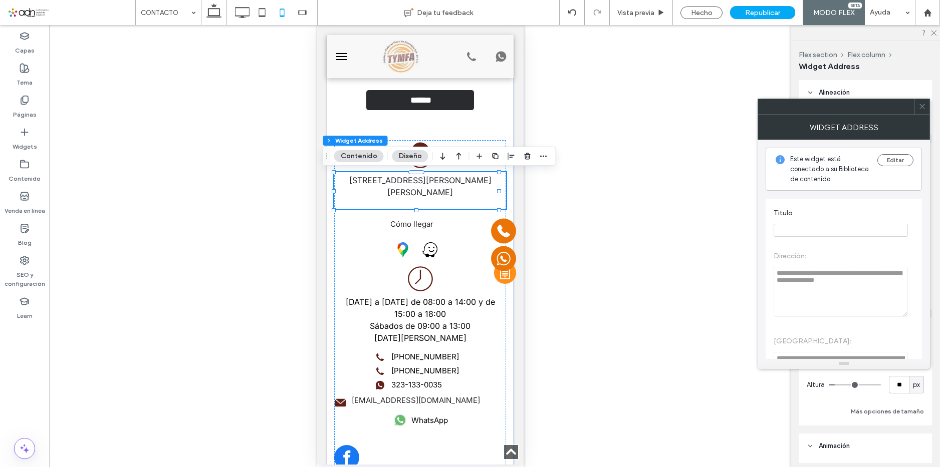
click at [924, 111] on span at bounding box center [922, 106] width 8 height 15
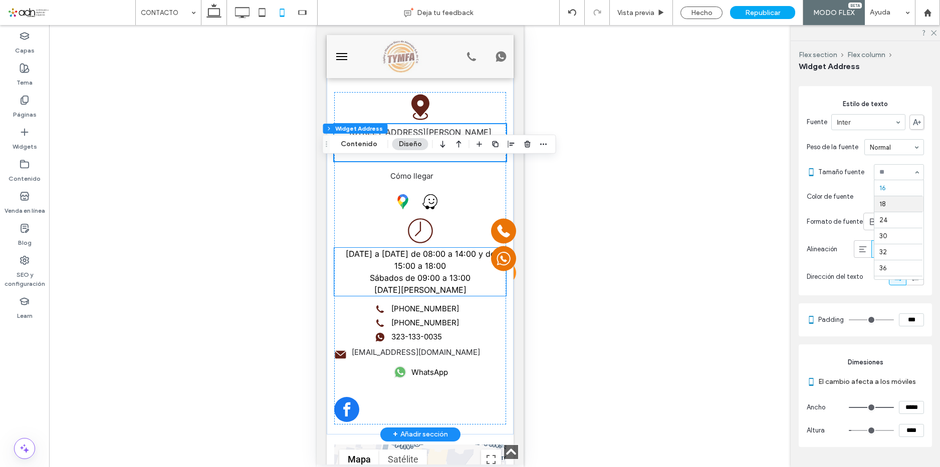
scroll to position [340, 0]
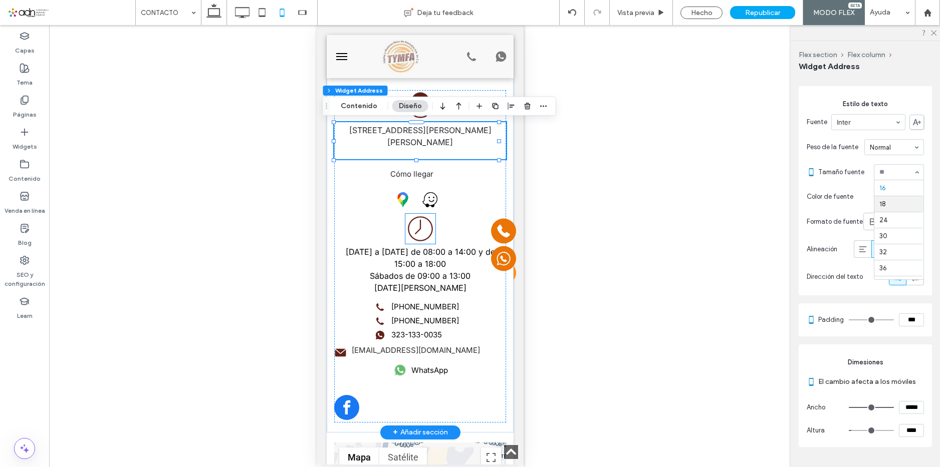
click at [416, 229] on icon at bounding box center [420, 229] width 30 height 30
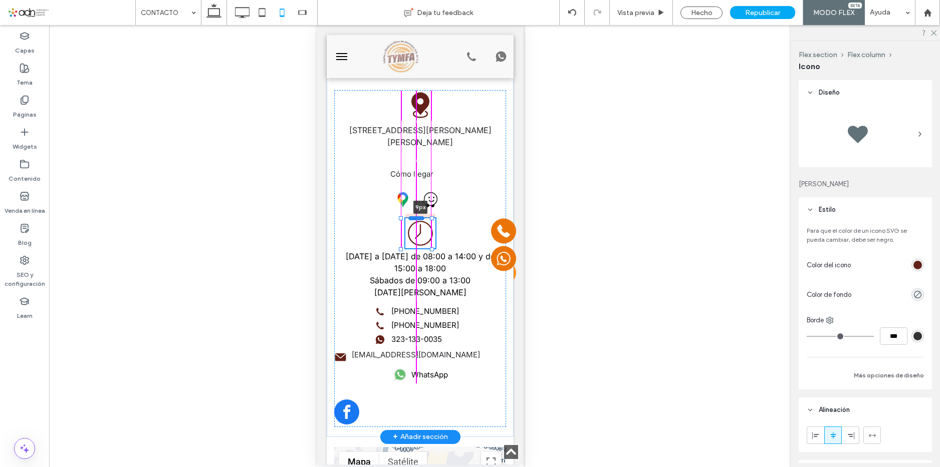
drag, startPoint x: 417, startPoint y: 213, endPoint x: 417, endPoint y: 219, distance: 6.0
click at [417, 219] on div at bounding box center [416, 218] width 16 height 4
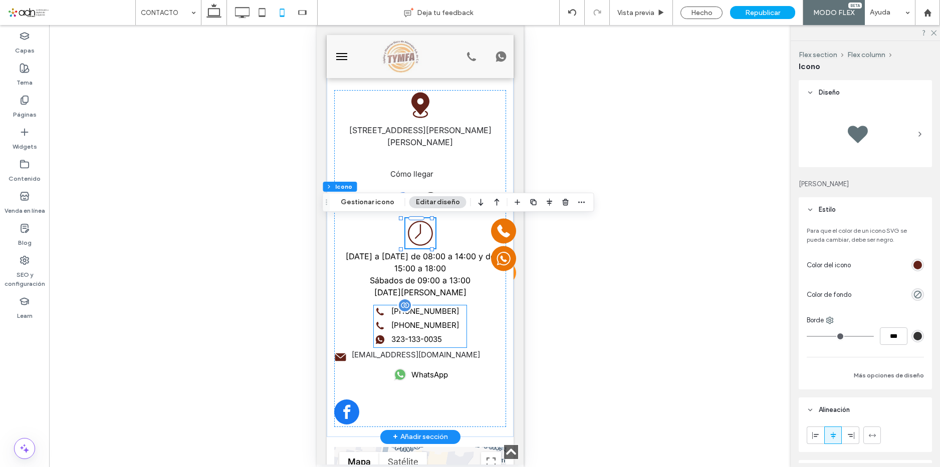
click at [416, 313] on div "[PHONE_NUMBER] [PHONE_NUMBER] 323-133-0035" at bounding box center [419, 327] width 92 height 42
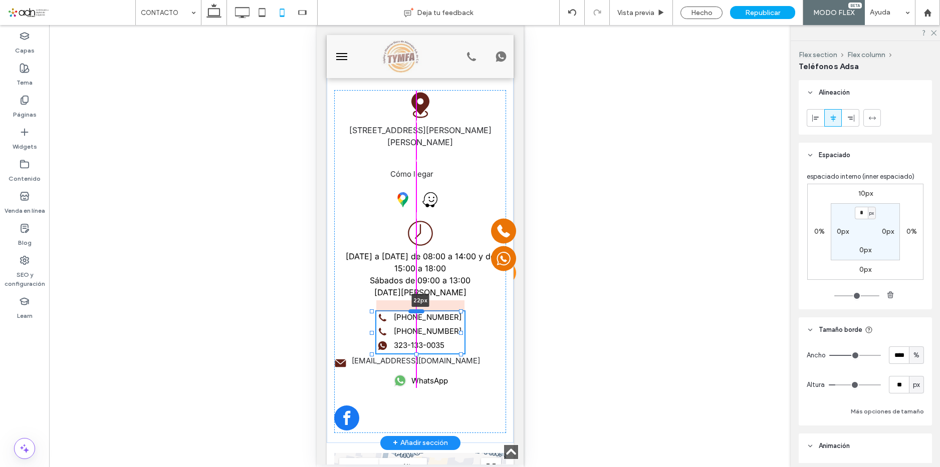
drag, startPoint x: 415, startPoint y: 306, endPoint x: 415, endPoint y: 312, distance: 6.0
click at [415, 312] on div at bounding box center [416, 311] width 16 height 4
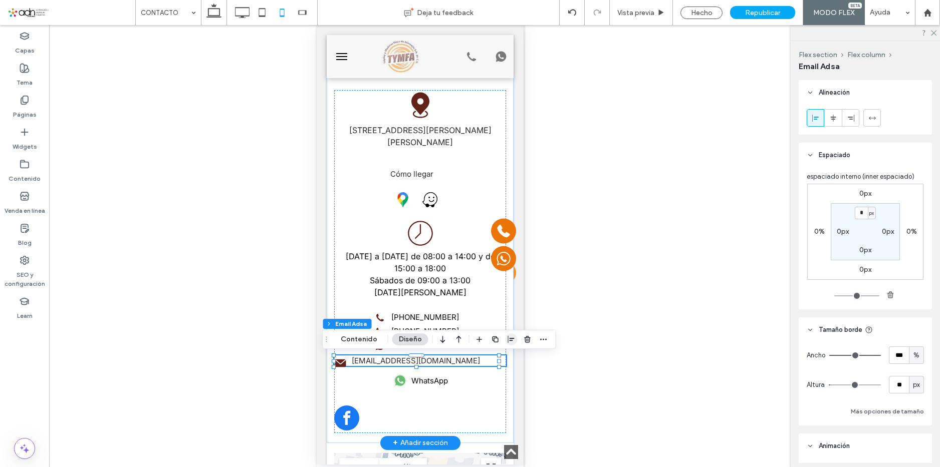
click at [507, 342] on icon "button" at bounding box center [511, 340] width 8 height 8
click at [502, 358] on icon "center" at bounding box center [501, 359] width 8 height 8
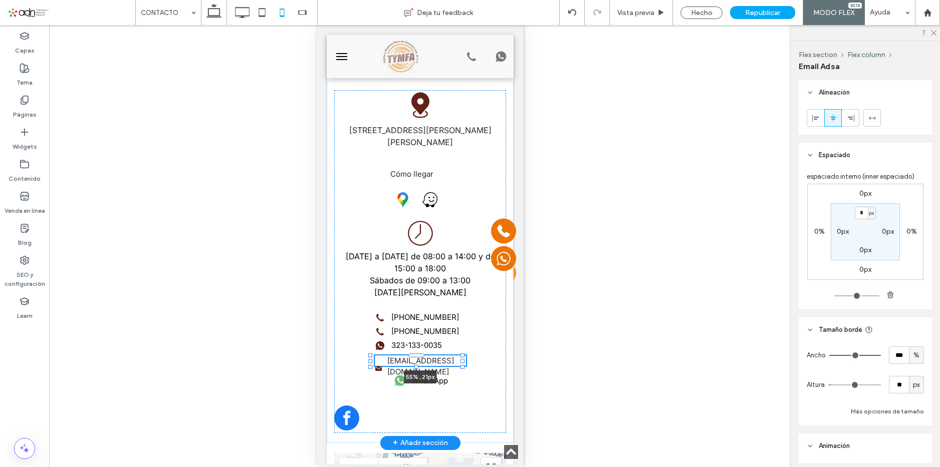
drag, startPoint x: 334, startPoint y: 362, endPoint x: 370, endPoint y: 362, distance: 36.6
click at [370, 362] on div at bounding box center [370, 361] width 4 height 4
type input "**"
type input "****"
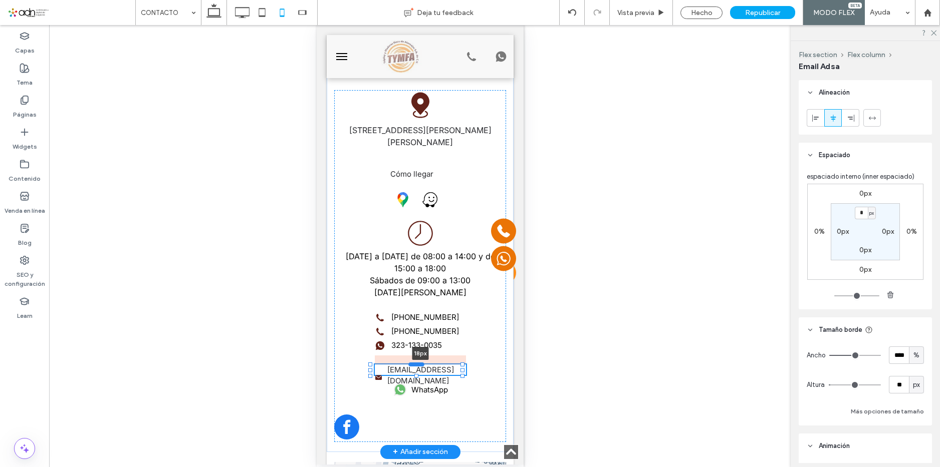
drag, startPoint x: 416, startPoint y: 357, endPoint x: 415, endPoint y: 366, distance: 9.1
click at [415, 366] on div at bounding box center [416, 364] width 16 height 4
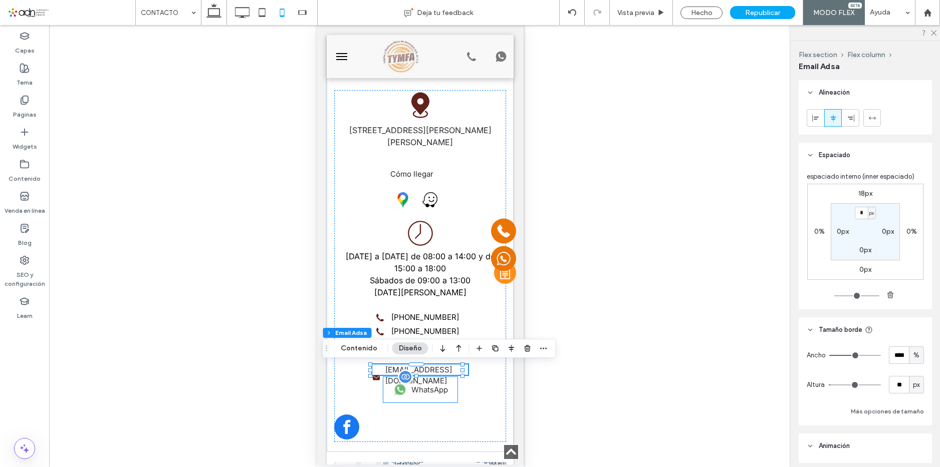
click at [431, 392] on span "WhatsApp" at bounding box center [429, 390] width 37 height 10
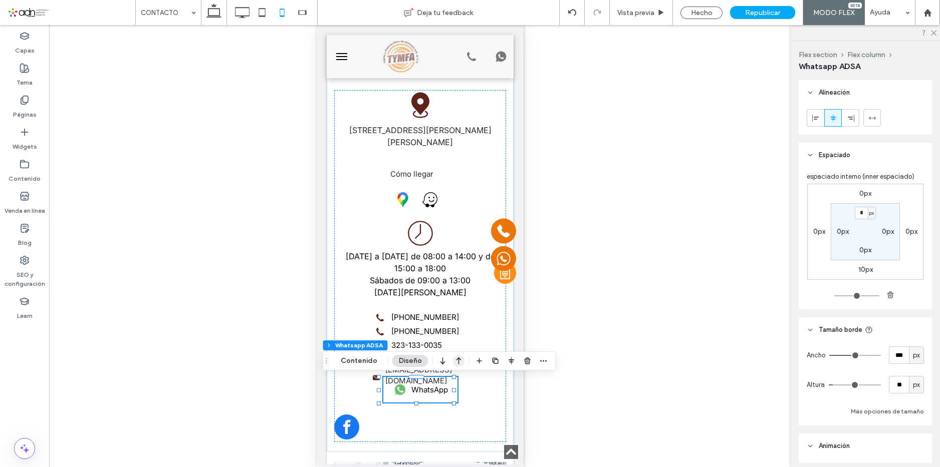
click at [458, 361] on icon "button" at bounding box center [459, 361] width 12 height 18
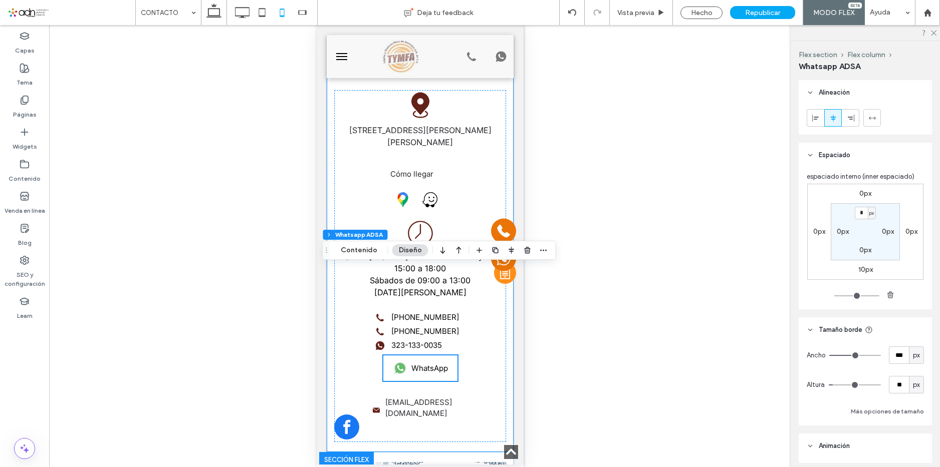
scroll to position [440, 0]
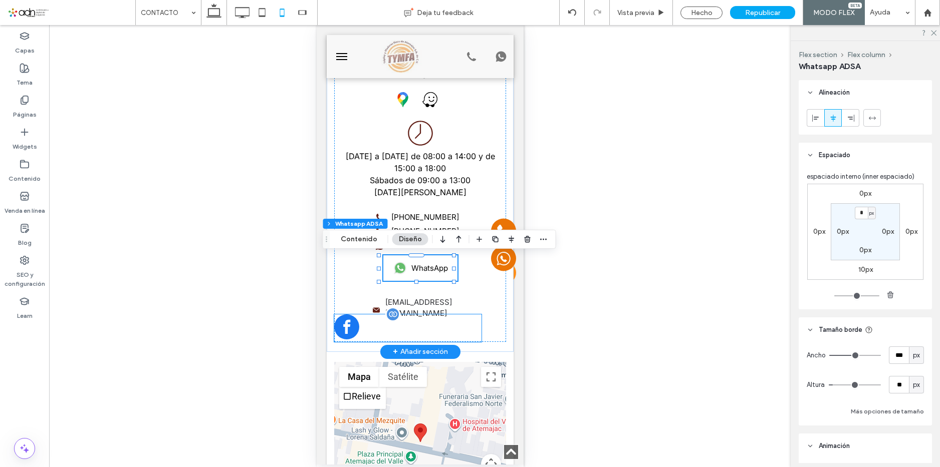
click at [347, 332] on span "facebook" at bounding box center [346, 327] width 25 height 25
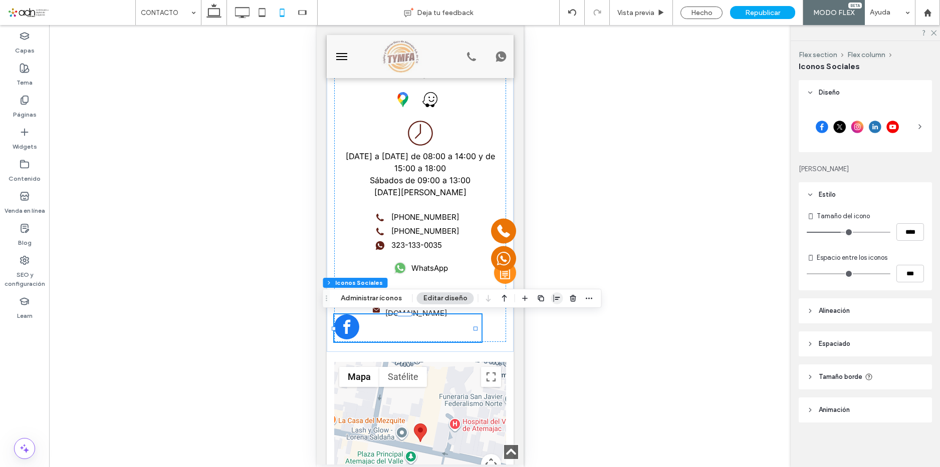
click at [553, 299] on icon "button" at bounding box center [557, 299] width 8 height 8
click at [545, 317] on use "center" at bounding box center [547, 318] width 6 height 7
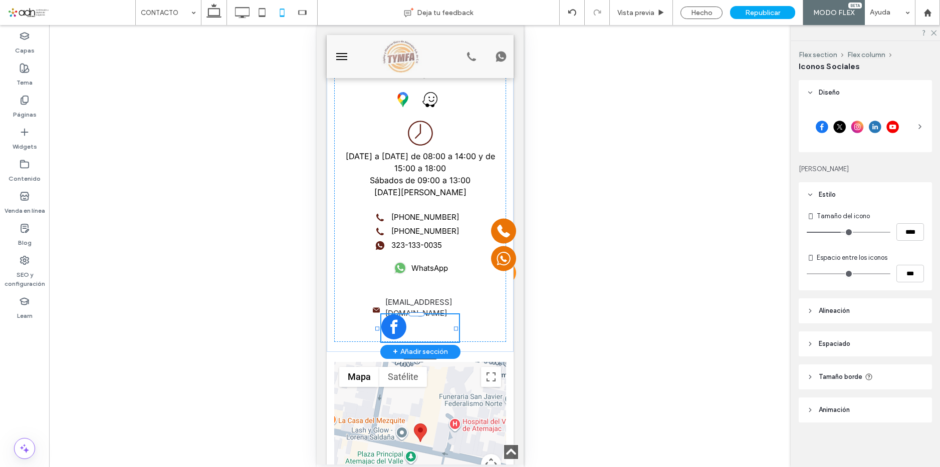
drag, startPoint x: 487, startPoint y: 329, endPoint x: 455, endPoint y: 332, distance: 31.7
click at [455, 332] on div "Contáctanos Contact Us Nombre: Email: Teléfono: Mensaje: ****** Gracias por con…" at bounding box center [419, 44] width 187 height 617
type input "**"
type input "****"
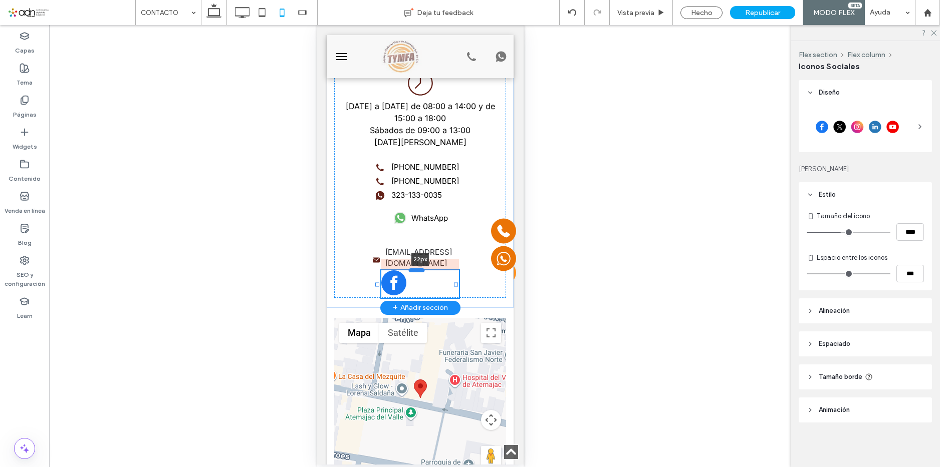
drag, startPoint x: 415, startPoint y: 265, endPoint x: 416, endPoint y: 271, distance: 6.6
click at [416, 271] on div at bounding box center [416, 270] width 16 height 4
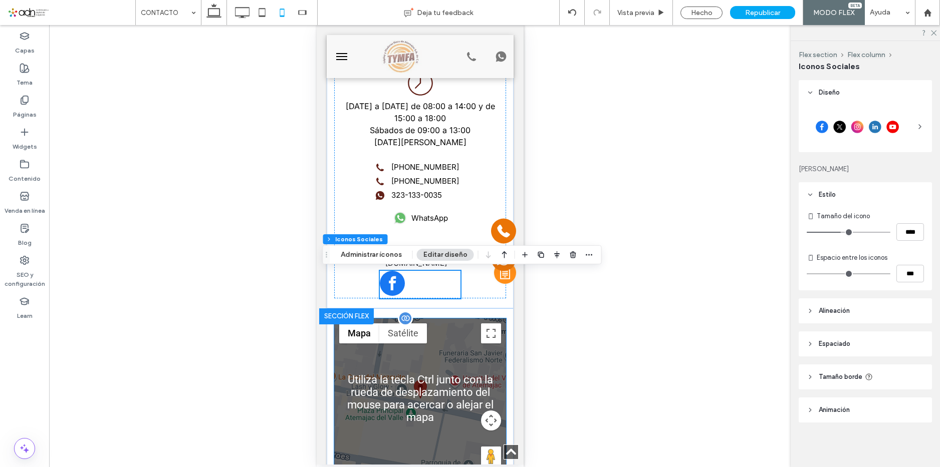
scroll to position [440, 0]
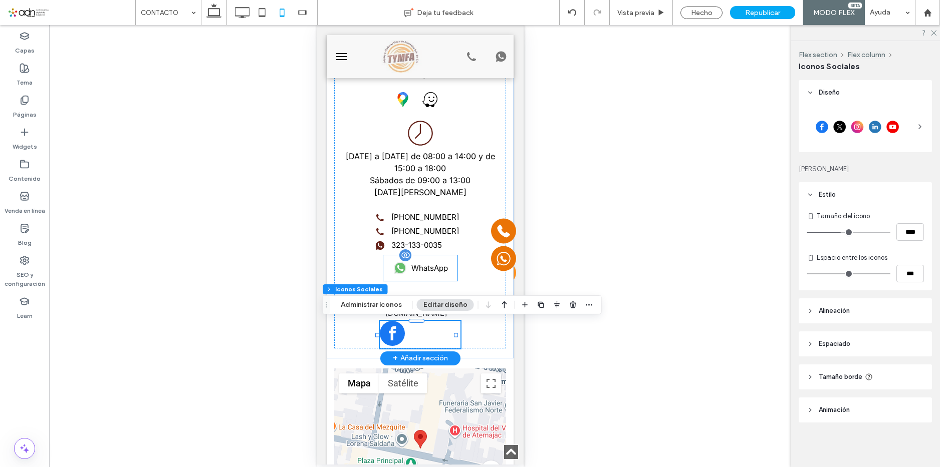
click at [416, 276] on div "WhatsApp" at bounding box center [420, 268] width 74 height 26
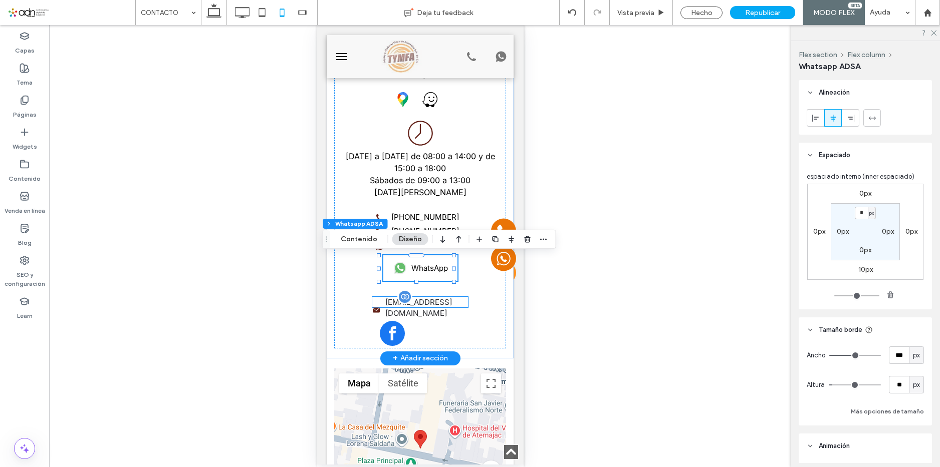
click at [426, 304] on label "[EMAIL_ADDRESS][DOMAIN_NAME]" at bounding box center [426, 308] width 82 height 23
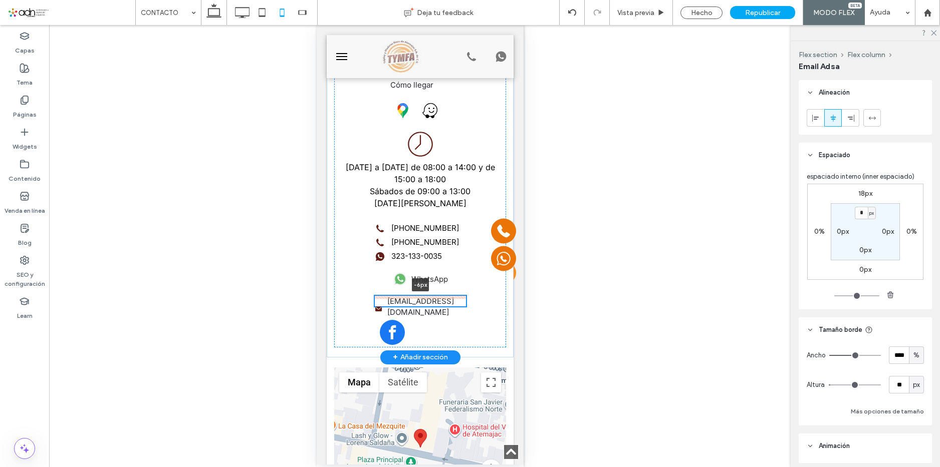
scroll to position [428, 0]
drag, startPoint x: 415, startPoint y: 297, endPoint x: 423, endPoint y: 285, distance: 14.2
click at [423, 285] on div "Contáctanos Contact Us Nombre: Email: Teléfono: Mensaje: ****** Gracias por con…" at bounding box center [419, 53] width 187 height 611
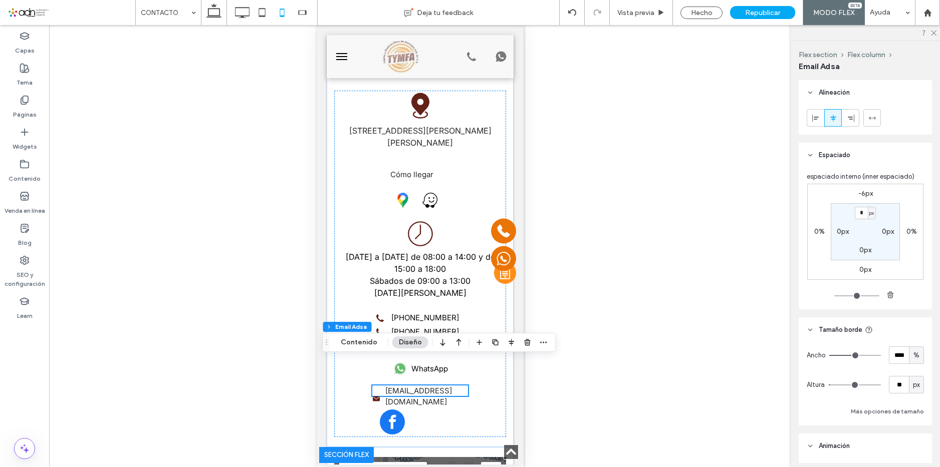
scroll to position [328, 0]
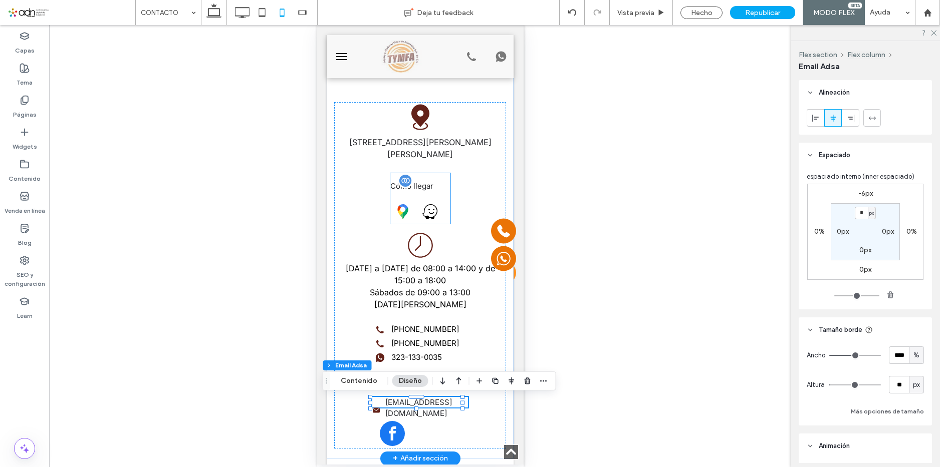
click at [421, 196] on div "Cómo llegar" at bounding box center [420, 203] width 60 height 44
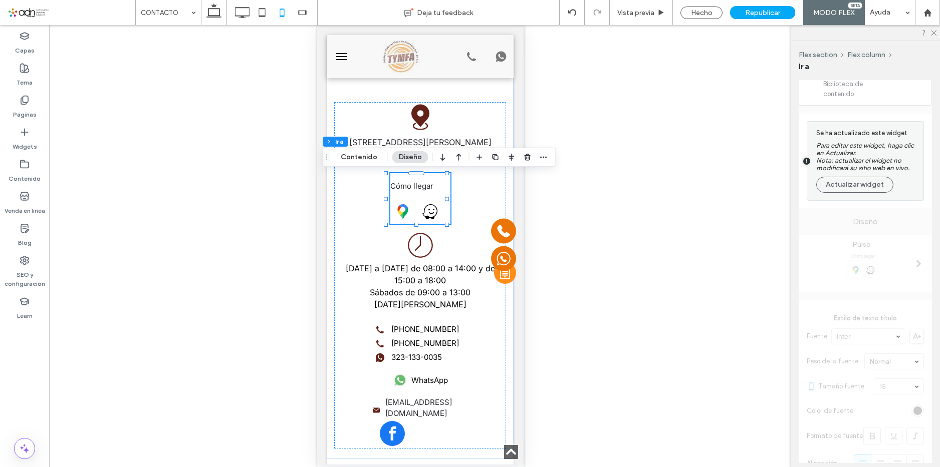
scroll to position [429, 0]
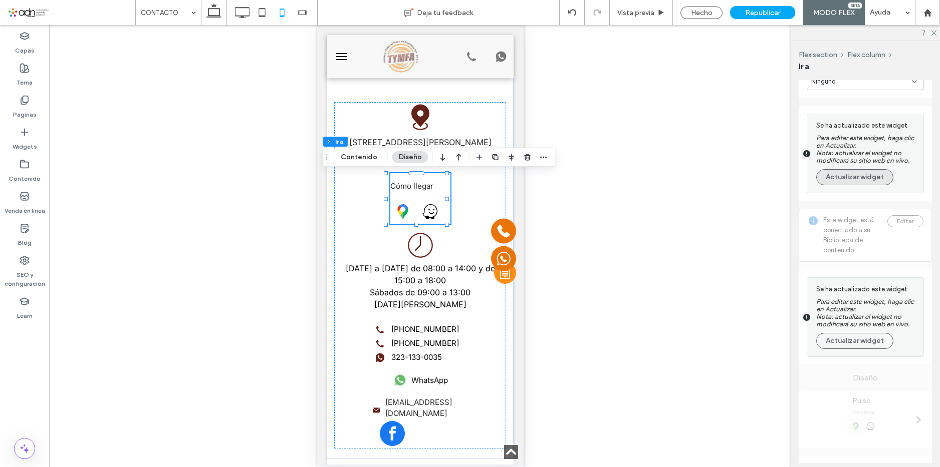
click at [859, 180] on button "Actualizar widget" at bounding box center [854, 177] width 77 height 16
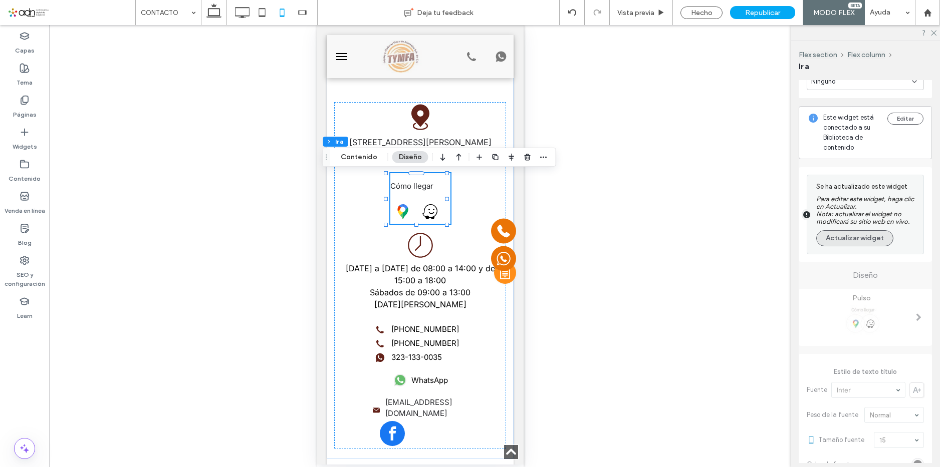
click at [852, 236] on button "Actualizar widget" at bounding box center [854, 238] width 77 height 16
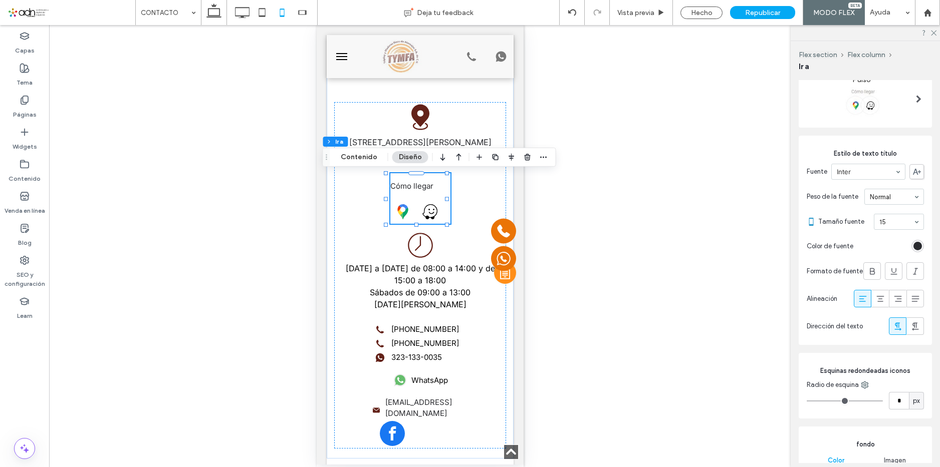
scroll to position [529, 0]
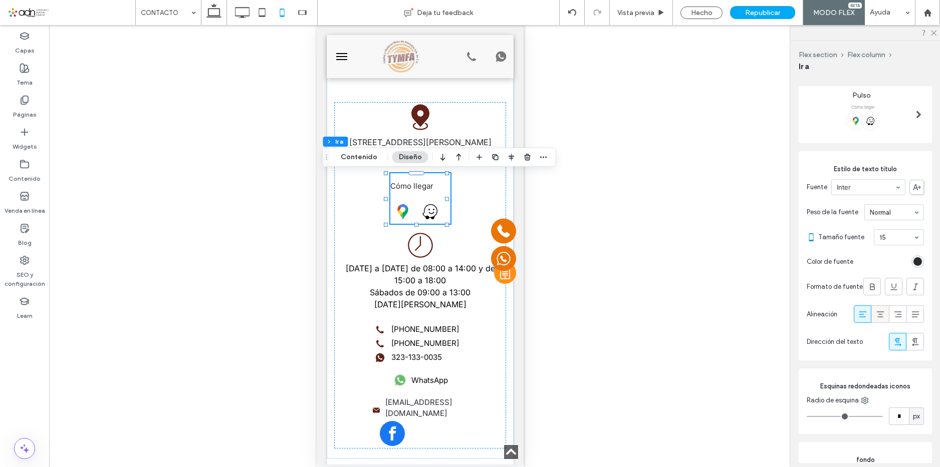
click at [875, 314] on icon at bounding box center [880, 315] width 10 height 10
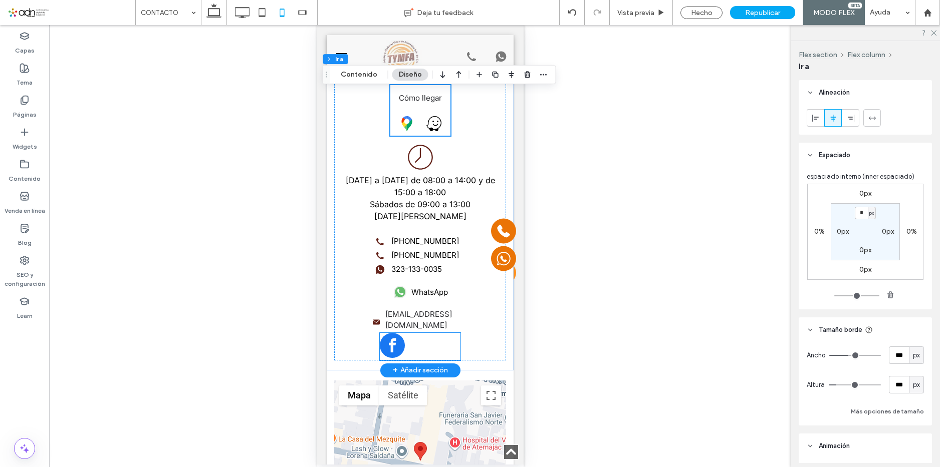
scroll to position [378, 0]
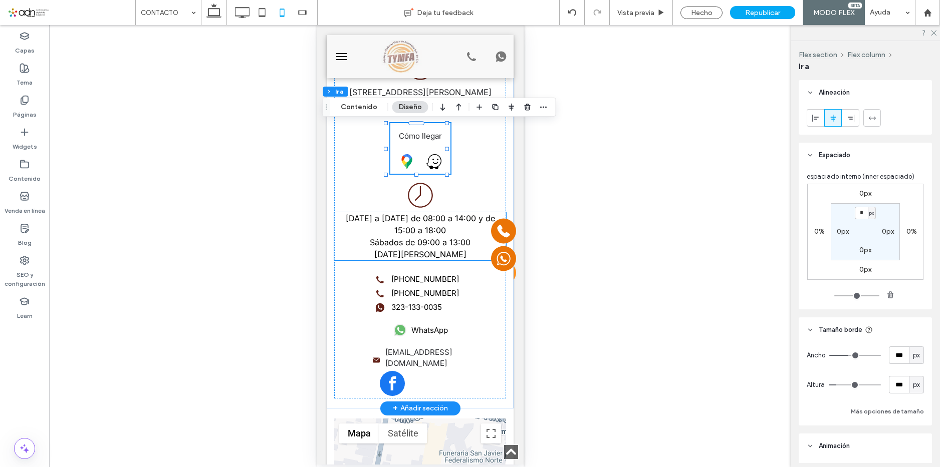
click at [435, 232] on span "Lunes a Viernes de 08:00 a 14:00 y de 15:00 a 18:00" at bounding box center [419, 224] width 149 height 22
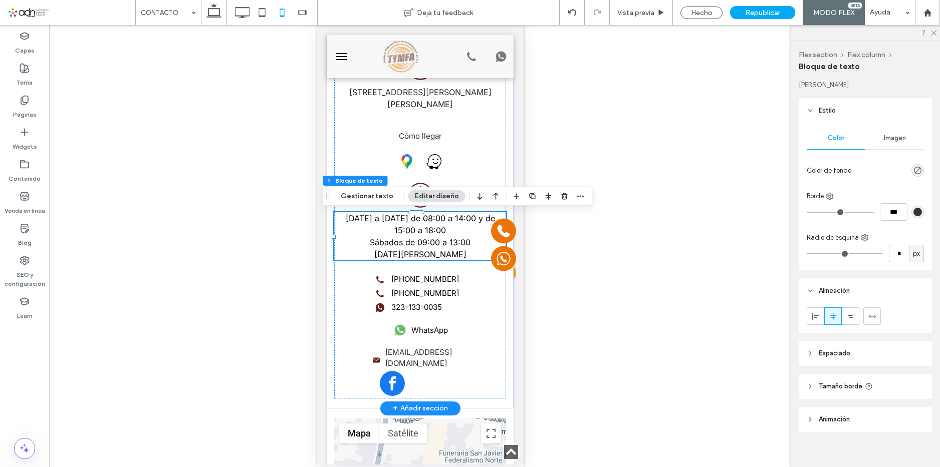
click at [424, 232] on span "Lunes a Viernes de 08:00 a 14:00 y de 15:00 a 18:00" at bounding box center [419, 224] width 149 height 22
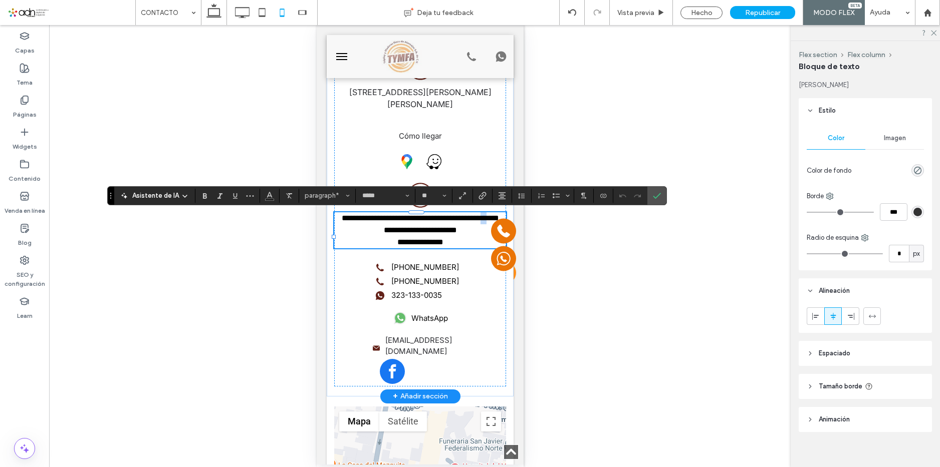
click at [402, 222] on span "**********" at bounding box center [419, 218] width 157 height 8
click at [449, 224] on p "**********" at bounding box center [420, 218] width 172 height 12
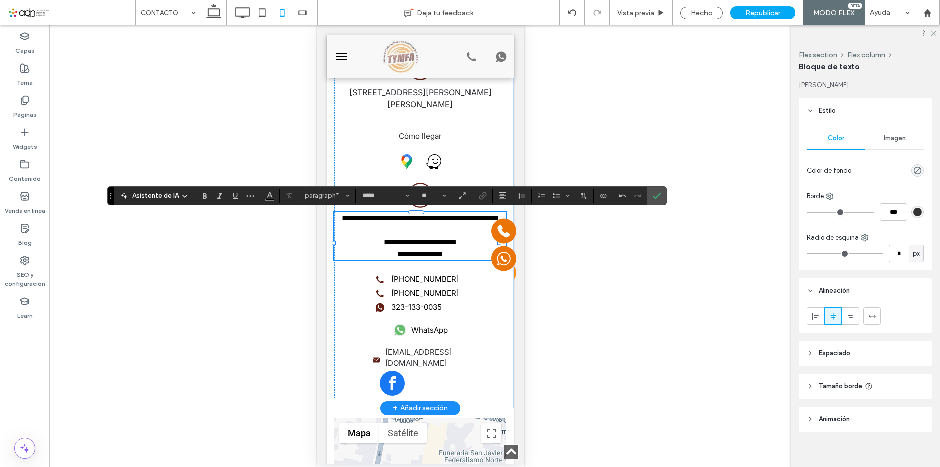
click at [469, 248] on p "**********" at bounding box center [420, 242] width 172 height 12
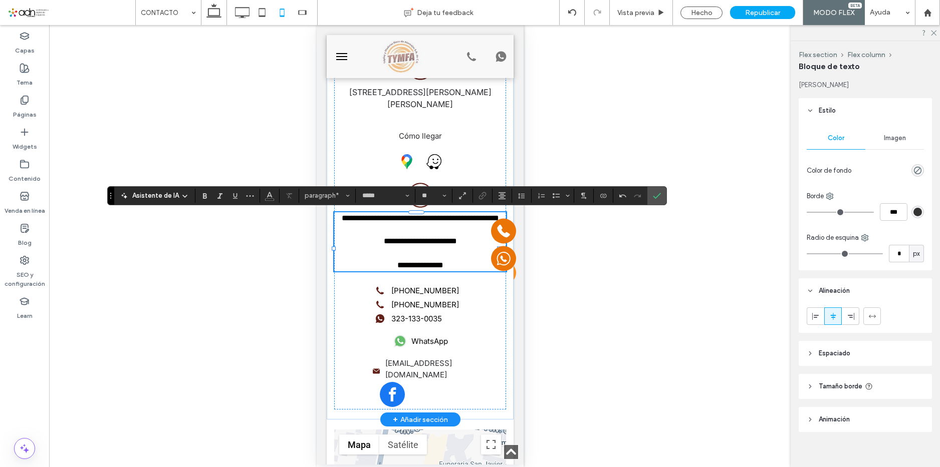
click at [422, 236] on p at bounding box center [420, 230] width 172 height 12
click at [406, 216] on span "**********" at bounding box center [419, 218] width 157 height 8
type input "**"
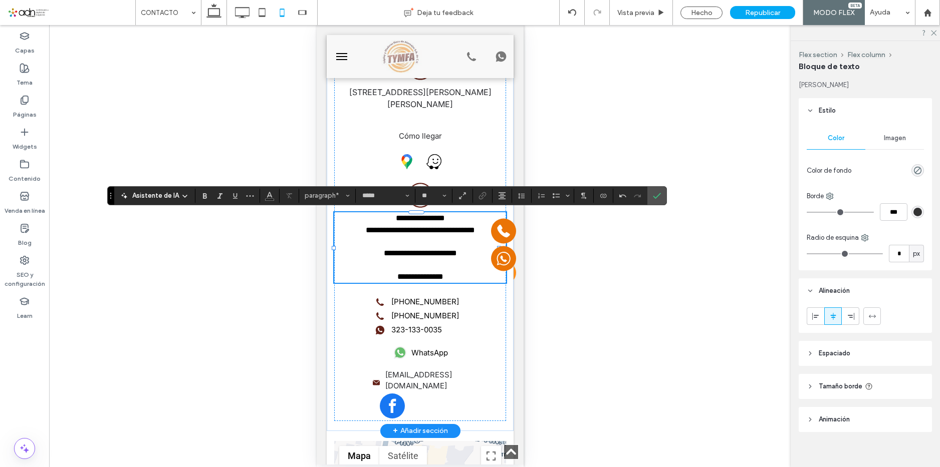
click at [399, 252] on span "**********" at bounding box center [419, 253] width 73 height 8
click at [400, 252] on span "**********" at bounding box center [419, 253] width 73 height 8
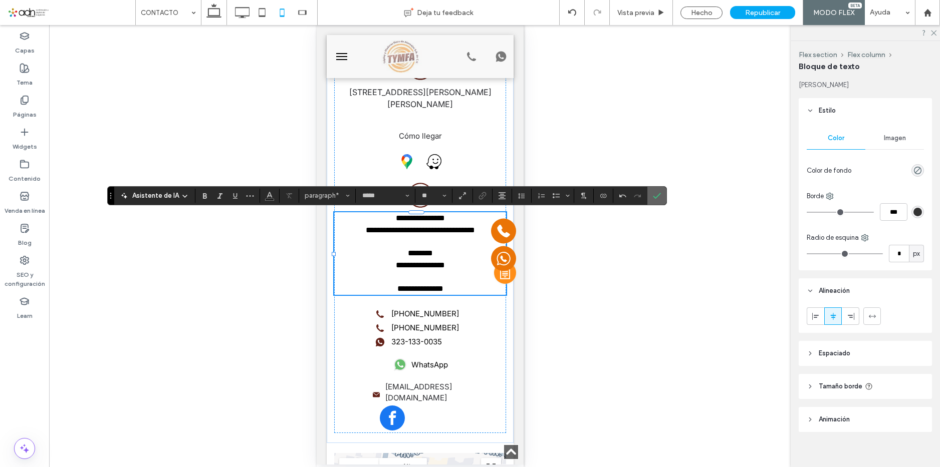
click at [661, 197] on icon "Confirmar" at bounding box center [657, 196] width 8 height 8
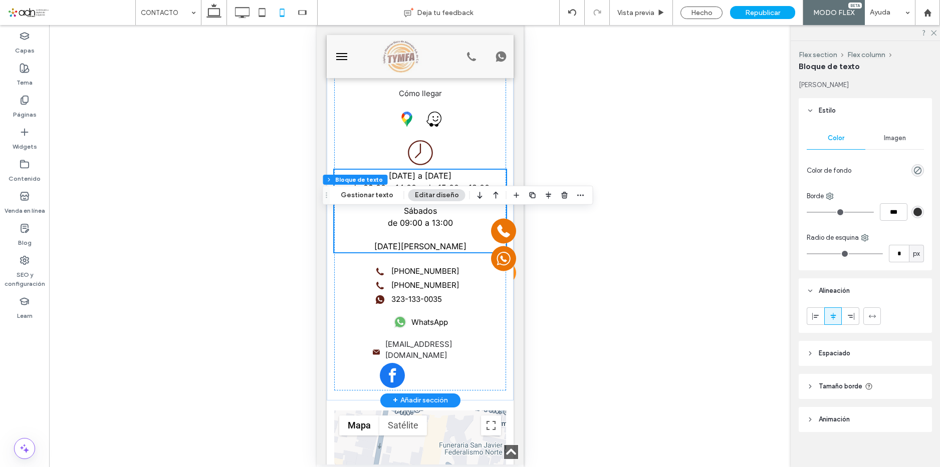
scroll to position [428, 0]
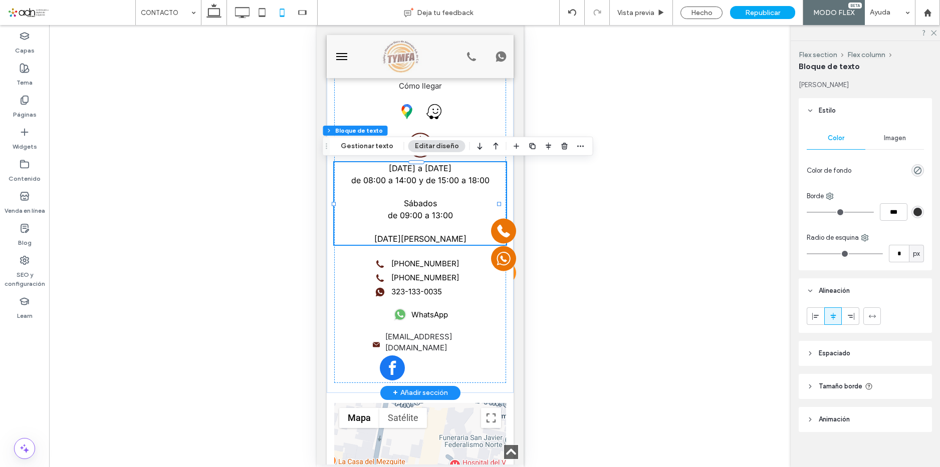
click at [436, 208] on p "Sábados" at bounding box center [420, 203] width 172 height 12
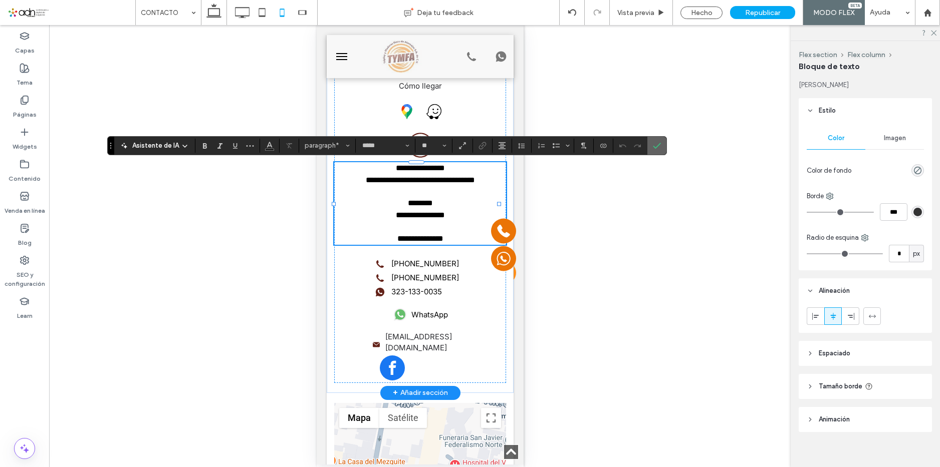
click at [664, 144] on label "Confirmar" at bounding box center [656, 146] width 15 height 18
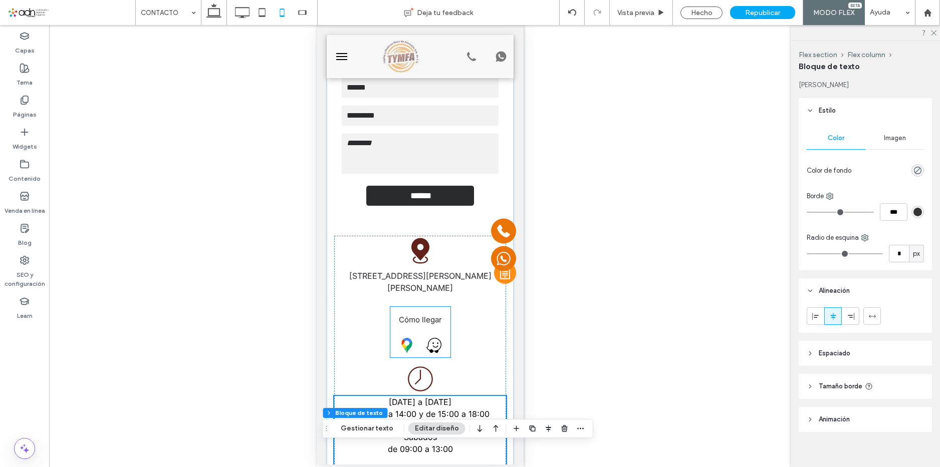
scroll to position [0, 0]
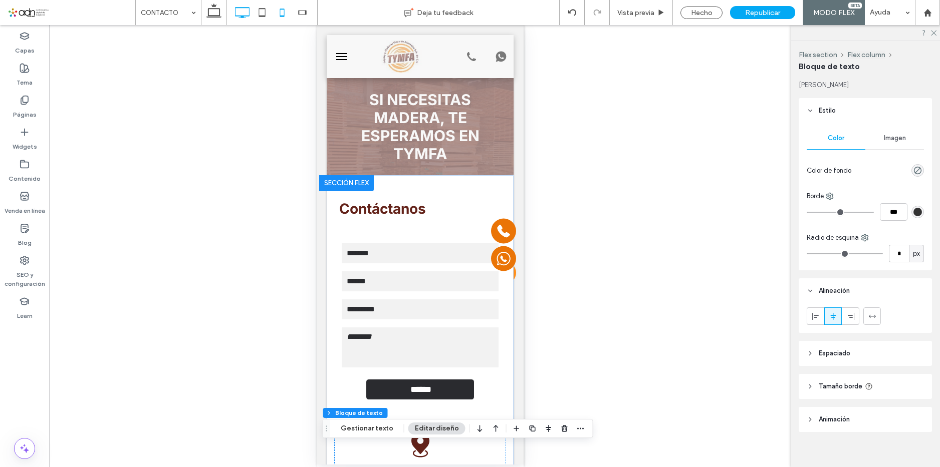
click at [245, 12] on icon at bounding box center [242, 13] width 20 height 20
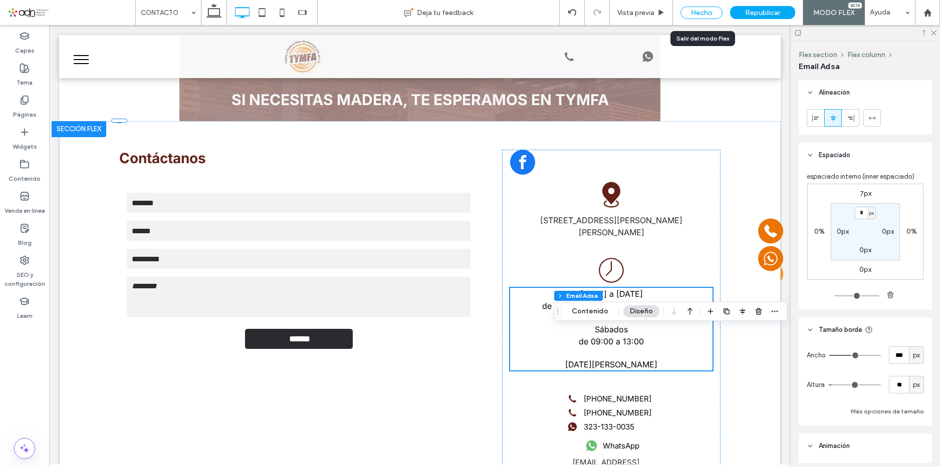
click at [703, 17] on div "Hecho" at bounding box center [701, 13] width 42 height 13
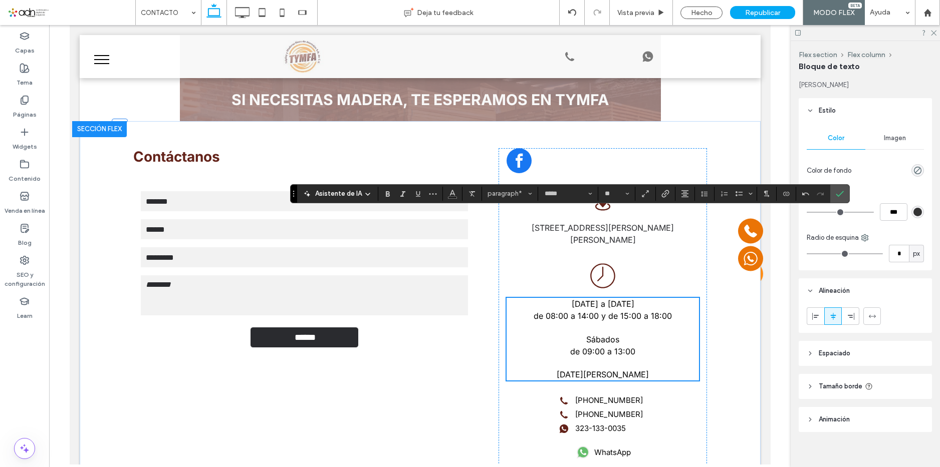
type input "**"
click at [629, 192] on icon "Tamaño borde" at bounding box center [627, 194] width 4 height 4
click at [632, 225] on label "9" at bounding box center [616, 224] width 32 height 14
type input "**"
click at [708, 198] on span "Altura de la línea" at bounding box center [704, 193] width 8 height 13
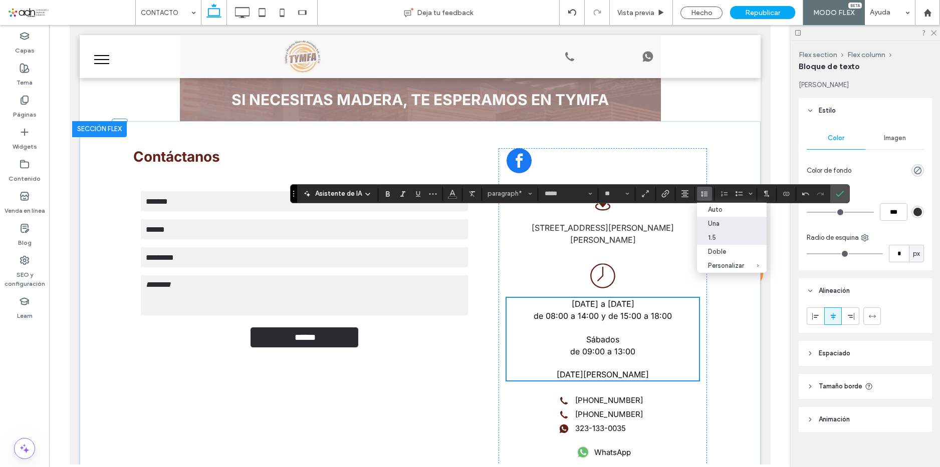
click at [744, 226] on div "Una" at bounding box center [726, 224] width 36 height 8
click at [844, 194] on icon "Confirmar" at bounding box center [840, 194] width 8 height 8
click at [844, 190] on icon "Confirmar" at bounding box center [840, 194] width 8 height 8
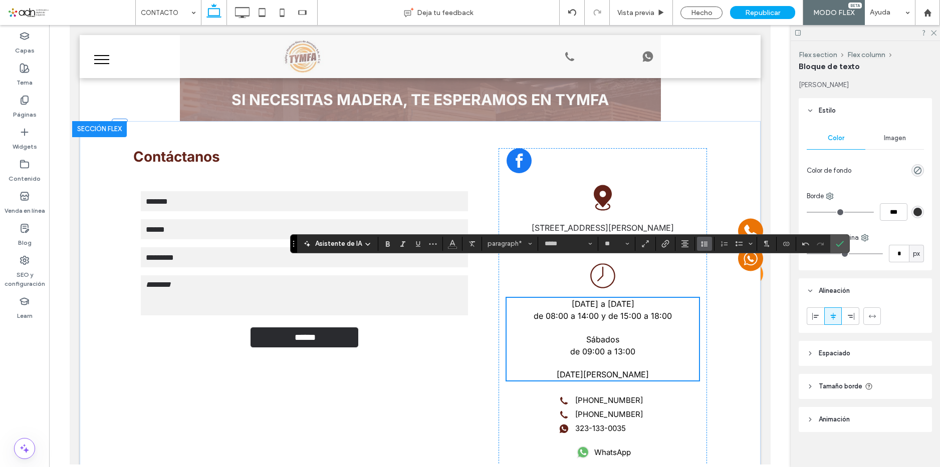
click at [707, 246] on use "Altura de la línea" at bounding box center [704, 244] width 7 height 6
click at [739, 292] on div "1.5" at bounding box center [726, 288] width 36 height 8
type input "**"
click at [844, 245] on icon "Confirmar" at bounding box center [840, 244] width 8 height 8
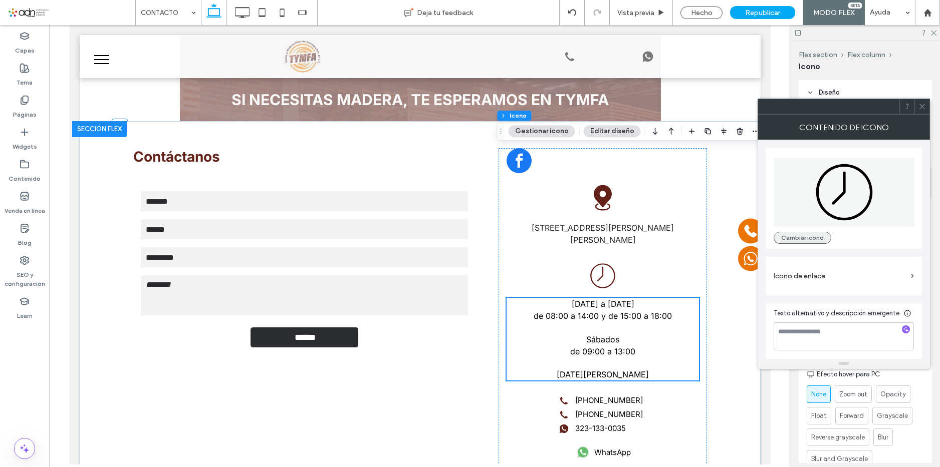
click at [787, 237] on button "Cambiar icono" at bounding box center [802, 238] width 58 height 12
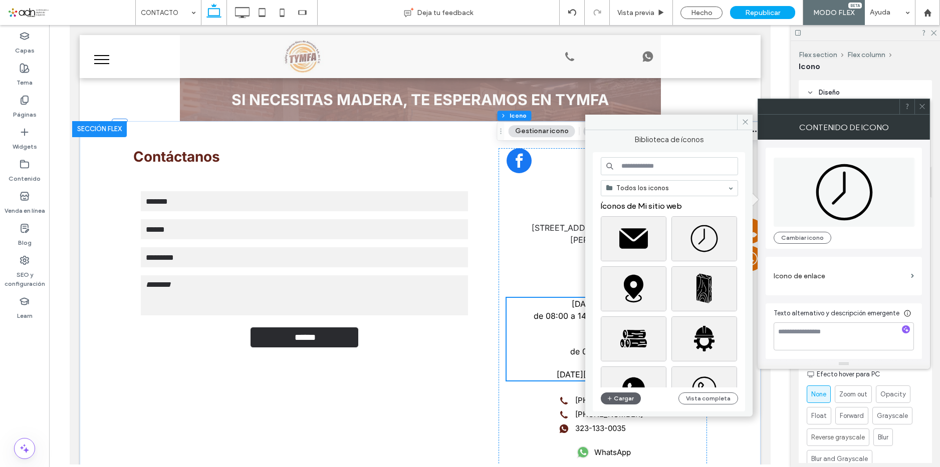
click at [671, 164] on input at bounding box center [669, 166] width 137 height 18
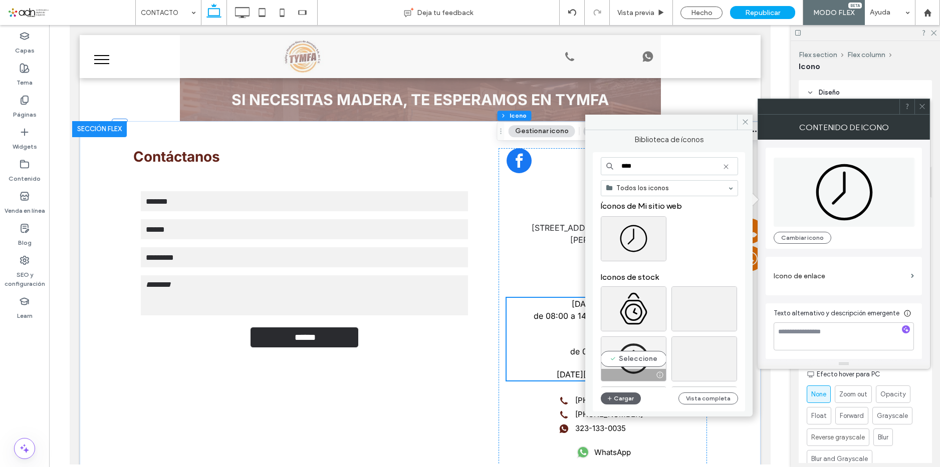
type input "****"
click at [634, 355] on div "Seleccione" at bounding box center [634, 359] width 66 height 45
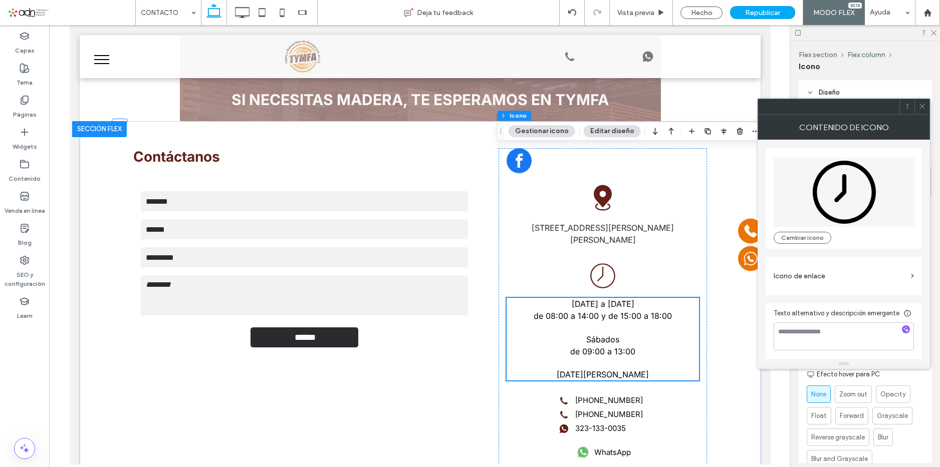
click at [925, 103] on icon at bounding box center [922, 107] width 8 height 8
click at [827, 331] on textarea at bounding box center [843, 336] width 140 height 28
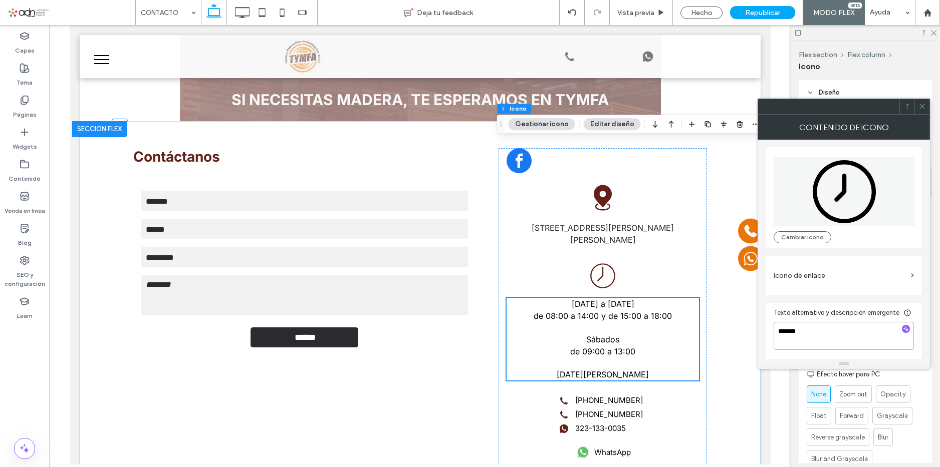
type textarea "*******"
click at [914, 312] on div "Texto alternativo y descripción emergente *******" at bounding box center [843, 331] width 156 height 56
click at [923, 103] on icon at bounding box center [922, 107] width 8 height 8
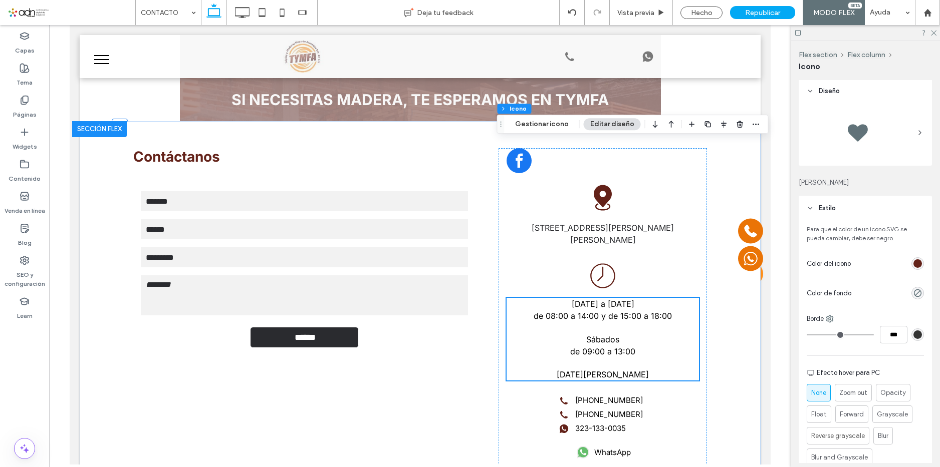
scroll to position [0, 0]
click at [556, 125] on button "Gestionar icono" at bounding box center [541, 124] width 67 height 12
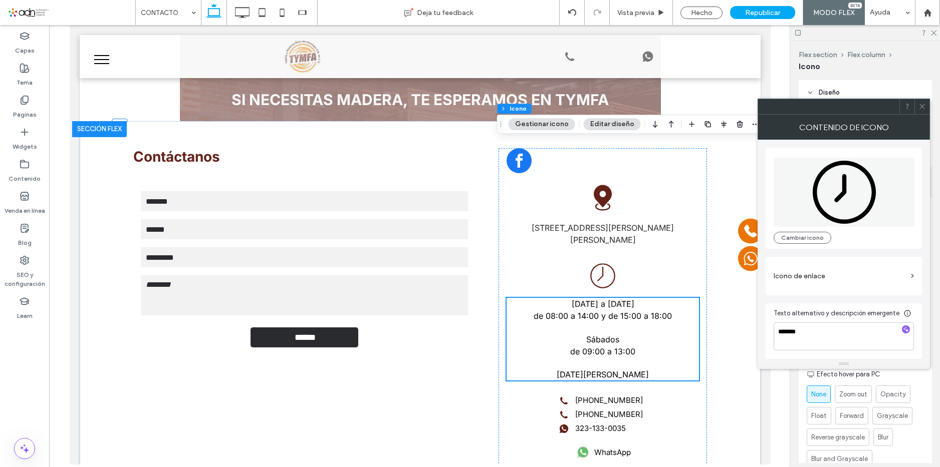
scroll to position [1, 0]
click at [905, 312] on use at bounding box center [907, 313] width 7 height 7
click at [831, 336] on textarea "*******" at bounding box center [843, 336] width 140 height 28
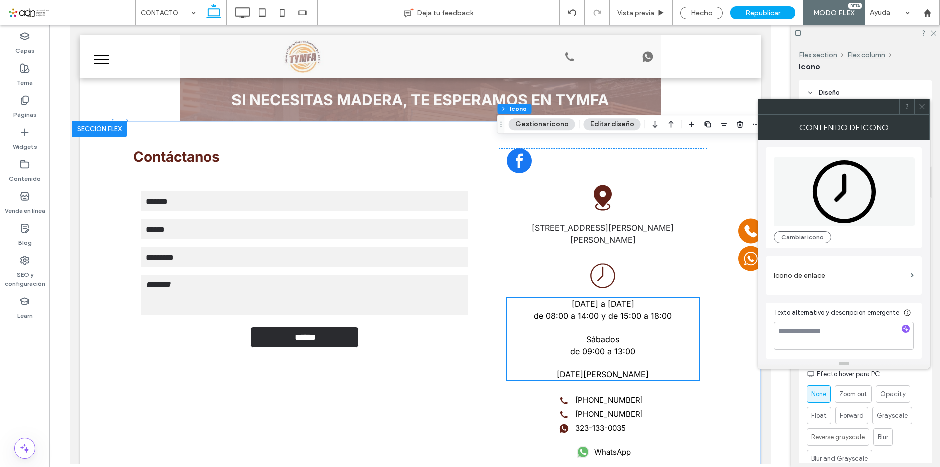
click at [923, 104] on icon at bounding box center [922, 107] width 8 height 8
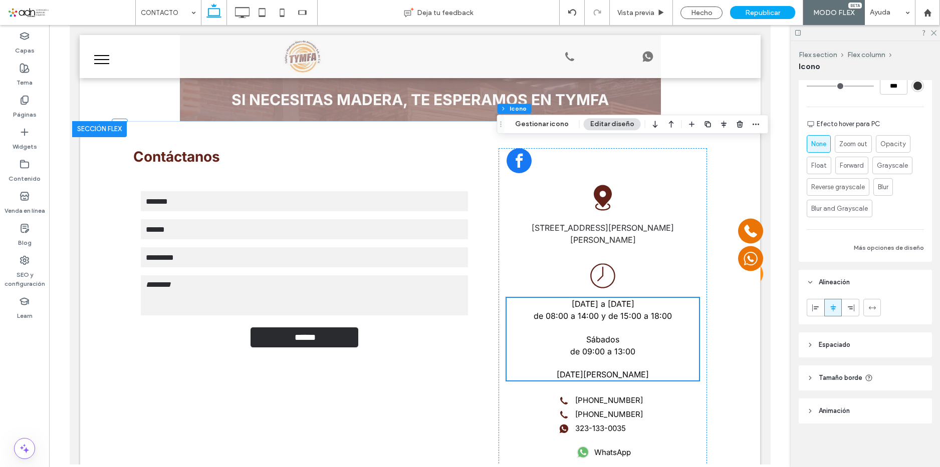
scroll to position [251, 0]
click at [861, 249] on button "Más opciones de diseño" at bounding box center [889, 247] width 70 height 12
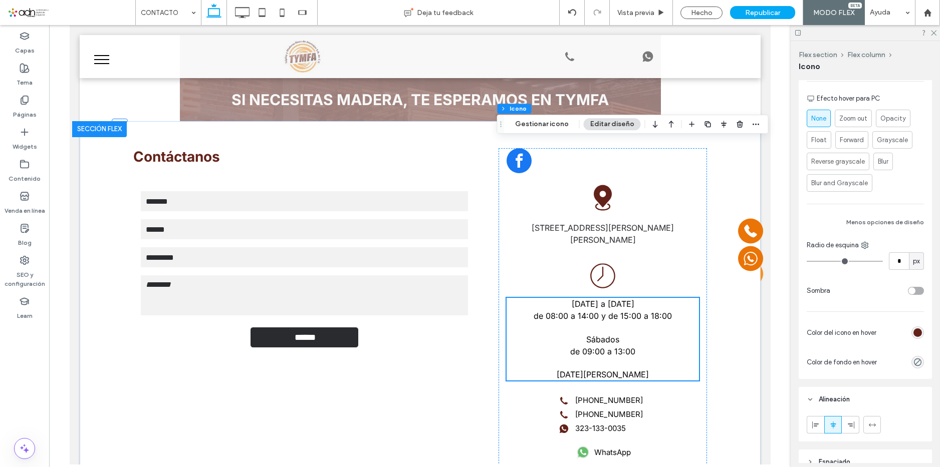
scroll to position [151, 0]
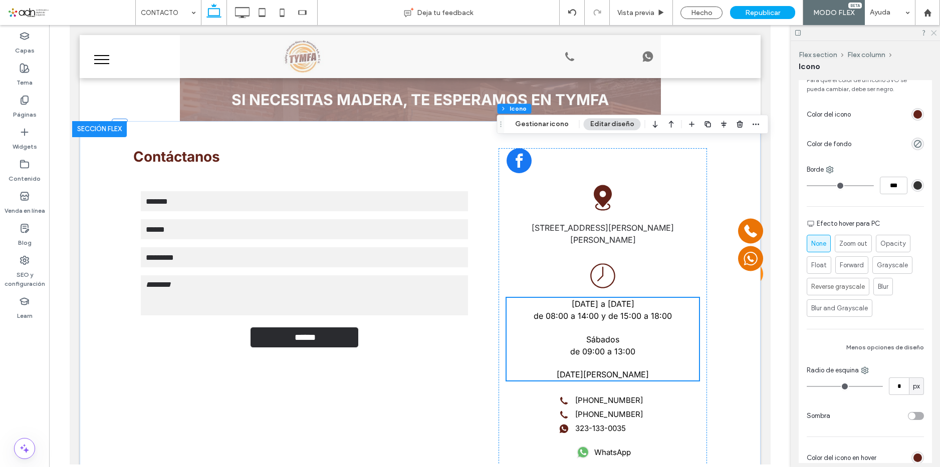
click at [932, 32] on icon at bounding box center [933, 32] width 7 height 7
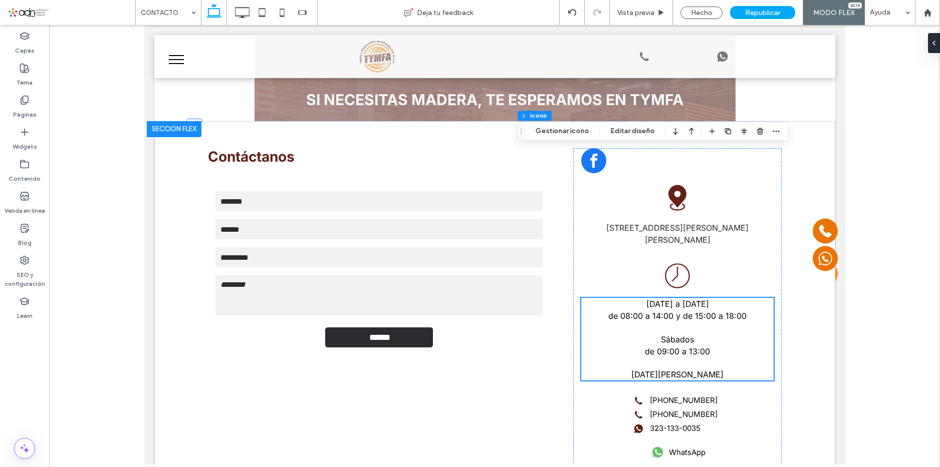
drag, startPoint x: 28, startPoint y: 142, endPoint x: 112, endPoint y: 115, distance: 88.4
click at [28, 142] on label "Widgets" at bounding box center [25, 144] width 25 height 14
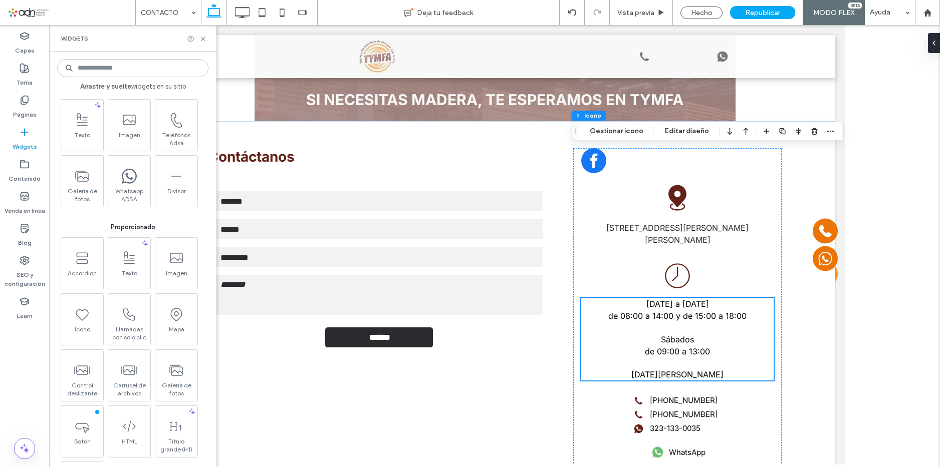
scroll to position [0, 0]
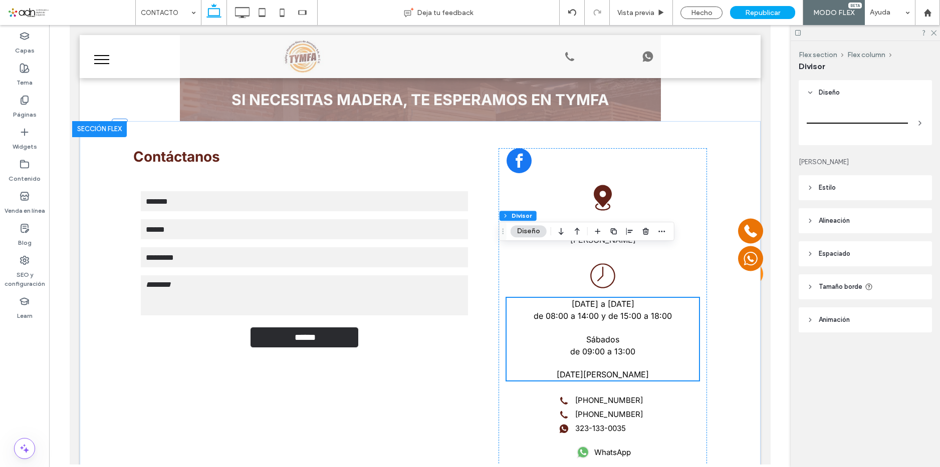
type input "*"
type input "***"
click at [613, 174] on icon "button" at bounding box center [614, 174] width 8 height 8
type input "*"
type input "***"
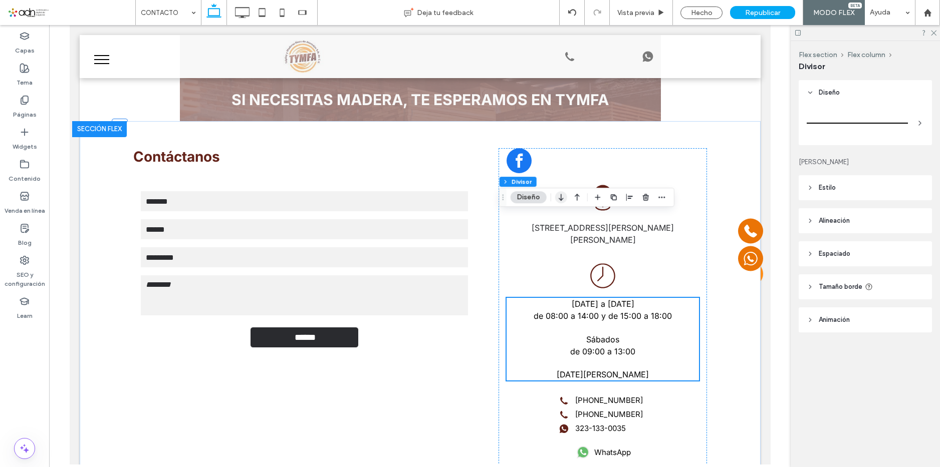
click at [563, 198] on use "button" at bounding box center [561, 197] width 5 height 7
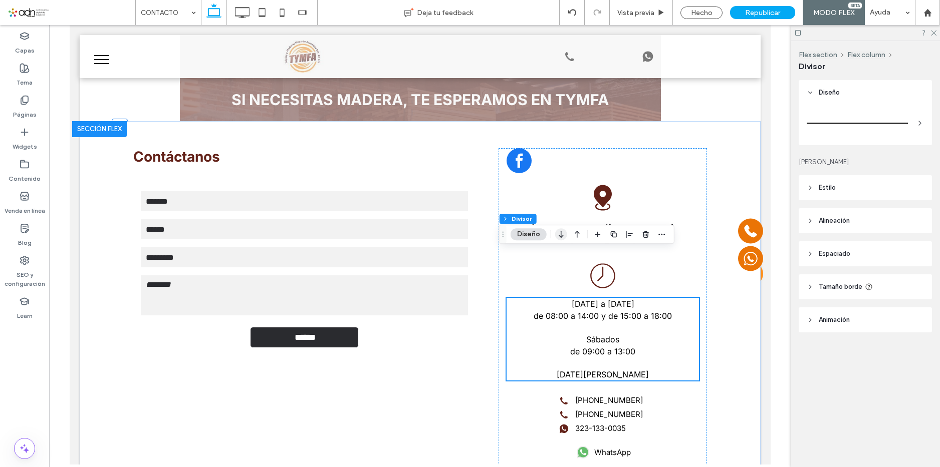
click at [560, 230] on icon "button" at bounding box center [561, 234] width 12 height 18
click at [613, 231] on icon "button" at bounding box center [614, 233] width 8 height 8
type input "*"
type input "***"
click at [564, 256] on icon "button" at bounding box center [561, 256] width 12 height 18
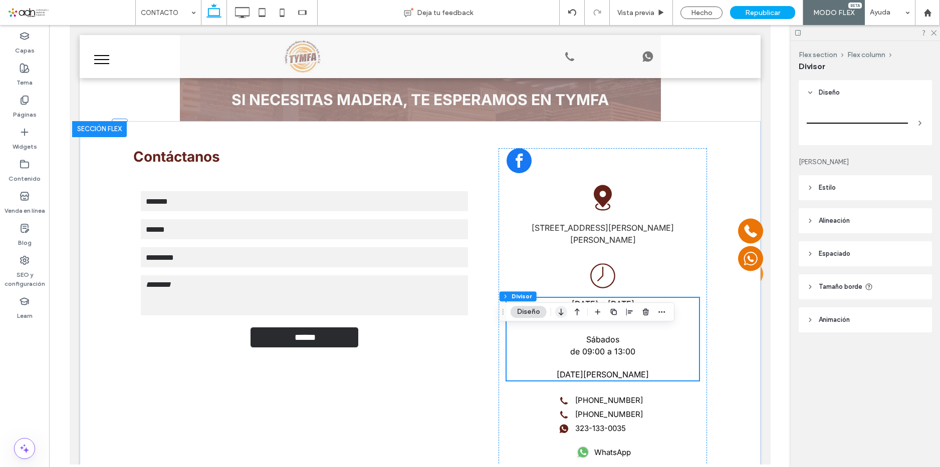
click at [560, 312] on icon "button" at bounding box center [561, 312] width 12 height 18
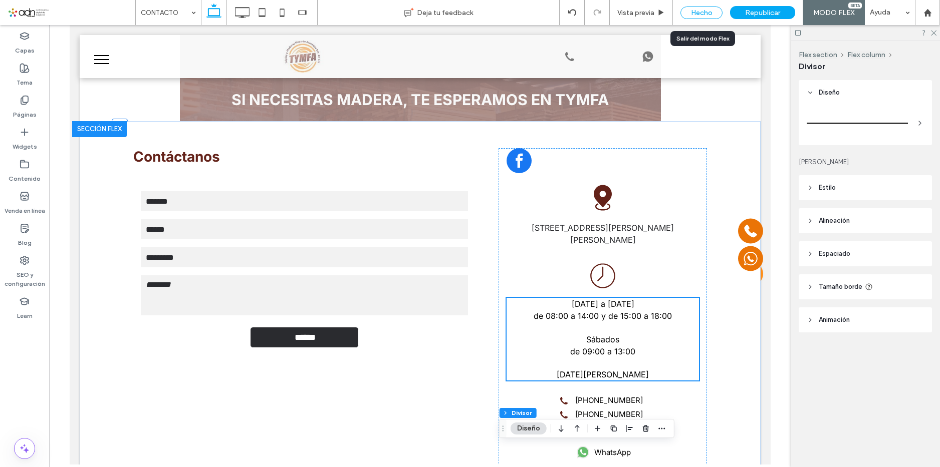
click at [702, 11] on div "Hecho" at bounding box center [701, 13] width 42 height 13
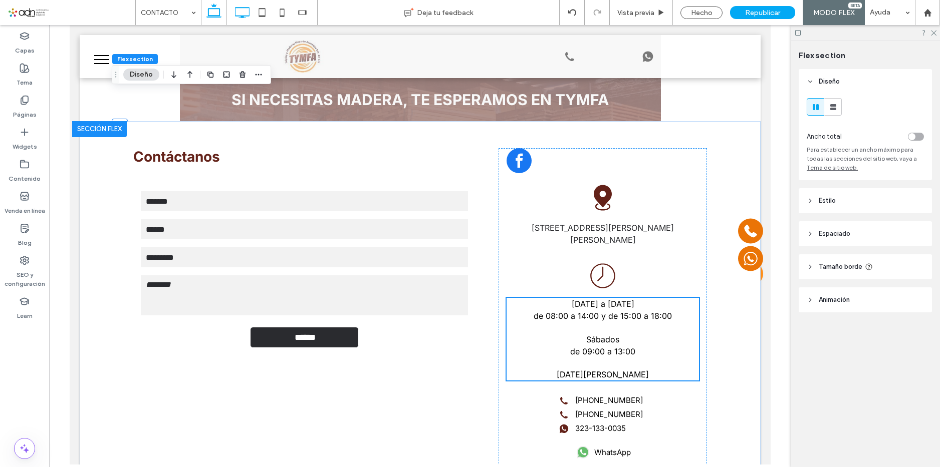
click at [246, 11] on icon at bounding box center [242, 13] width 20 height 20
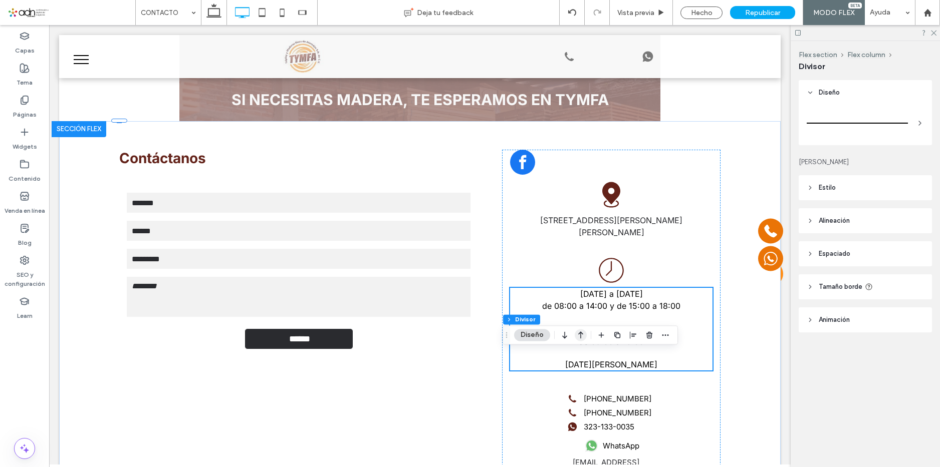
click at [576, 334] on icon "button" at bounding box center [581, 335] width 12 height 18
type input "*"
type input "***"
click at [579, 396] on icon "button" at bounding box center [581, 396] width 12 height 18
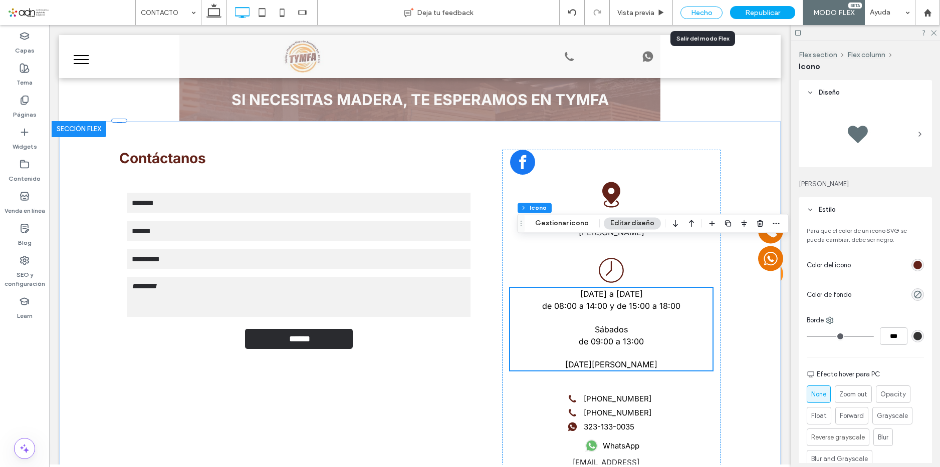
click at [695, 9] on div "Hecho" at bounding box center [701, 13] width 42 height 13
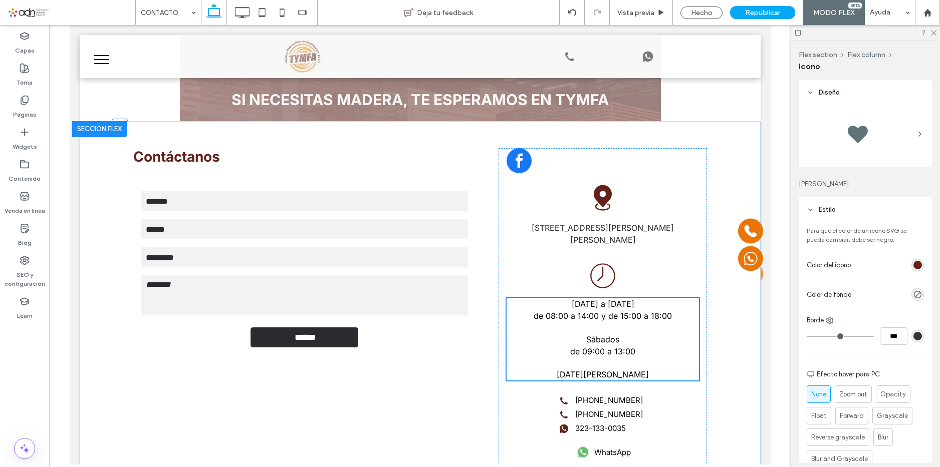
type input "**"
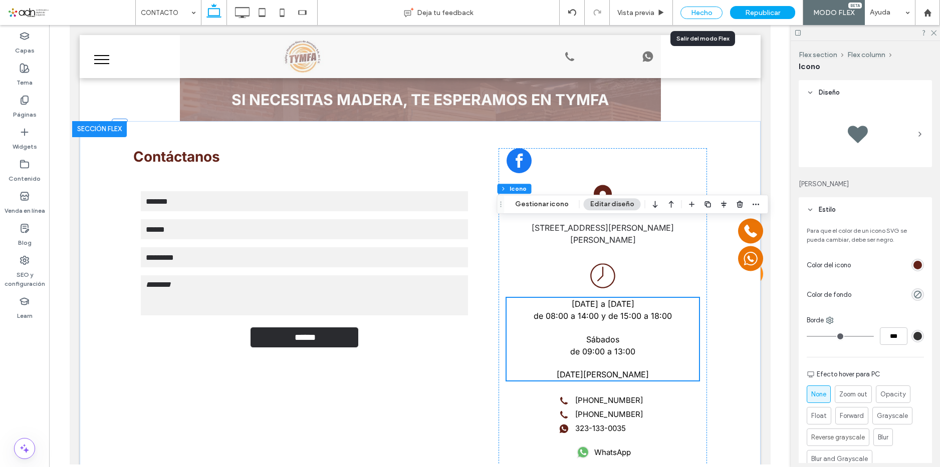
click at [709, 8] on div "Hecho" at bounding box center [701, 13] width 42 height 13
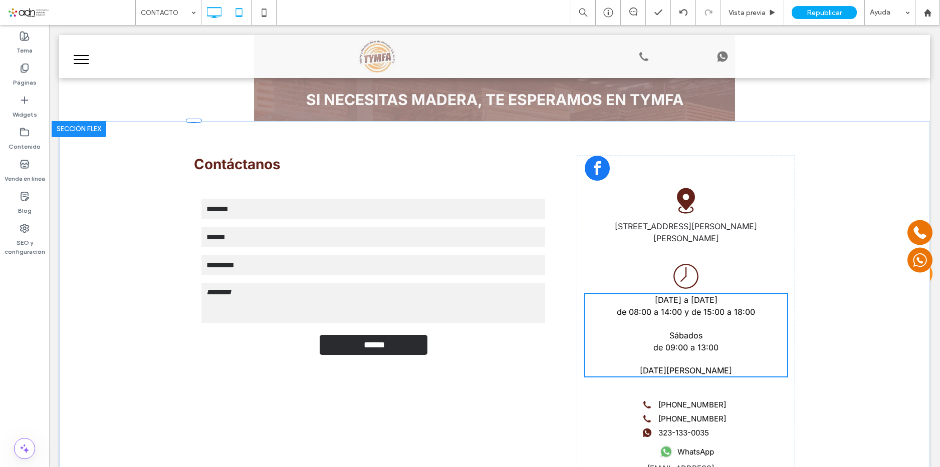
click at [238, 9] on use at bounding box center [238, 12] width 7 height 9
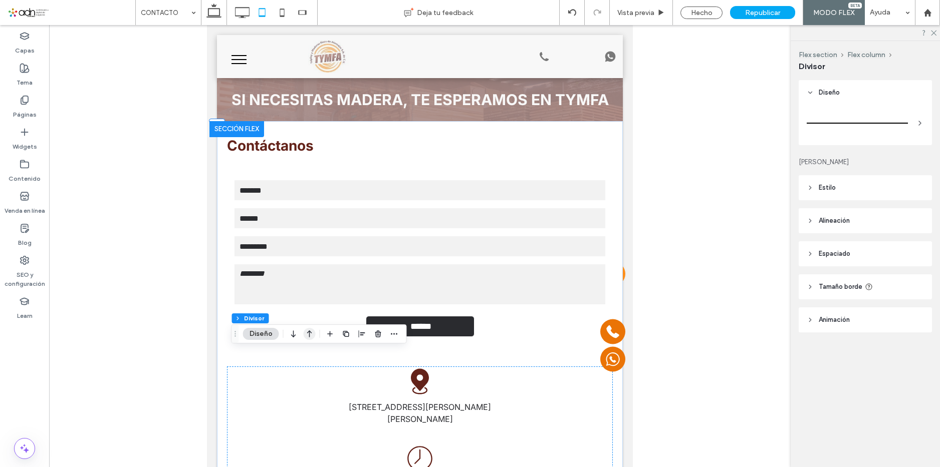
click at [306, 334] on icon "button" at bounding box center [310, 334] width 12 height 18
click at [313, 313] on icon "button" at bounding box center [310, 314] width 12 height 18
click at [311, 303] on icon "button" at bounding box center [310, 306] width 12 height 18
click at [309, 257] on use "button" at bounding box center [309, 256] width 5 height 7
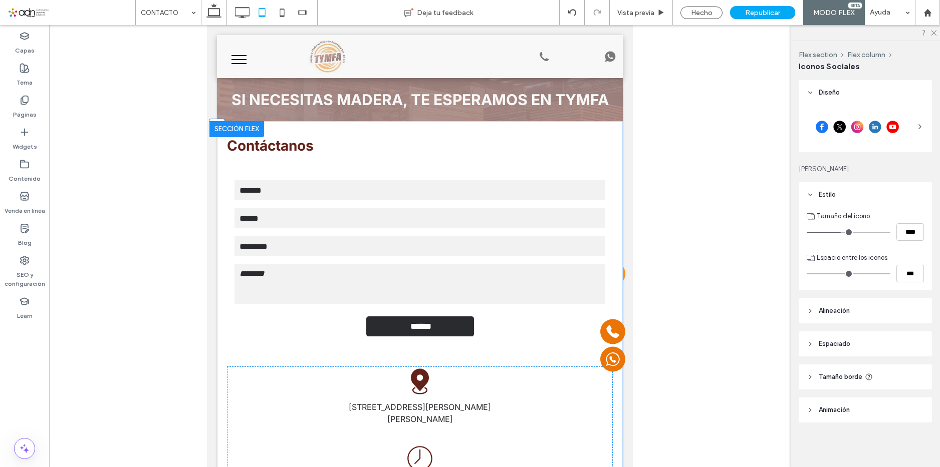
type input "**"
type input "****"
click at [462, 279] on icon "button" at bounding box center [466, 275] width 8 height 8
click at [456, 295] on icon "center" at bounding box center [455, 295] width 8 height 8
type input "**"
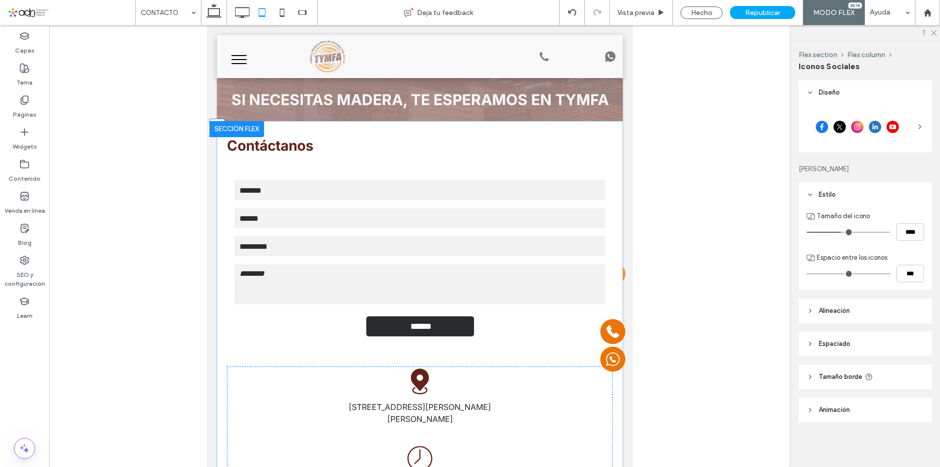
type input "****"
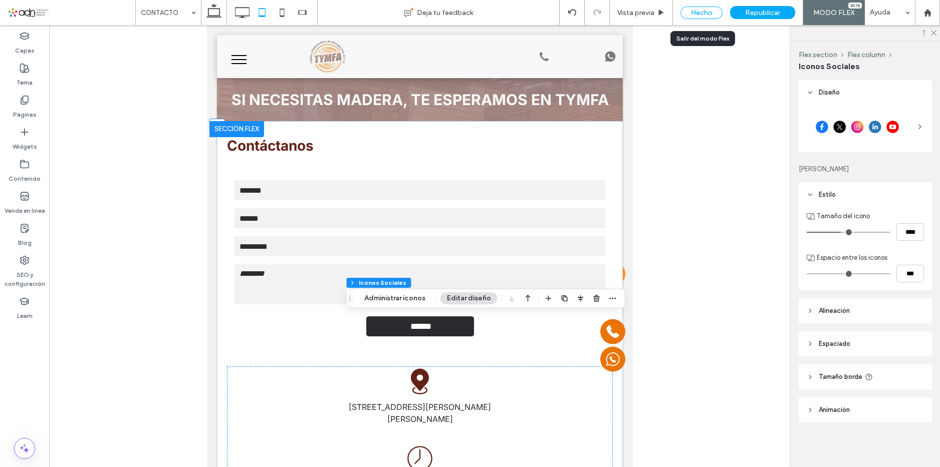
click at [685, 10] on div "Hecho" at bounding box center [701, 13] width 42 height 13
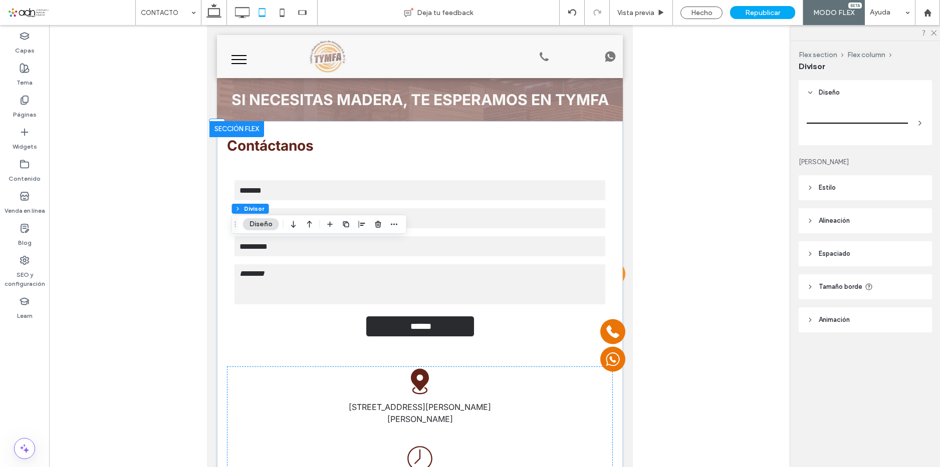
type input "*"
type input "***"
click at [696, 9] on div "Hecho" at bounding box center [701, 13] width 42 height 13
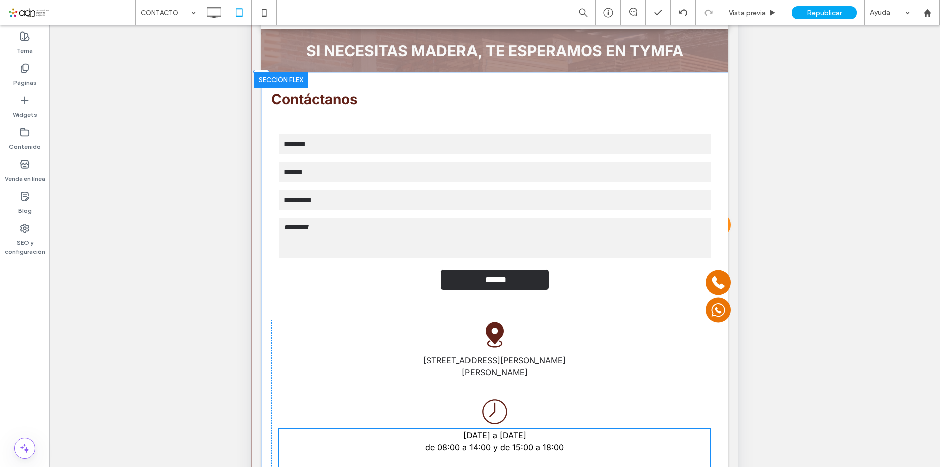
scroll to position [200, 0]
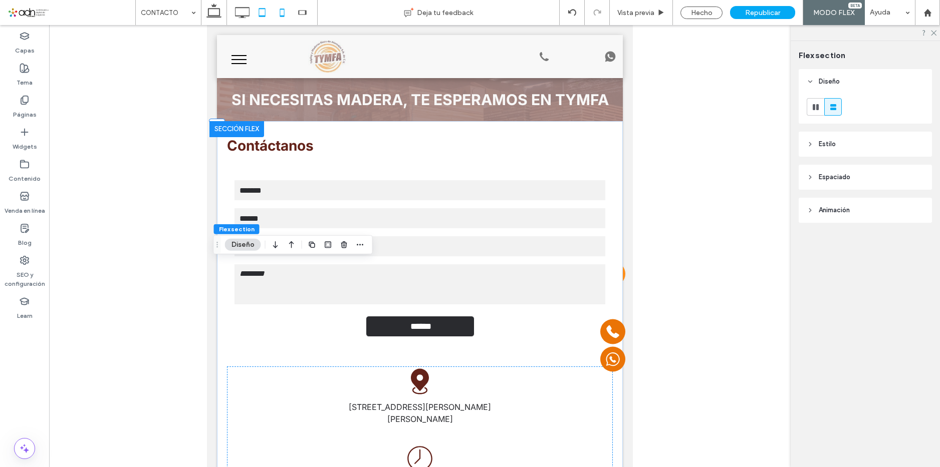
click at [284, 16] on use at bounding box center [282, 13] width 5 height 8
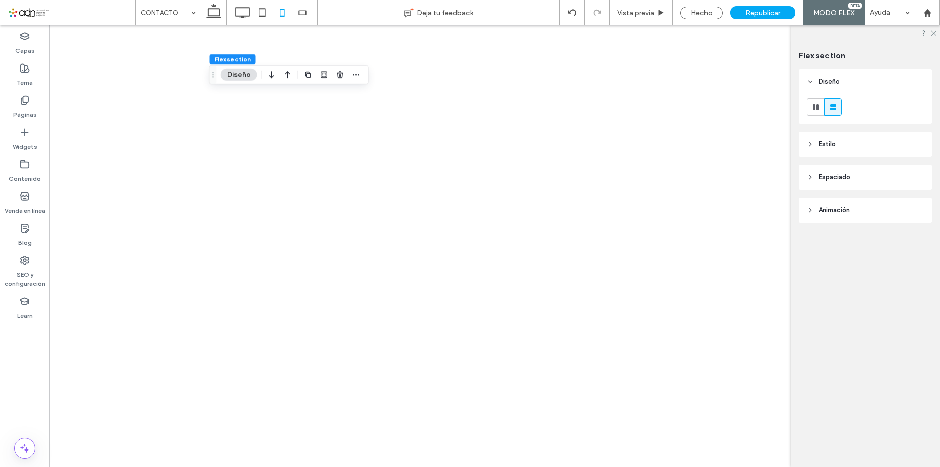
type input "**"
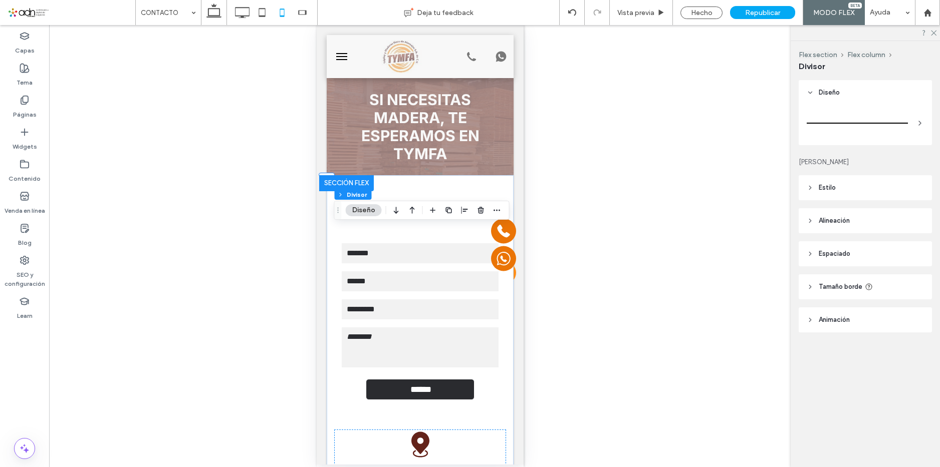
type input "*"
type input "***"
click at [415, 214] on icon "button" at bounding box center [412, 210] width 12 height 18
click at [412, 178] on use "button" at bounding box center [412, 177] width 5 height 7
type input "*"
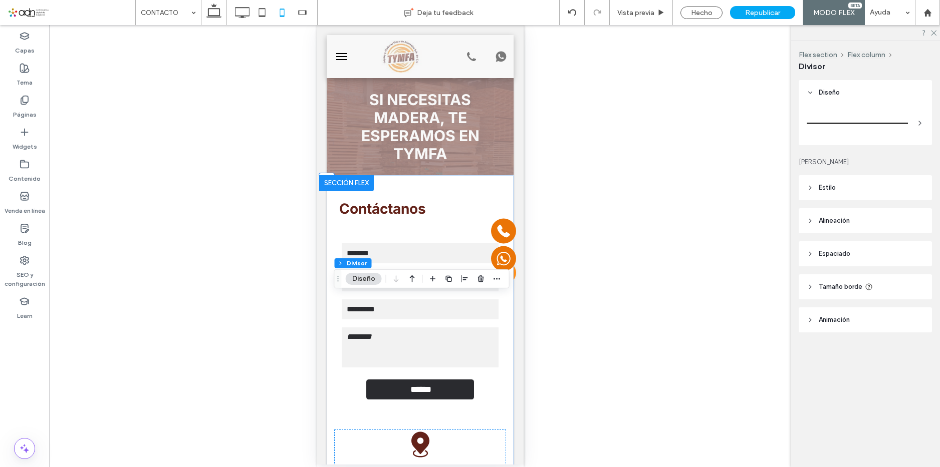
type input "***"
click at [414, 276] on icon "button" at bounding box center [412, 279] width 12 height 18
click at [412, 219] on use "button" at bounding box center [412, 219] width 5 height 7
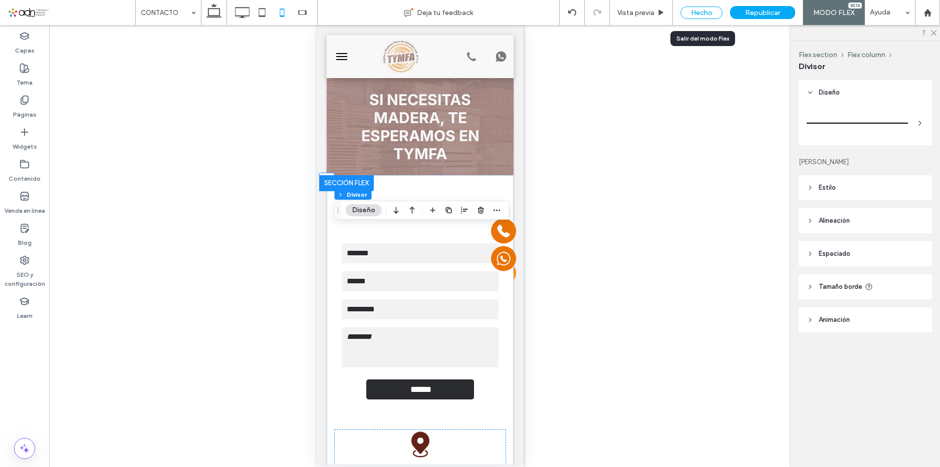
click at [687, 10] on div "Hecho" at bounding box center [701, 13] width 42 height 13
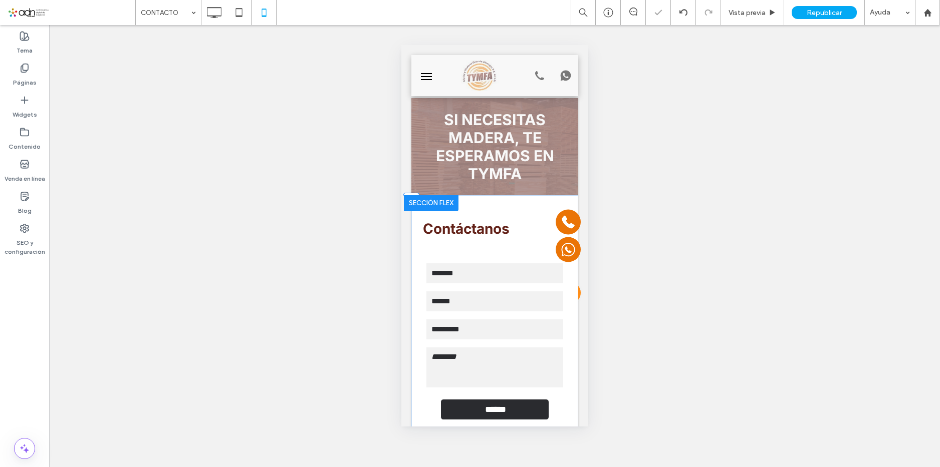
scroll to position [0, 0]
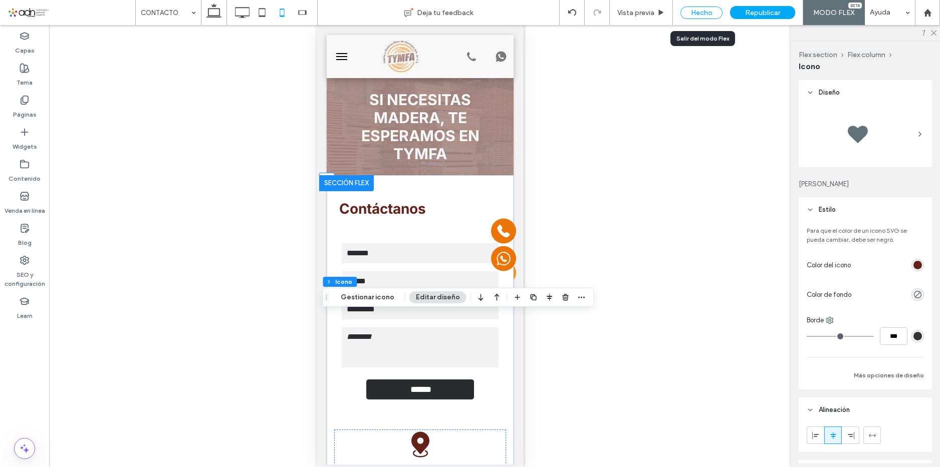
click at [688, 12] on div "Hecho" at bounding box center [701, 13] width 42 height 13
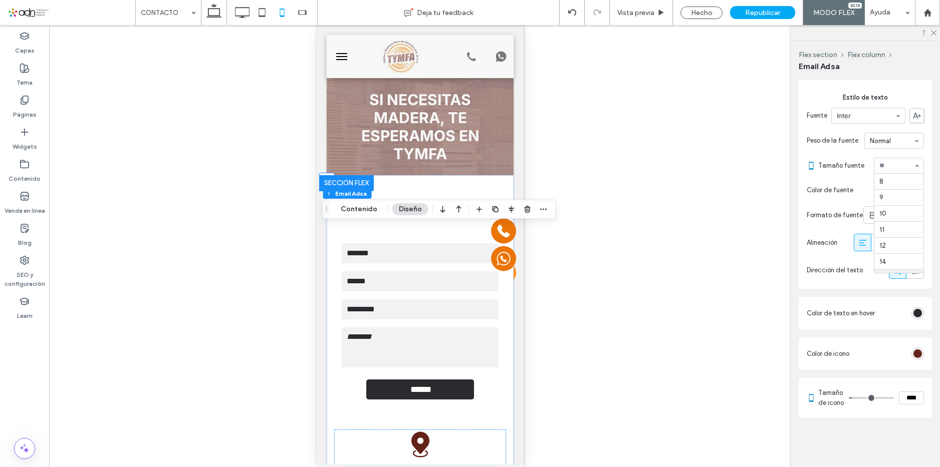
scroll to position [96, 0]
click at [696, 12] on div "Hecho" at bounding box center [701, 13] width 42 height 13
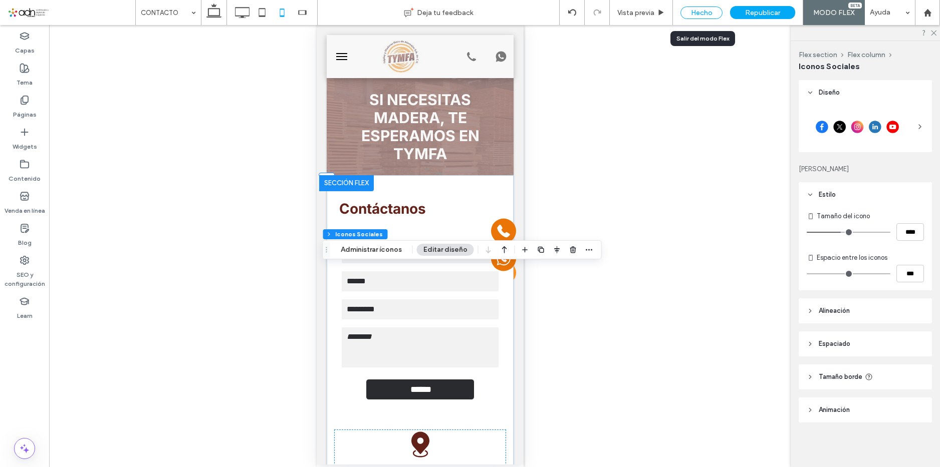
click at [707, 11] on div "Hecho" at bounding box center [701, 13] width 42 height 13
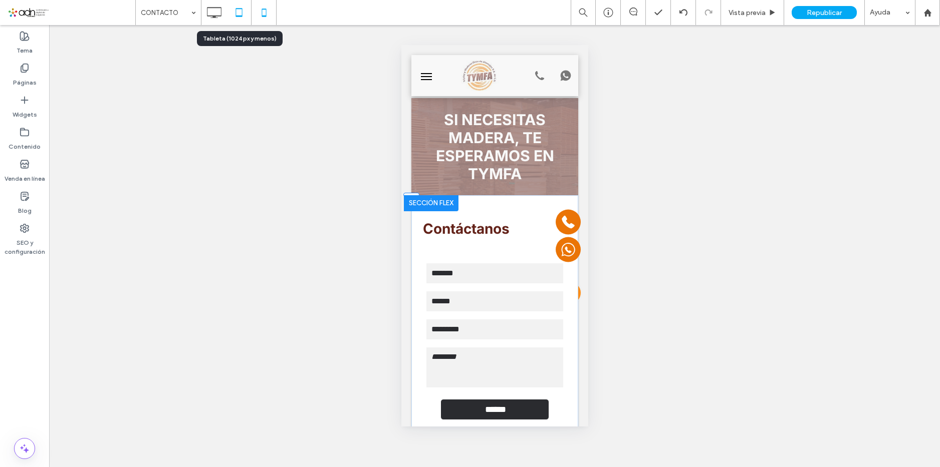
click at [239, 9] on use at bounding box center [238, 12] width 7 height 9
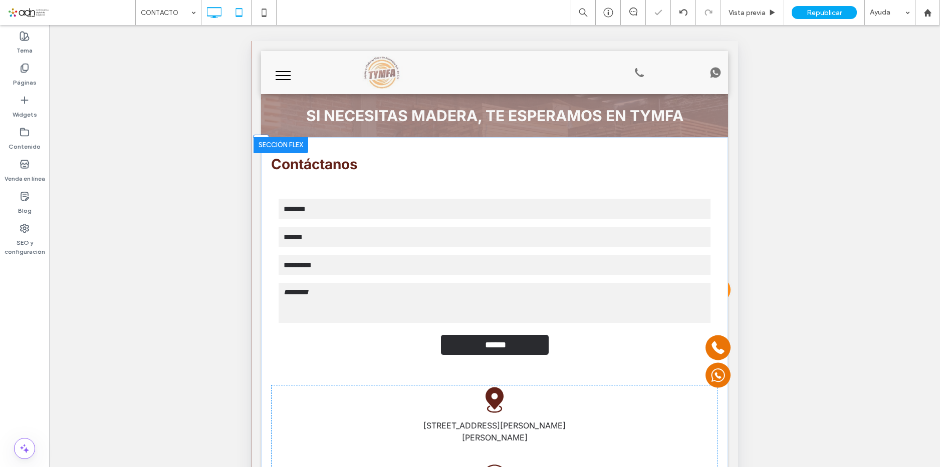
click at [217, 11] on icon at bounding box center [214, 13] width 20 height 20
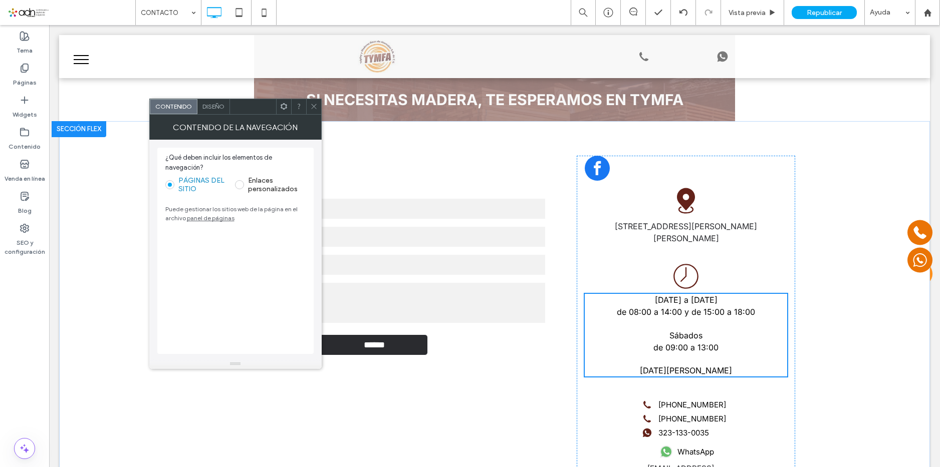
click at [316, 105] on icon at bounding box center [314, 107] width 8 height 8
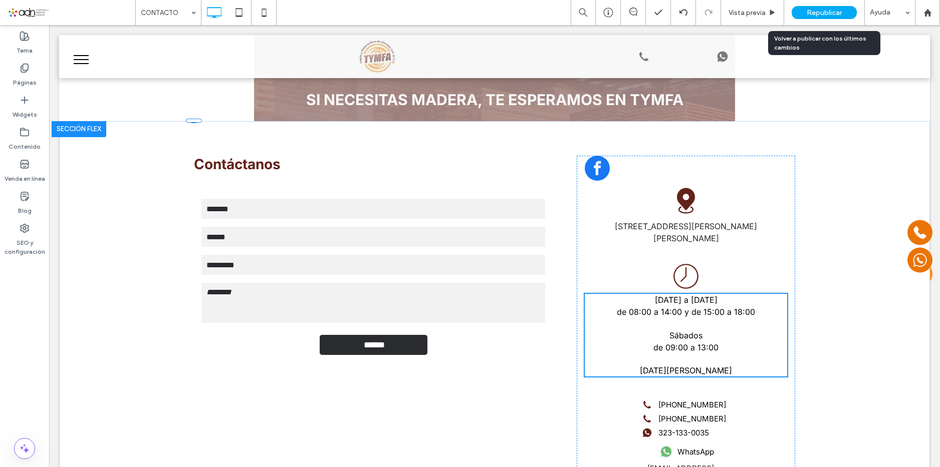
click at [825, 9] on span "Republicar" at bounding box center [823, 13] width 35 height 9
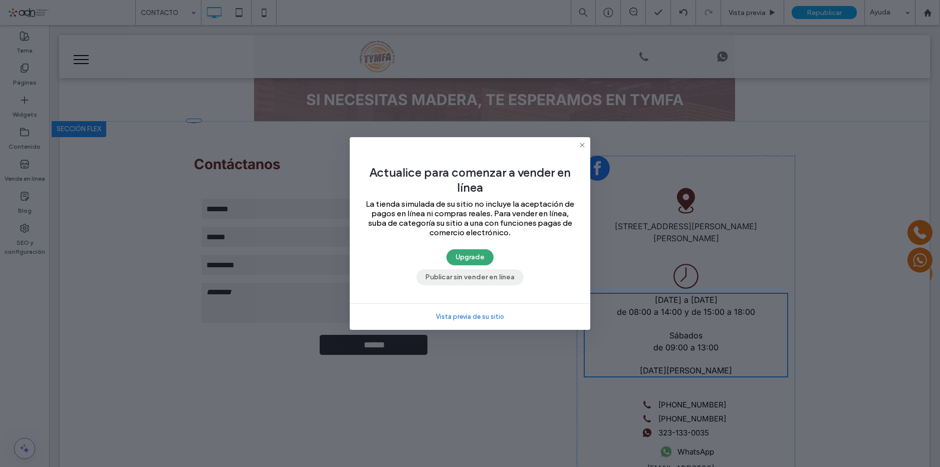
click at [487, 286] on button "Publicar sin vender en línea" at bounding box center [469, 277] width 107 height 16
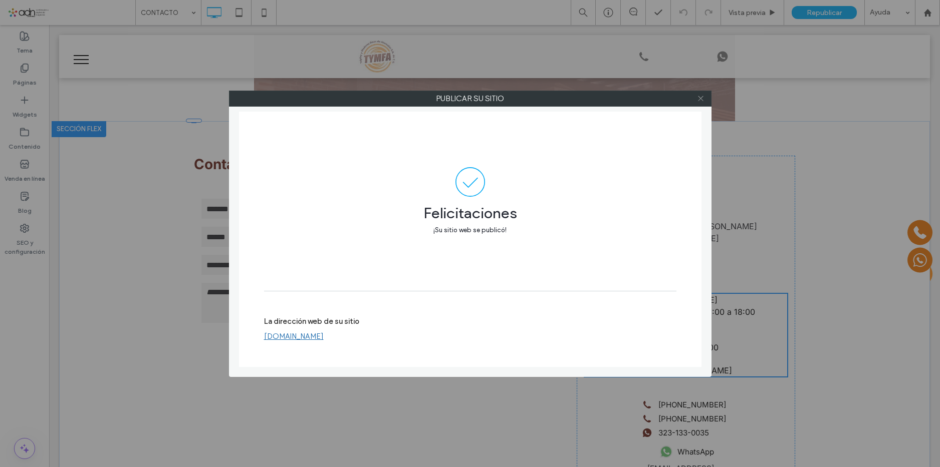
click at [702, 96] on icon at bounding box center [701, 99] width 8 height 8
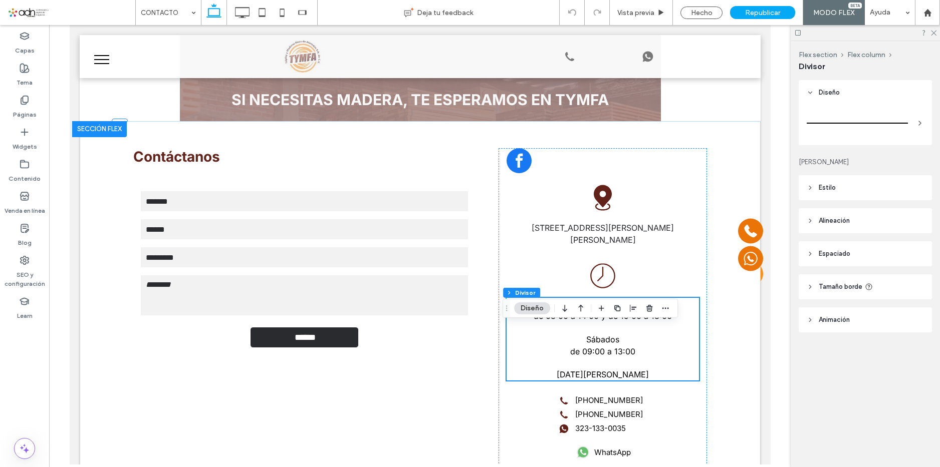
type input "*"
type input "***"
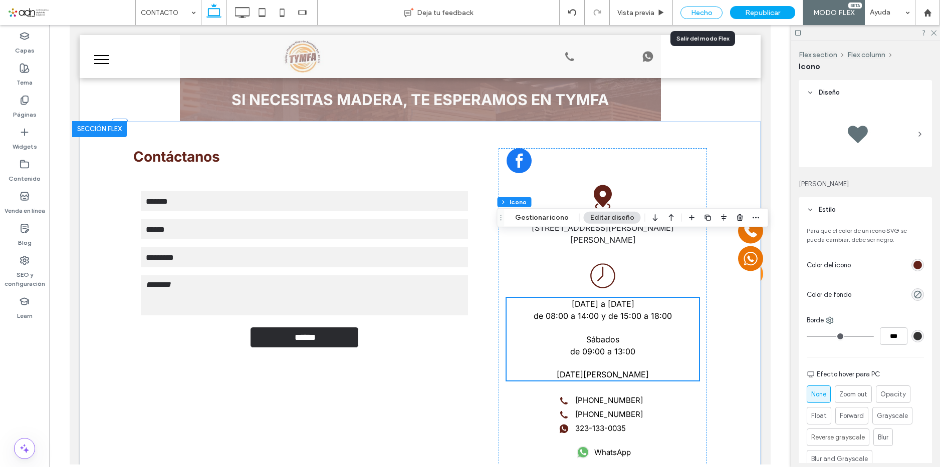
click at [714, 10] on div "Hecho" at bounding box center [701, 13] width 42 height 13
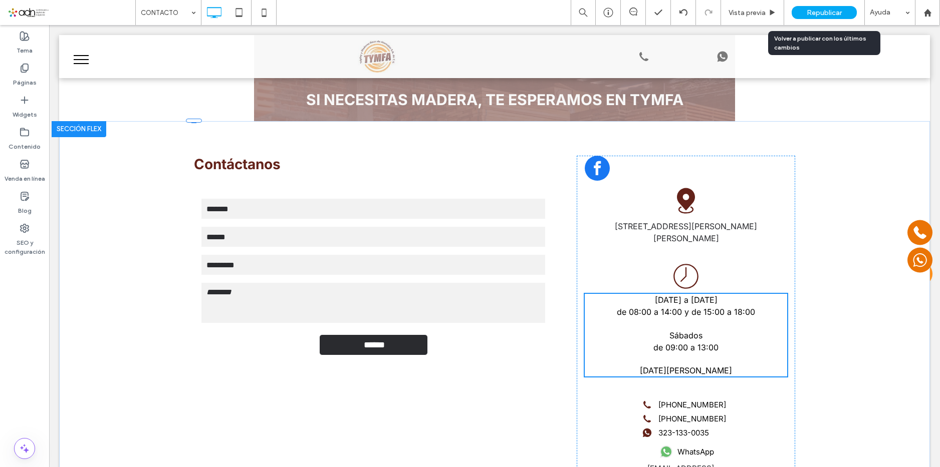
click at [845, 9] on div "Republicar" at bounding box center [823, 12] width 65 height 13
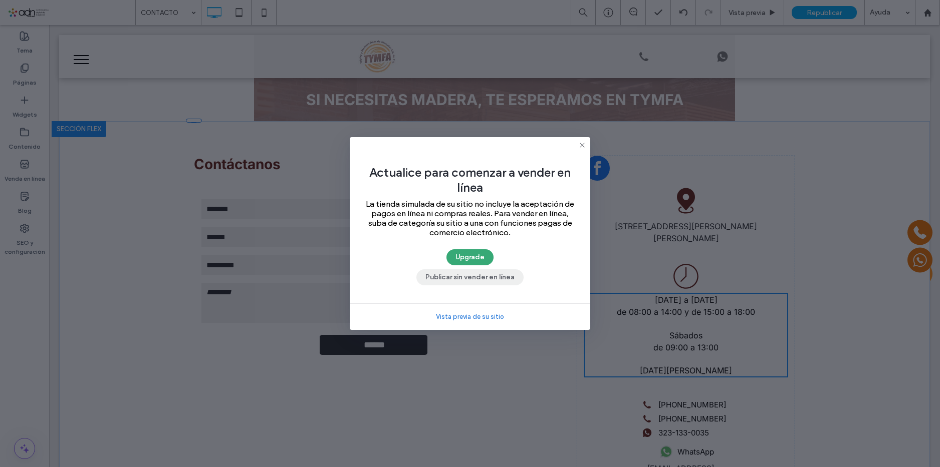
click at [485, 286] on button "Publicar sin vender en línea" at bounding box center [469, 277] width 107 height 16
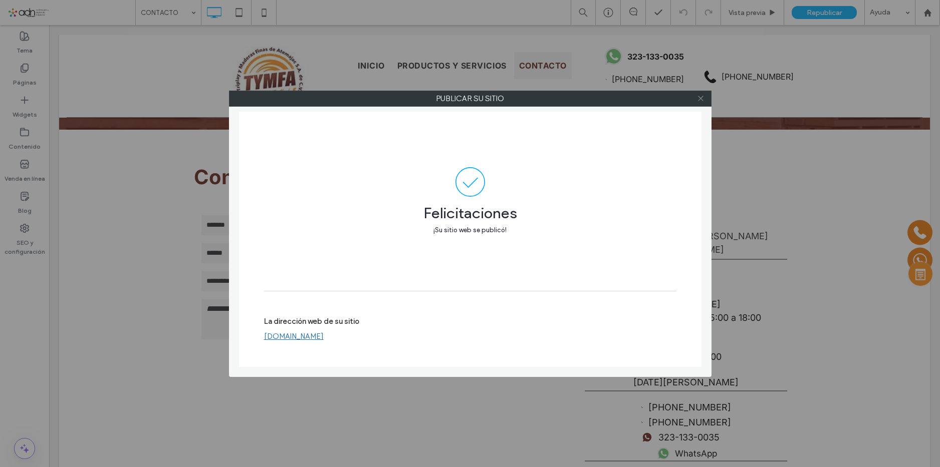
click at [701, 96] on icon at bounding box center [701, 99] width 8 height 8
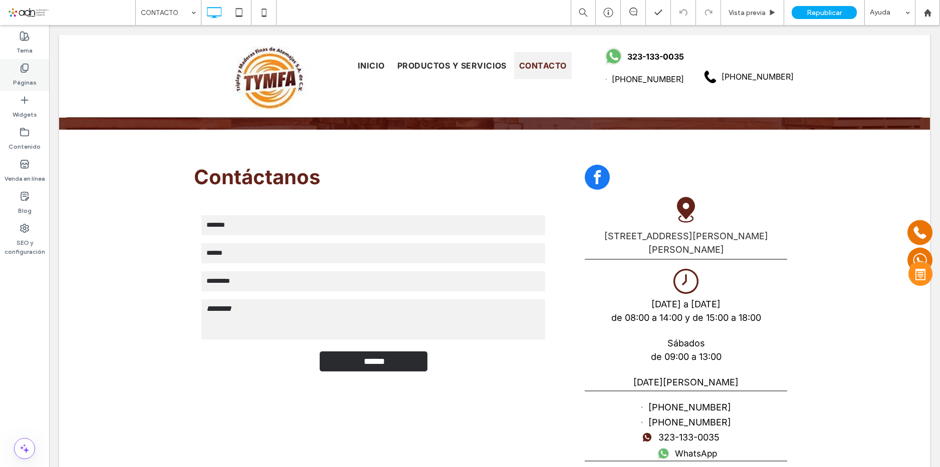
click at [27, 75] on label "Páginas" at bounding box center [25, 80] width 24 height 14
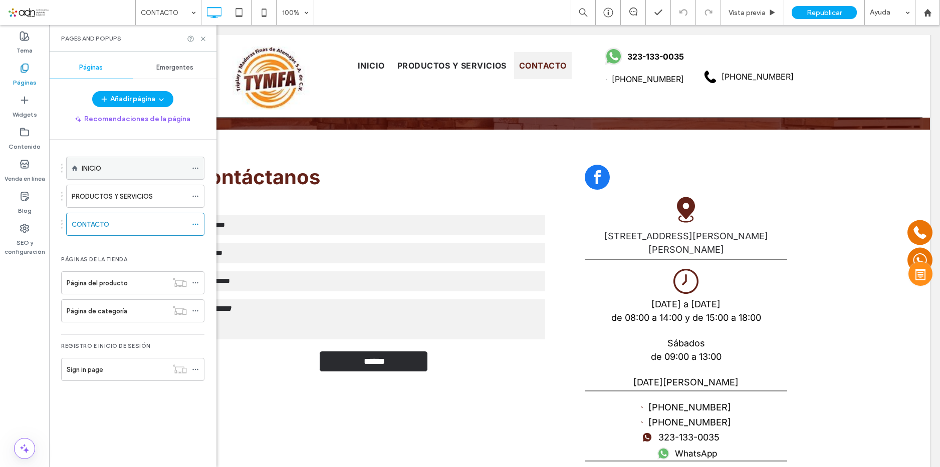
click at [108, 175] on div "INICIO" at bounding box center [134, 168] width 105 height 22
click at [203, 37] on div at bounding box center [470, 233] width 940 height 467
click at [203, 39] on use at bounding box center [203, 39] width 4 height 4
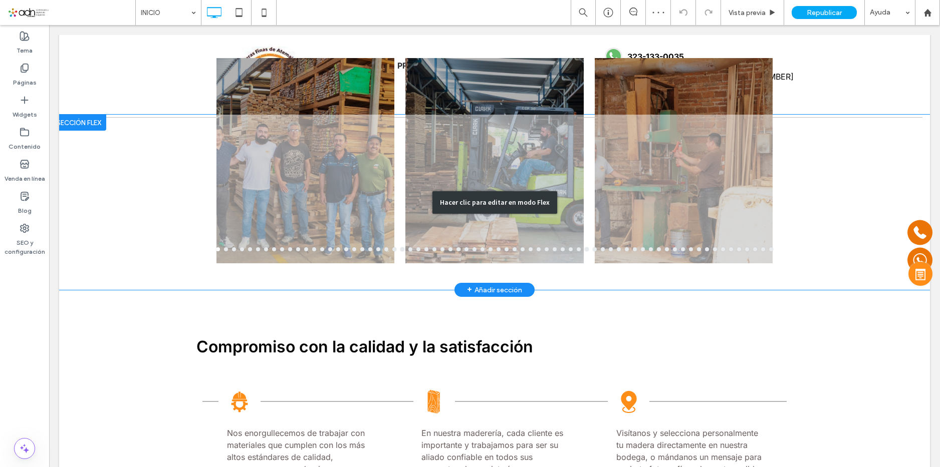
scroll to position [1152, 0]
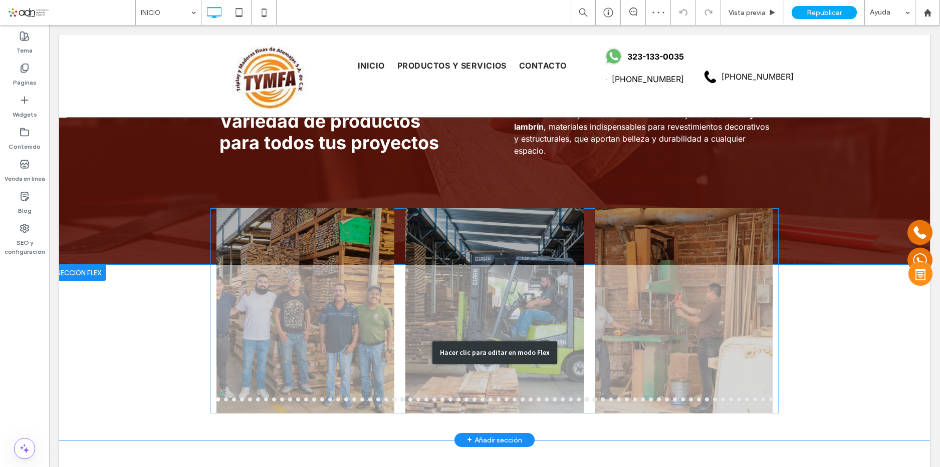
click at [444, 228] on div at bounding box center [494, 310] width 178 height 205
click at [465, 240] on div at bounding box center [494, 317] width 178 height 158
click at [420, 308] on div "Hacer clic para editar en modo Flex" at bounding box center [494, 352] width 871 height 175
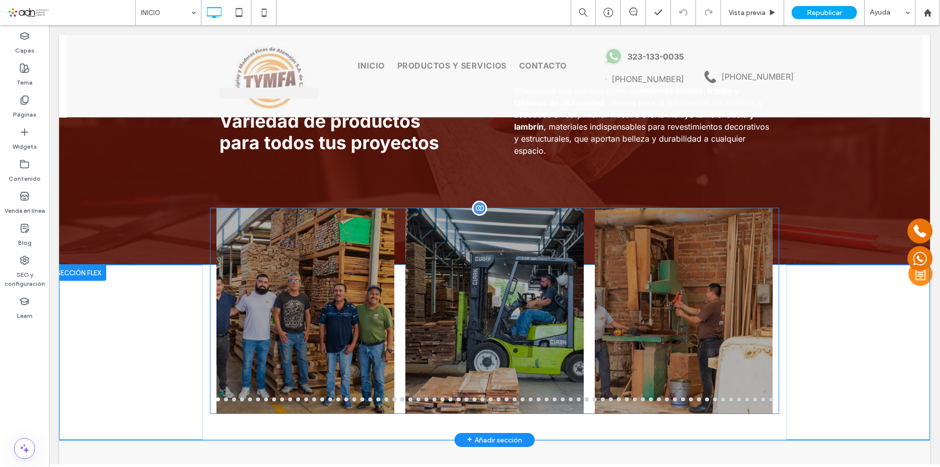
scroll to position [1137, 0]
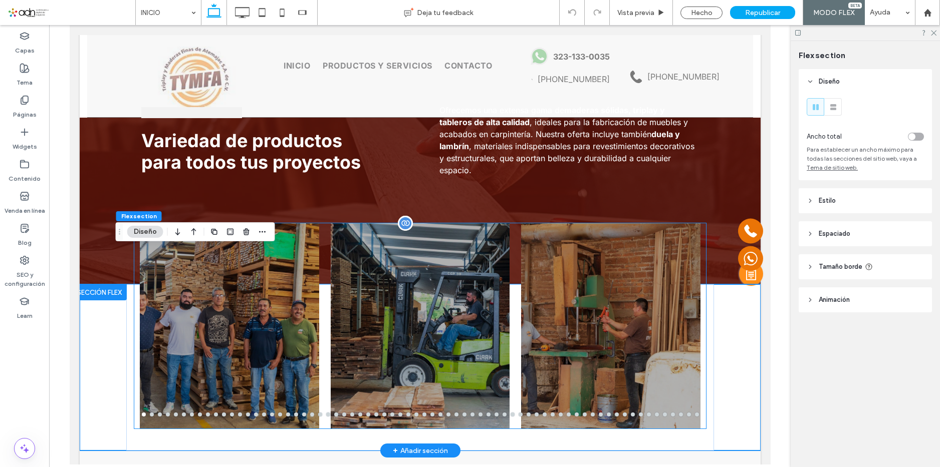
click at [613, 274] on div at bounding box center [609, 332] width 179 height 158
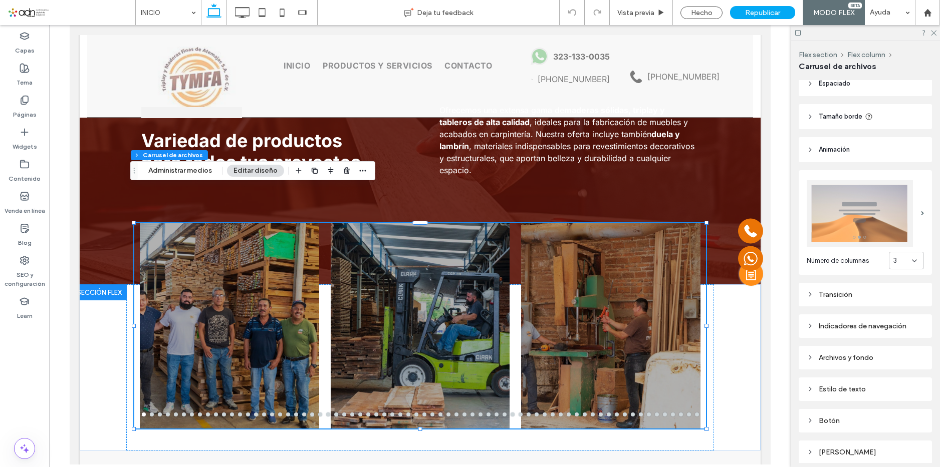
scroll to position [80, 0]
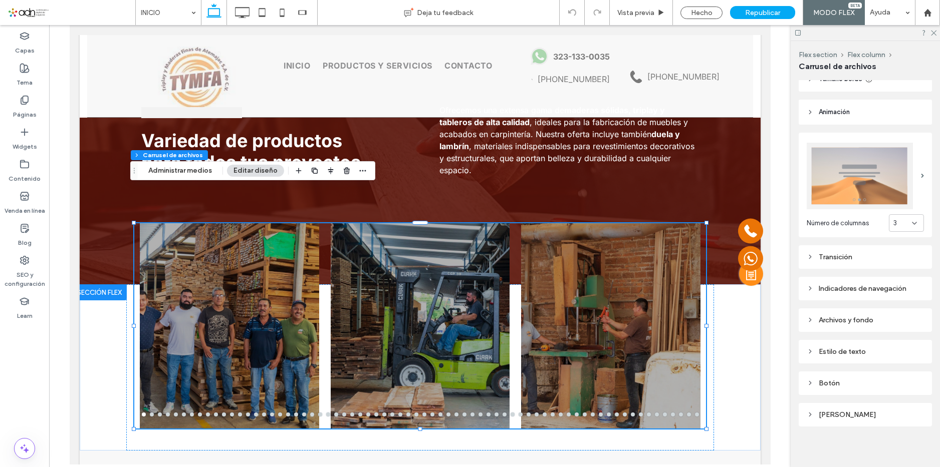
click at [858, 255] on div "Transición" at bounding box center [864, 257] width 117 height 9
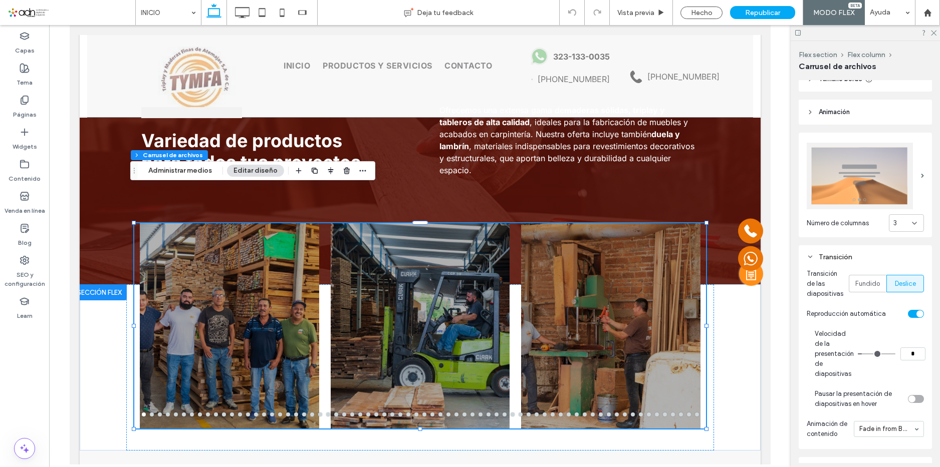
type input "*"
click at [864, 354] on input "range" at bounding box center [877, 354] width 38 height 1
click at [711, 12] on div "Hecho" at bounding box center [701, 13] width 42 height 13
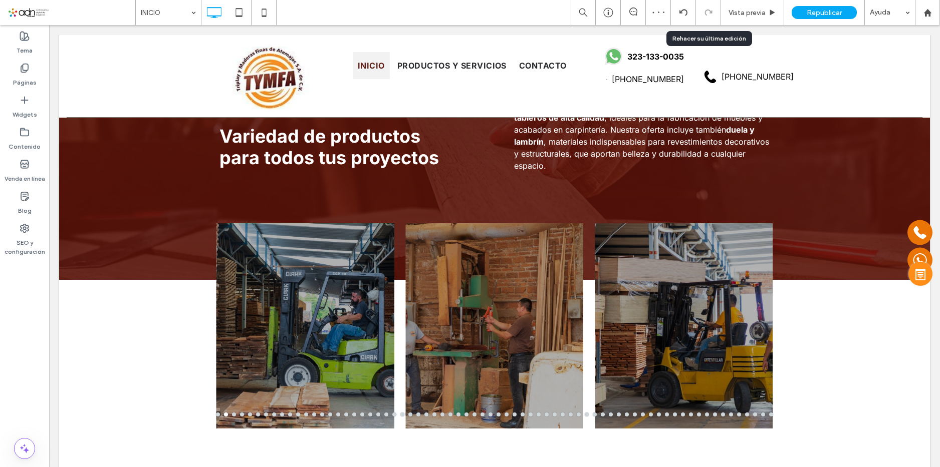
scroll to position [1152, 0]
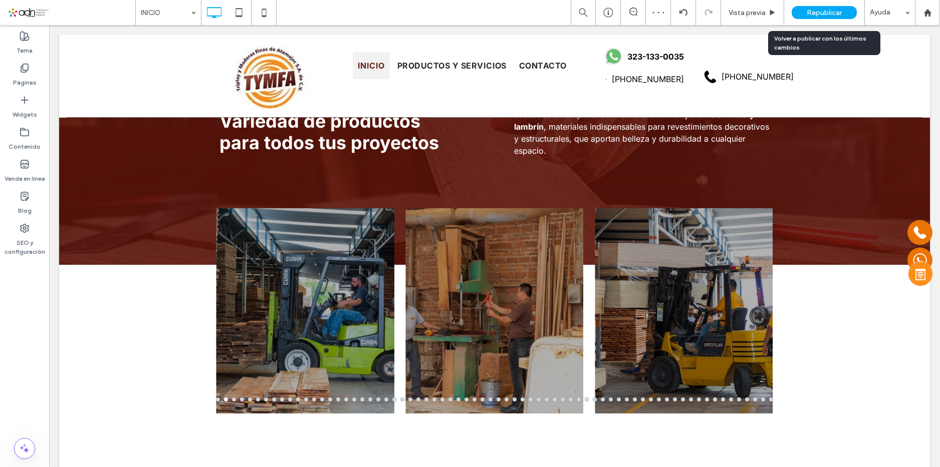
click at [824, 6] on div "Republicar" at bounding box center [823, 12] width 65 height 13
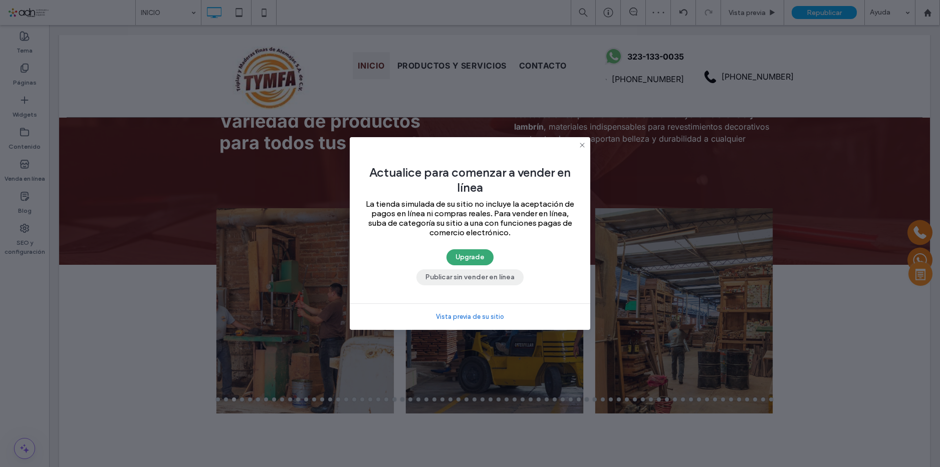
click at [489, 286] on button "Publicar sin vender en línea" at bounding box center [469, 277] width 107 height 16
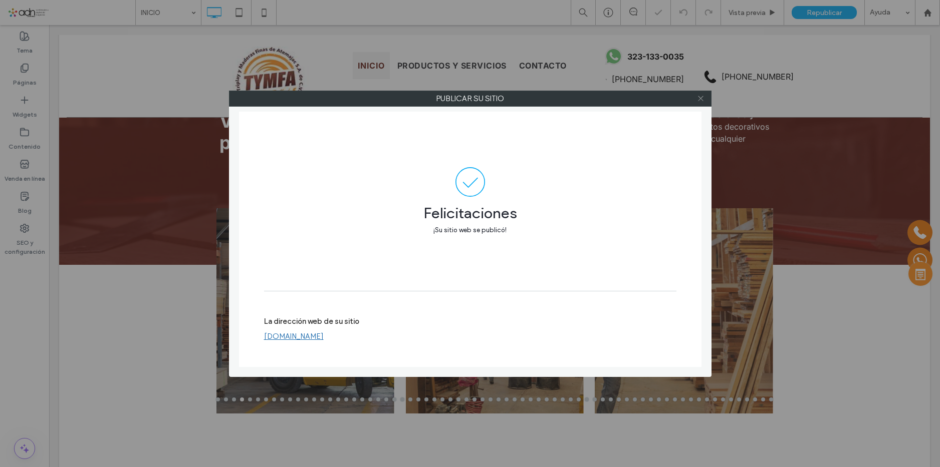
click at [701, 94] on span at bounding box center [701, 98] width 8 height 15
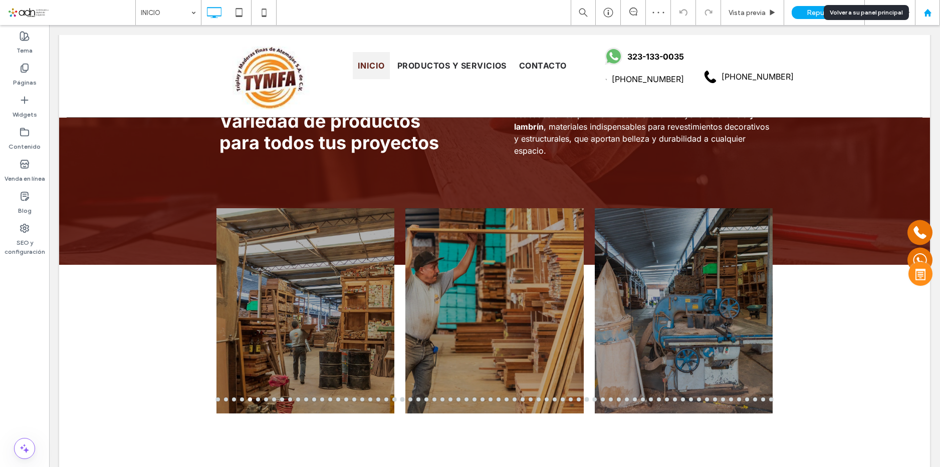
click at [932, 13] on div at bounding box center [927, 13] width 24 height 9
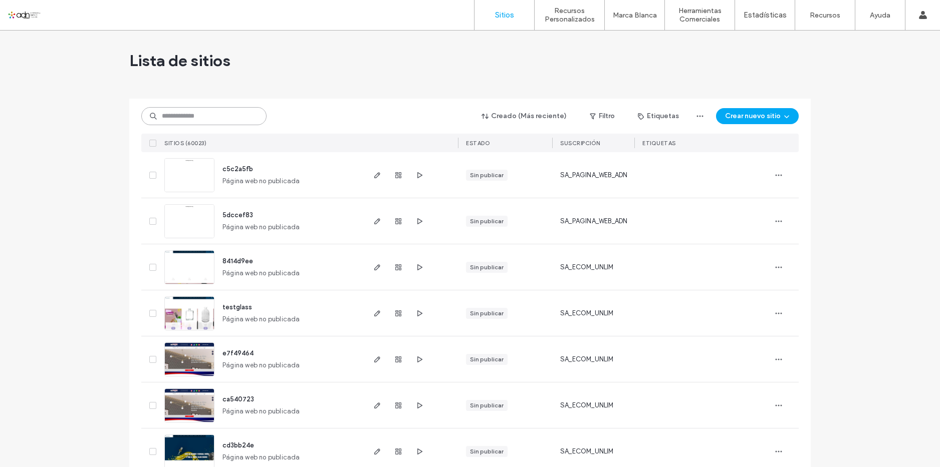
click at [216, 121] on input at bounding box center [203, 116] width 125 height 18
paste input "*********"
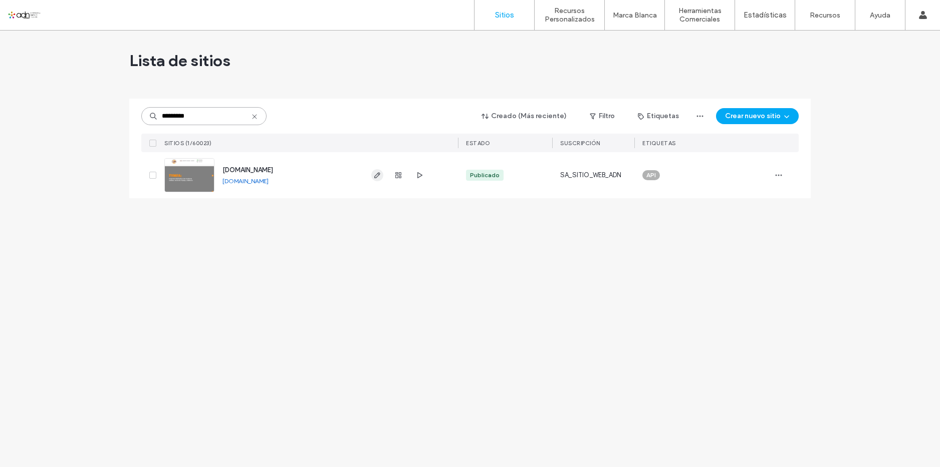
type input "*********"
click at [378, 173] on use "button" at bounding box center [377, 175] width 6 height 6
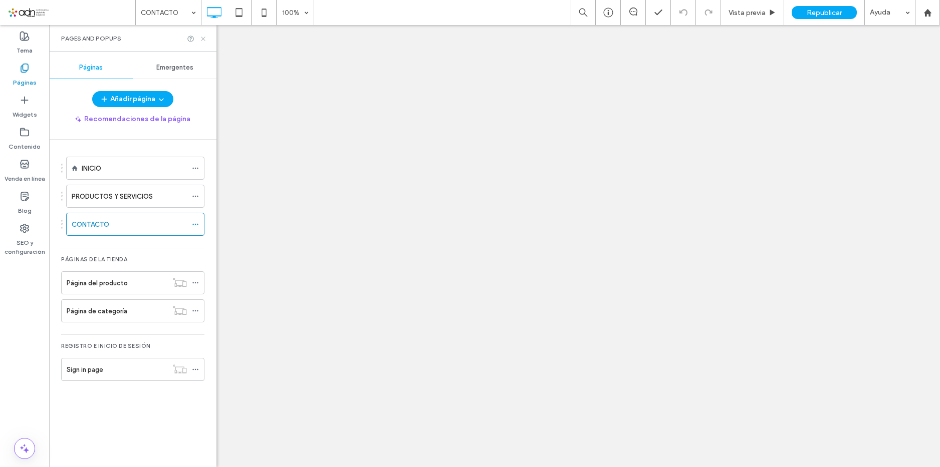
click at [202, 39] on icon at bounding box center [203, 39] width 8 height 8
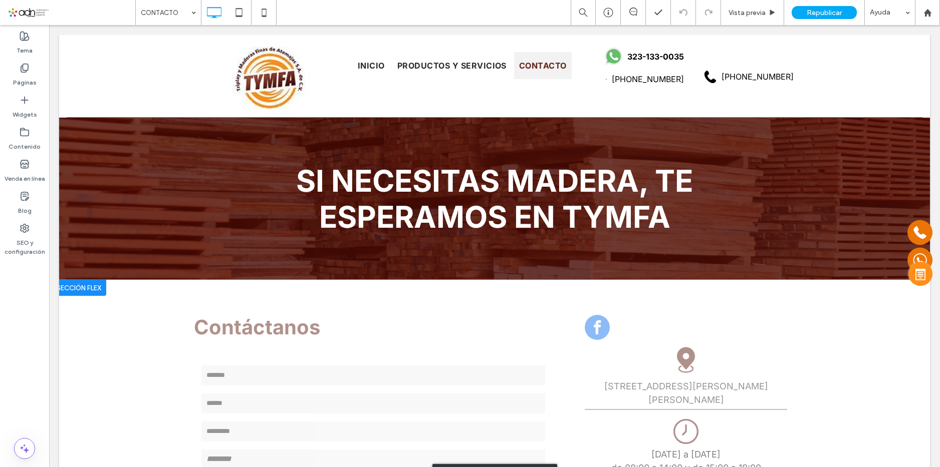
click at [635, 280] on div "Hacer clic para editar en modo Flex" at bounding box center [494, 475] width 871 height 391
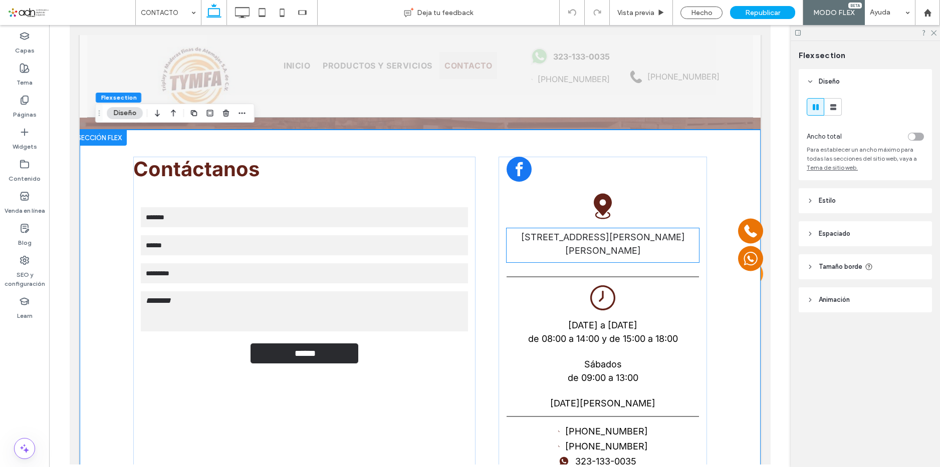
click at [629, 258] on div "[STREET_ADDRESS][PERSON_NAME][PERSON_NAME]" at bounding box center [602, 244] width 192 height 33
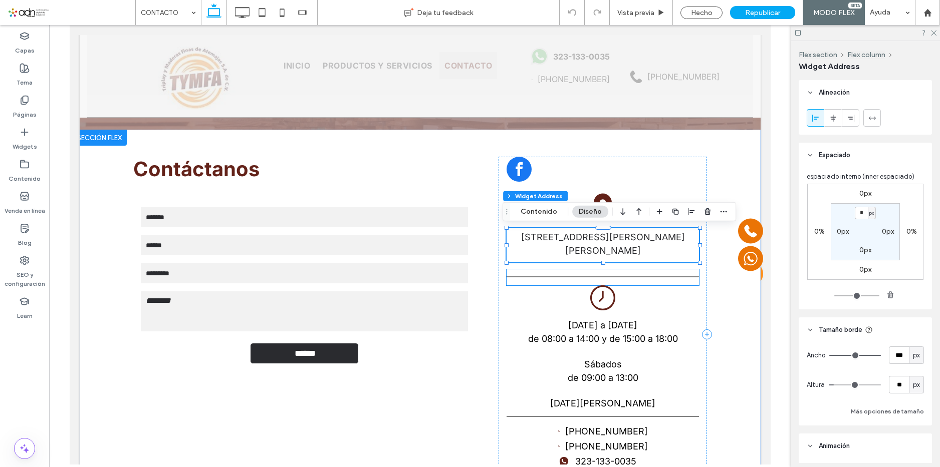
click at [626, 281] on div at bounding box center [602, 277] width 192 height 16
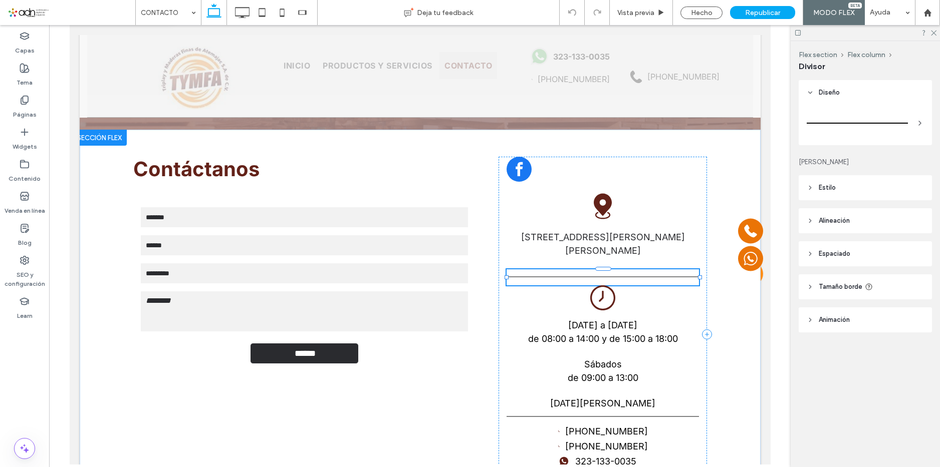
type input "*"
type input "***"
click at [626, 281] on div at bounding box center [602, 277] width 192 height 16
click at [834, 191] on span "Estilo" at bounding box center [826, 188] width 17 height 10
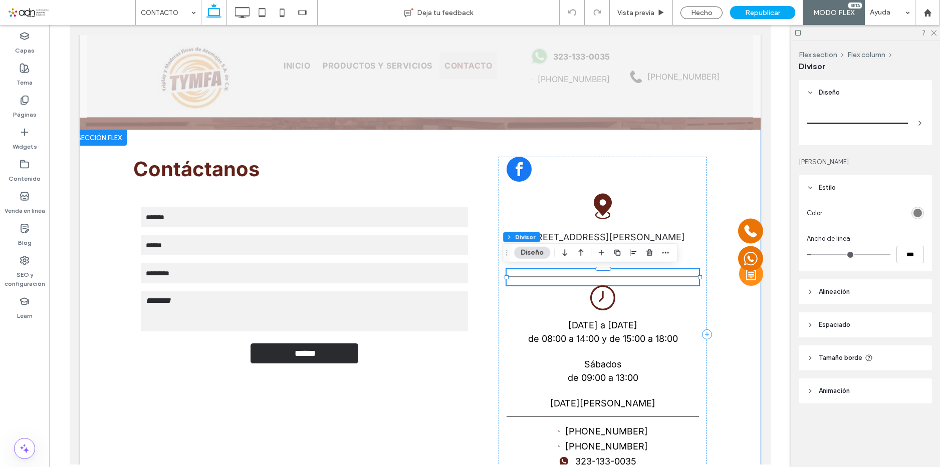
click at [917, 213] on div "rgb(128, 128, 128)" at bounding box center [917, 213] width 9 height 9
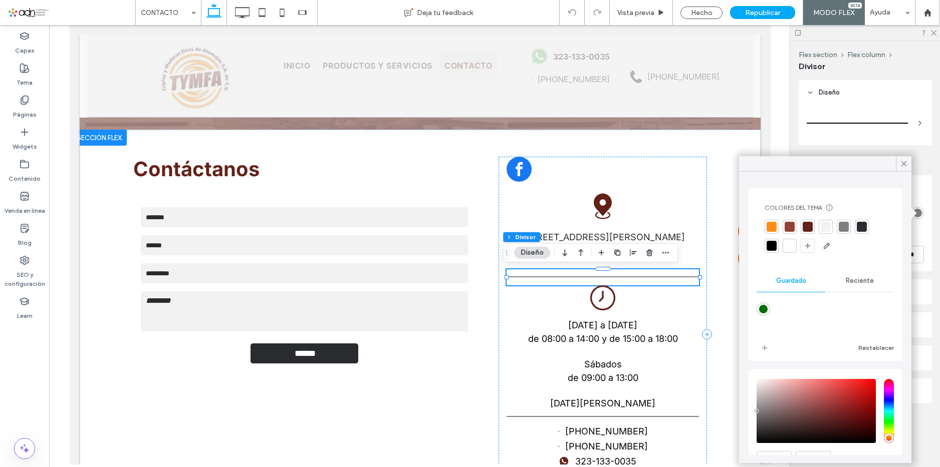
click at [774, 226] on div at bounding box center [771, 227] width 10 height 10
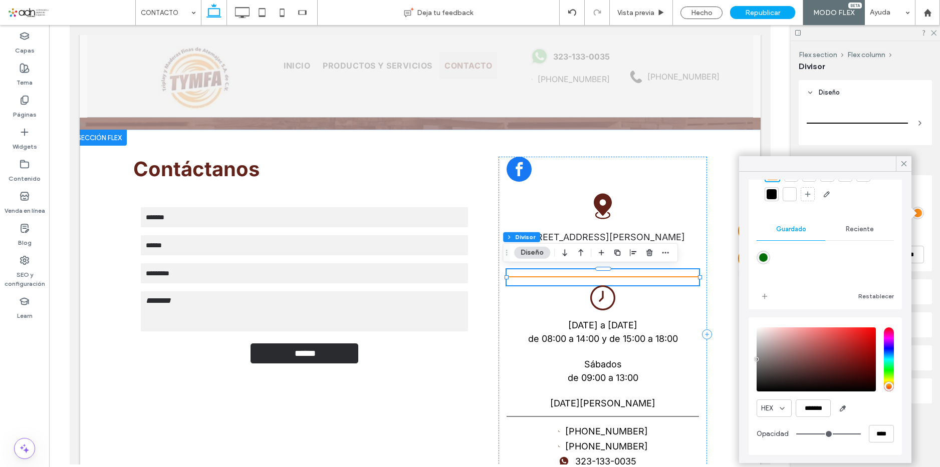
scroll to position [54, 0]
type input "**"
type input "***"
type input "**"
type input "***"
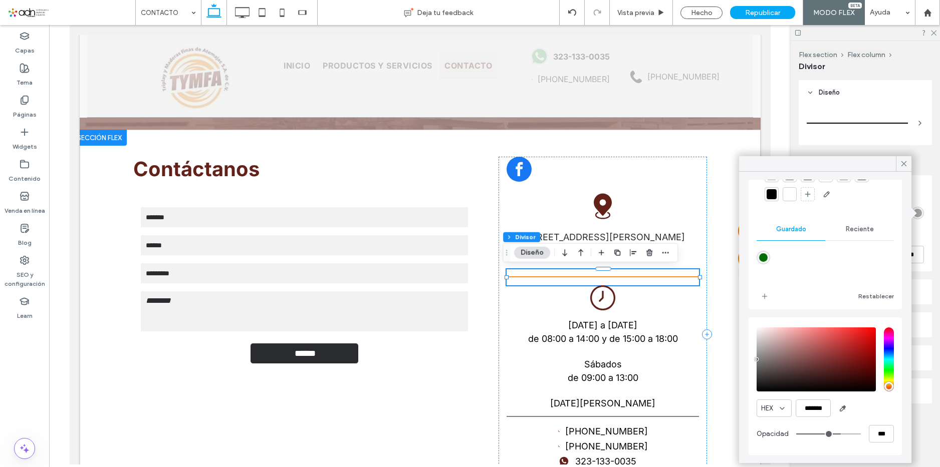
drag, startPoint x: 846, startPoint y: 434, endPoint x: 831, endPoint y: 436, distance: 14.2
click at [831, 435] on input "range" at bounding box center [828, 434] width 65 height 1
type input "***"
type input "****"
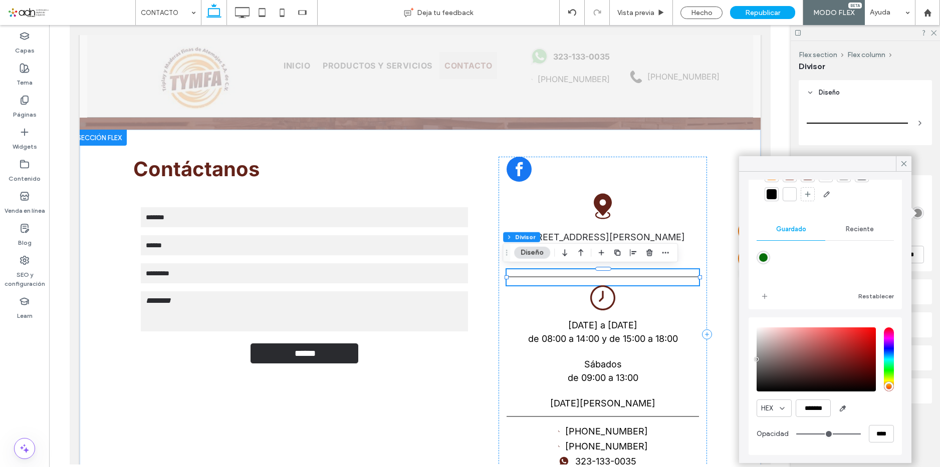
drag, startPoint x: 831, startPoint y: 436, endPoint x: 875, endPoint y: 435, distance: 43.1
type input "***"
click at [861, 435] on input "range" at bounding box center [828, 434] width 65 height 1
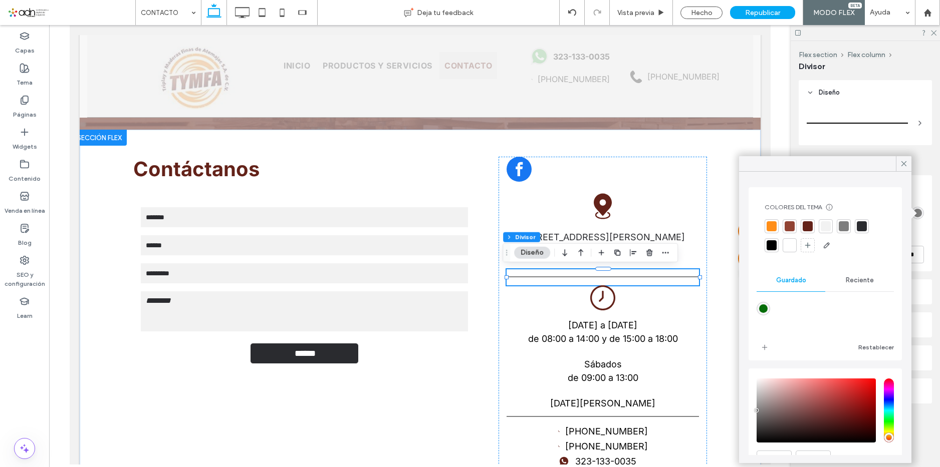
scroll to position [0, 0]
click at [771, 226] on div at bounding box center [771, 227] width 10 height 10
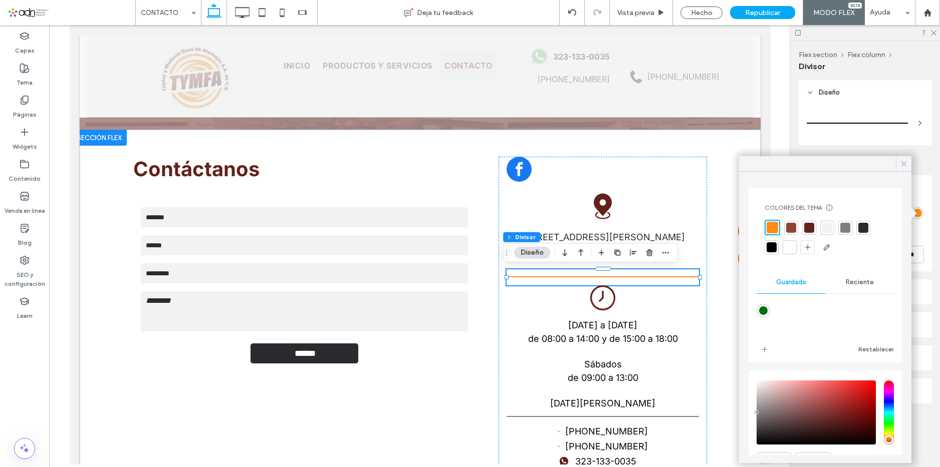
click at [903, 164] on use at bounding box center [903, 163] width 5 height 5
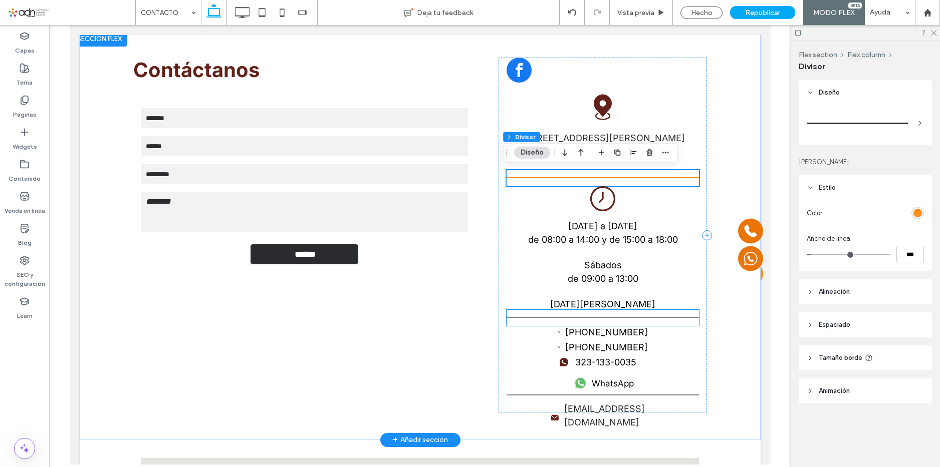
scroll to position [250, 0]
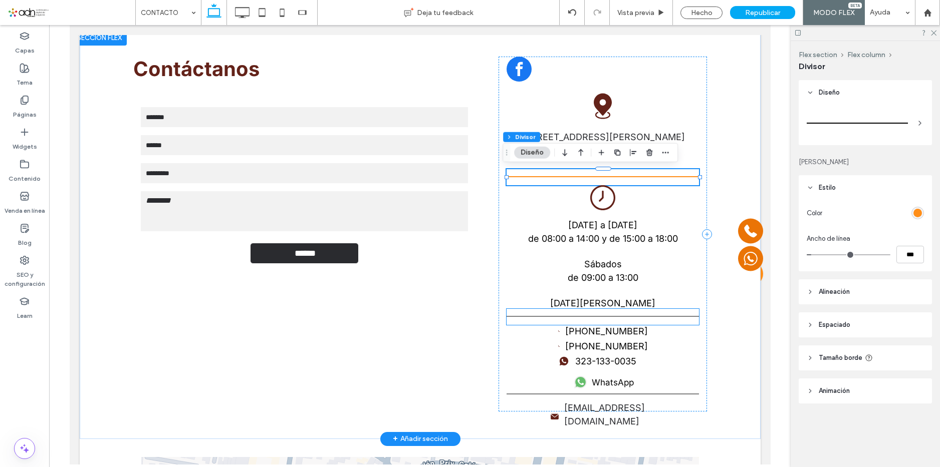
click at [659, 317] on hr at bounding box center [602, 317] width 192 height 2
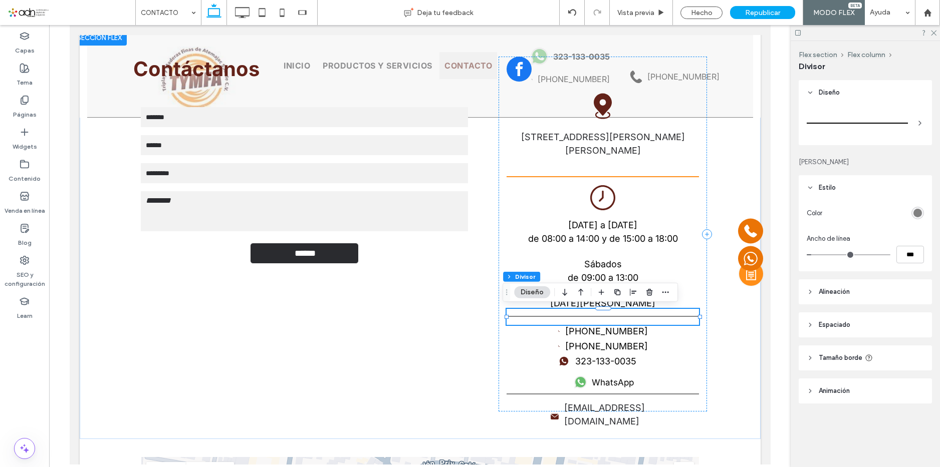
click at [861, 124] on div at bounding box center [856, 123] width 101 height 20
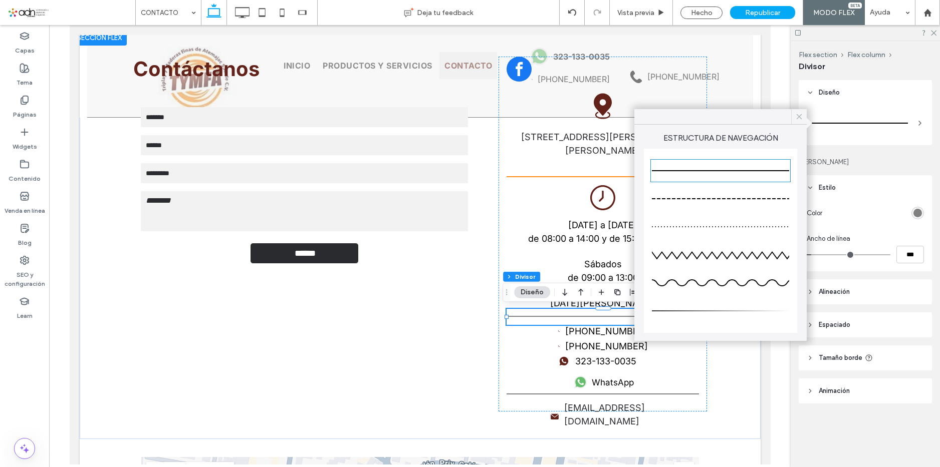
click at [801, 115] on icon at bounding box center [798, 116] width 9 height 9
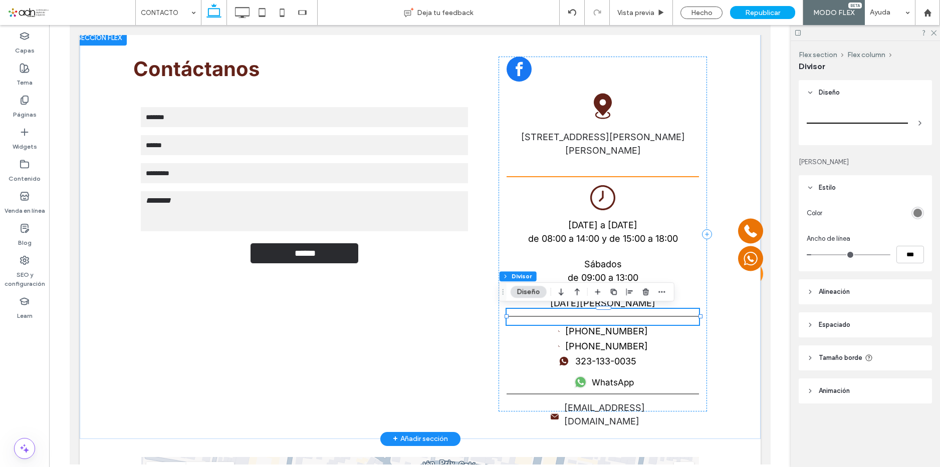
click at [640, 318] on hr at bounding box center [602, 317] width 192 height 2
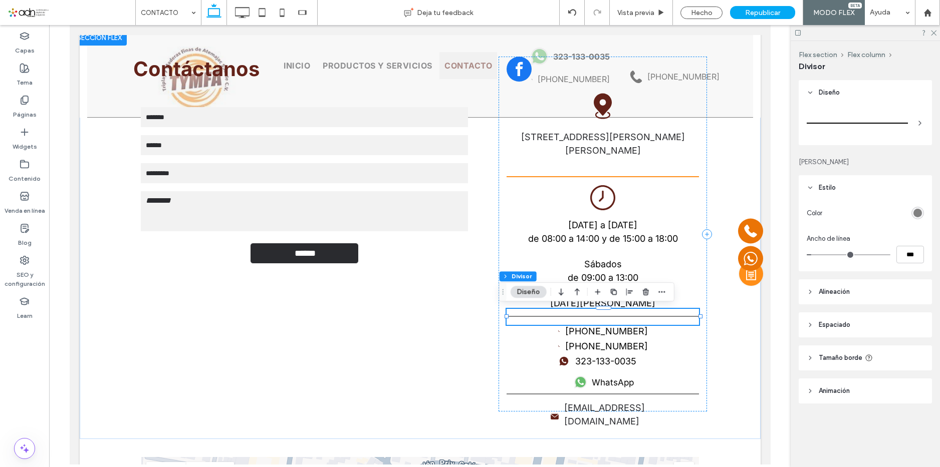
click at [915, 210] on div "rgb(128, 128, 128)" at bounding box center [917, 213] width 9 height 9
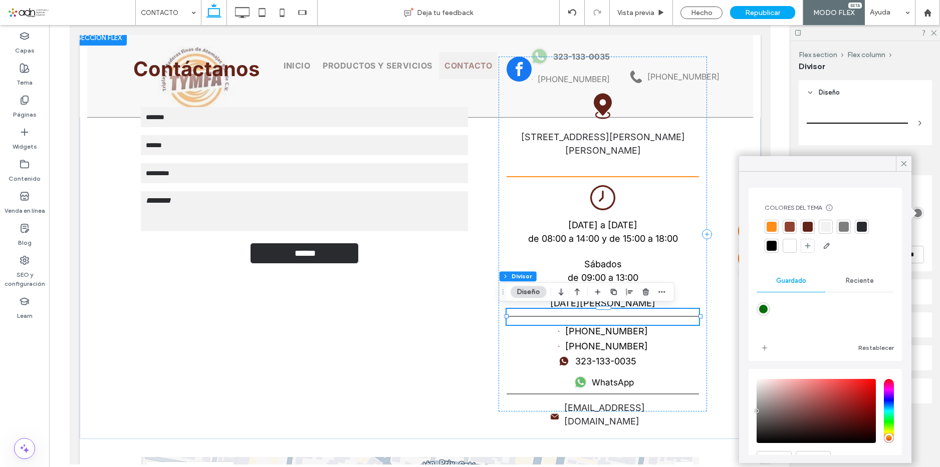
click at [773, 229] on div at bounding box center [771, 227] width 10 height 10
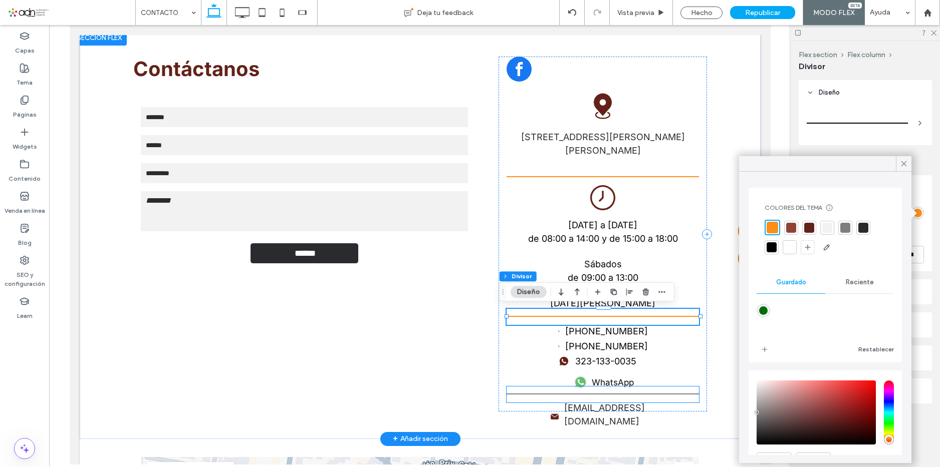
click at [642, 393] on div at bounding box center [602, 395] width 192 height 16
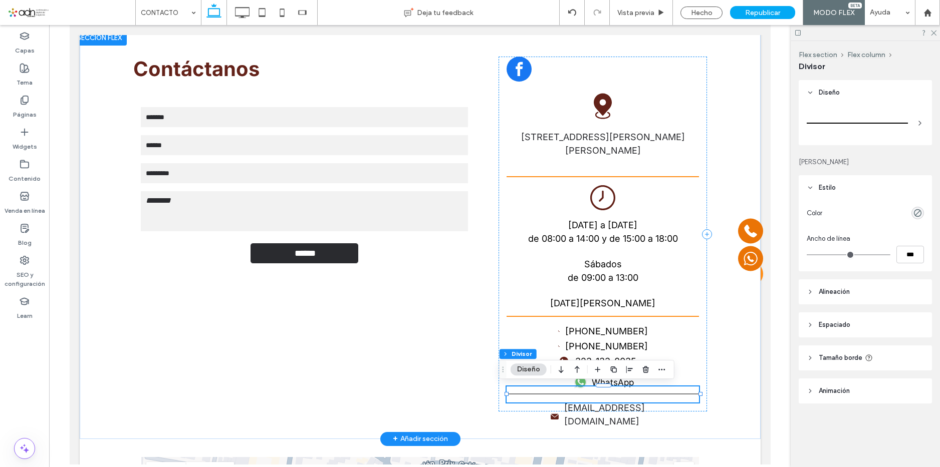
type input "*"
type input "***"
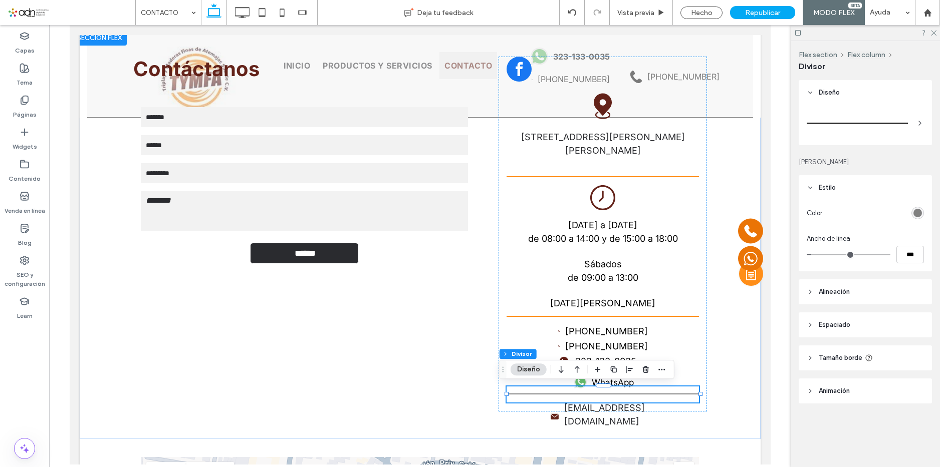
click at [917, 213] on div "rgb(128, 128, 128)" at bounding box center [917, 213] width 9 height 9
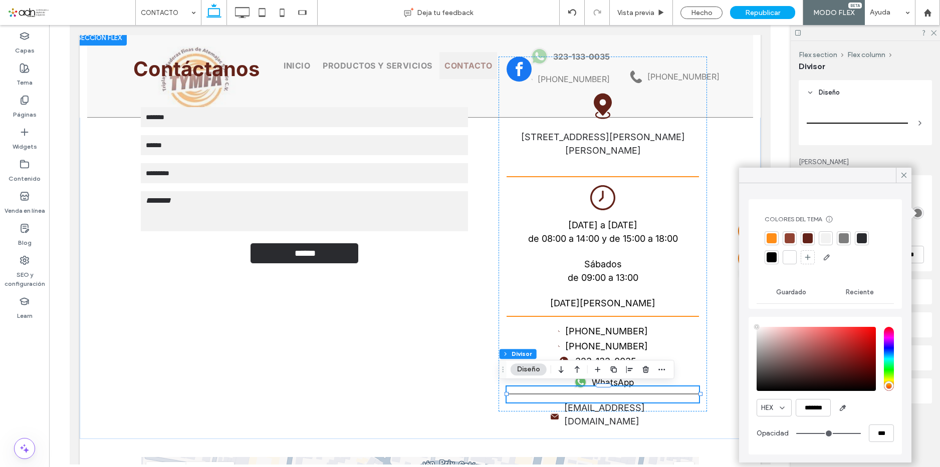
type input "****"
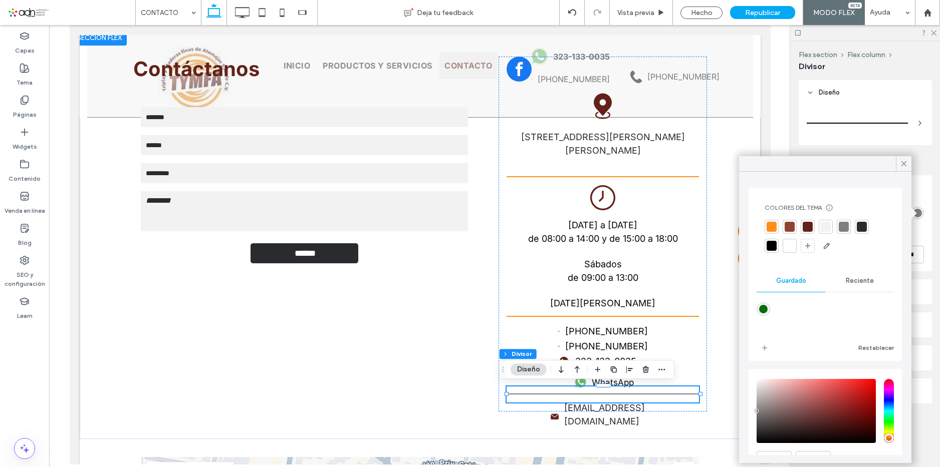
click at [774, 225] on div at bounding box center [771, 227] width 10 height 10
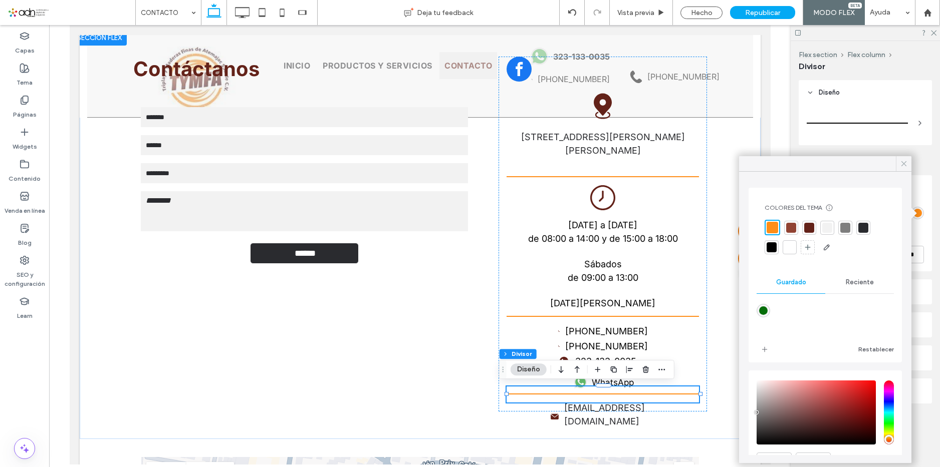
click at [905, 164] on icon at bounding box center [903, 163] width 9 height 9
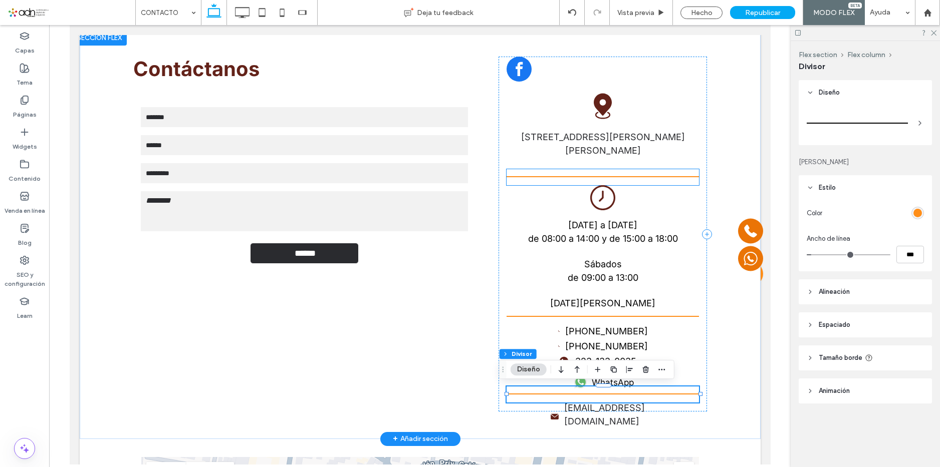
click at [663, 173] on div at bounding box center [602, 177] width 192 height 16
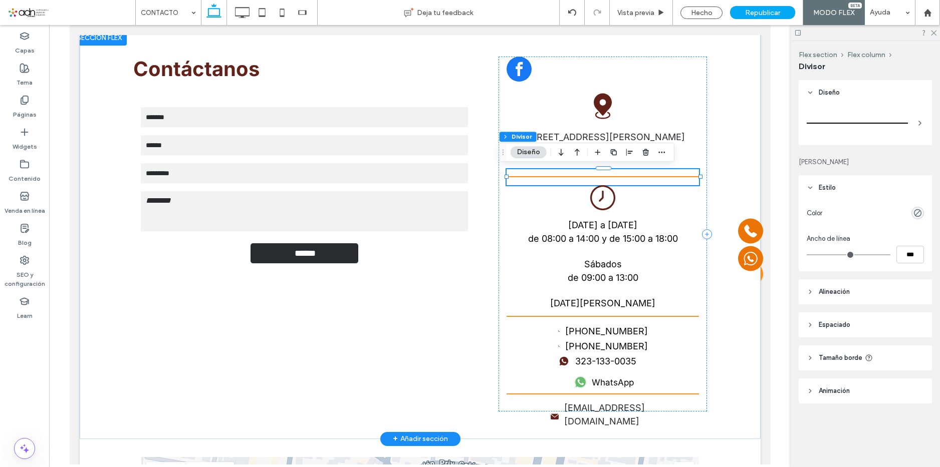
type input "*"
type input "***"
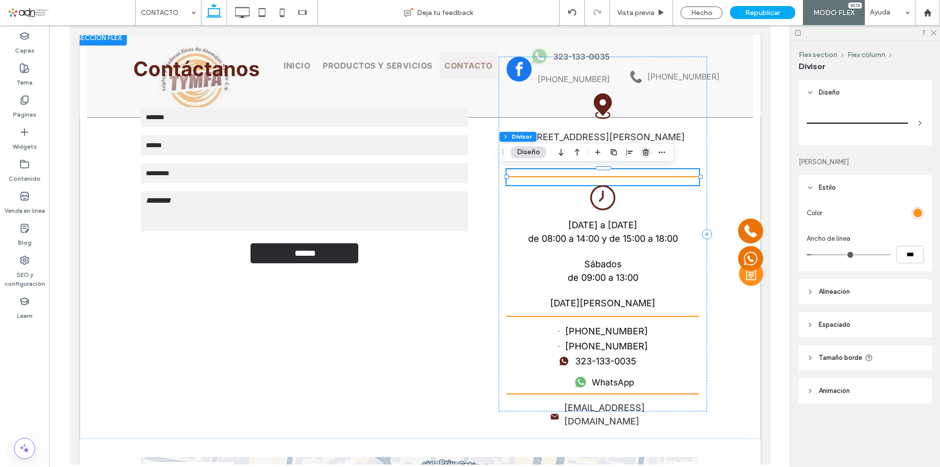
click at [643, 155] on icon "button" at bounding box center [646, 152] width 8 height 8
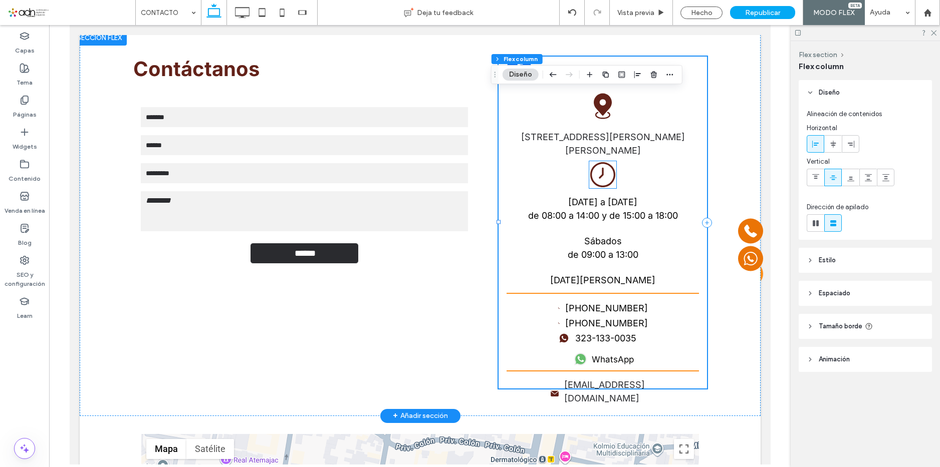
click at [596, 168] on icon at bounding box center [602, 174] width 27 height 27
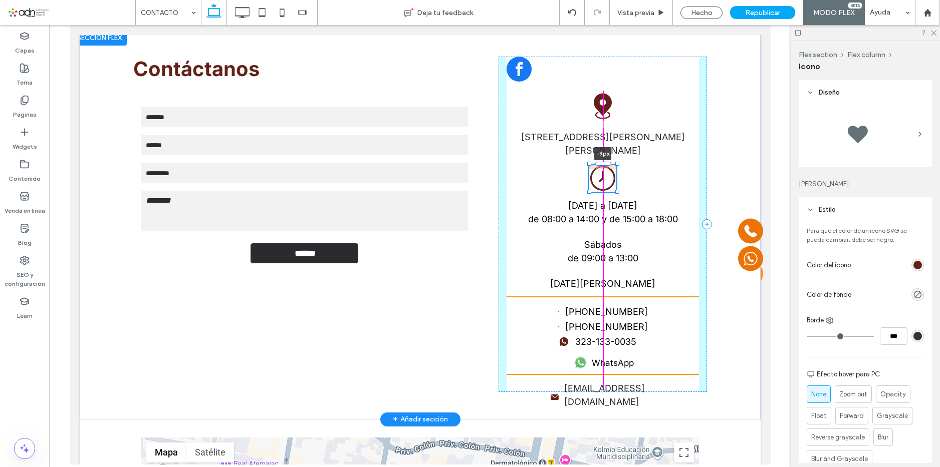
drag, startPoint x: 595, startPoint y: 161, endPoint x: 595, endPoint y: 168, distance: 6.5
click at [595, 168] on div "Contáctanos Contact Us Nombre: Email: Teléfono: Mensaje: ****** Gracias por con…" at bounding box center [419, 225] width 601 height 390
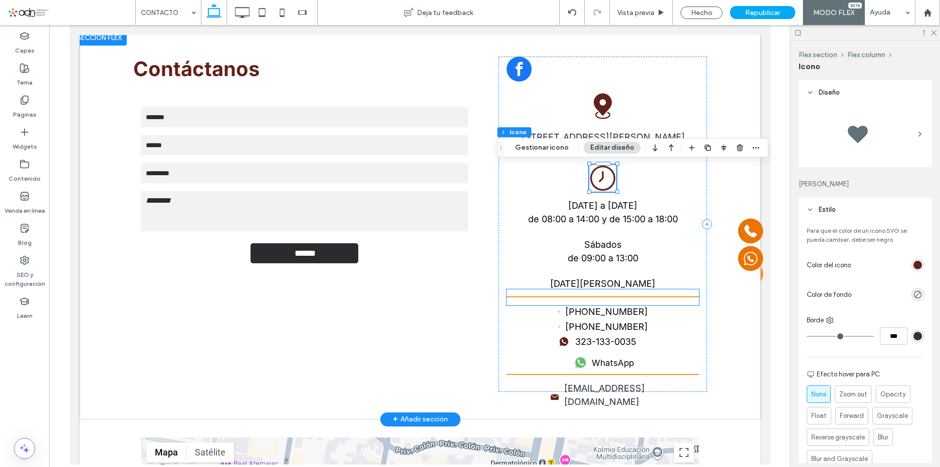
click at [604, 300] on div at bounding box center [602, 298] width 192 height 16
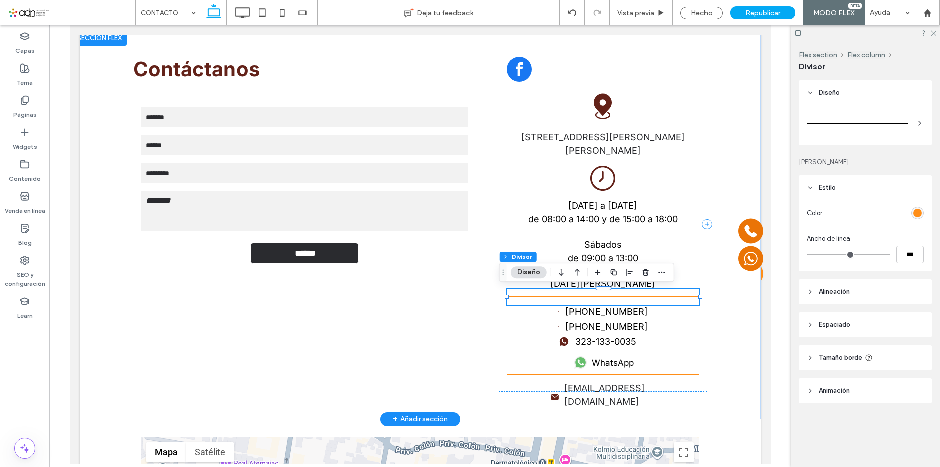
type input "*"
type input "***"
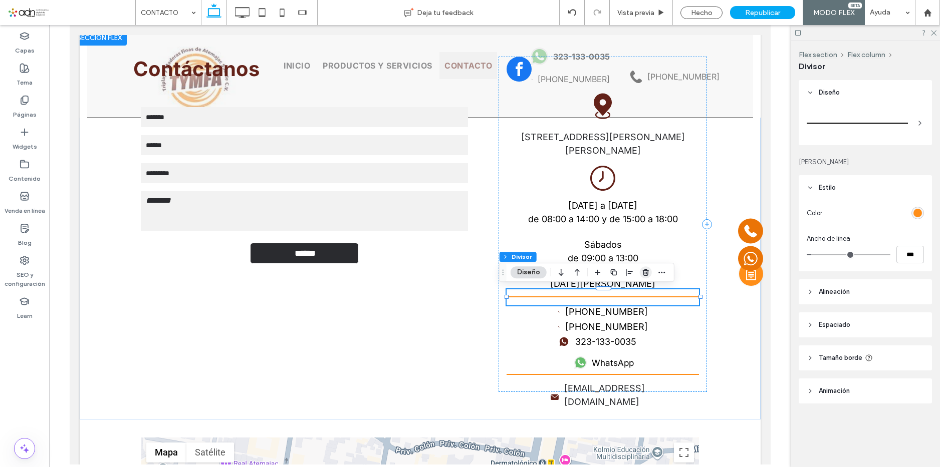
click at [646, 270] on icon "button" at bounding box center [646, 272] width 8 height 8
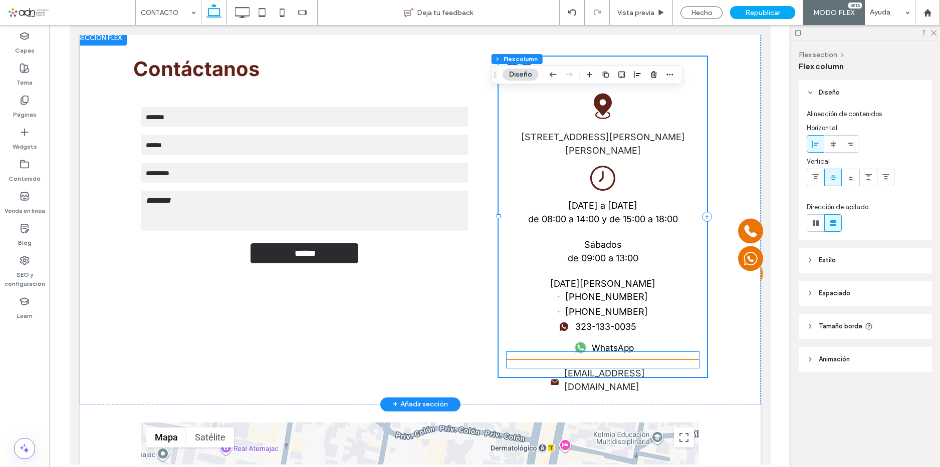
click at [614, 365] on div at bounding box center [602, 360] width 192 height 16
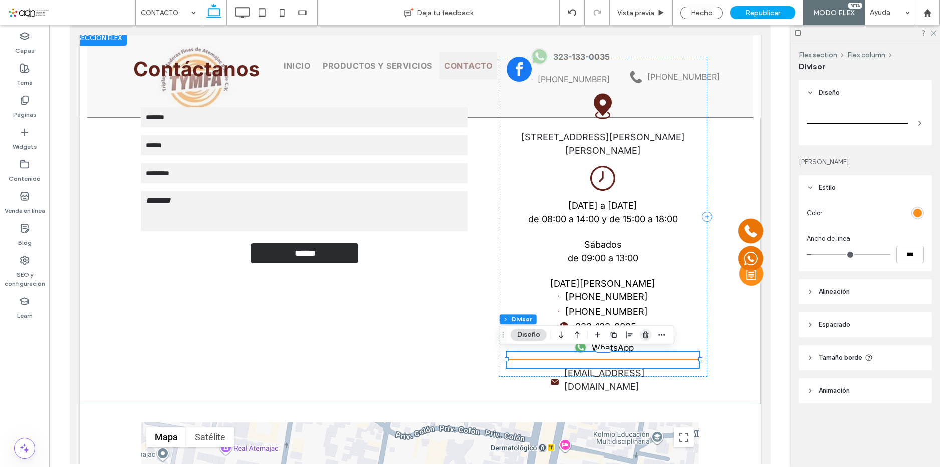
drag, startPoint x: 576, startPoint y: 304, endPoint x: 646, endPoint y: 336, distance: 77.8
click at [646, 336] on use "button" at bounding box center [646, 335] width 6 height 7
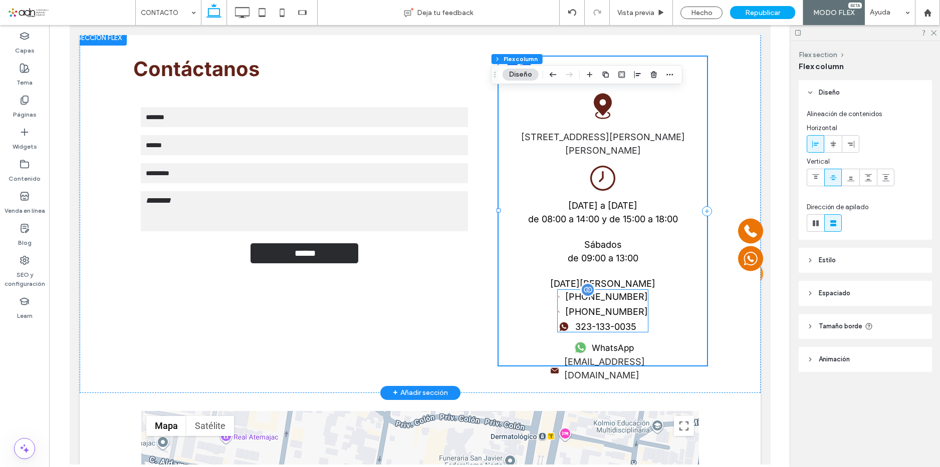
click at [588, 305] on label "[PHONE_NUMBER]" at bounding box center [606, 312] width 83 height 14
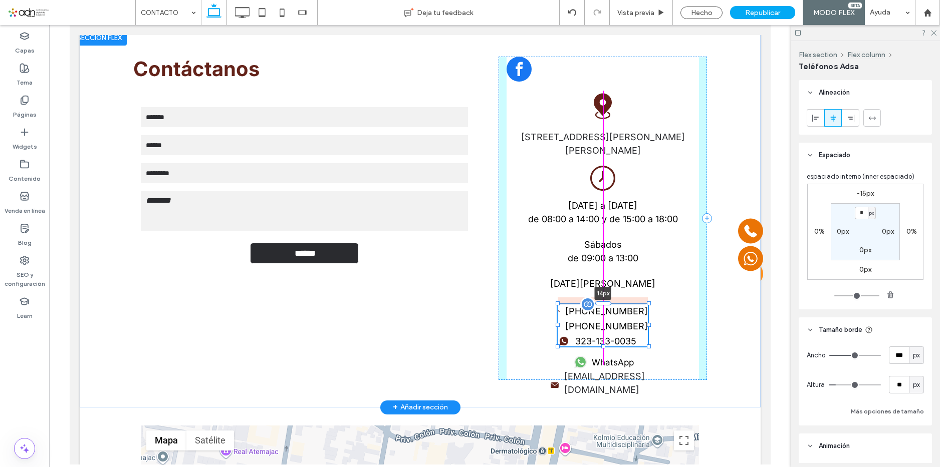
drag, startPoint x: 596, startPoint y: 287, endPoint x: 598, endPoint y: 301, distance: 14.2
click at [599, 302] on div at bounding box center [603, 304] width 16 height 4
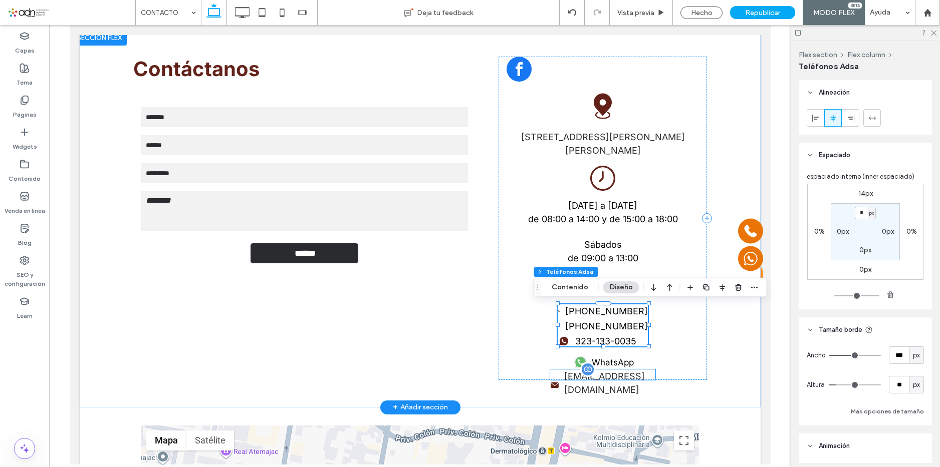
click at [599, 377] on div "[EMAIL_ADDRESS][DOMAIN_NAME]" at bounding box center [601, 375] width 105 height 11
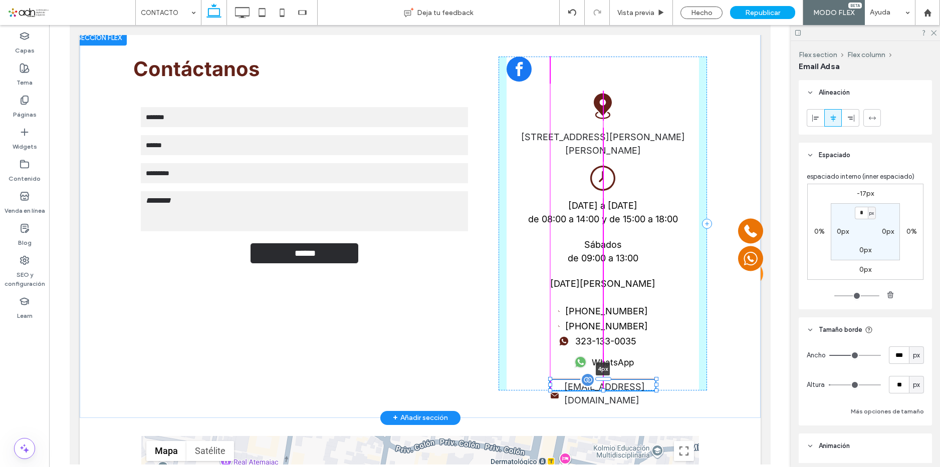
drag, startPoint x: 597, startPoint y: 370, endPoint x: 598, endPoint y: 379, distance: 9.0
click at [598, 379] on div at bounding box center [603, 379] width 16 height 4
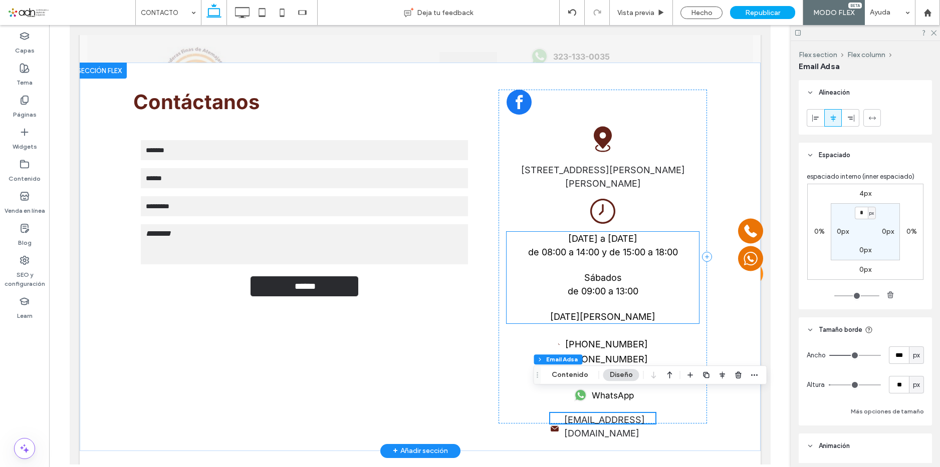
scroll to position [200, 0]
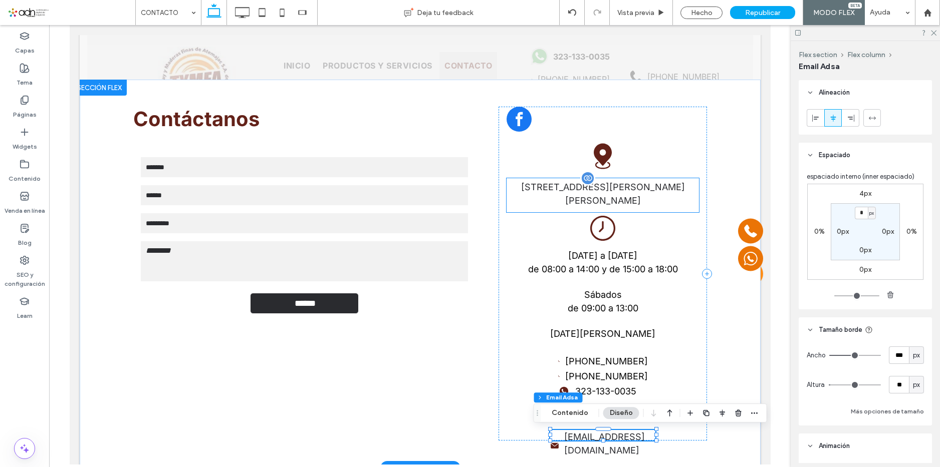
click at [607, 198] on label "[STREET_ADDRESS][PERSON_NAME][PERSON_NAME]" at bounding box center [602, 193] width 192 height 27
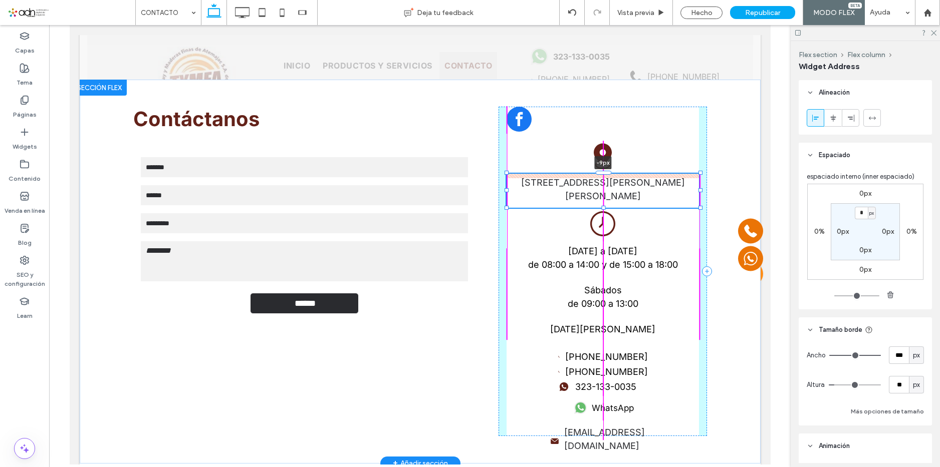
drag, startPoint x: 595, startPoint y: 178, endPoint x: 604, endPoint y: 174, distance: 10.1
click at [604, 174] on div "Contáctanos Contact Us Nombre: Email: Teléfono: Mensaje: ****** Gracias por con…" at bounding box center [419, 272] width 601 height 384
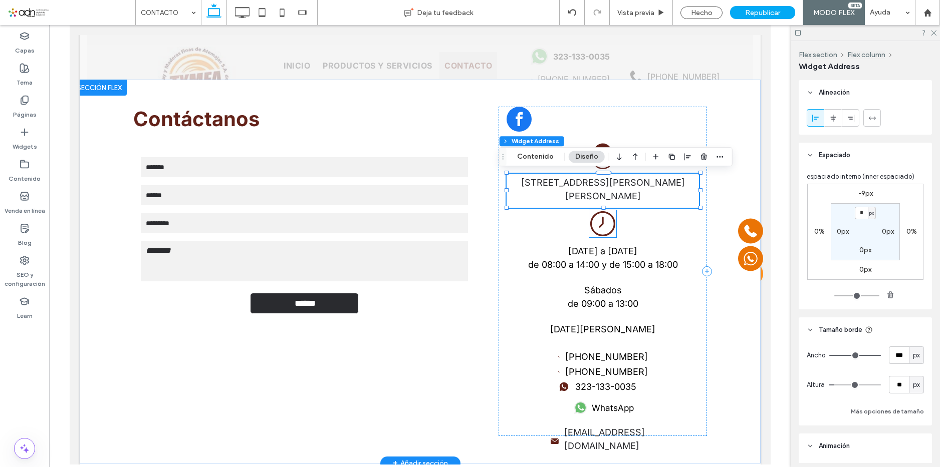
click at [593, 227] on icon at bounding box center [602, 223] width 27 height 27
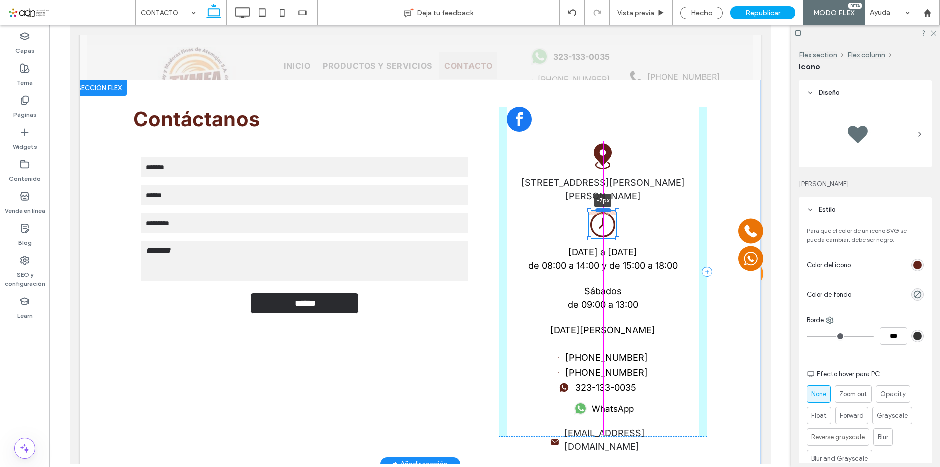
click at [598, 214] on div "Contáctanos Contact Us Nombre: Email: Teléfono: Mensaje: ****** Gracias por con…" at bounding box center [419, 272] width 601 height 385
click at [598, 212] on div at bounding box center [603, 212] width 16 height 4
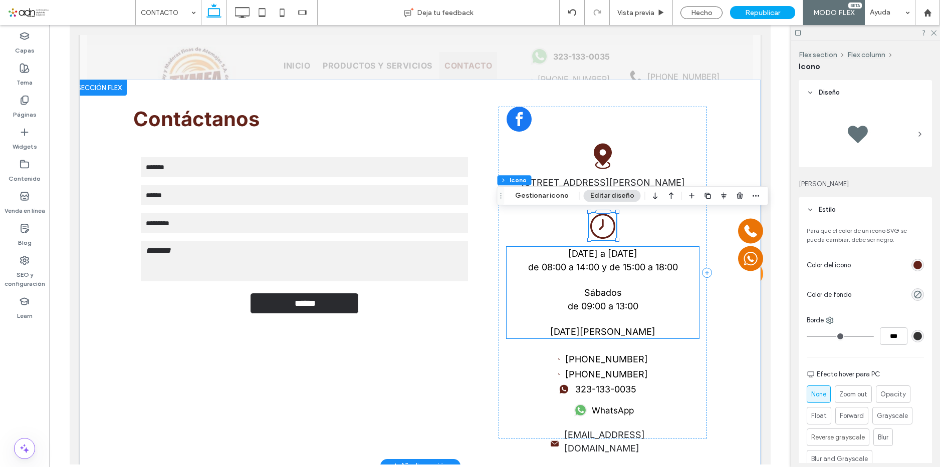
click at [595, 252] on span "[DATE] a [DATE]" at bounding box center [602, 253] width 69 height 11
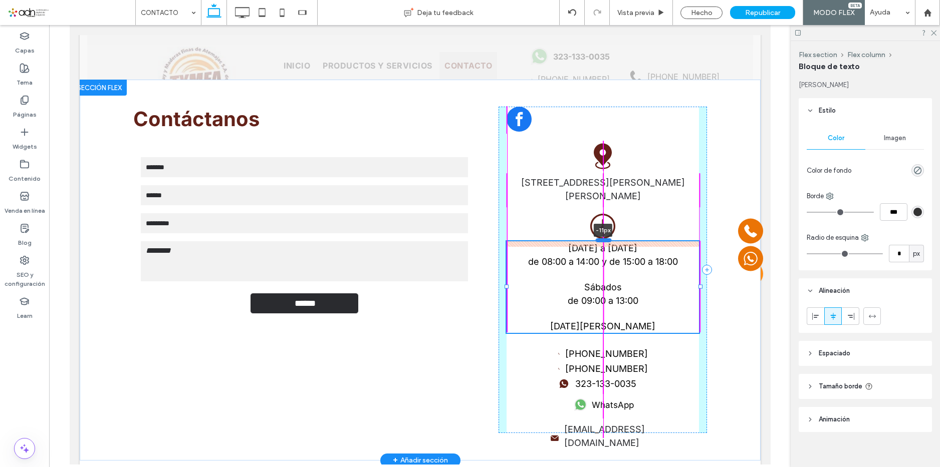
drag, startPoint x: 598, startPoint y: 246, endPoint x: 601, endPoint y: 241, distance: 6.3
click at [601, 241] on div at bounding box center [603, 240] width 16 height 4
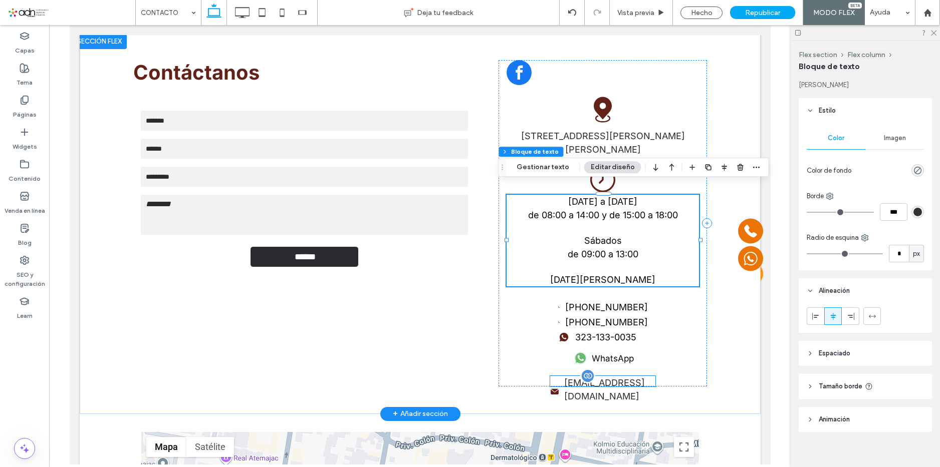
scroll to position [250, 0]
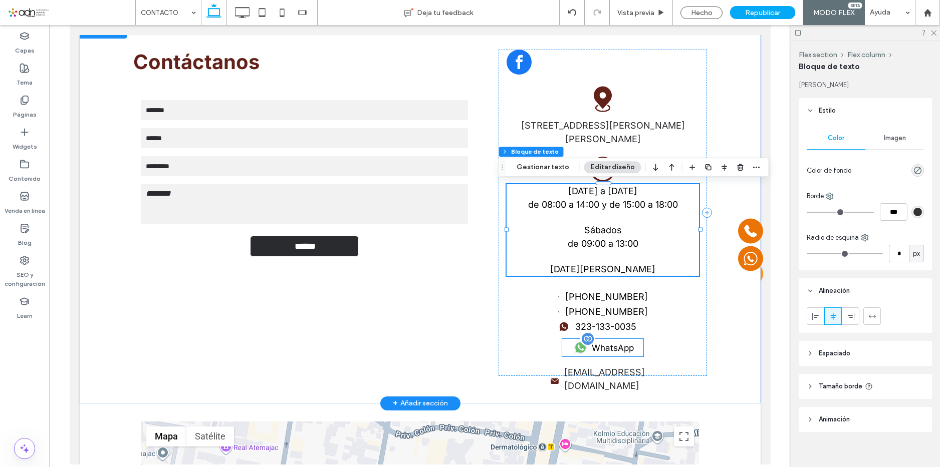
click at [602, 348] on div "WhatsApp" at bounding box center [602, 348] width 81 height 18
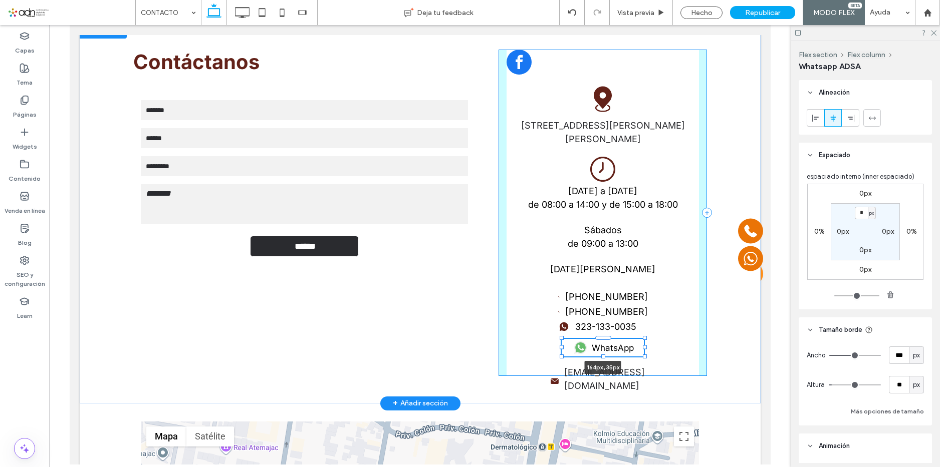
click at [642, 355] on div at bounding box center [644, 357] width 4 height 4
type input "***"
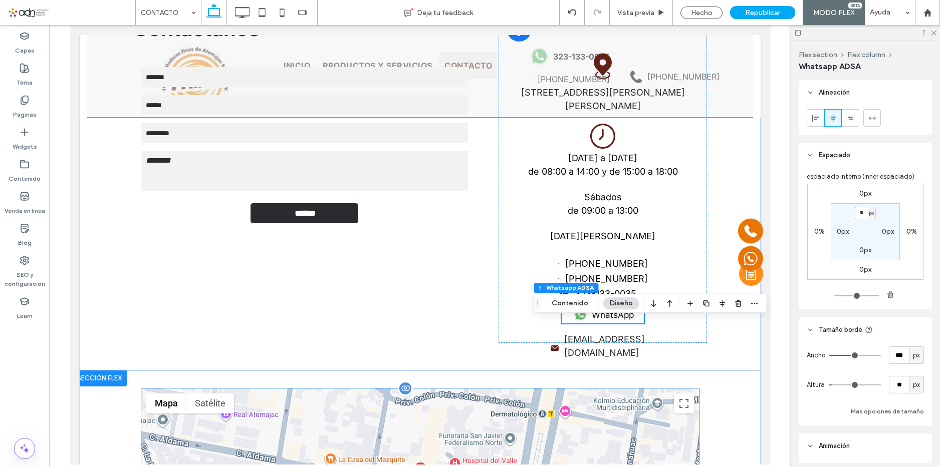
scroll to position [301, 0]
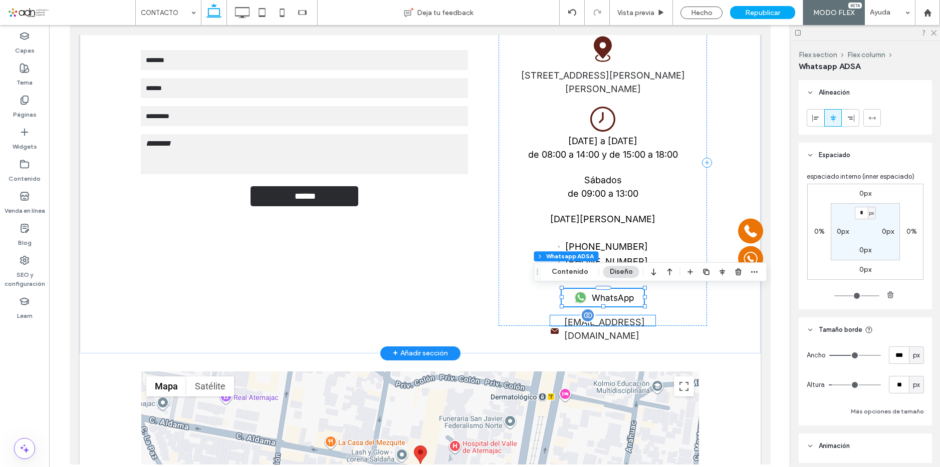
click at [613, 319] on label "[EMAIL_ADDRESS][DOMAIN_NAME]" at bounding box center [609, 329] width 91 height 27
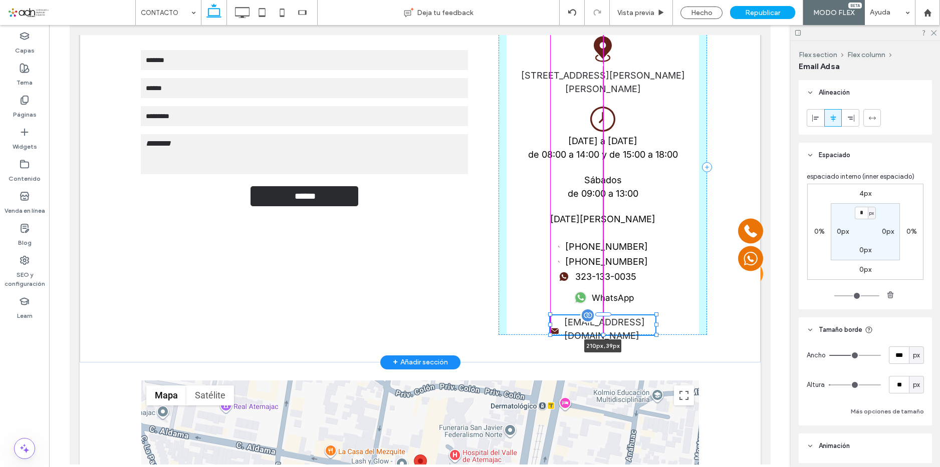
click at [597, 332] on div "Contáctanos Contact Us Nombre: Email: Teléfono: Mensaje: ****** Gracias por con…" at bounding box center [419, 167] width 601 height 390
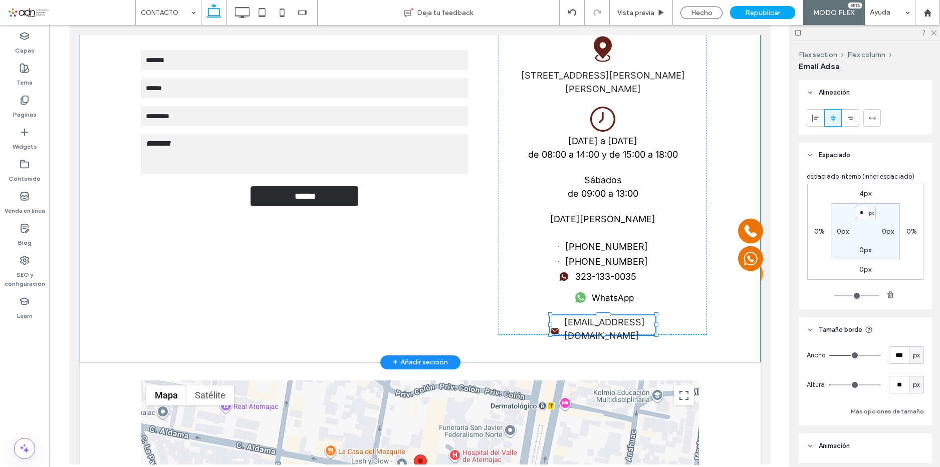
type input "**"
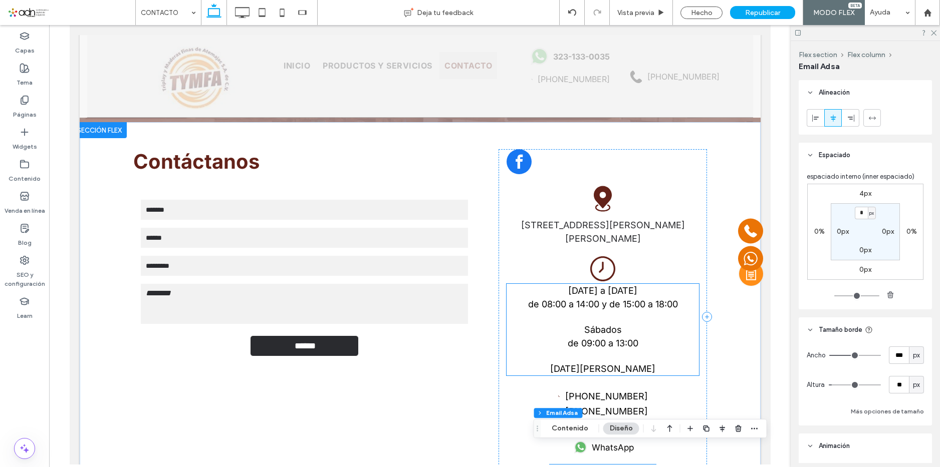
scroll to position [150, 0]
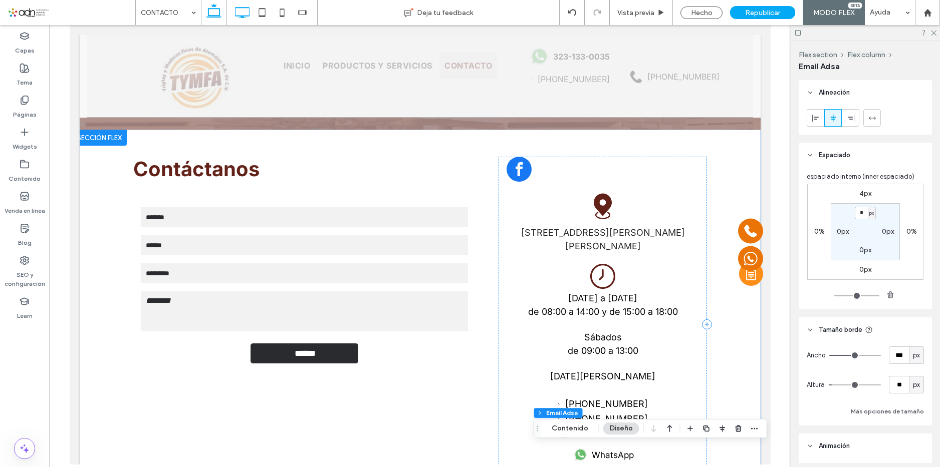
click at [240, 8] on icon at bounding box center [242, 13] width 20 height 20
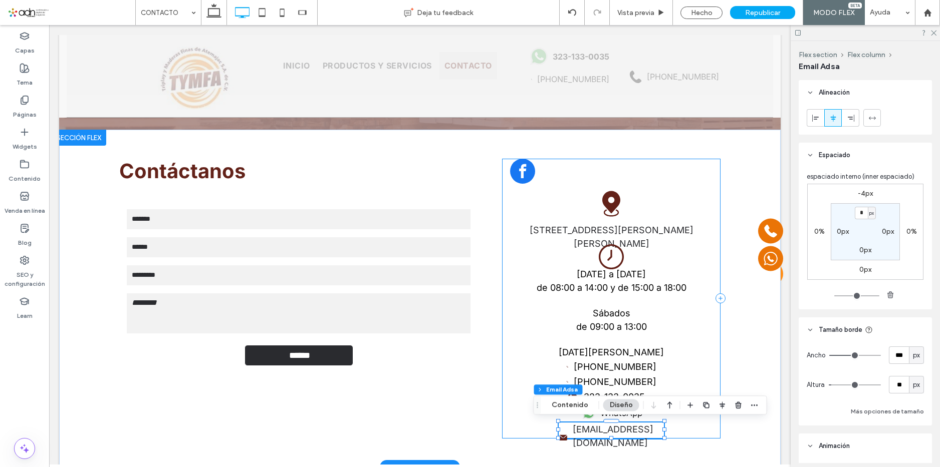
type input "**"
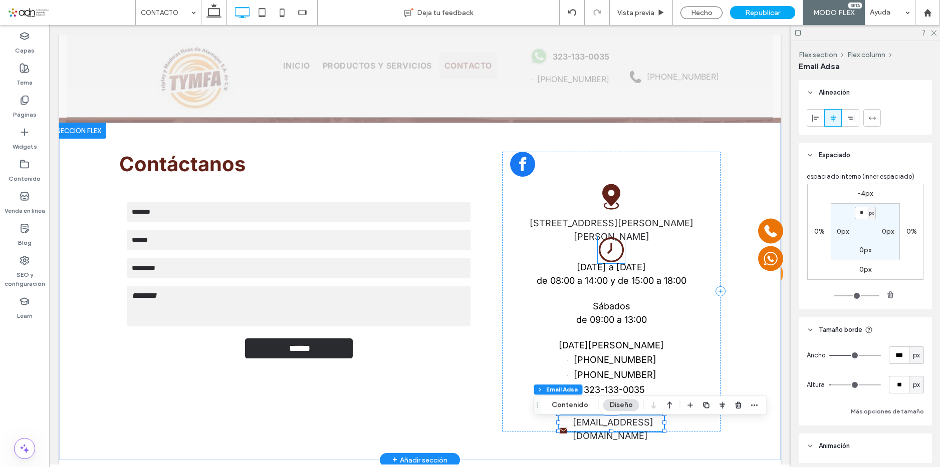
click at [603, 255] on icon at bounding box center [611, 249] width 27 height 27
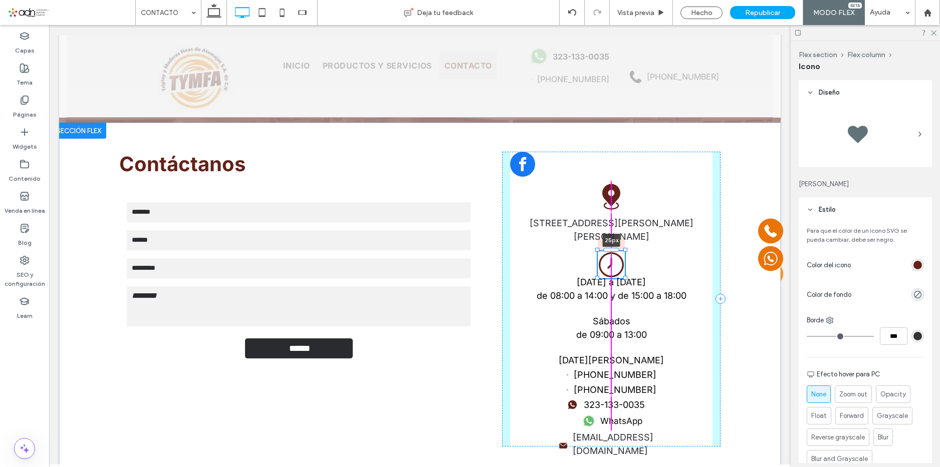
drag, startPoint x: 606, startPoint y: 236, endPoint x: 605, endPoint y: 255, distance: 19.1
click at [605, 252] on div at bounding box center [611, 250] width 16 height 4
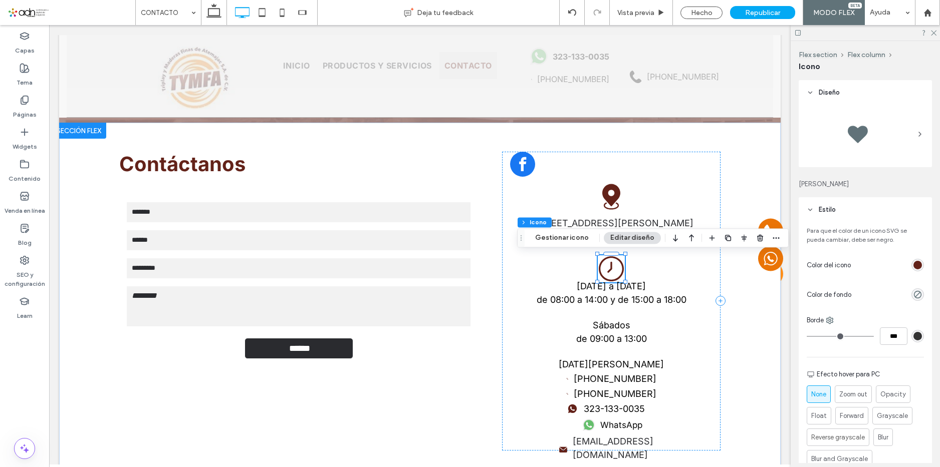
click at [613, 230] on div "Flex section Flex column Icono Gestionar icono Editar diseño" at bounding box center [652, 237] width 271 height 19
click at [613, 224] on label "[STREET_ADDRESS][PERSON_NAME][PERSON_NAME]" at bounding box center [611, 229] width 202 height 27
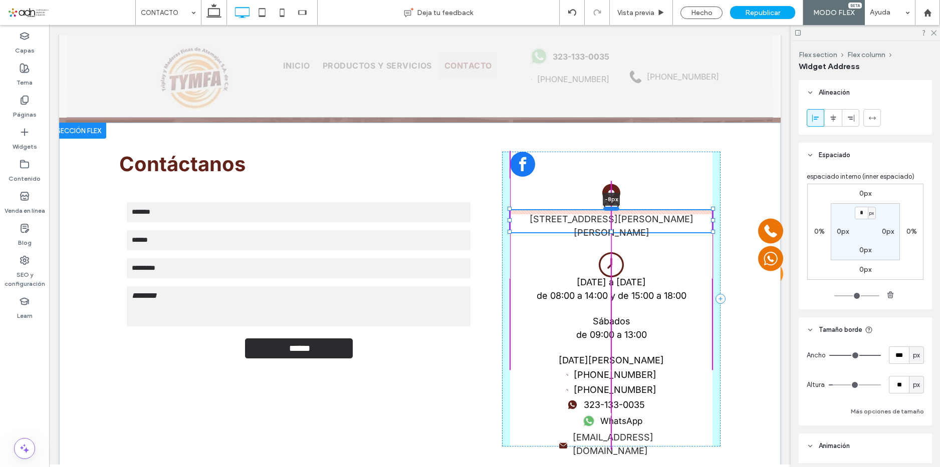
drag, startPoint x: 606, startPoint y: 214, endPoint x: 610, endPoint y: 210, distance: 5.3
click at [610, 210] on div at bounding box center [611, 209] width 16 height 4
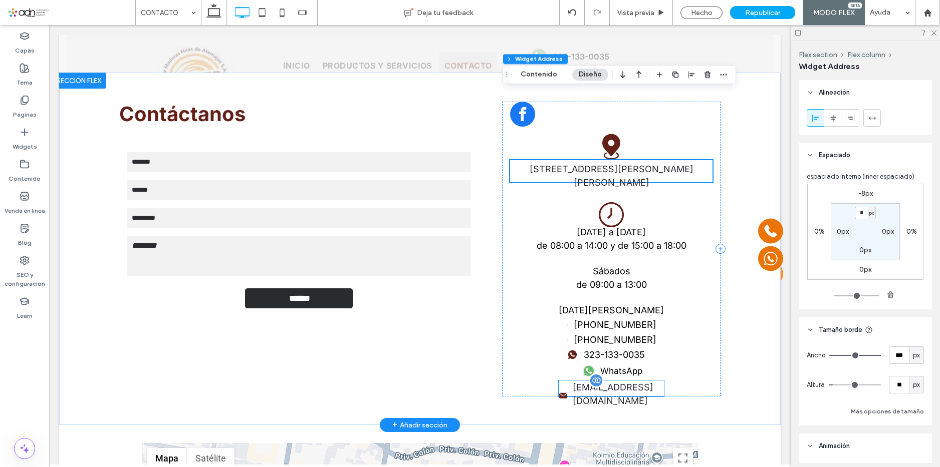
scroll to position [301, 0]
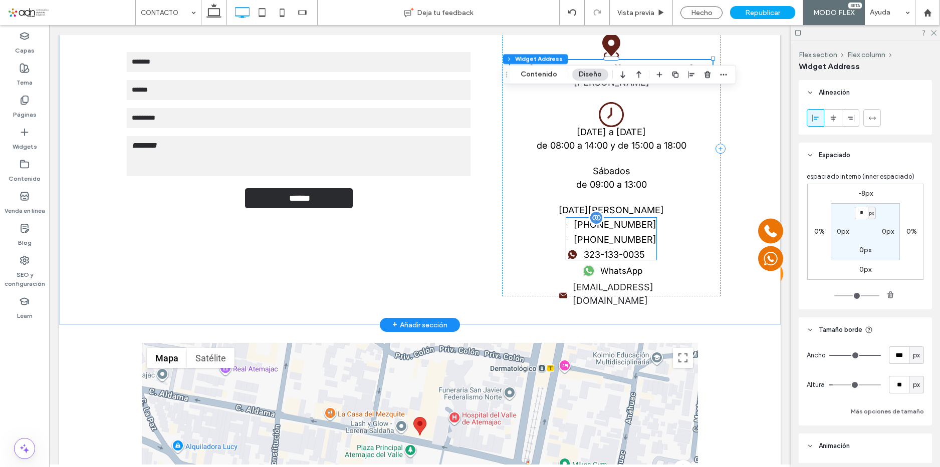
click at [592, 229] on label "[PHONE_NUMBER]" at bounding box center [615, 225] width 83 height 14
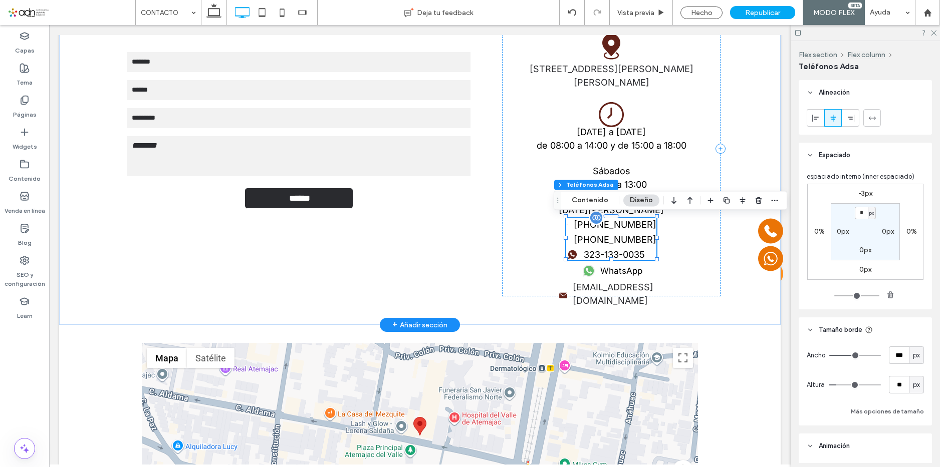
click at [602, 218] on div "[PHONE_NUMBER] [PHONE_NUMBER] 323-133-0035" at bounding box center [611, 239] width 90 height 42
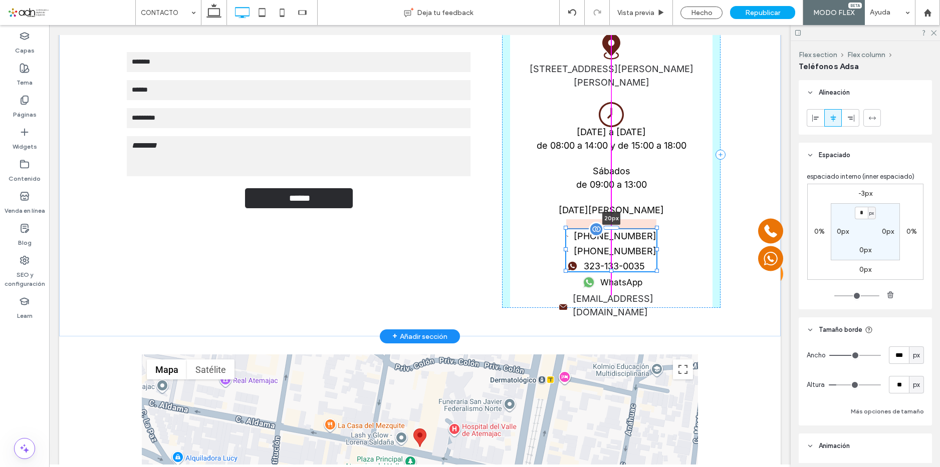
drag, startPoint x: 603, startPoint y: 217, endPoint x: 605, endPoint y: 229, distance: 12.6
click at [605, 230] on div "Contáctanos Contact Us Nombre: Email: Teléfono: Mensaje: ****** Gracias por con…" at bounding box center [419, 154] width 601 height 364
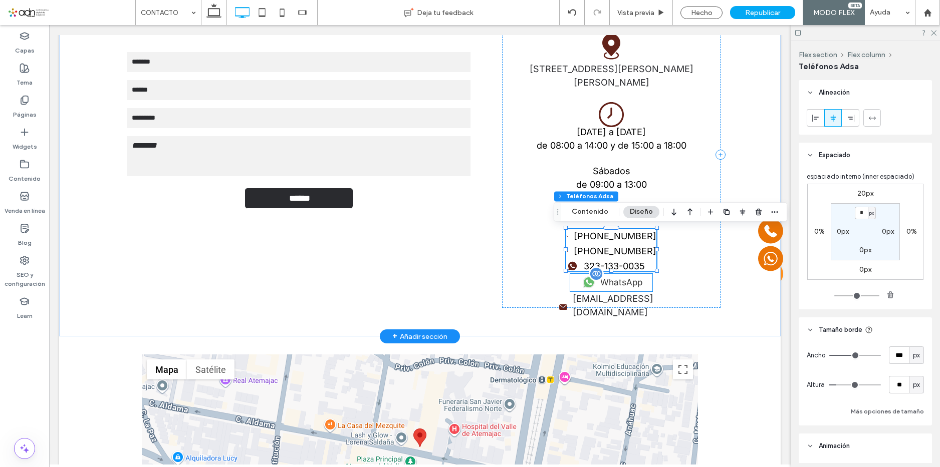
click at [607, 285] on span "WhatsApp" at bounding box center [621, 283] width 42 height 10
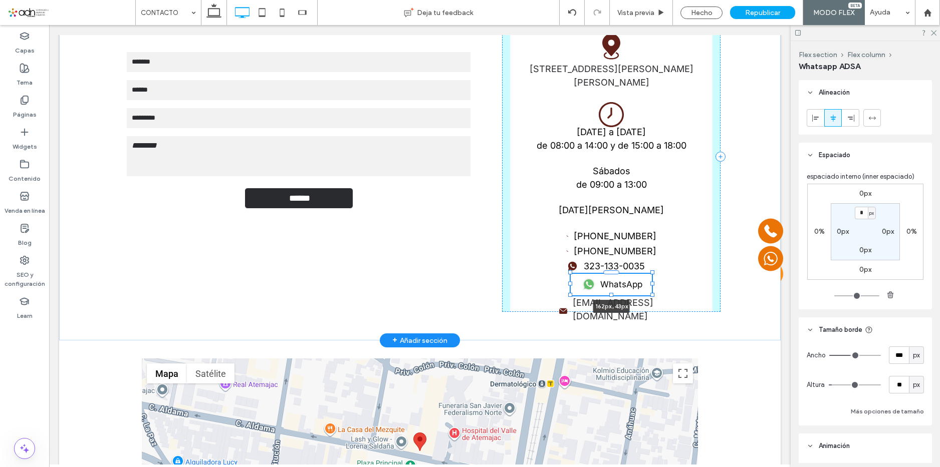
click at [650, 295] on div at bounding box center [652, 295] width 4 height 4
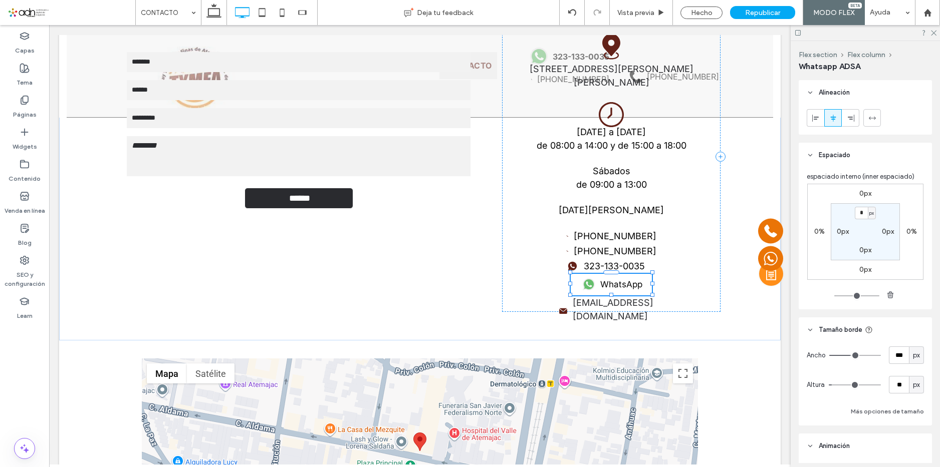
type input "***"
type input "**"
type input "***"
type input "**"
click at [630, 303] on label "[EMAIL_ADDRESS][DOMAIN_NAME]" at bounding box center [618, 309] width 91 height 27
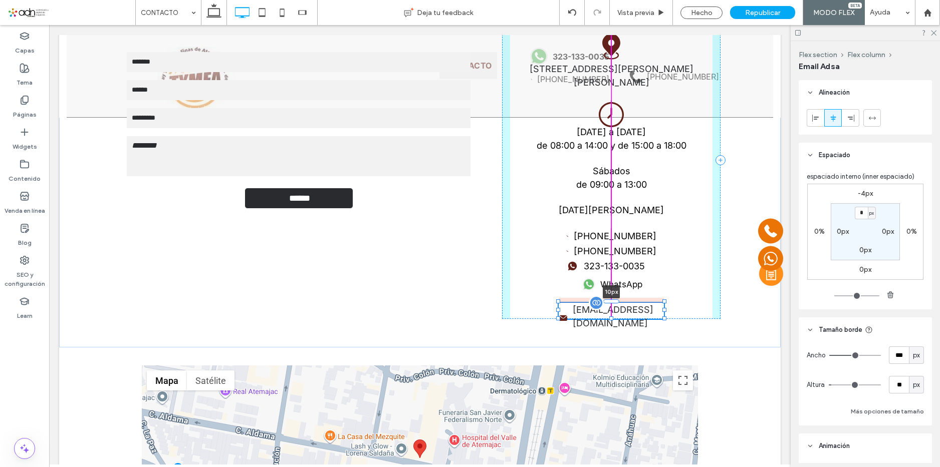
drag, startPoint x: 605, startPoint y: 296, endPoint x: 607, endPoint y: 305, distance: 9.4
click at [607, 305] on div "Contáctanos Contact Us Nombre: Email: Teléfono: Mensaje: ****** Gracias por con…" at bounding box center [419, 159] width 601 height 375
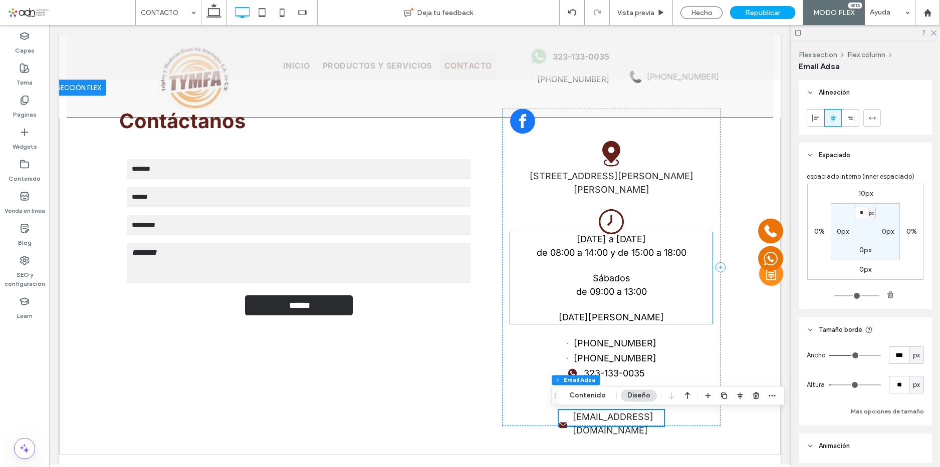
scroll to position [150, 0]
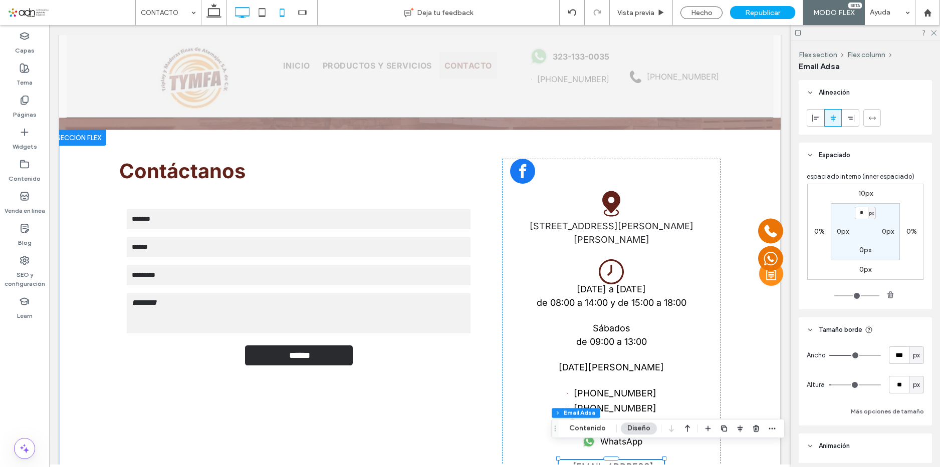
click at [280, 12] on icon at bounding box center [282, 13] width 20 height 20
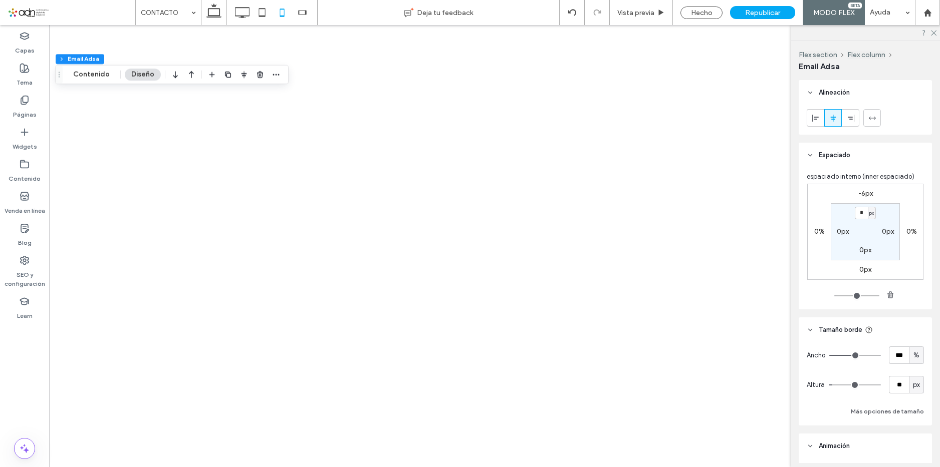
type input "**"
type input "****"
type input "**"
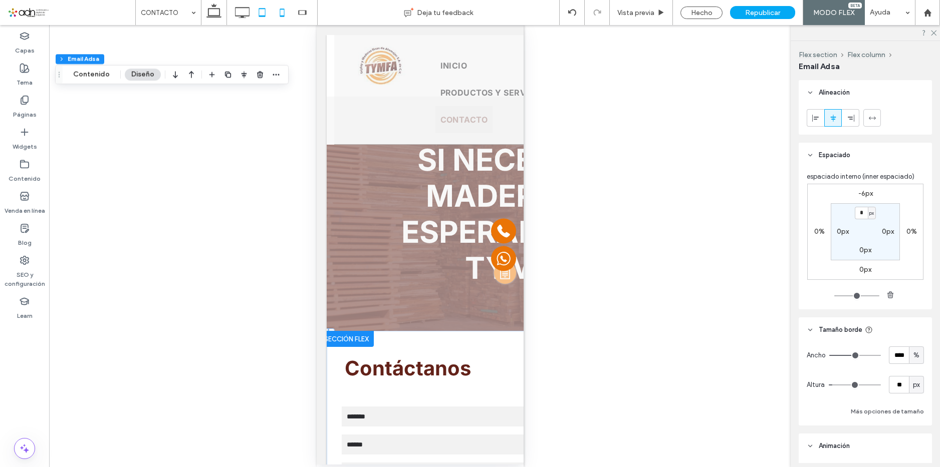
click at [258, 11] on icon at bounding box center [262, 13] width 20 height 20
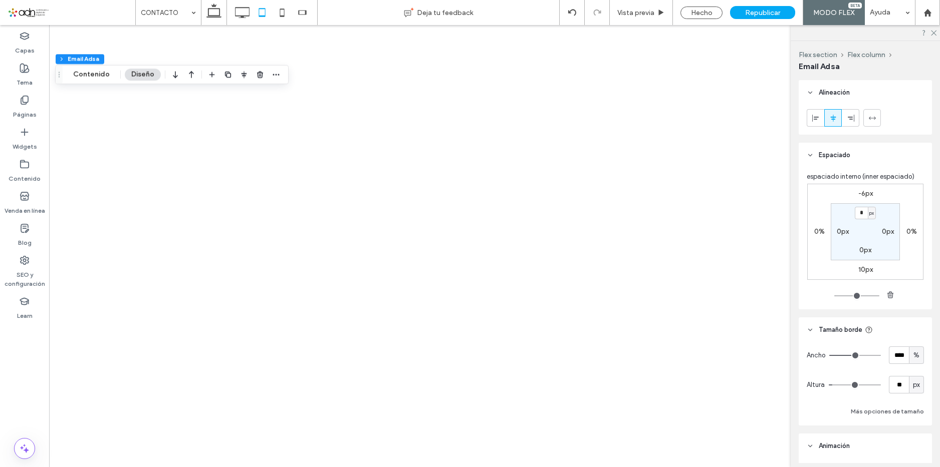
type input "***"
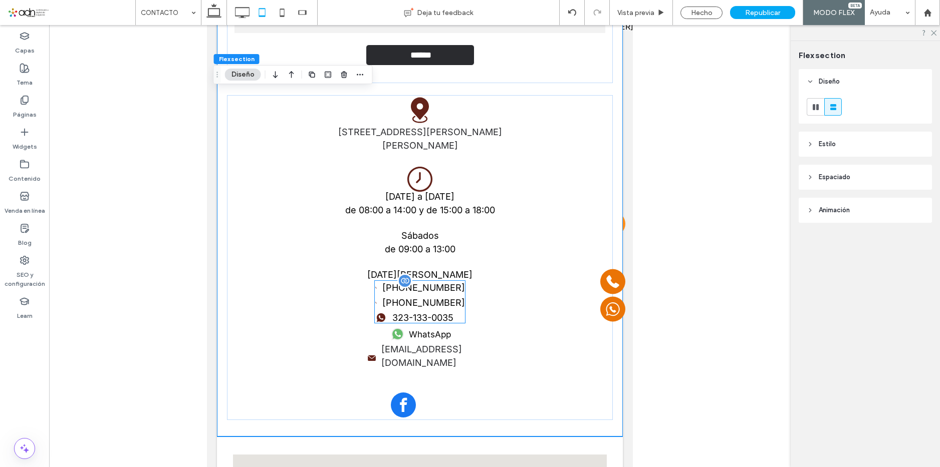
scroll to position [500, 0]
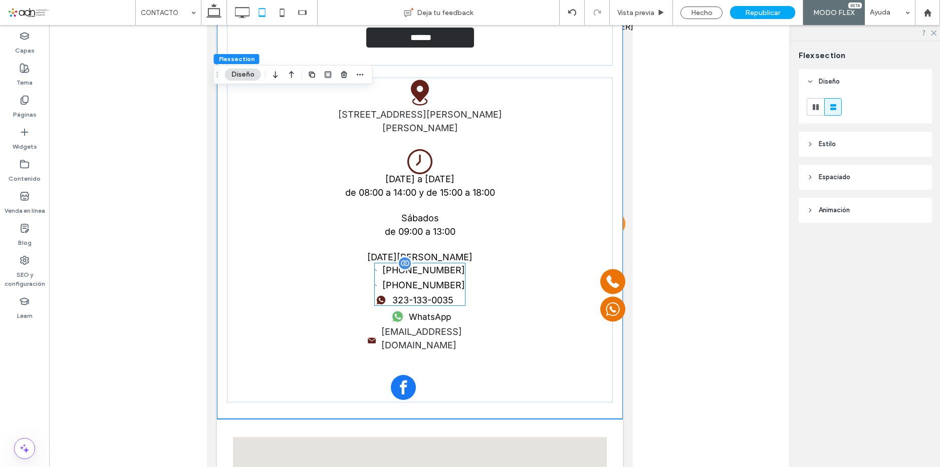
click at [412, 285] on label "[PHONE_NUMBER]" at bounding box center [423, 286] width 83 height 14
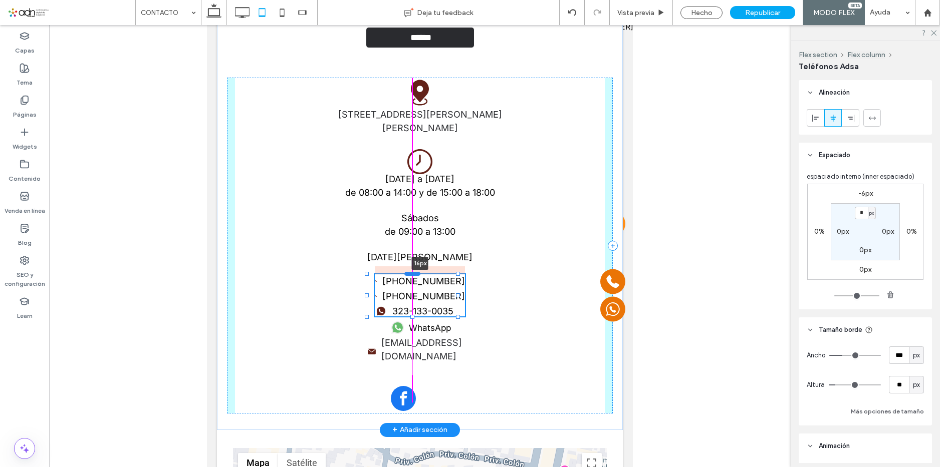
drag, startPoint x: 412, startPoint y: 262, endPoint x: 412, endPoint y: 273, distance: 11.0
click at [412, 273] on div at bounding box center [412, 273] width 16 height 4
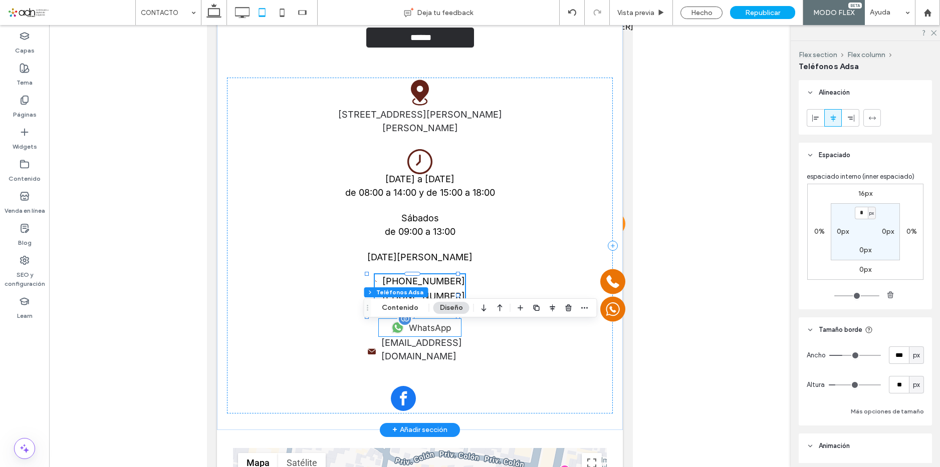
click at [409, 330] on span "WhatsApp" at bounding box center [430, 328] width 42 height 10
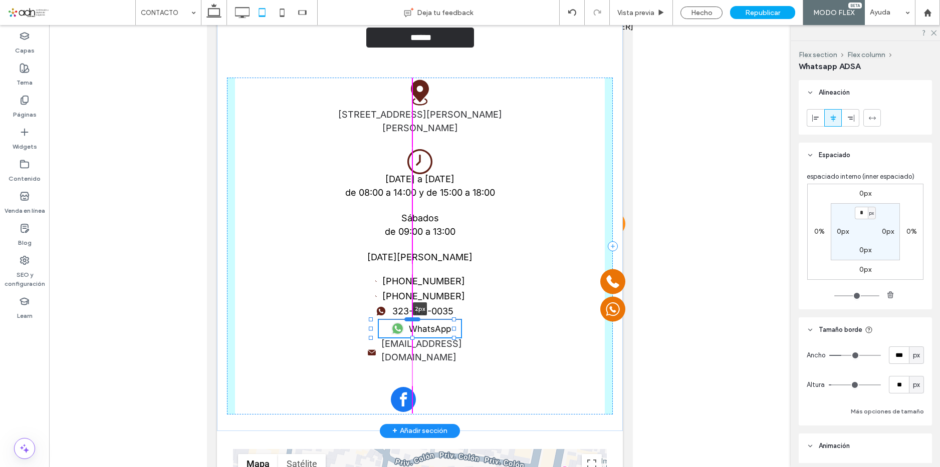
click at [416, 320] on div at bounding box center [412, 319] width 16 height 4
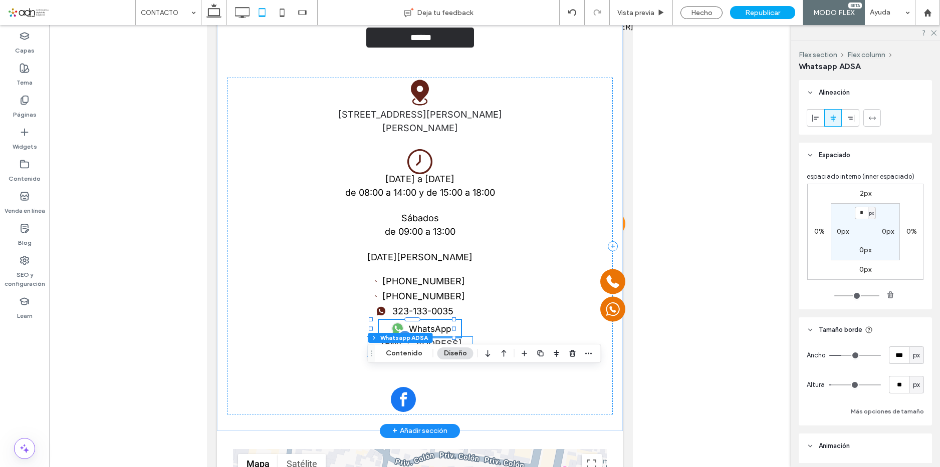
click at [368, 350] on icon at bounding box center [372, 353] width 8 height 6
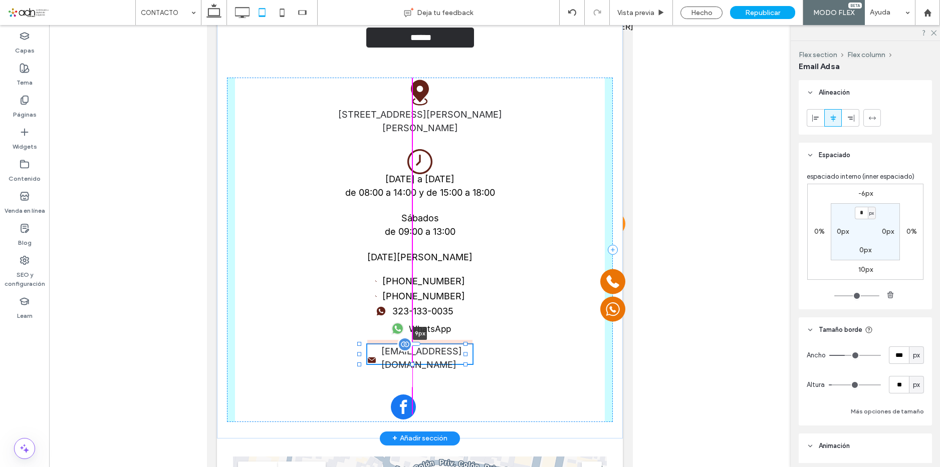
drag, startPoint x: 412, startPoint y: 335, endPoint x: 411, endPoint y: 342, distance: 7.0
click at [411, 343] on div at bounding box center [412, 344] width 16 height 4
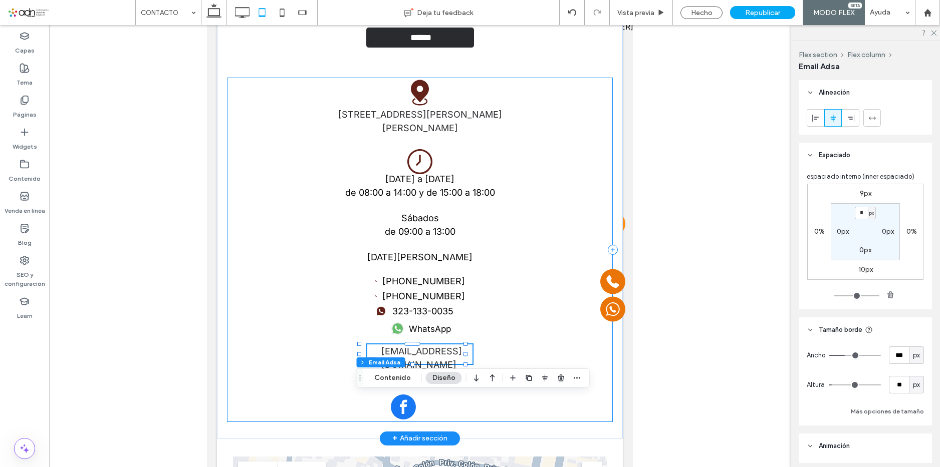
click at [341, 391] on div "[STREET_ADDRESS][PERSON_NAME][PERSON_NAME] Esto es un indicador de posición y n…" at bounding box center [420, 250] width 386 height 345
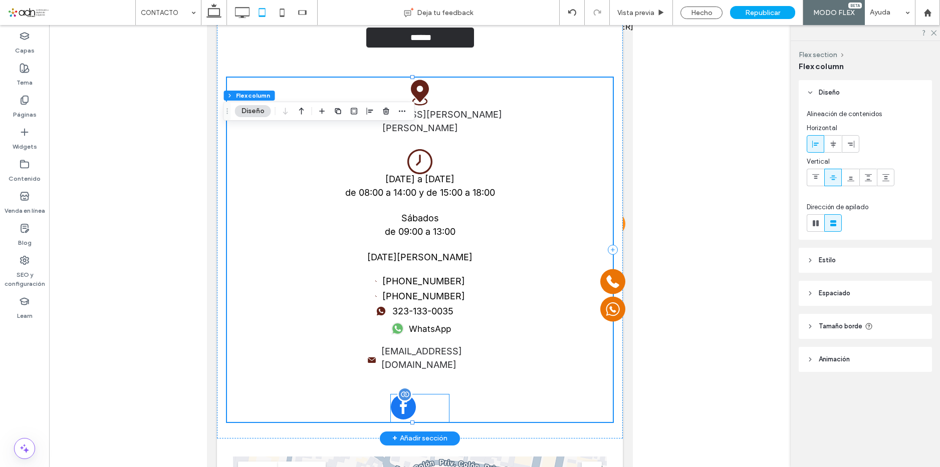
click at [399, 405] on span "facebook" at bounding box center [403, 407] width 25 height 25
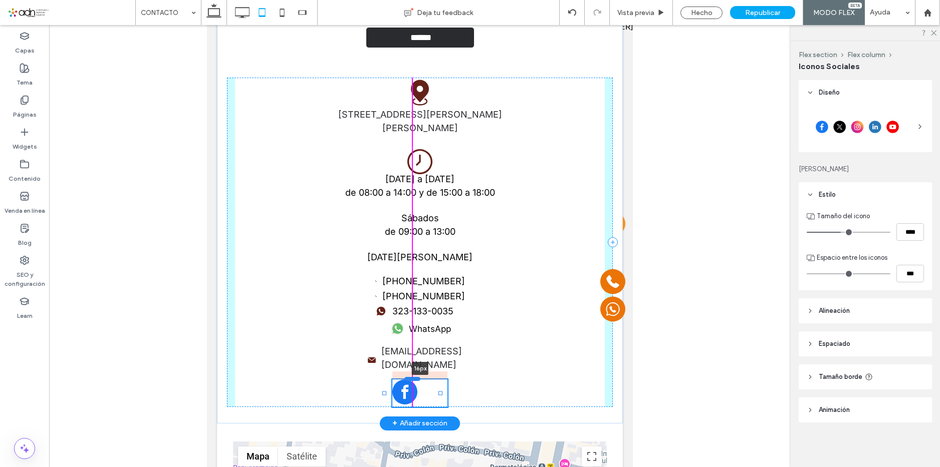
drag, startPoint x: 411, startPoint y: 394, endPoint x: 418, endPoint y: 379, distance: 16.4
click at [418, 379] on div at bounding box center [412, 379] width 16 height 4
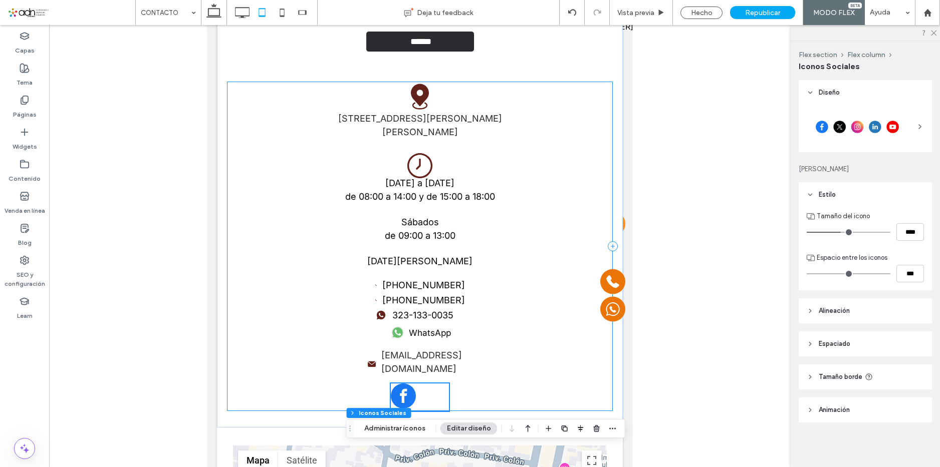
scroll to position [450, 0]
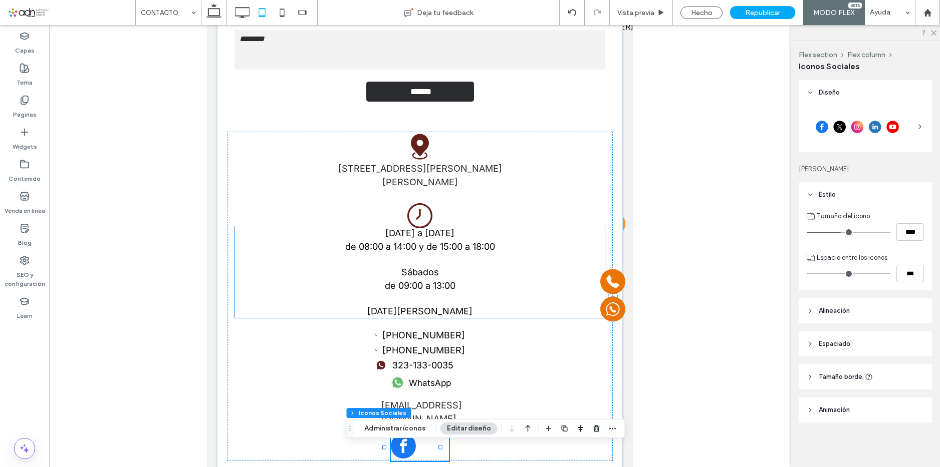
click at [405, 273] on span "Sábados" at bounding box center [420, 272] width 38 height 11
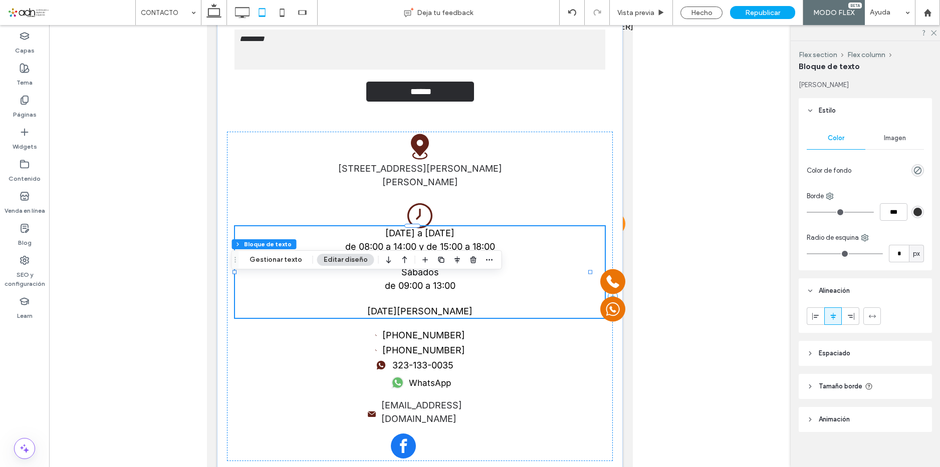
click at [415, 295] on p at bounding box center [420, 299] width 370 height 12
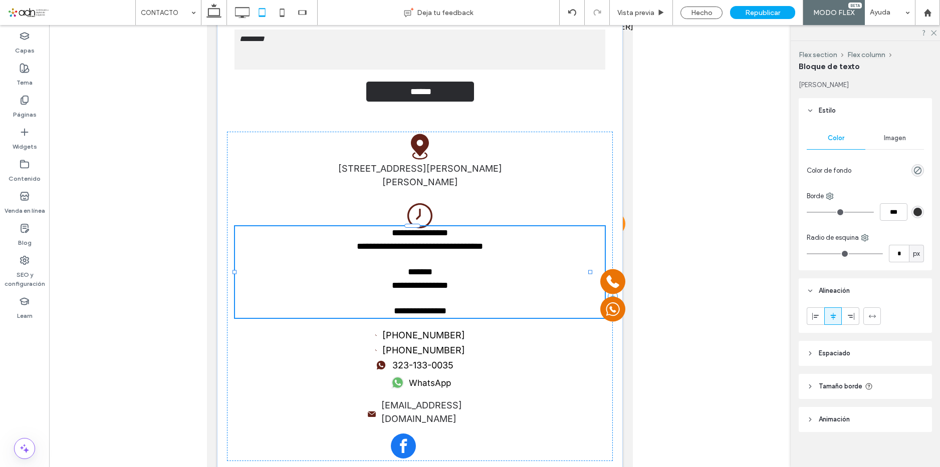
type input "*****"
click at [408, 275] on span "*******" at bounding box center [420, 271] width 25 height 9
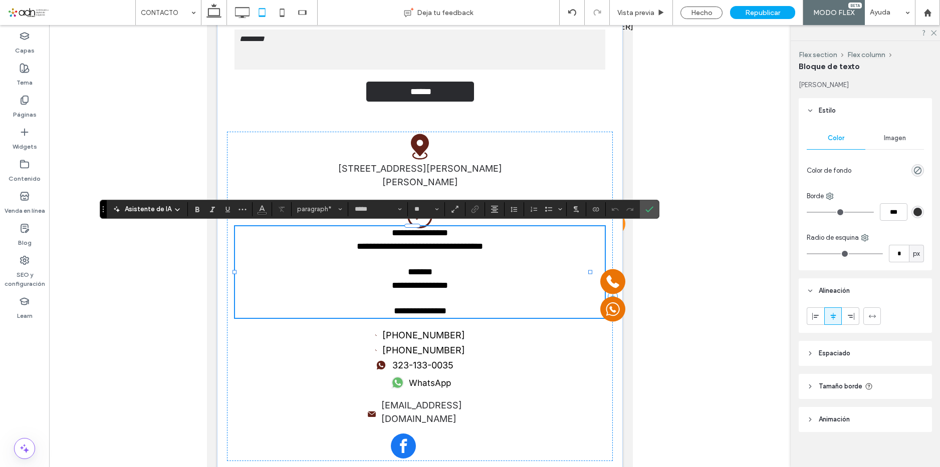
click at [416, 262] on p at bounding box center [420, 259] width 370 height 12
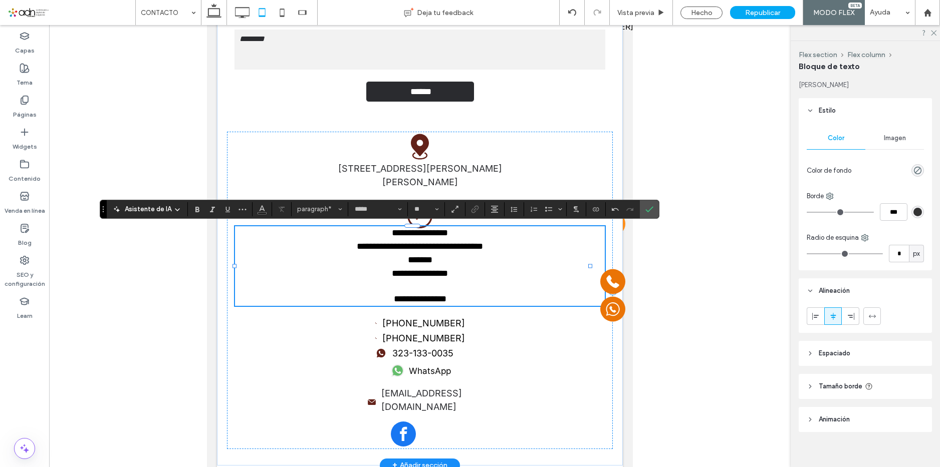
click at [415, 285] on p at bounding box center [420, 287] width 370 height 12
type input "**"
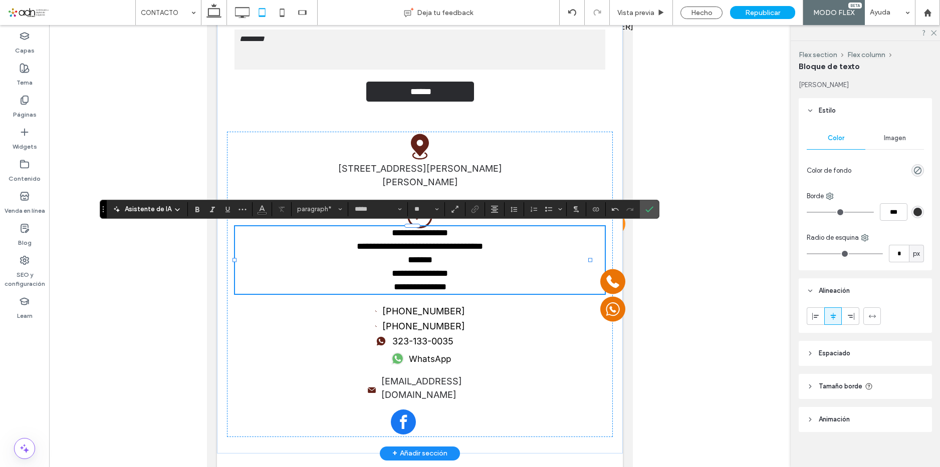
click at [372, 274] on p "**********" at bounding box center [420, 274] width 370 height 14
click at [459, 278] on p "**********" at bounding box center [420, 274] width 370 height 14
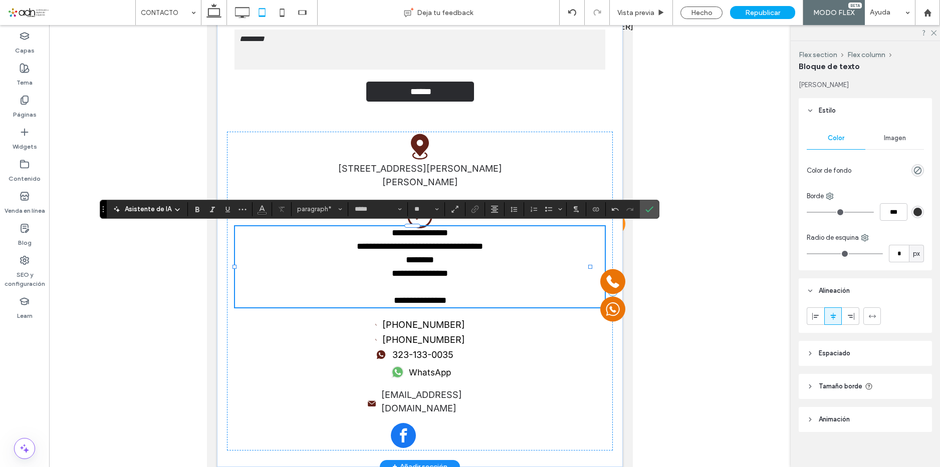
click at [454, 259] on p "*******" at bounding box center [420, 260] width 370 height 14
click at [506, 246] on p "**********" at bounding box center [420, 247] width 370 height 14
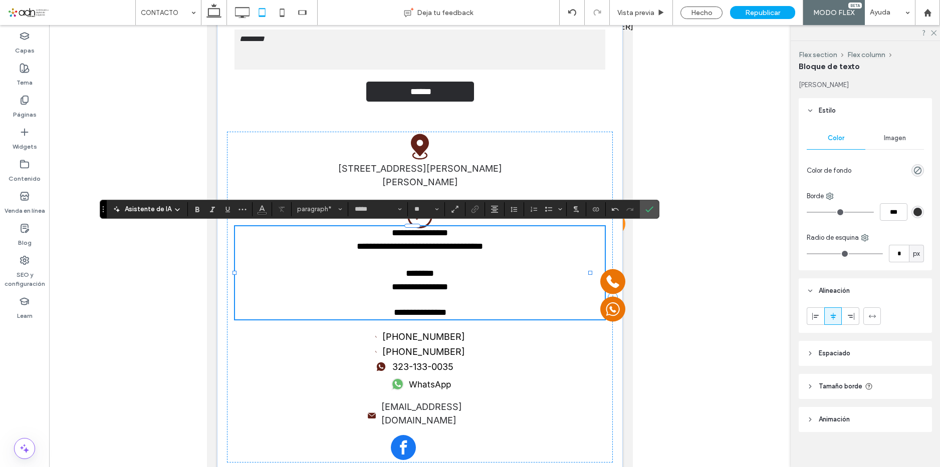
click at [489, 248] on p "**********" at bounding box center [420, 247] width 370 height 14
click at [461, 271] on p "*******" at bounding box center [420, 272] width 370 height 14
click at [468, 285] on p "**********" at bounding box center [420, 286] width 370 height 14
click at [452, 271] on p "*******" at bounding box center [420, 272] width 370 height 14
click at [451, 313] on p "**********" at bounding box center [420, 312] width 370 height 14
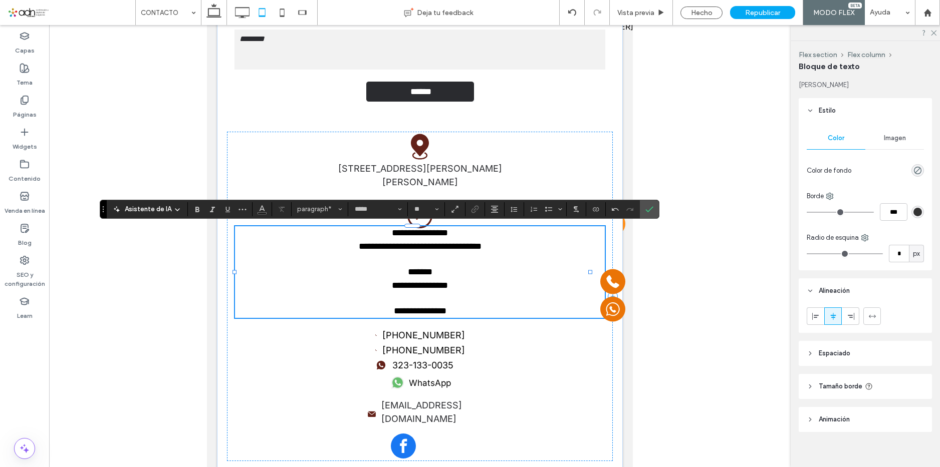
click at [393, 268] on p "*******" at bounding box center [420, 272] width 370 height 14
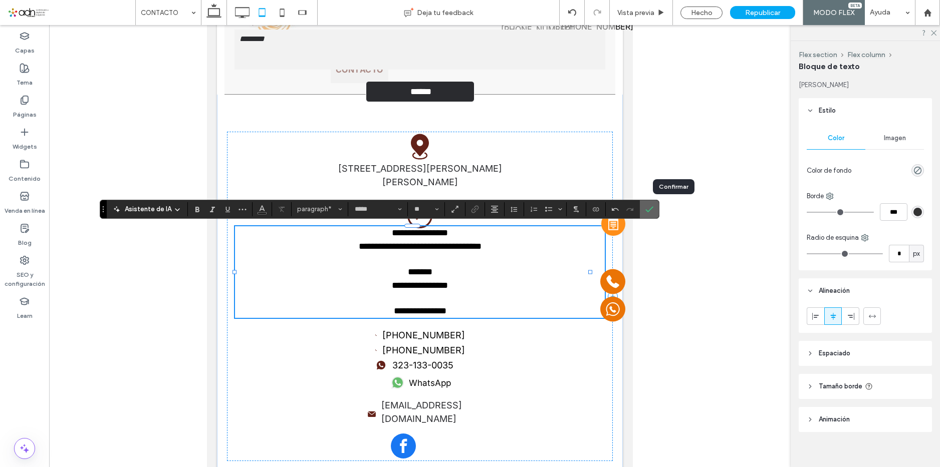
click at [650, 204] on span "Confirmar" at bounding box center [647, 209] width 5 height 18
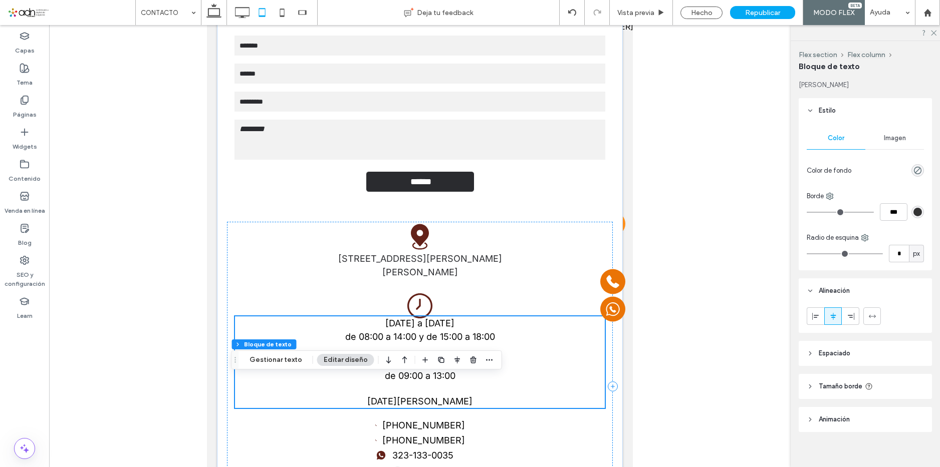
scroll to position [350, 0]
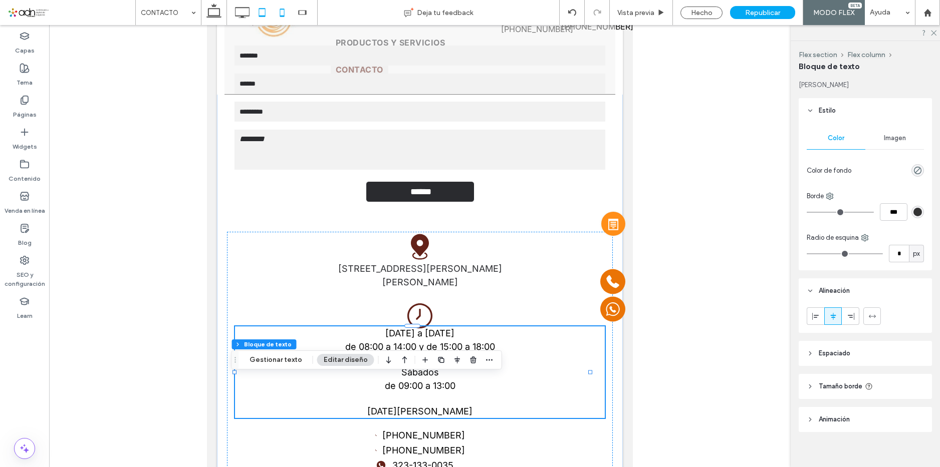
click at [288, 11] on icon at bounding box center [282, 13] width 20 height 20
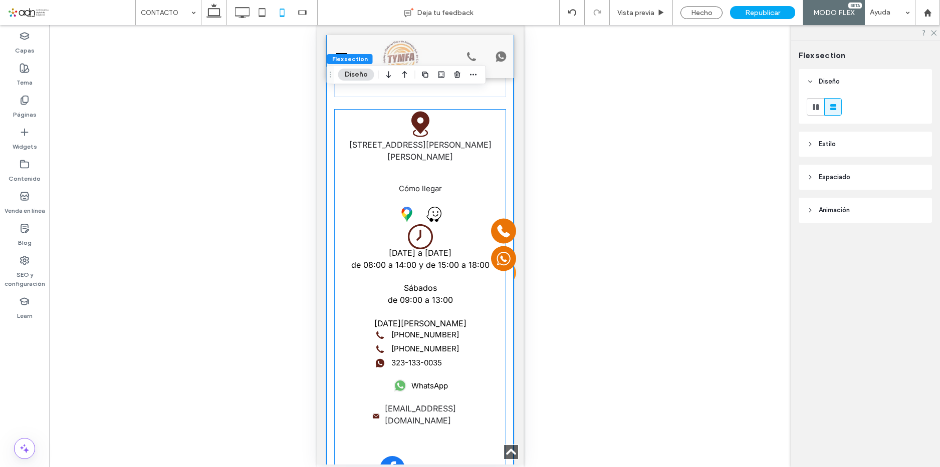
scroll to position [338, 0]
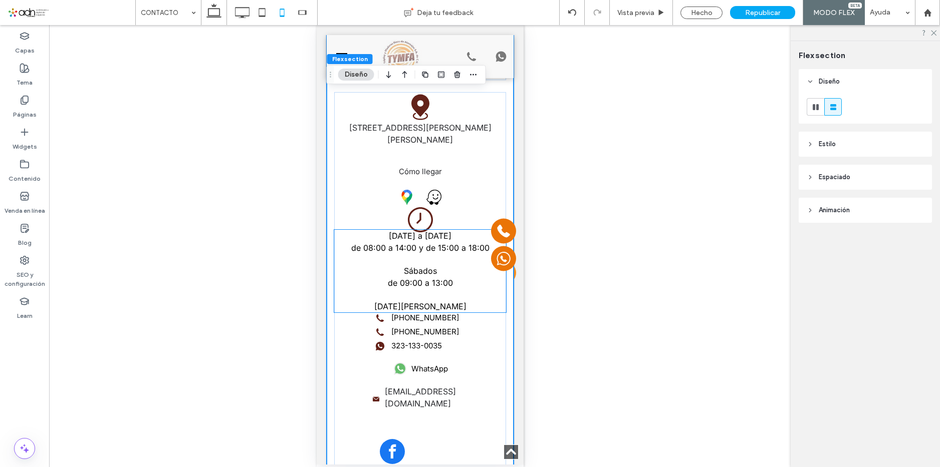
click at [434, 254] on p "de 08:00 a 14:00 y de 15:00 a 18:00" at bounding box center [420, 248] width 172 height 12
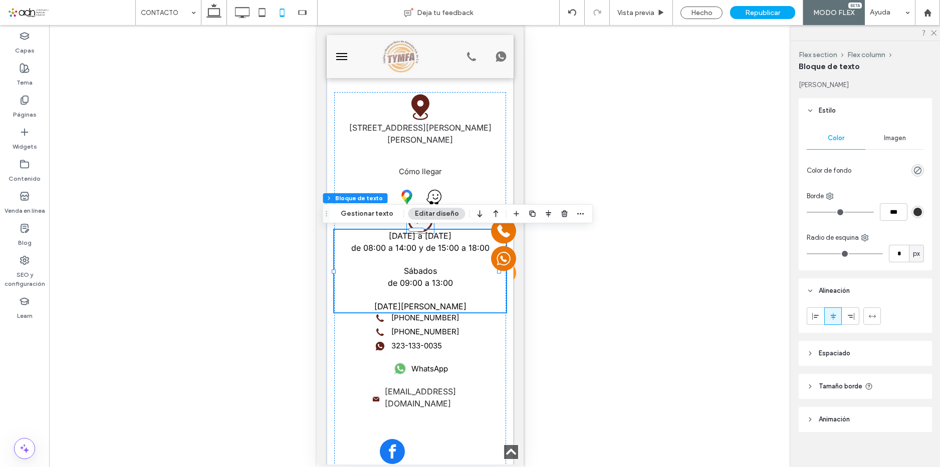
click at [413, 226] on icon at bounding box center [419, 219] width 27 height 27
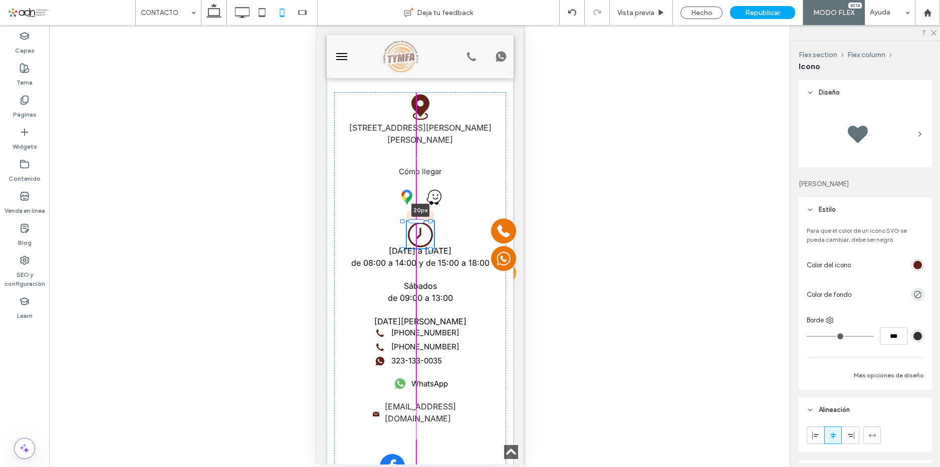
drag, startPoint x: 415, startPoint y: 206, endPoint x: 416, endPoint y: 223, distance: 16.6
click at [416, 223] on div at bounding box center [416, 221] width 16 height 4
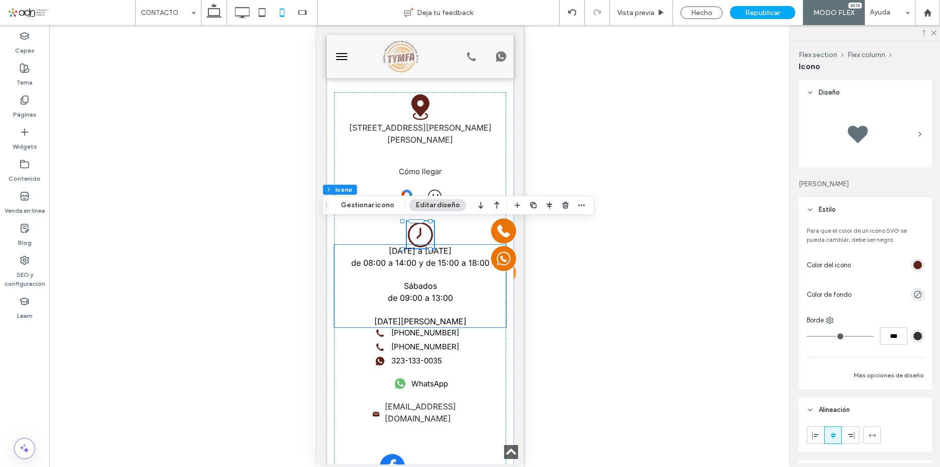
click at [434, 262] on span "de 08:00 a 14:00 y de 15:00 a 18:00" at bounding box center [420, 263] width 138 height 10
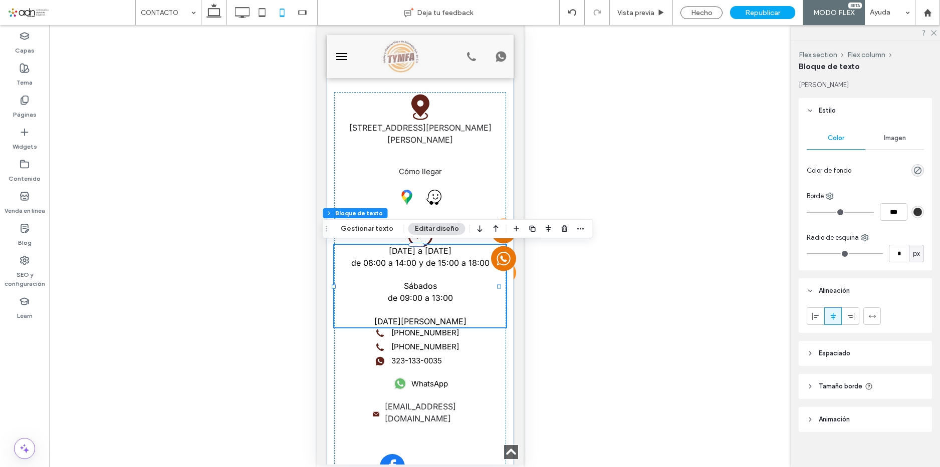
click at [417, 248] on span "[DATE] a [DATE]" at bounding box center [419, 251] width 63 height 10
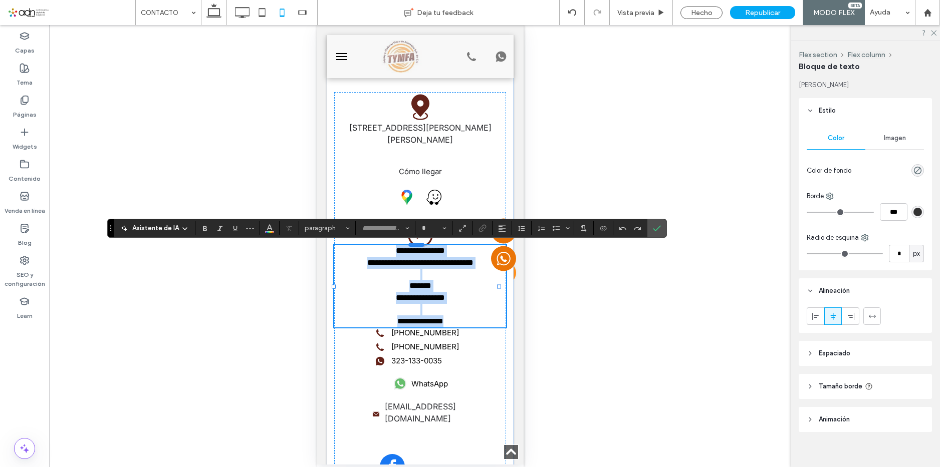
type input "*****"
type input "**"
click at [661, 225] on icon "Confirmar" at bounding box center [657, 228] width 8 height 8
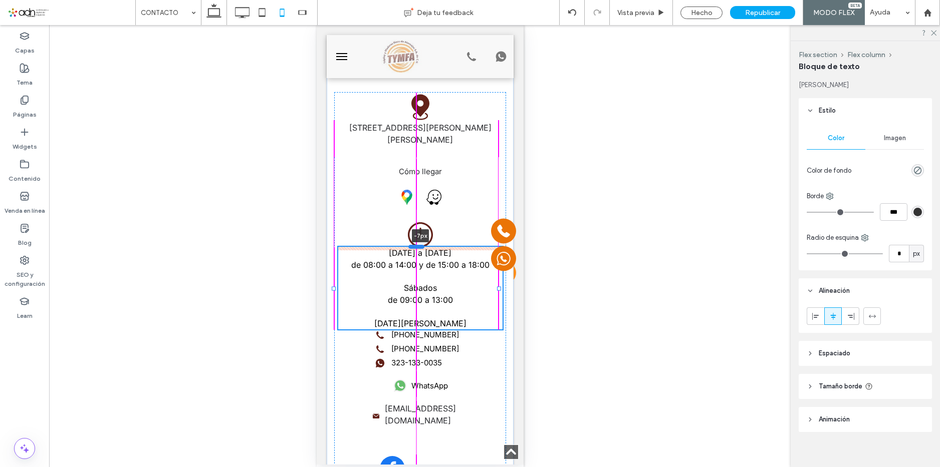
click at [417, 248] on div at bounding box center [416, 246] width 16 height 4
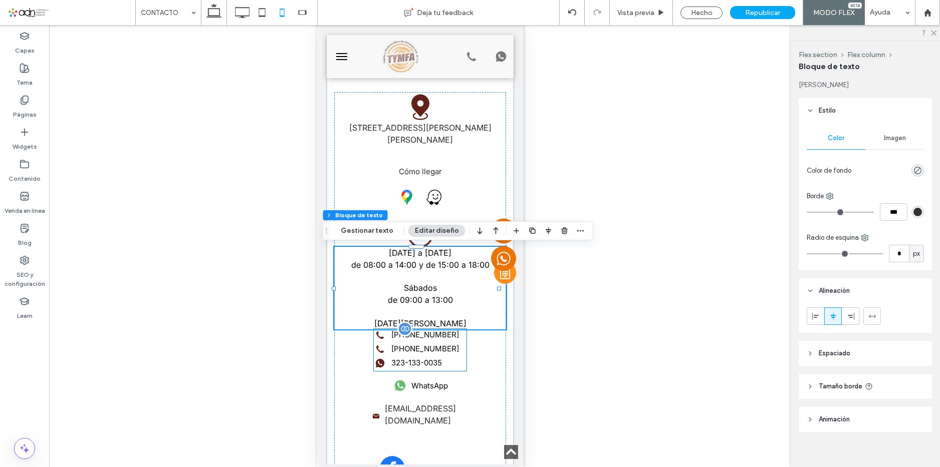
click at [416, 350] on label "[PHONE_NUMBER]" at bounding box center [425, 350] width 68 height 12
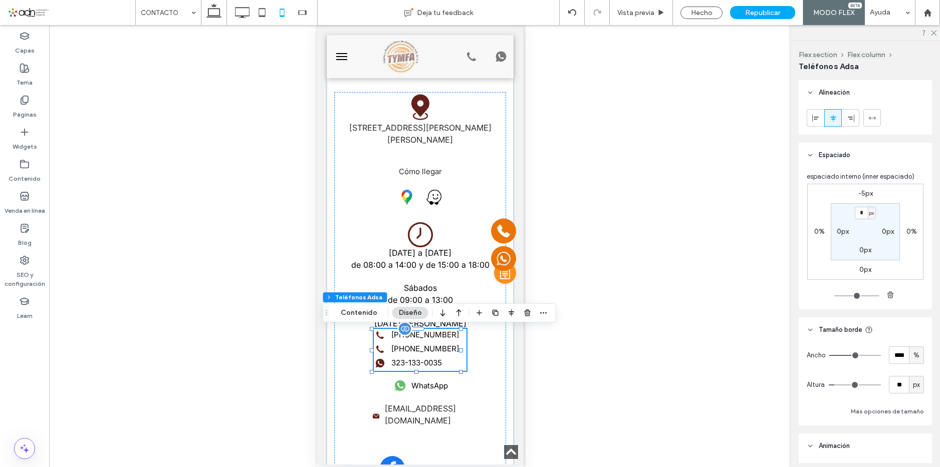
click at [413, 329] on div "[PHONE_NUMBER] [PHONE_NUMBER] 323-133-0035" at bounding box center [419, 350] width 92 height 42
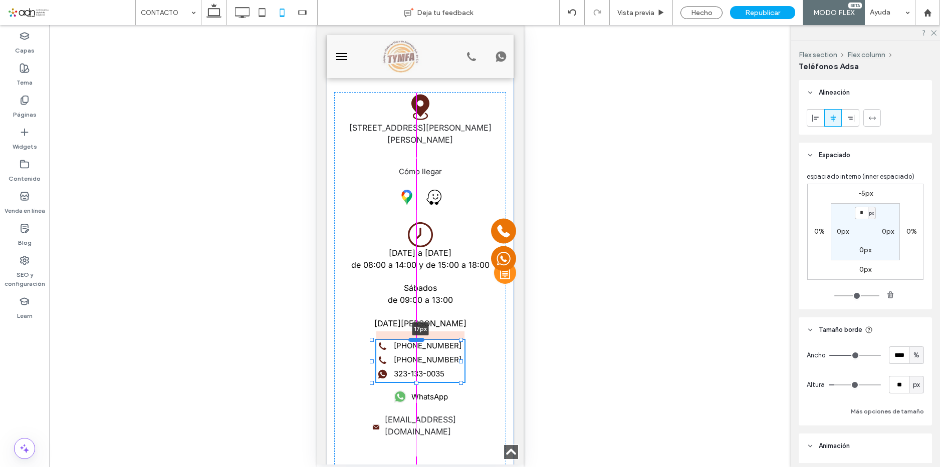
drag, startPoint x: 411, startPoint y: 329, endPoint x: 414, endPoint y: 341, distance: 12.4
click at [414, 341] on div at bounding box center [416, 340] width 16 height 4
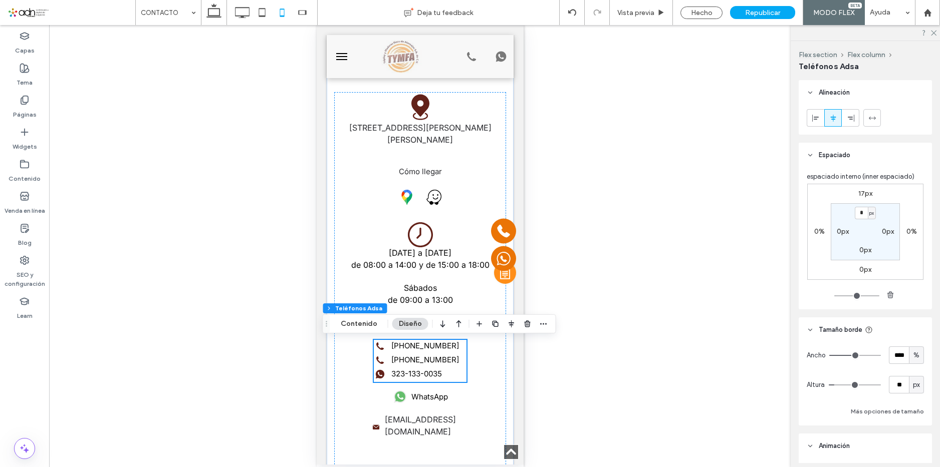
scroll to position [388, 0]
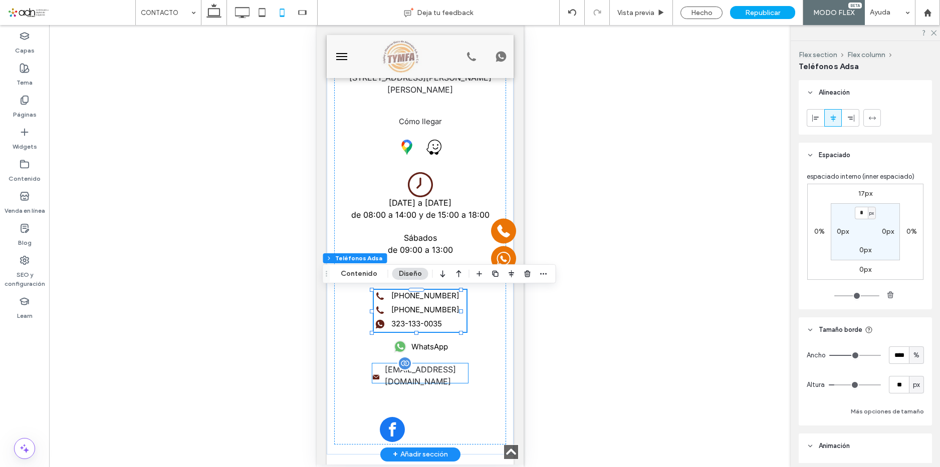
click at [433, 369] on label "[EMAIL_ADDRESS][DOMAIN_NAME]" at bounding box center [425, 376] width 83 height 24
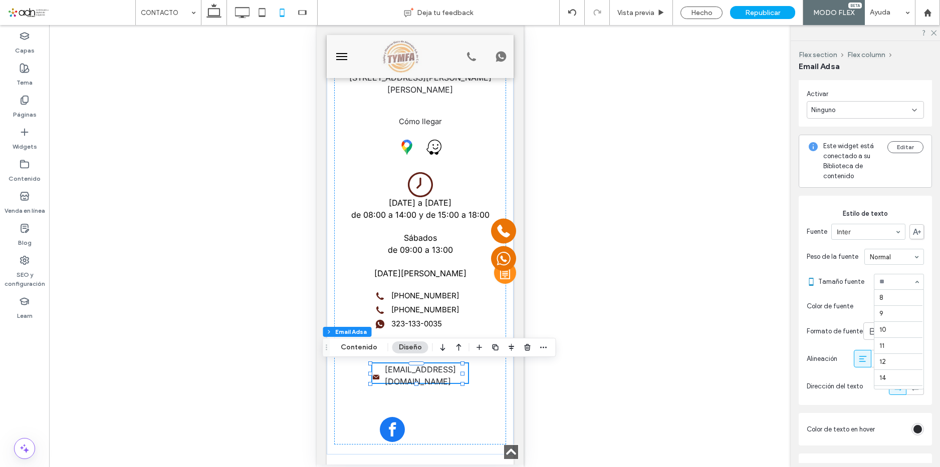
scroll to position [112, 0]
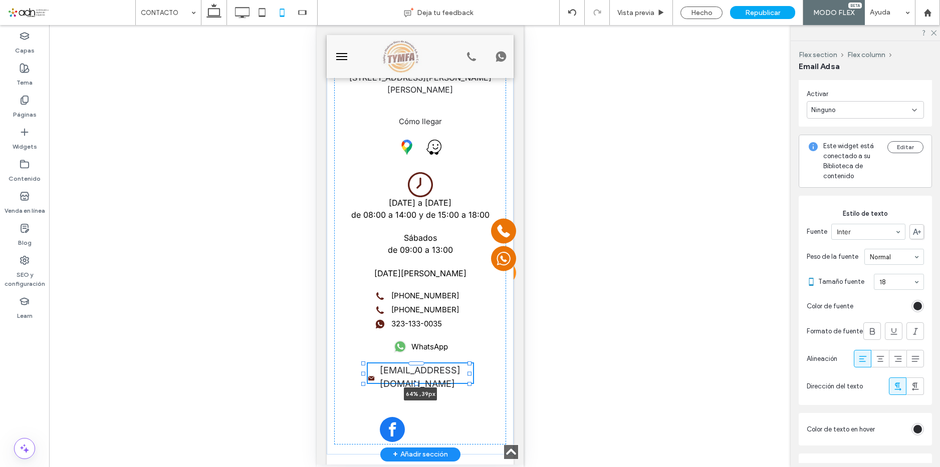
click at [363, 376] on div at bounding box center [363, 374] width 4 height 4
type input "**"
click at [414, 309] on label "[PHONE_NUMBER]" at bounding box center [425, 311] width 68 height 12
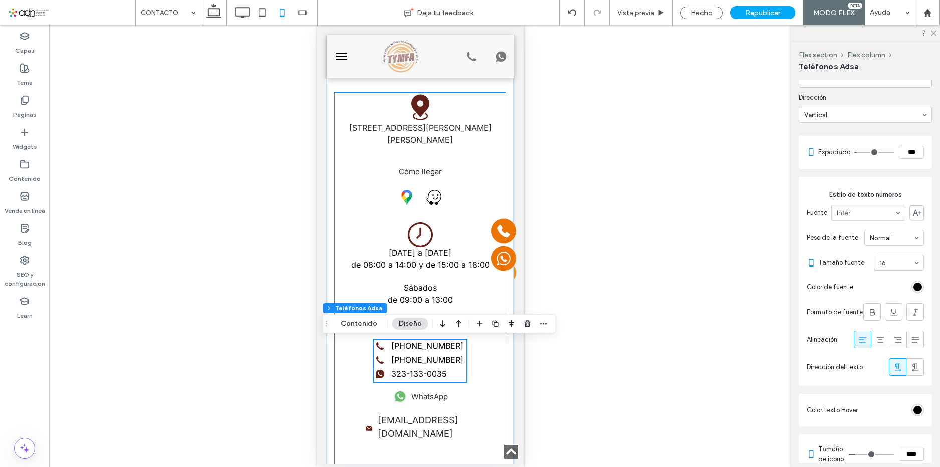
scroll to position [388, 0]
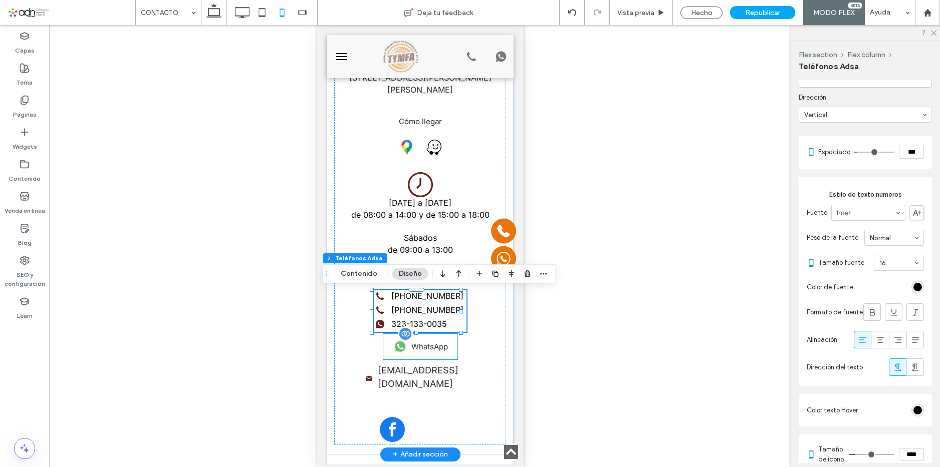
click at [427, 351] on span "WhatsApp" at bounding box center [429, 347] width 37 height 10
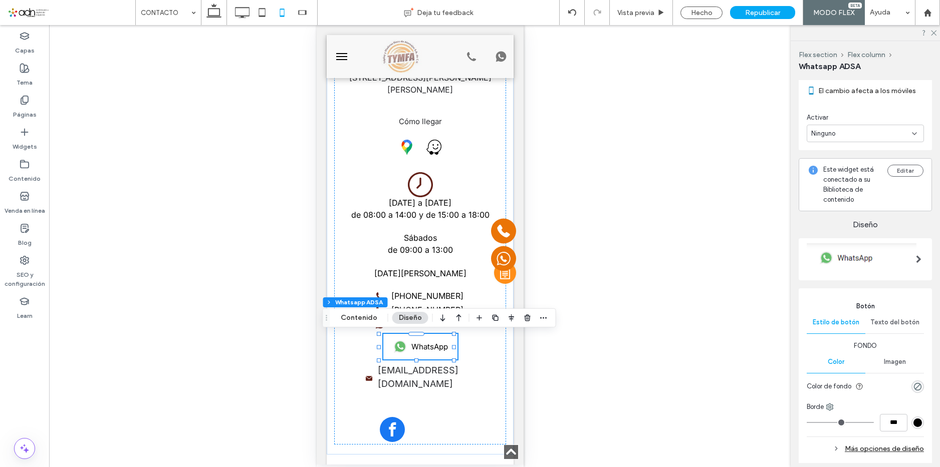
scroll to position [374, 0]
click at [901, 317] on div "Texto del botón" at bounding box center [894, 326] width 59 height 22
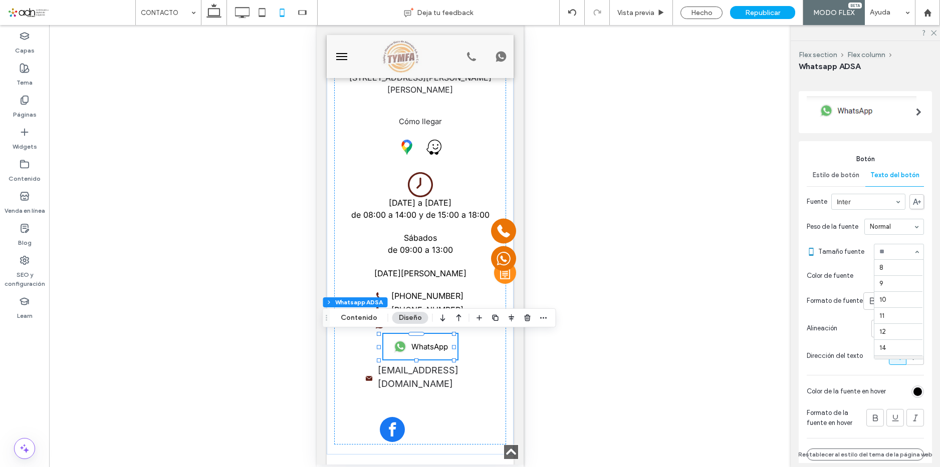
scroll to position [96, 0]
click at [892, 252] on input at bounding box center [896, 251] width 34 height 7
click at [697, 11] on div "Hecho" at bounding box center [701, 13] width 42 height 13
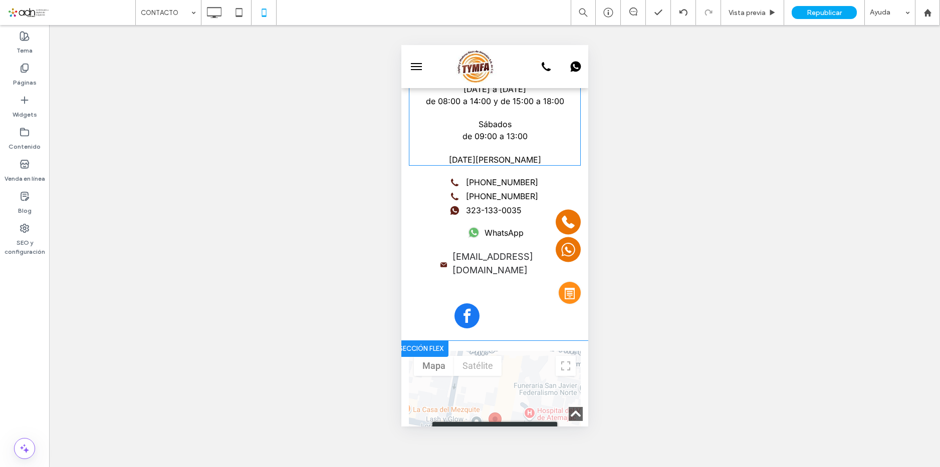
scroll to position [488, 0]
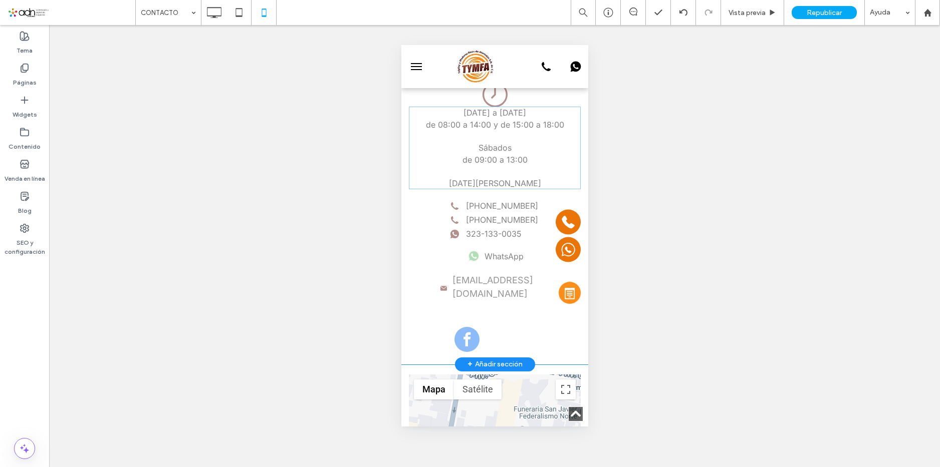
click at [454, 334] on div "Hacer clic para editar en modo Flex" at bounding box center [494, 30] width 187 height 667
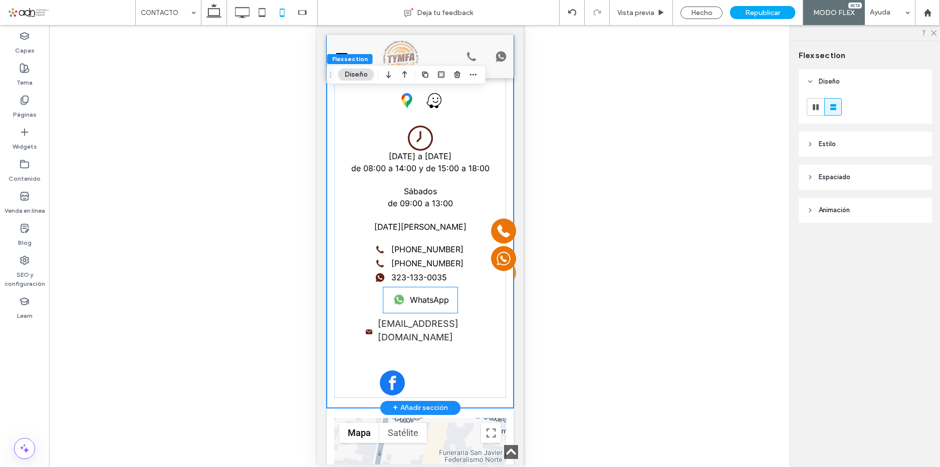
scroll to position [469, 0]
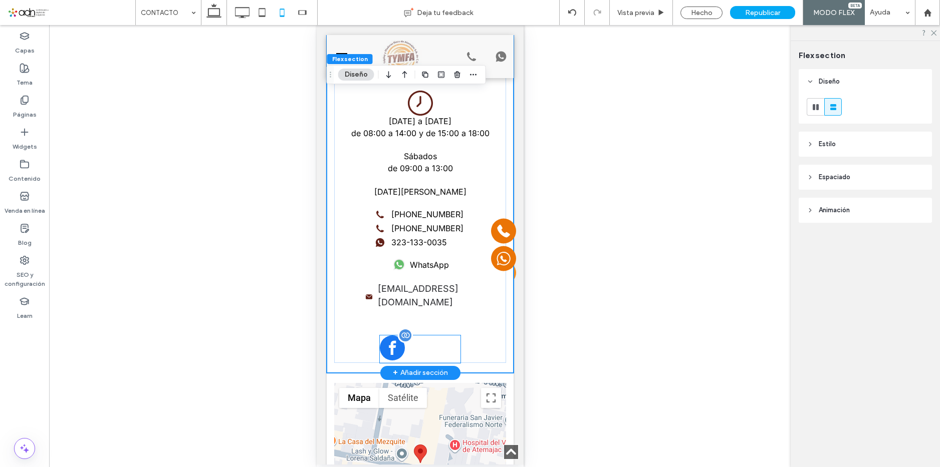
click at [388, 345] on span "facebook" at bounding box center [391, 348] width 25 height 25
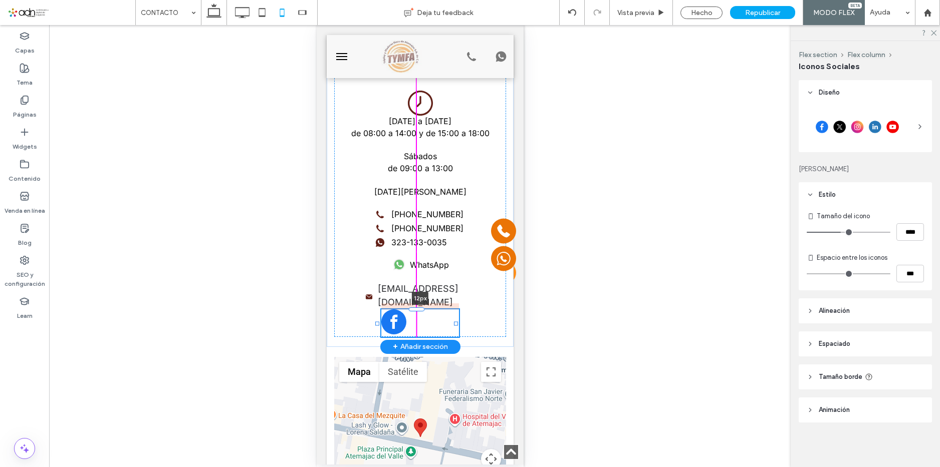
drag, startPoint x: 412, startPoint y: 336, endPoint x: 425, endPoint y: 310, distance: 28.9
click at [378, 310] on div at bounding box center [377, 310] width 1 height 1
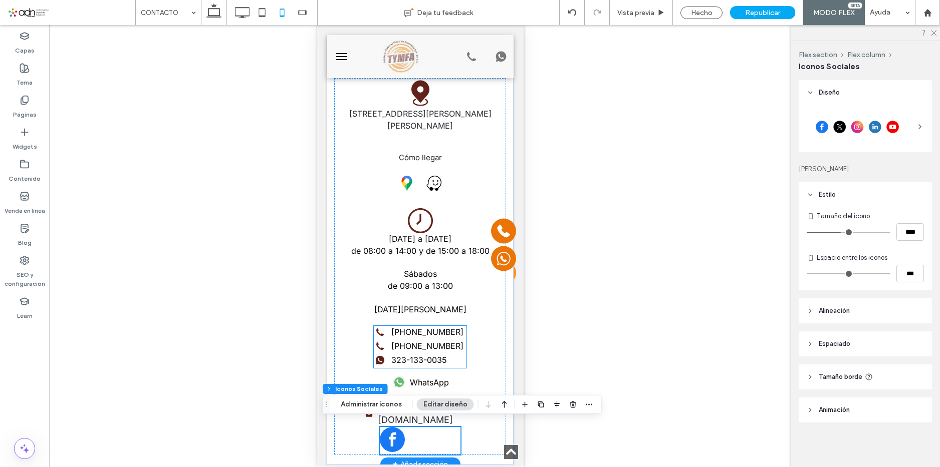
scroll to position [369, 0]
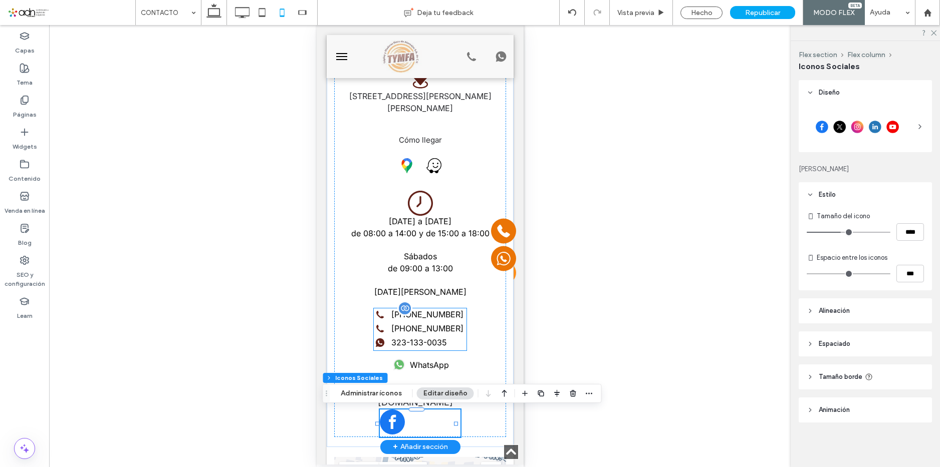
click at [418, 325] on label "[PHONE_NUMBER]" at bounding box center [427, 329] width 72 height 12
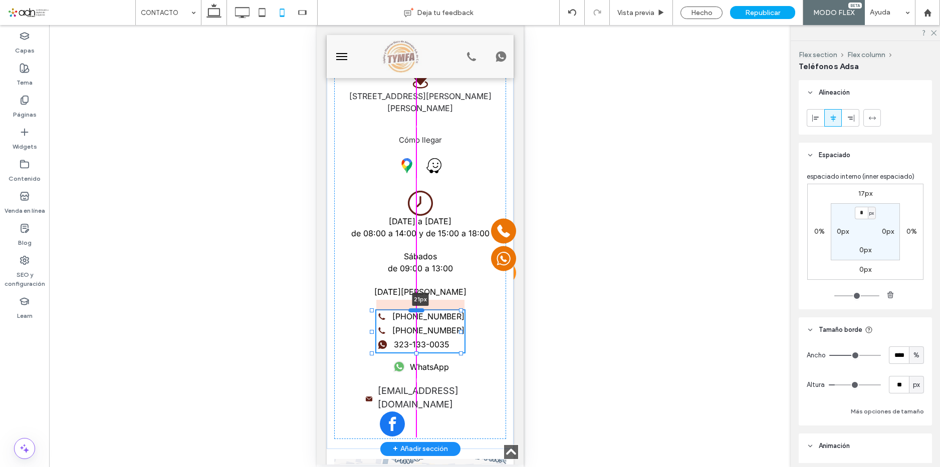
click at [417, 312] on div at bounding box center [416, 310] width 16 height 4
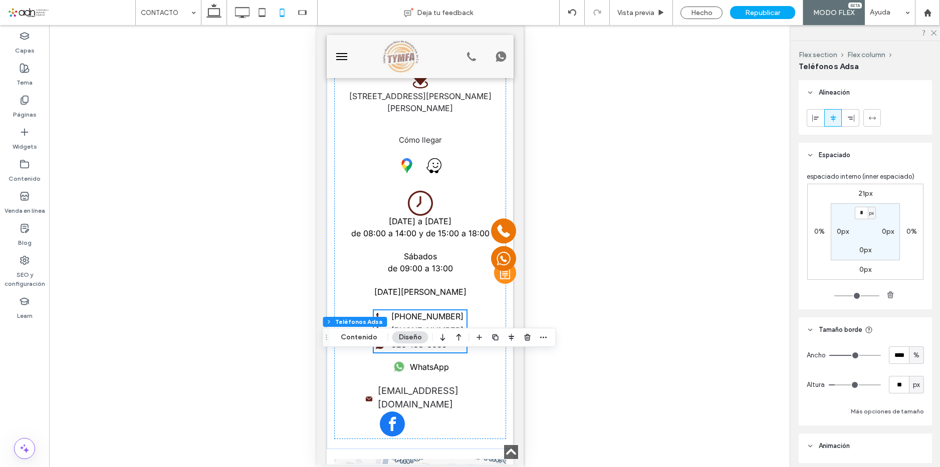
scroll to position [319, 0]
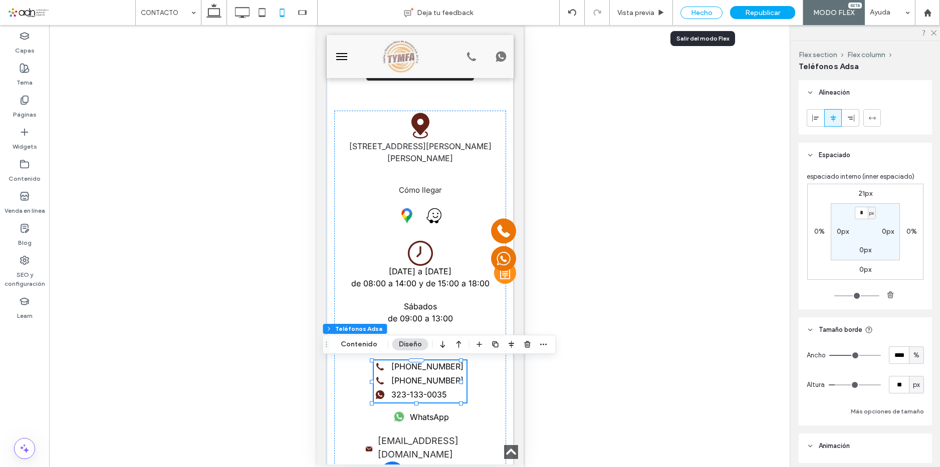
click at [699, 12] on div "Hecho" at bounding box center [701, 13] width 42 height 13
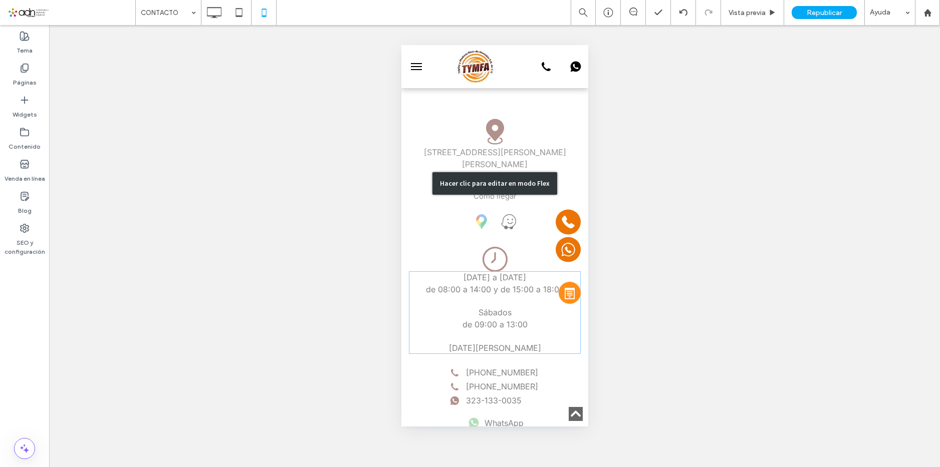
scroll to position [340, 0]
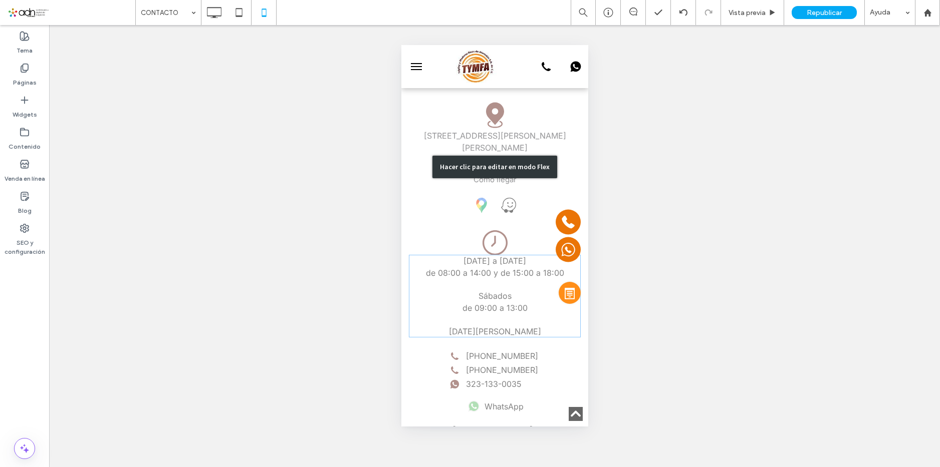
click at [486, 240] on div "Hacer clic para editar en modo Flex" at bounding box center [494, 167] width 187 height 643
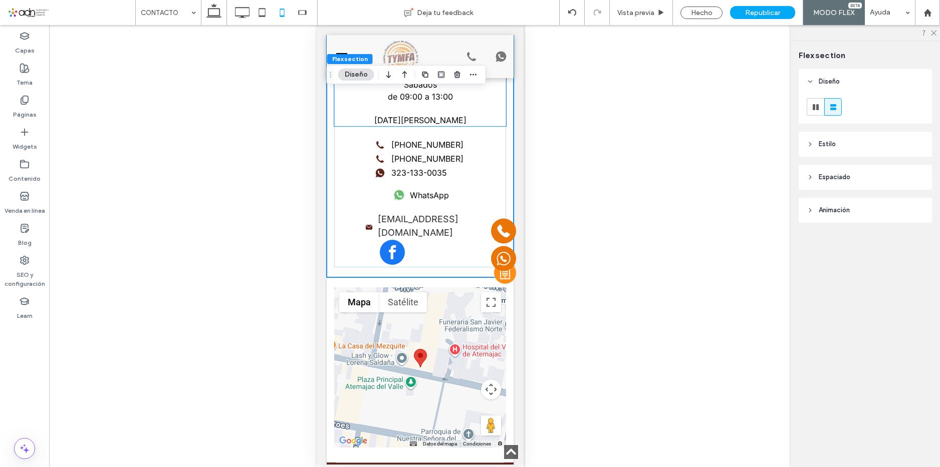
scroll to position [341, 0]
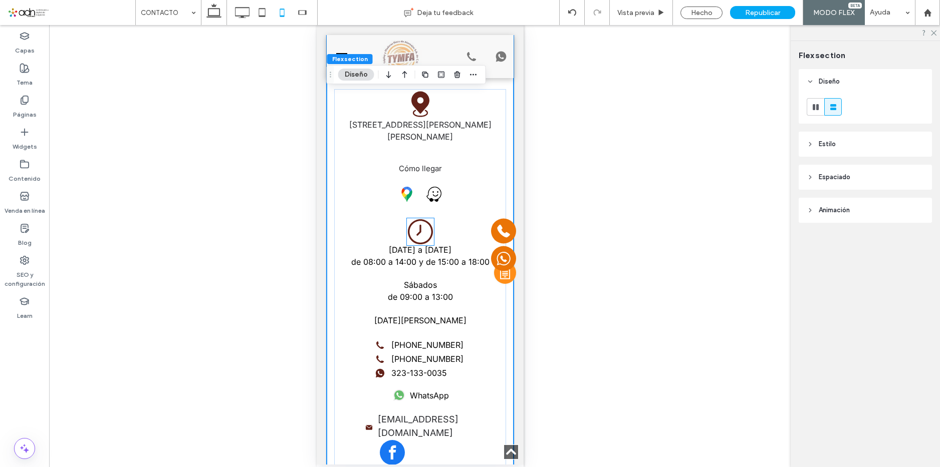
click at [417, 237] on icon at bounding box center [419, 231] width 27 height 27
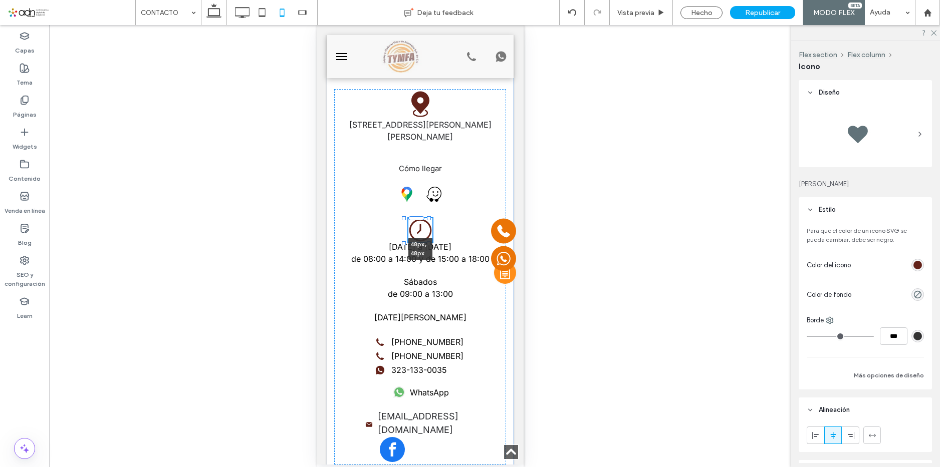
click at [429, 244] on div at bounding box center [428, 243] width 4 height 4
type input "**"
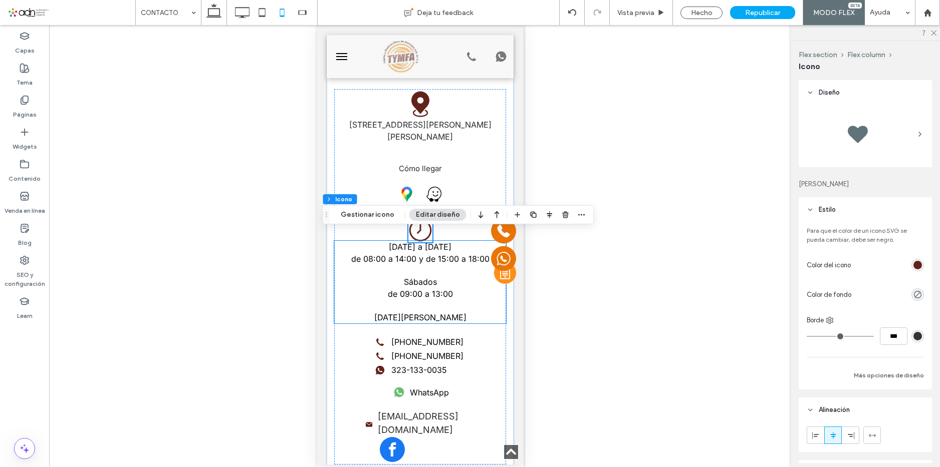
scroll to position [291, 0]
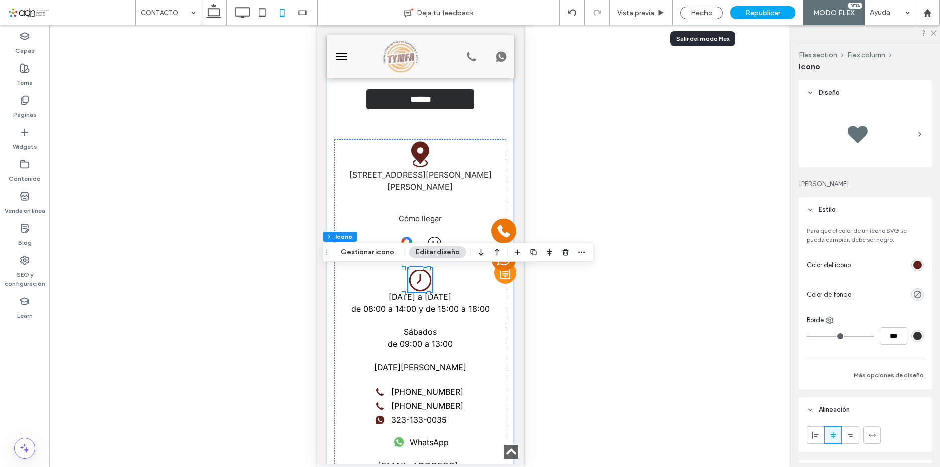
click at [713, 6] on div "Hecho" at bounding box center [701, 12] width 57 height 25
click at [704, 8] on div "Hecho" at bounding box center [701, 13] width 42 height 13
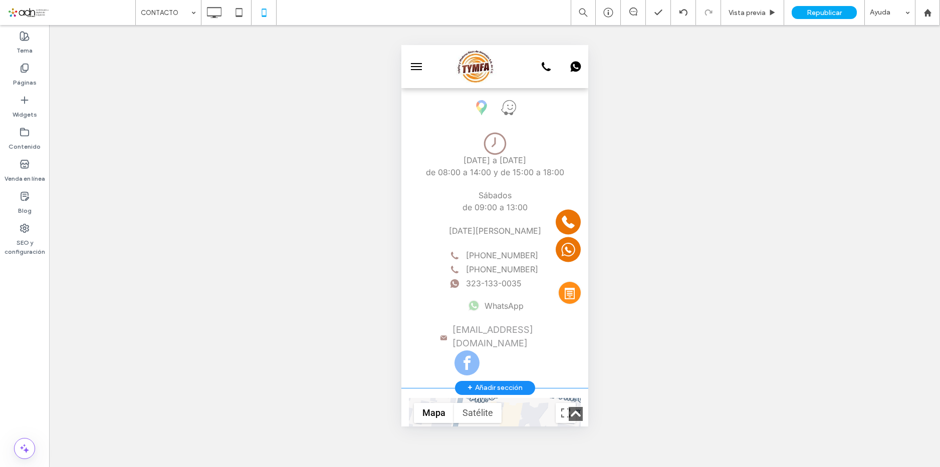
scroll to position [437, 0]
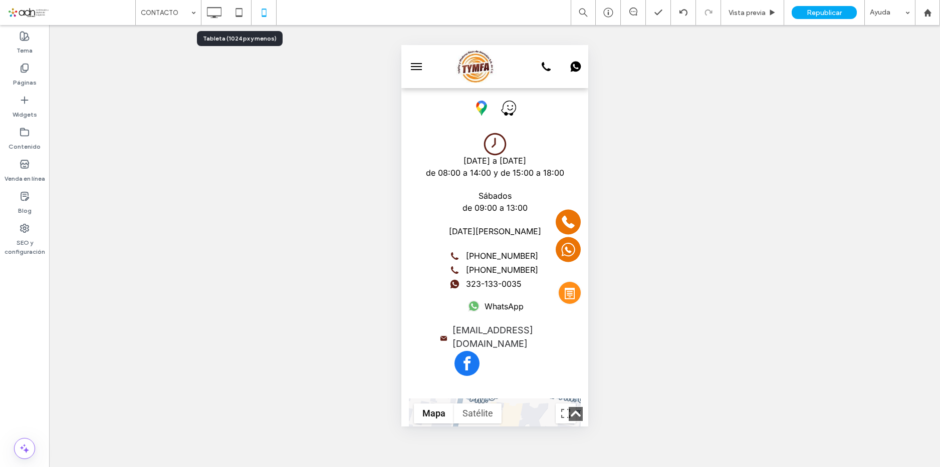
click at [237, 13] on icon at bounding box center [239, 13] width 20 height 20
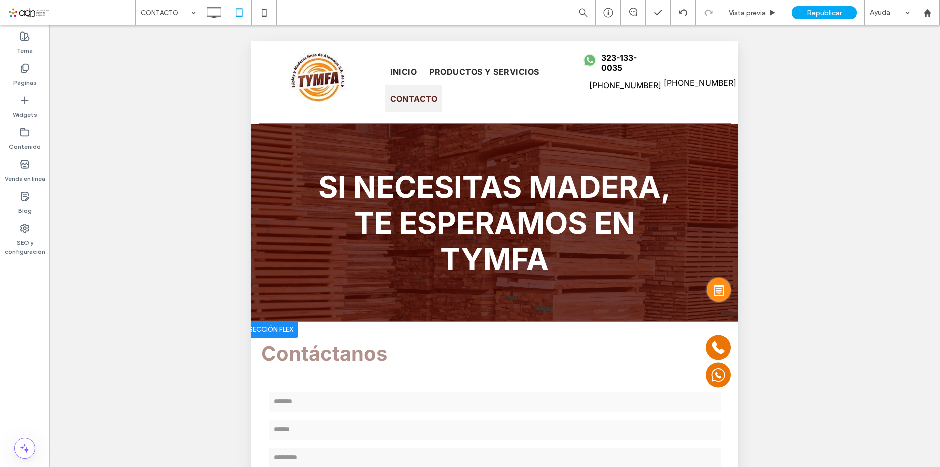
scroll to position [4, 0]
